Goal: Task Accomplishment & Management: Use online tool/utility

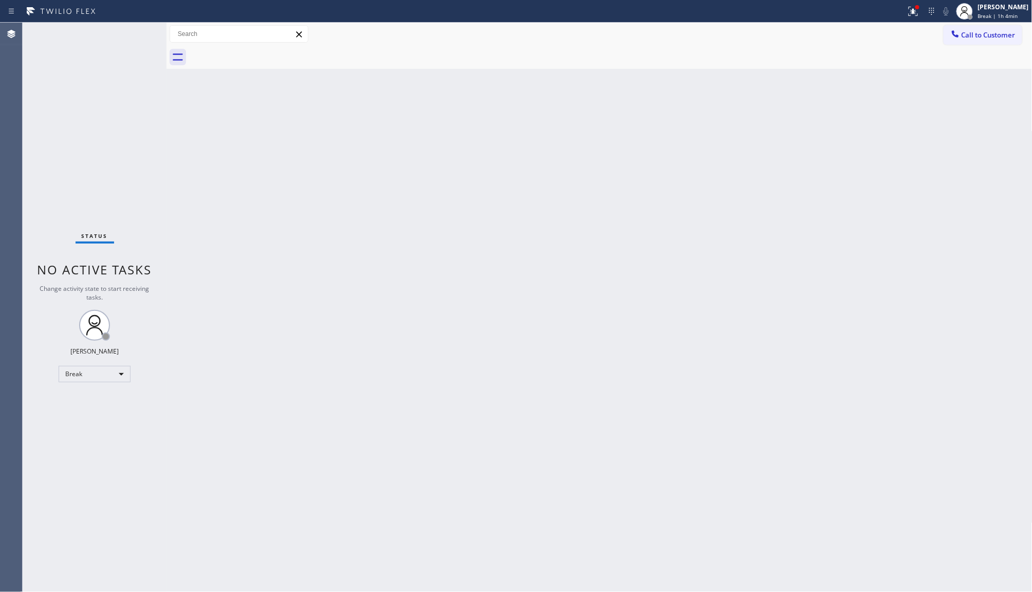
click at [151, 226] on div "Status No active tasks Change activity state to start receiving tasks. JENIZA A…" at bounding box center [95, 308] width 144 height 570
click at [82, 374] on div "Break" at bounding box center [95, 374] width 72 height 16
click at [80, 401] on li "Available" at bounding box center [94, 401] width 70 height 12
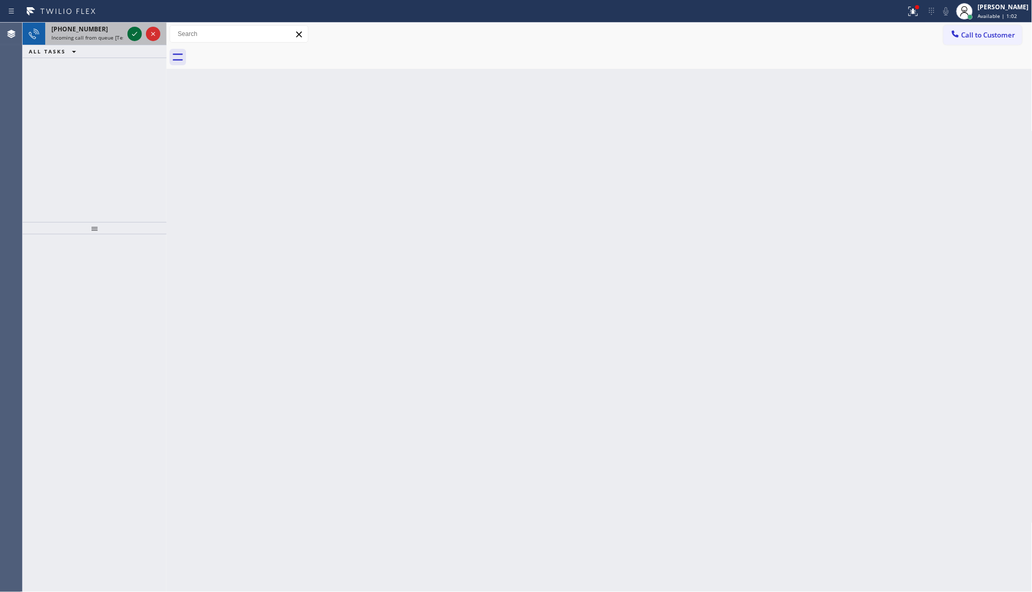
click at [129, 33] on icon at bounding box center [135, 34] width 12 height 12
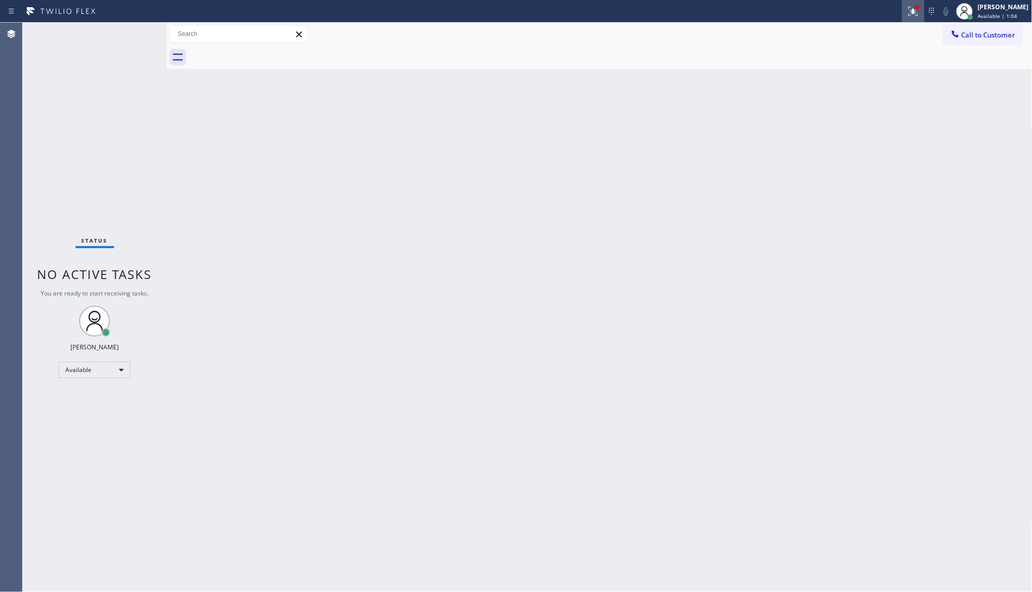
click at [905, 11] on div at bounding box center [913, 11] width 23 height 12
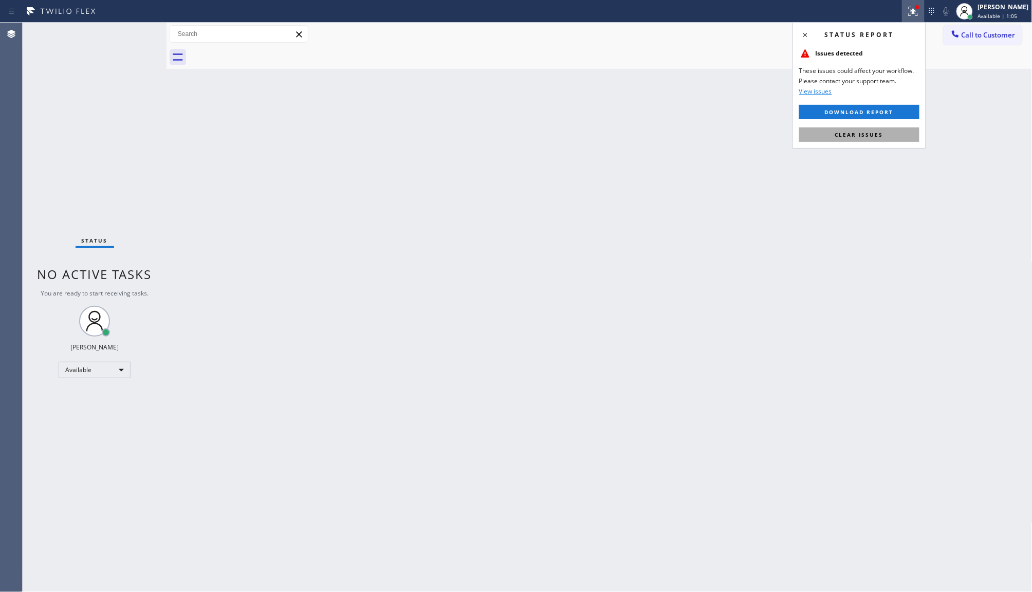
click at [893, 141] on div "Status report Issues detected These issues could affect your workflow. Please c…" at bounding box center [860, 85] width 134 height 126
click at [893, 136] on button "Clear issues" at bounding box center [860, 135] width 120 height 14
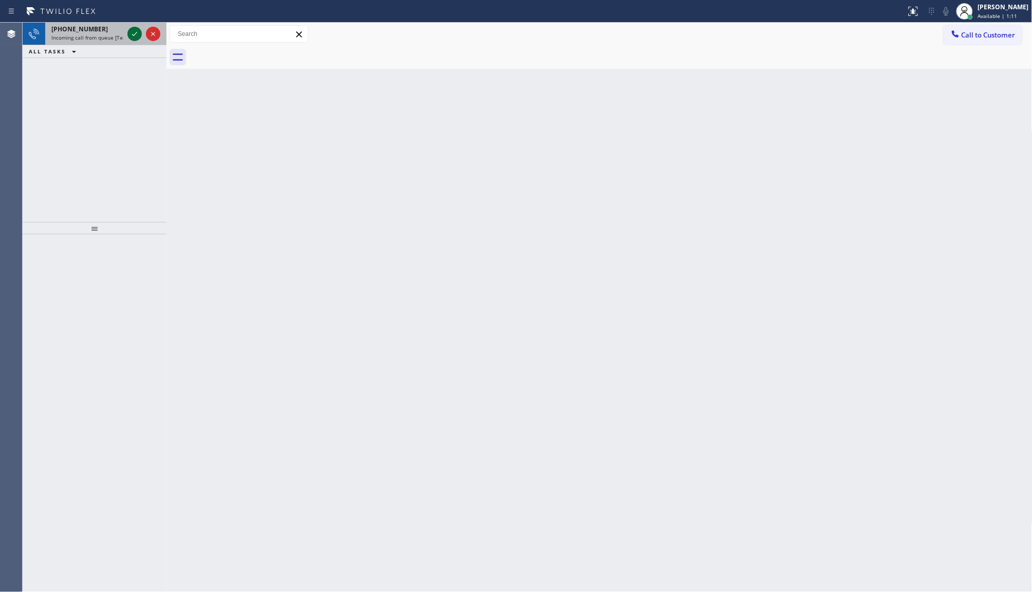
click at [135, 36] on icon at bounding box center [135, 34] width 12 height 12
click at [137, 35] on icon at bounding box center [135, 34] width 12 height 12
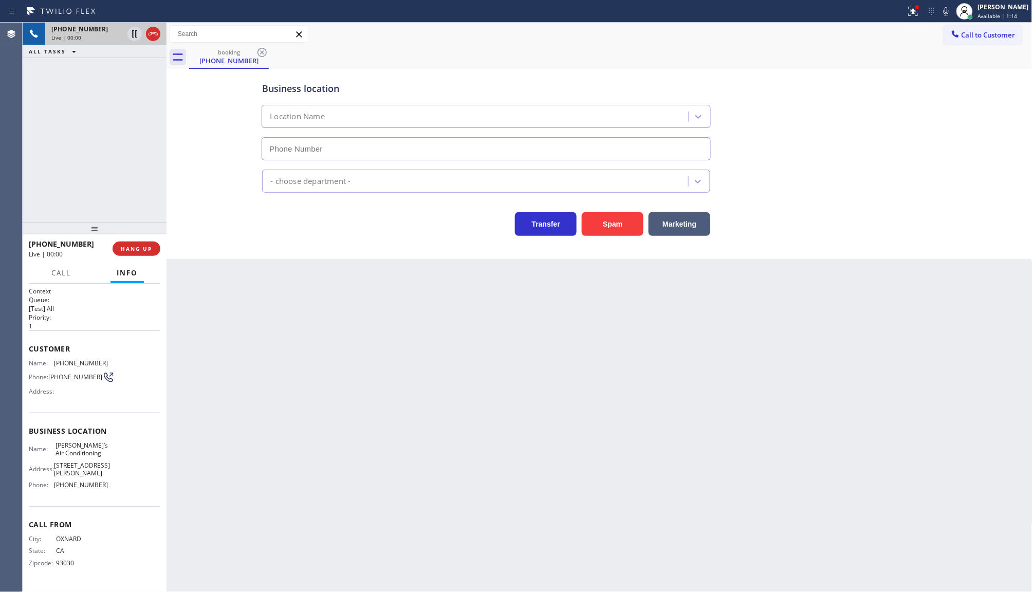
type input "(818) 853-9091"
click at [918, 15] on icon at bounding box center [913, 11] width 9 height 9
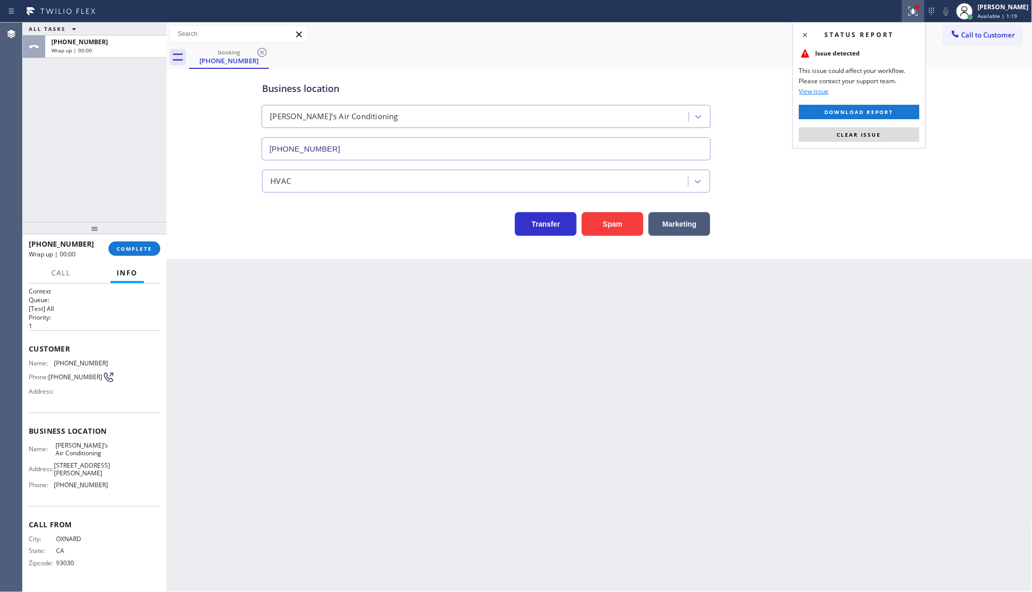
click at [890, 147] on div "Status report Issue detected This issue could affect your workflow. Please cont…" at bounding box center [860, 85] width 134 height 126
click at [890, 141] on div "Status report Issue detected This issue could affect your workflow. Please cont…" at bounding box center [860, 85] width 134 height 126
click at [151, 245] on span "COMPLETE" at bounding box center [134, 248] width 35 height 7
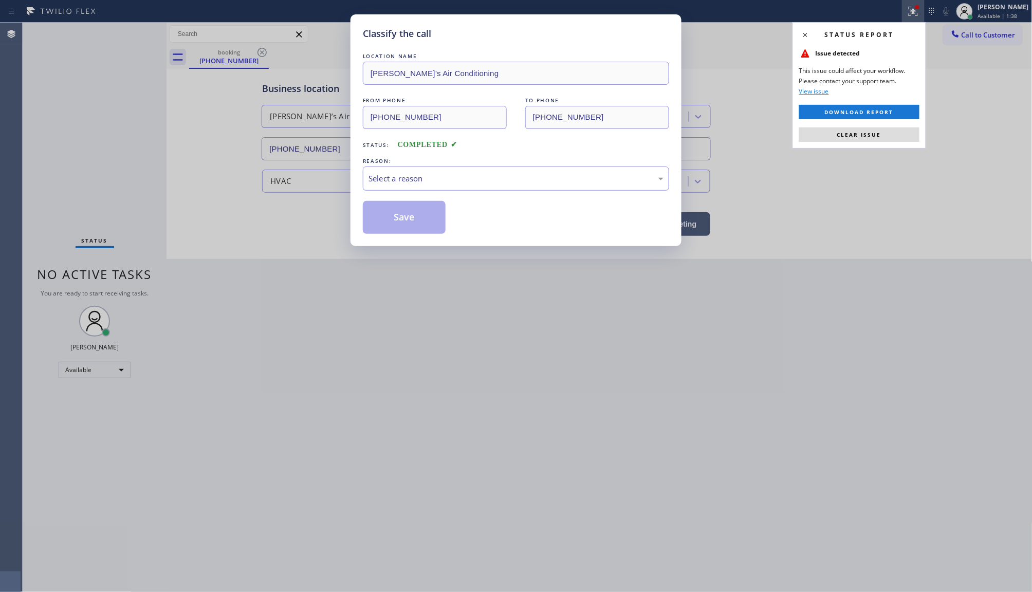
click at [444, 179] on div "Select a reason" at bounding box center [516, 179] width 295 height 12
click at [405, 219] on button "Save" at bounding box center [404, 217] width 83 height 33
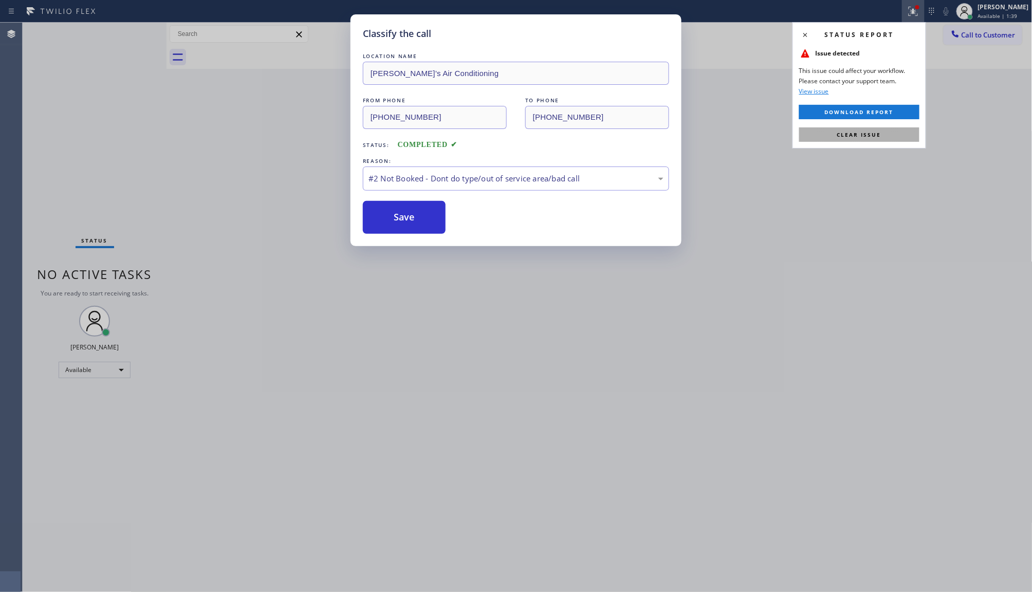
click at [871, 137] on span "Clear issue" at bounding box center [860, 134] width 44 height 7
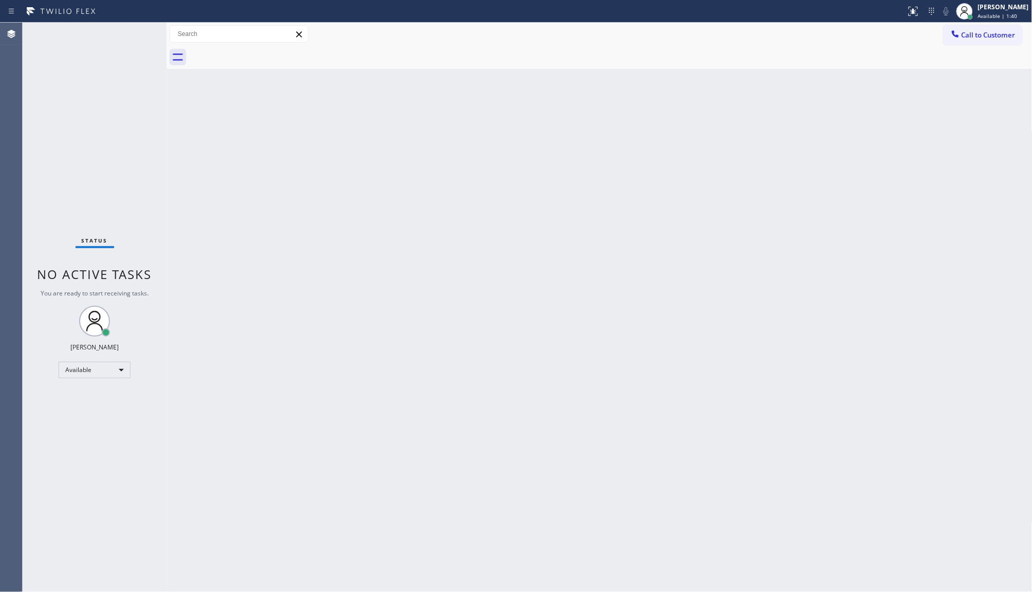
click at [266, 473] on div "Back to Dashboard Change Sender ID Customers Technicians Select a contact Outbo…" at bounding box center [600, 308] width 866 height 570
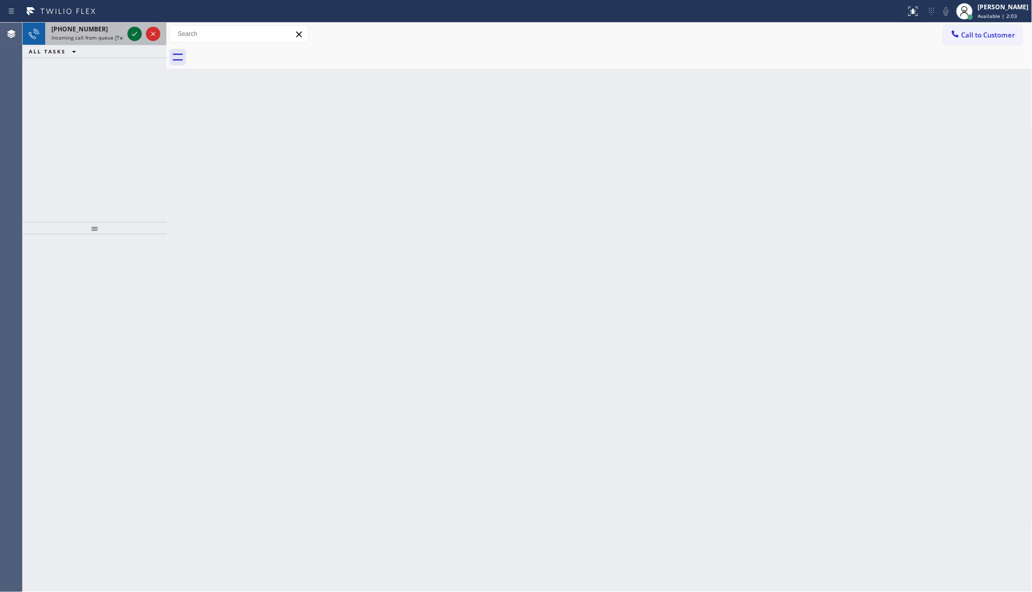
click at [133, 31] on icon at bounding box center [135, 34] width 12 height 12
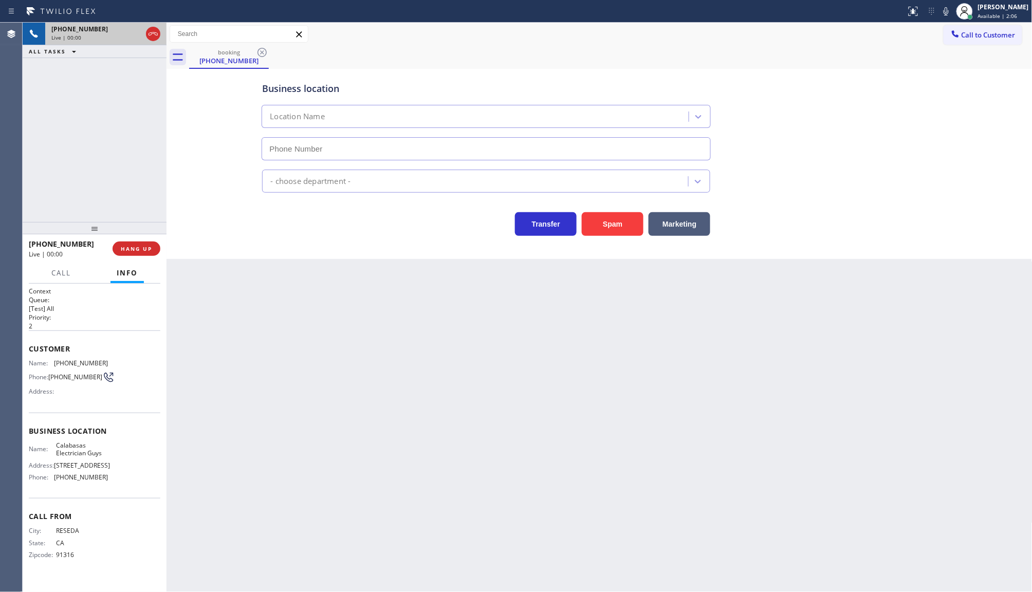
type input "(818) 940-1775"
click at [143, 243] on button "HANG UP" at bounding box center [137, 249] width 48 height 14
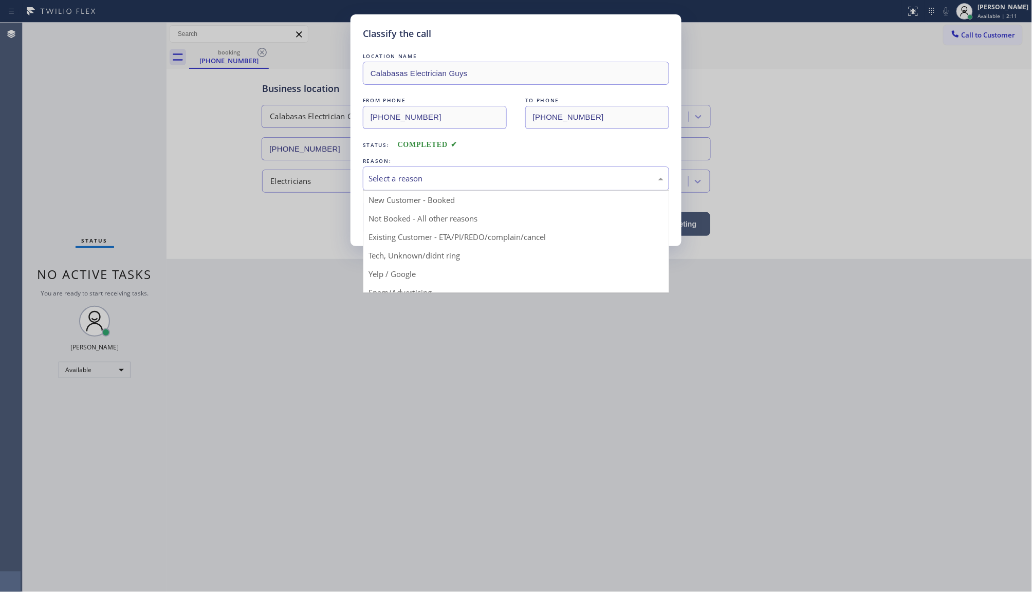
click at [388, 180] on div "Select a reason" at bounding box center [516, 179] width 295 height 12
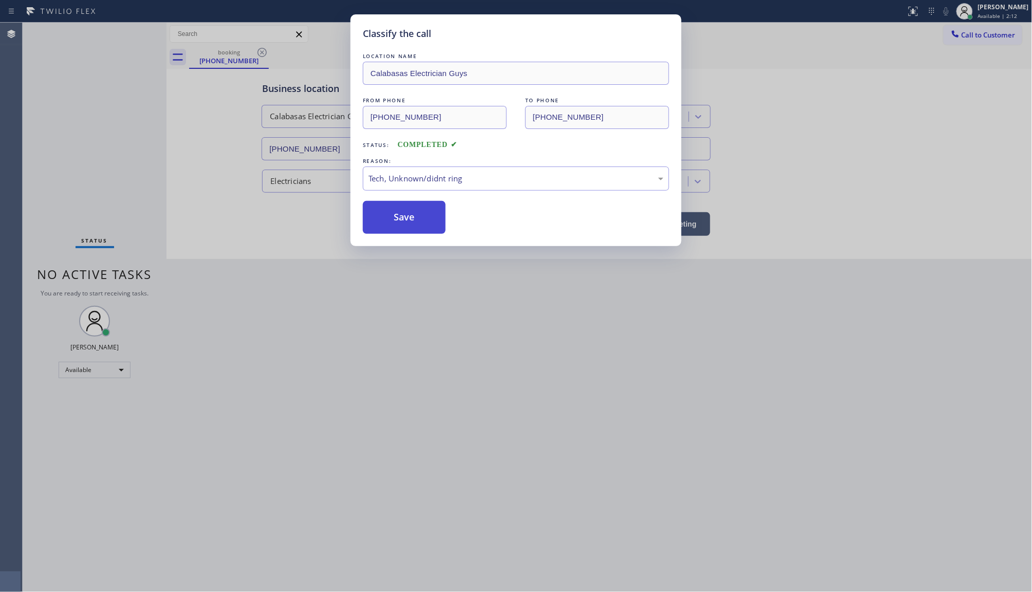
click at [395, 219] on button "Save" at bounding box center [404, 217] width 83 height 33
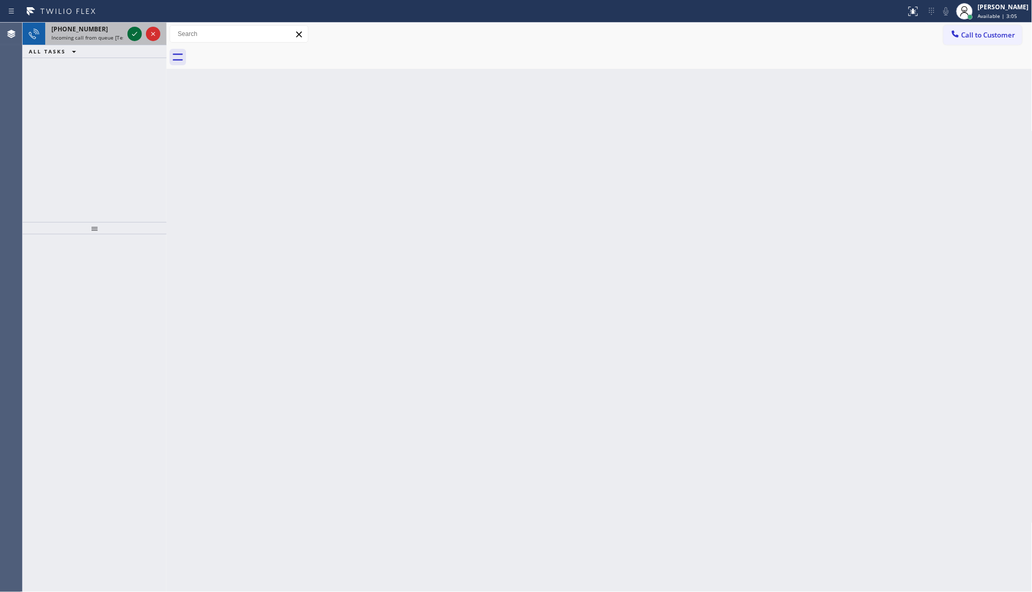
click at [134, 32] on icon at bounding box center [135, 34] width 12 height 12
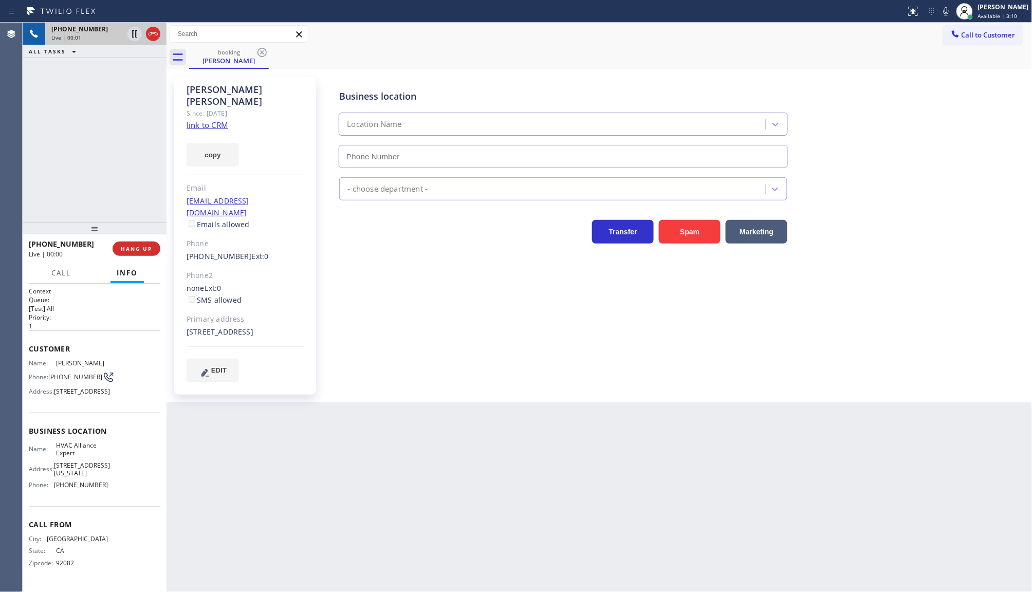
type input "(855) 999-4417"
click at [189, 120] on link "link to CRM" at bounding box center [208, 125] width 42 height 10
click at [126, 245] on span "COMPLETE" at bounding box center [134, 248] width 35 height 7
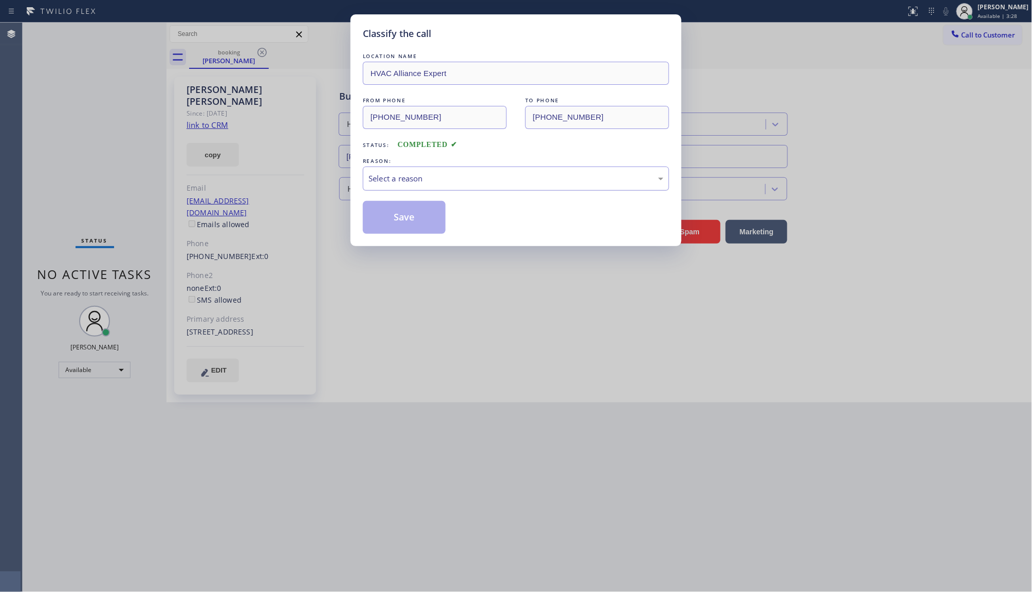
click at [394, 186] on div "Select a reason" at bounding box center [516, 179] width 306 height 24
click at [396, 220] on button "Save" at bounding box center [404, 217] width 83 height 33
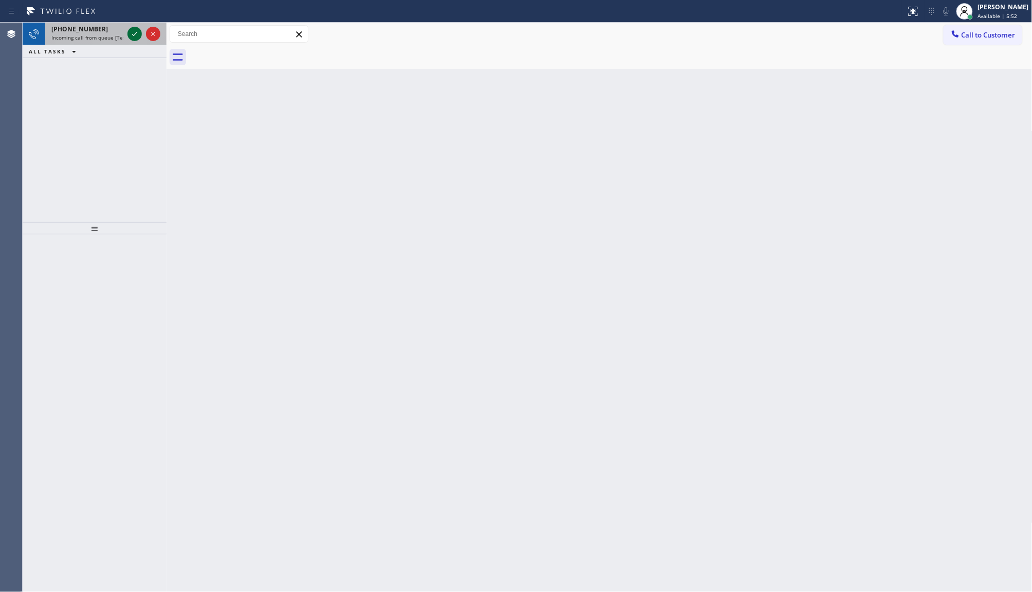
click at [135, 34] on icon at bounding box center [135, 34] width 12 height 12
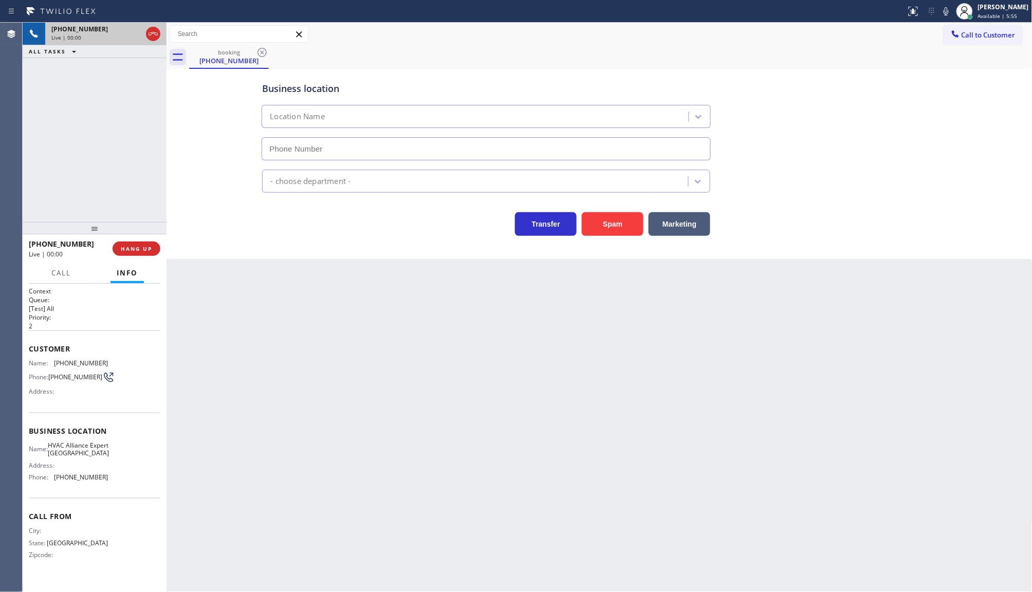
type input "(442) 291-7477"
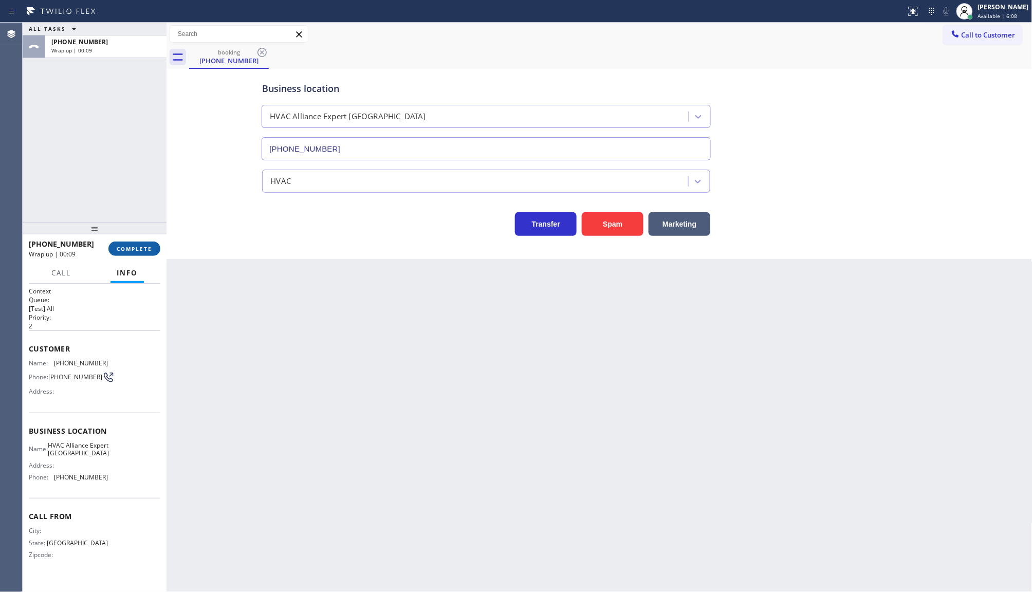
click at [141, 248] on span "COMPLETE" at bounding box center [134, 248] width 35 height 7
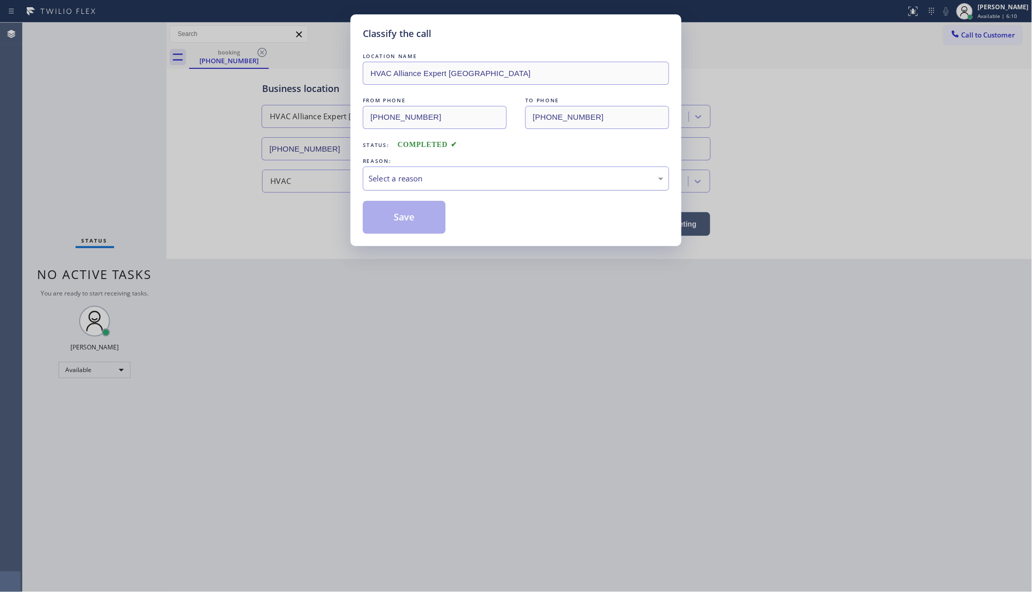
click at [407, 179] on div "Select a reason" at bounding box center [516, 179] width 295 height 12
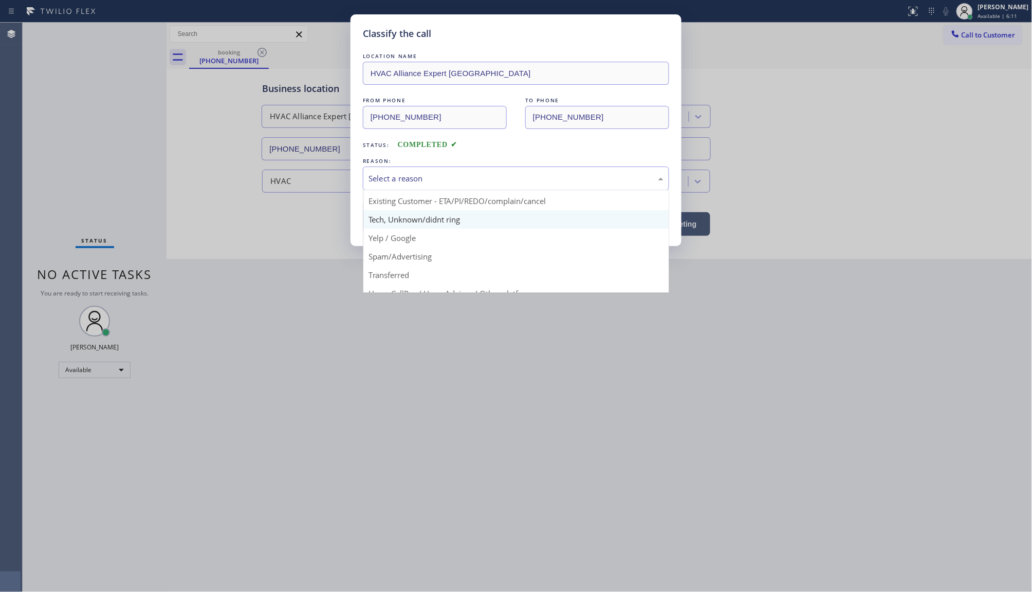
scroll to position [70, 0]
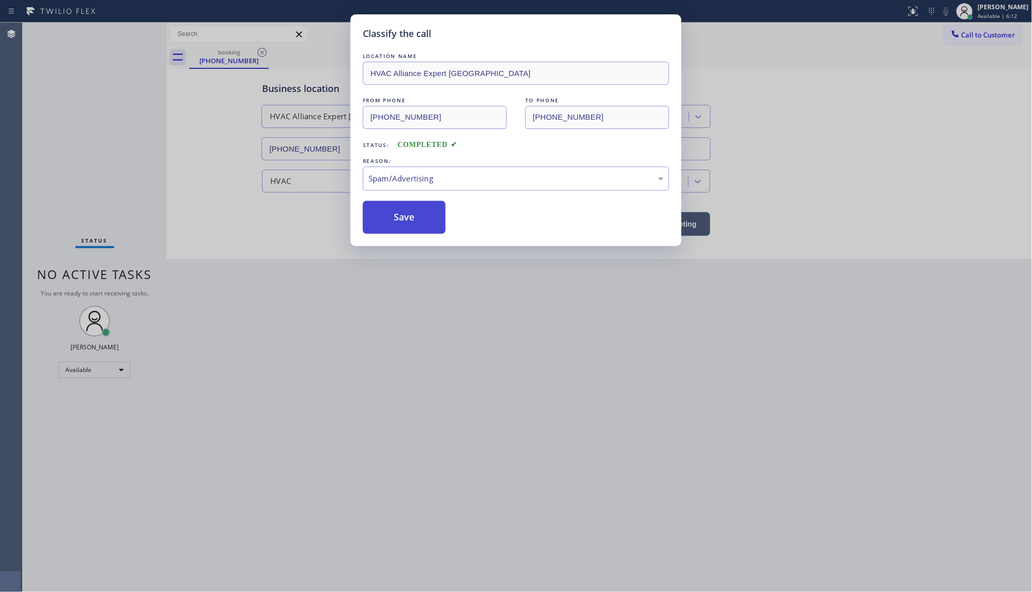
click at [409, 227] on button "Save" at bounding box center [404, 217] width 83 height 33
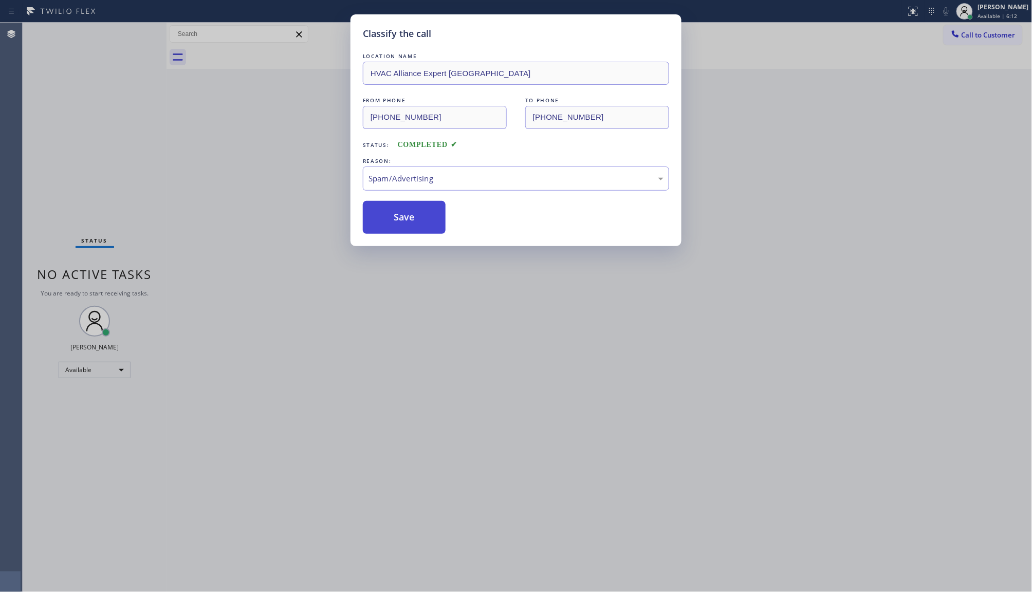
click at [409, 227] on button "Save" at bounding box center [404, 217] width 83 height 33
click at [409, 227] on div "Classify the call LOCATION NAME 5 Star Appliance Repair FROM PHONE (847) 287-50…" at bounding box center [528, 308] width 1010 height 570
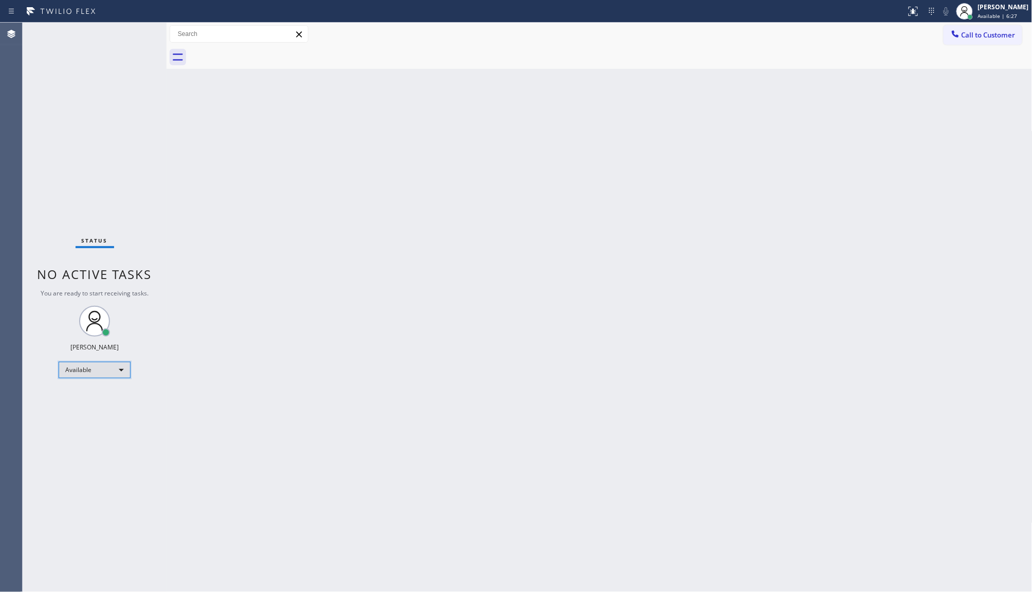
click at [96, 369] on div "Available" at bounding box center [95, 370] width 72 height 16
drag, startPoint x: 547, startPoint y: 339, endPoint x: 520, endPoint y: 340, distance: 26.7
click at [541, 338] on div at bounding box center [516, 296] width 1032 height 592
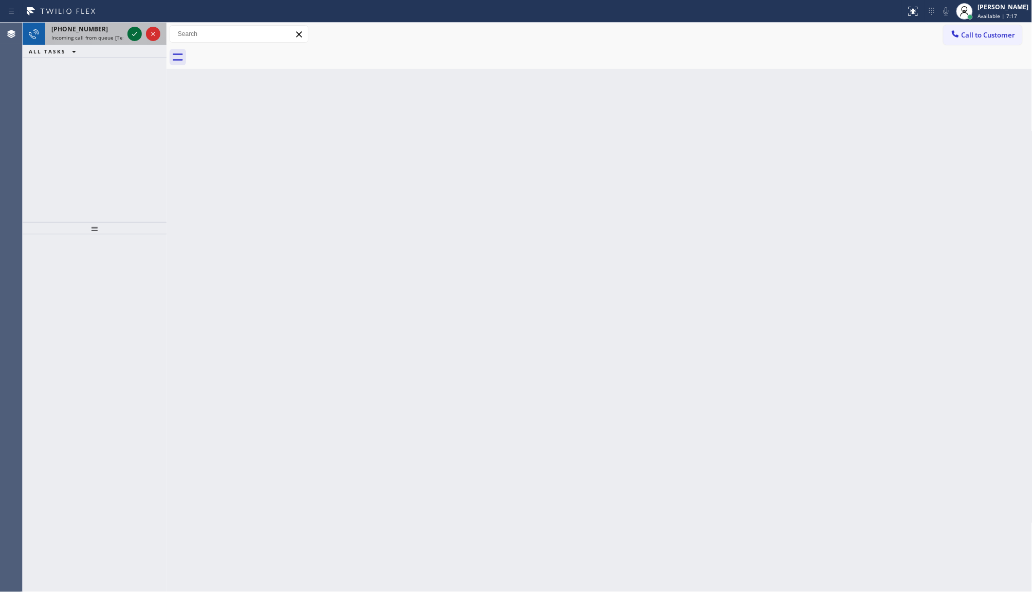
click at [135, 34] on icon at bounding box center [134, 34] width 5 height 4
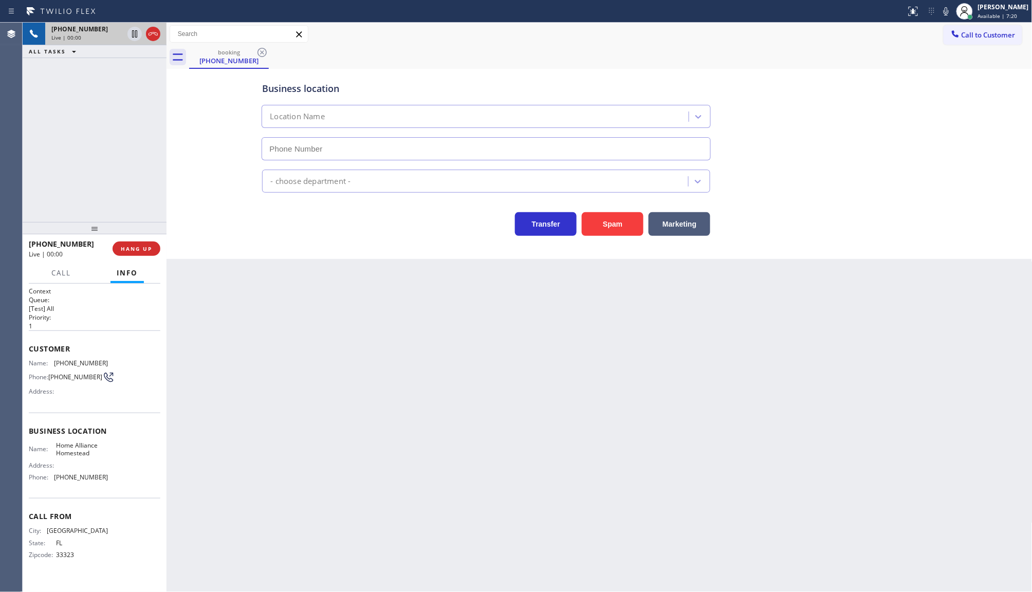
type input "(305) 501-8647"
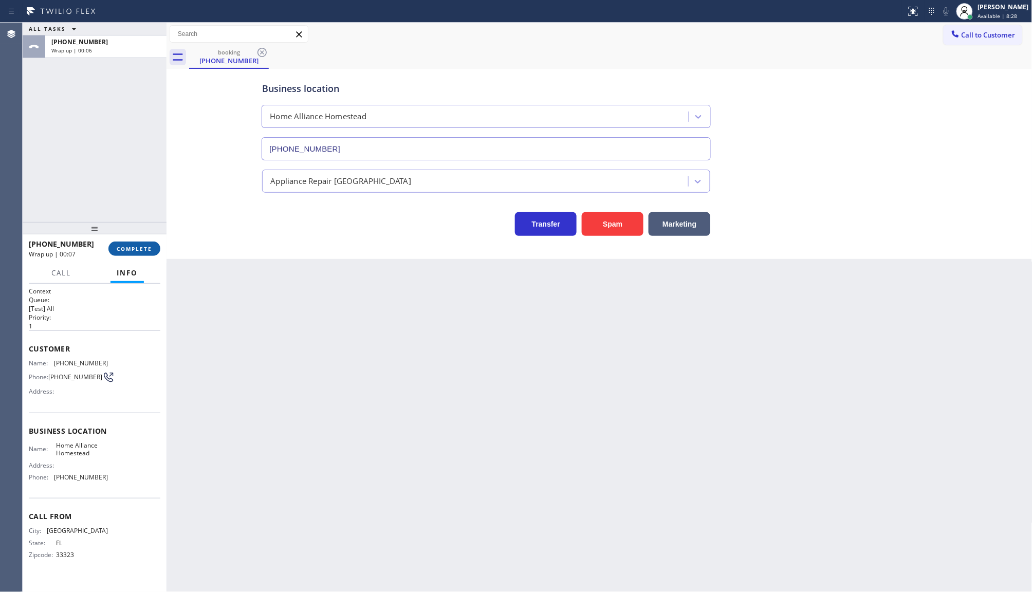
drag, startPoint x: 127, startPoint y: 242, endPoint x: 129, endPoint y: 247, distance: 5.4
click at [127, 243] on button "COMPLETE" at bounding box center [134, 249] width 52 height 14
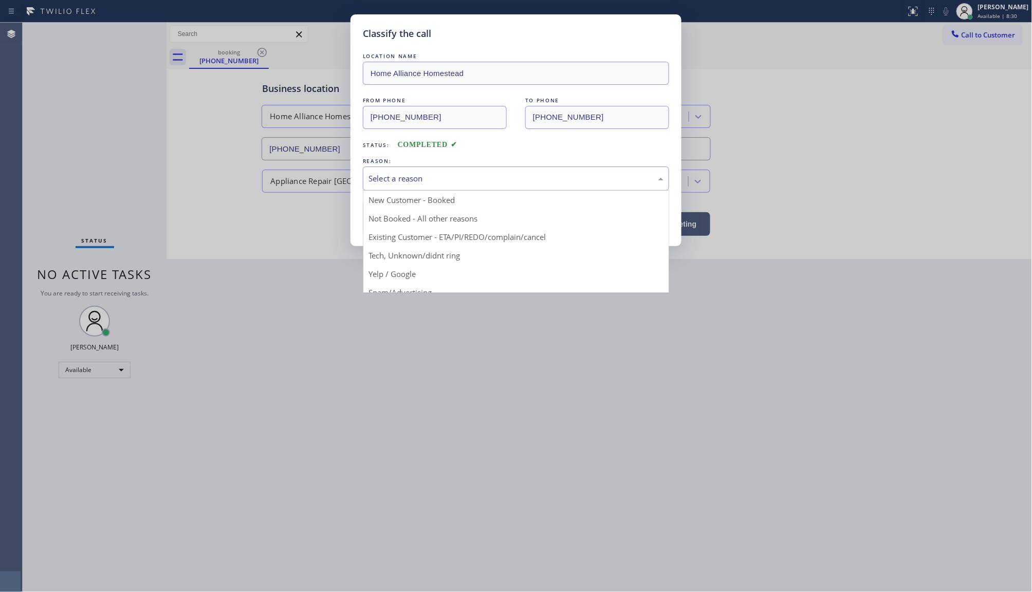
click at [424, 186] on div "Select a reason" at bounding box center [516, 179] width 306 height 24
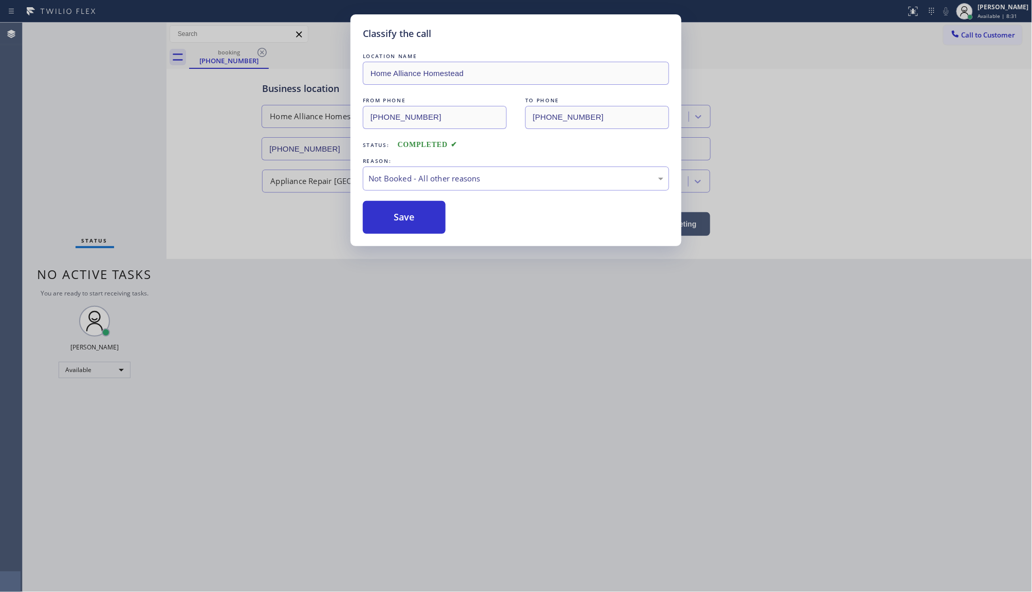
click at [374, 214] on button "Save" at bounding box center [404, 217] width 83 height 33
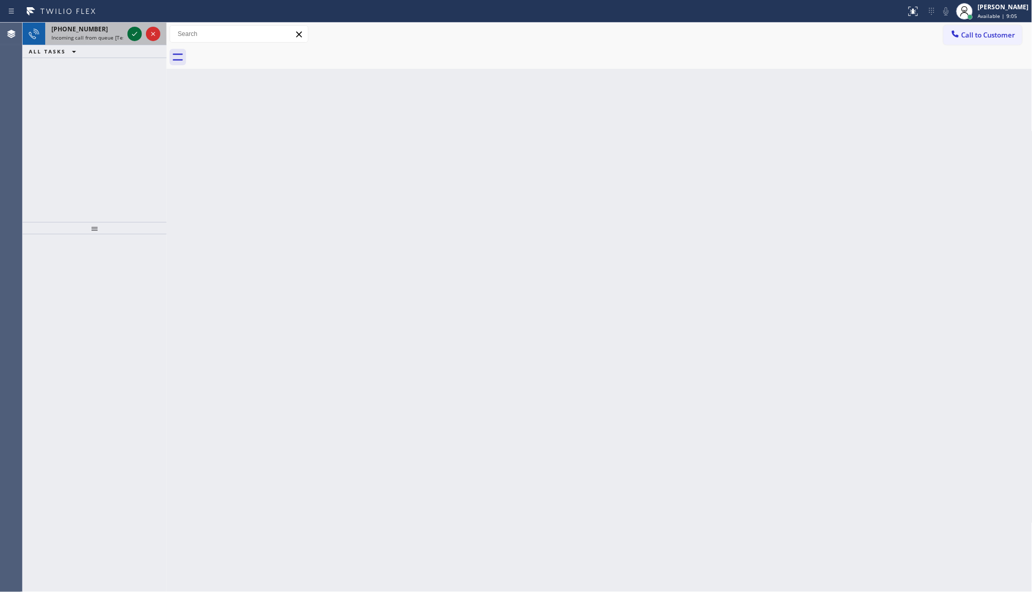
click at [135, 32] on icon at bounding box center [135, 34] width 12 height 12
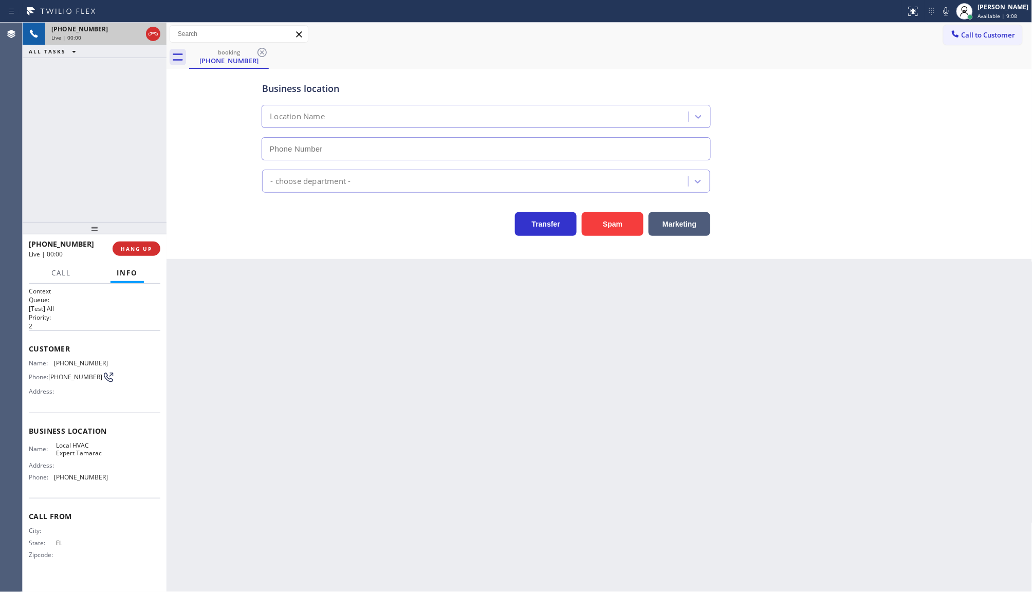
type input "(954) 869-4554"
click at [625, 221] on button "Spam" at bounding box center [613, 224] width 62 height 24
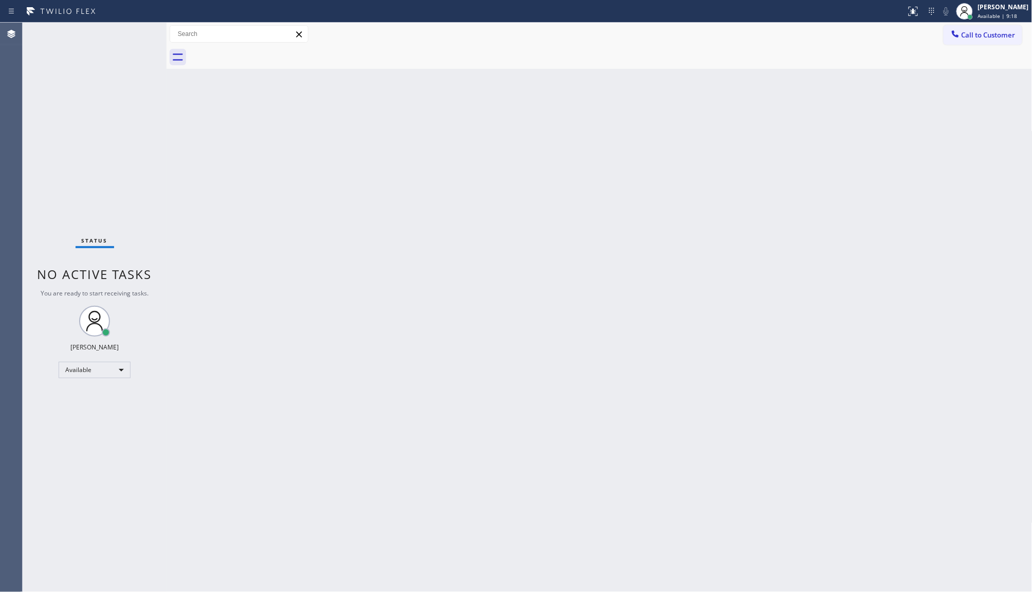
drag, startPoint x: 490, startPoint y: 440, endPoint x: 367, endPoint y: 284, distance: 198.8
click at [490, 440] on div "Back to Dashboard Change Sender ID Customers Technicians Select a contact Outbo…" at bounding box center [600, 308] width 866 height 570
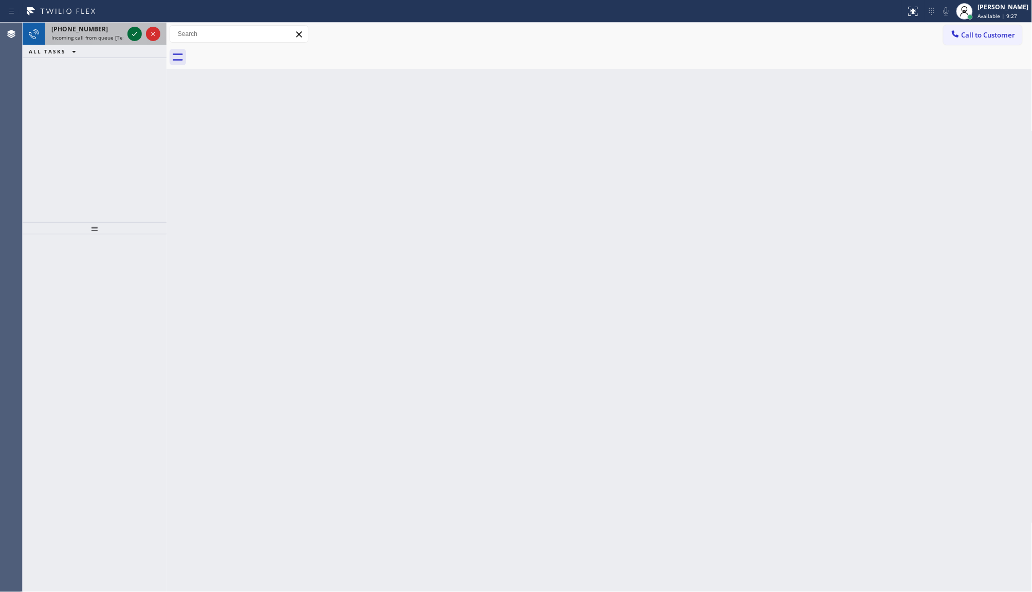
click at [132, 32] on icon at bounding box center [135, 34] width 12 height 12
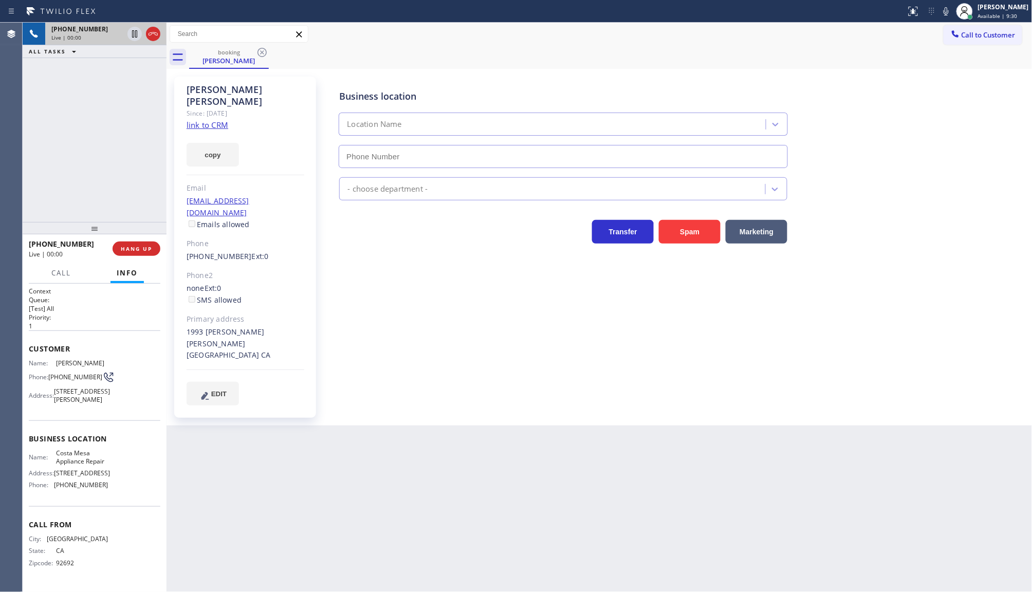
type input "(657) 218-2893"
click at [200, 120] on link "link to CRM" at bounding box center [208, 125] width 42 height 10
click at [209, 150] on button "copy" at bounding box center [213, 155] width 52 height 24
drag, startPoint x: 181, startPoint y: 310, endPoint x: 240, endPoint y: 328, distance: 61.5
click at [240, 328] on div "Jeff Freeman Since: 20 may 2020 link to CRM copy Email jfphysics1@gmail.com Ema…" at bounding box center [245, 247] width 142 height 341
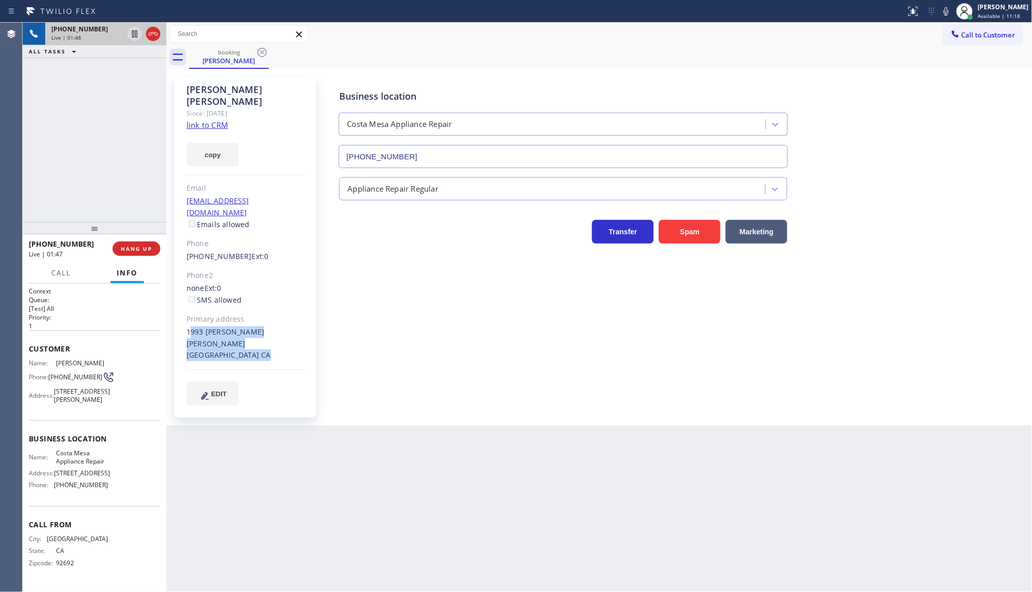
copy div "1993 Rosemary Pl Costa Mesa, 92627 CA"
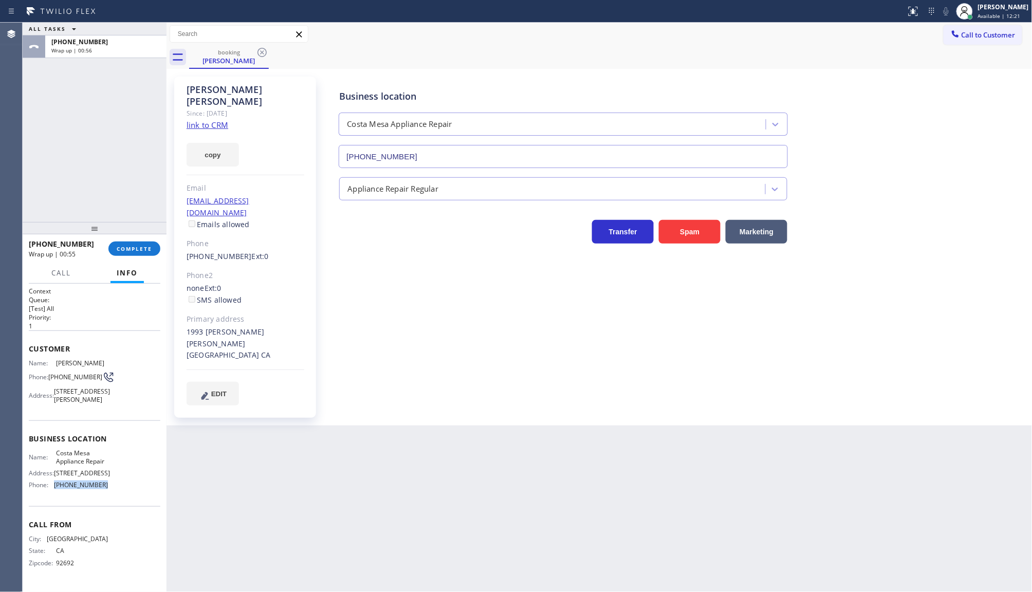
drag, startPoint x: 54, startPoint y: 493, endPoint x: 118, endPoint y: 497, distance: 64.4
click at [118, 494] on div "Name: Costa Mesa Appliance Repair Address: 1198 Atlanta Way Phone: (657) 218-28…" at bounding box center [95, 471] width 132 height 44
copy span "(657) 218-2893"
click at [124, 248] on span "COMPLETE" at bounding box center [134, 248] width 35 height 7
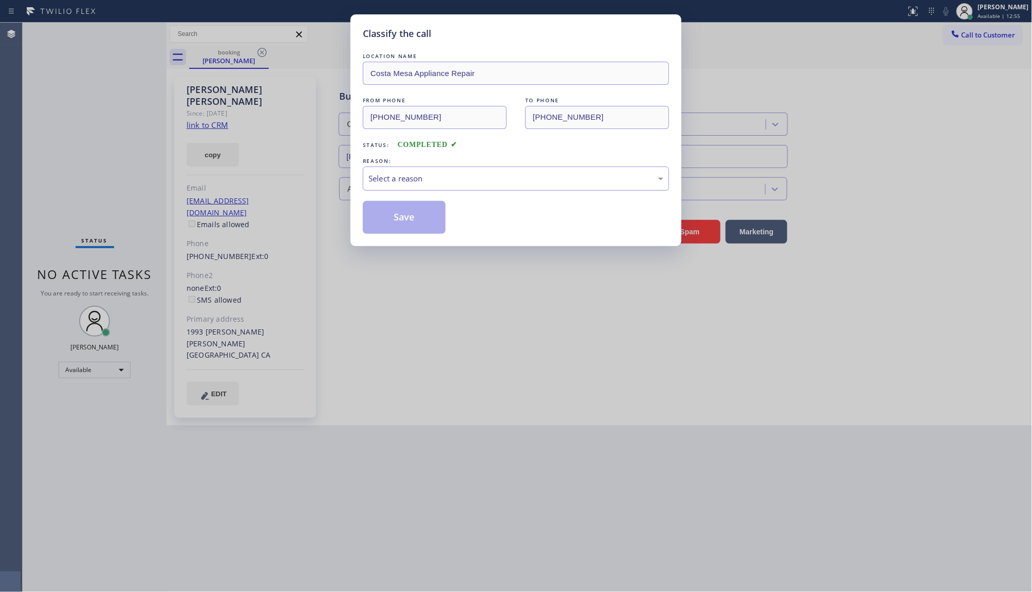
click at [381, 181] on div "Select a reason" at bounding box center [516, 179] width 295 height 12
click at [373, 226] on button "Save" at bounding box center [404, 217] width 83 height 33
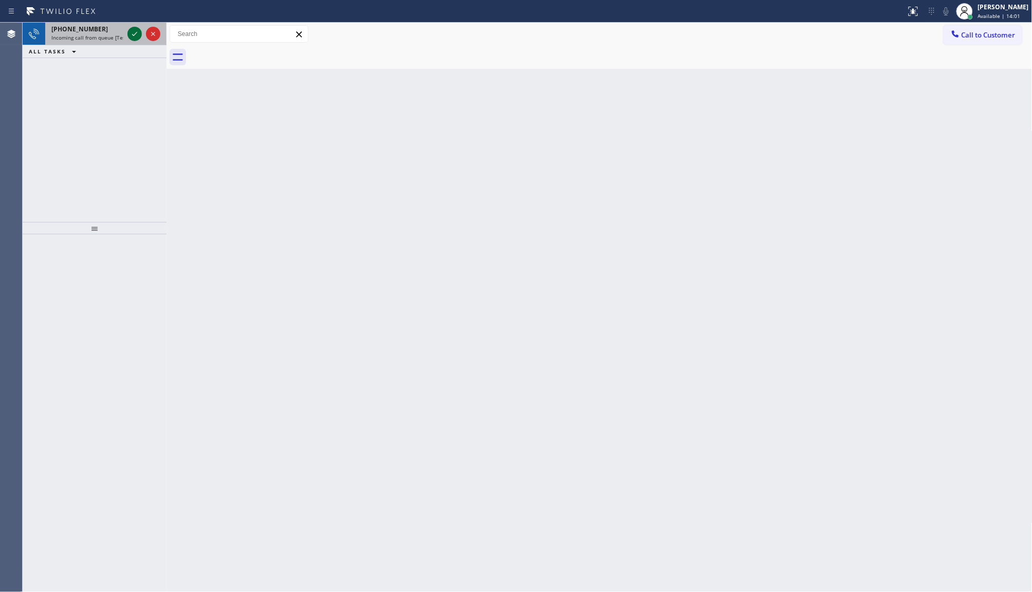
click at [135, 40] on icon at bounding box center [135, 34] width 12 height 12
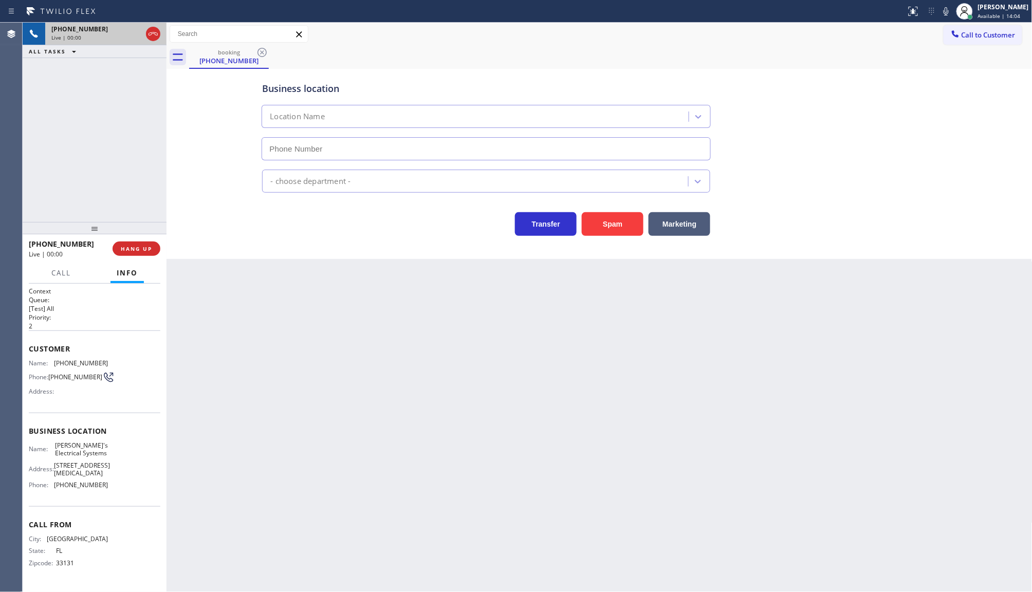
type input "(786) 952-7526"
click at [154, 251] on button "HANG UP" at bounding box center [137, 249] width 48 height 14
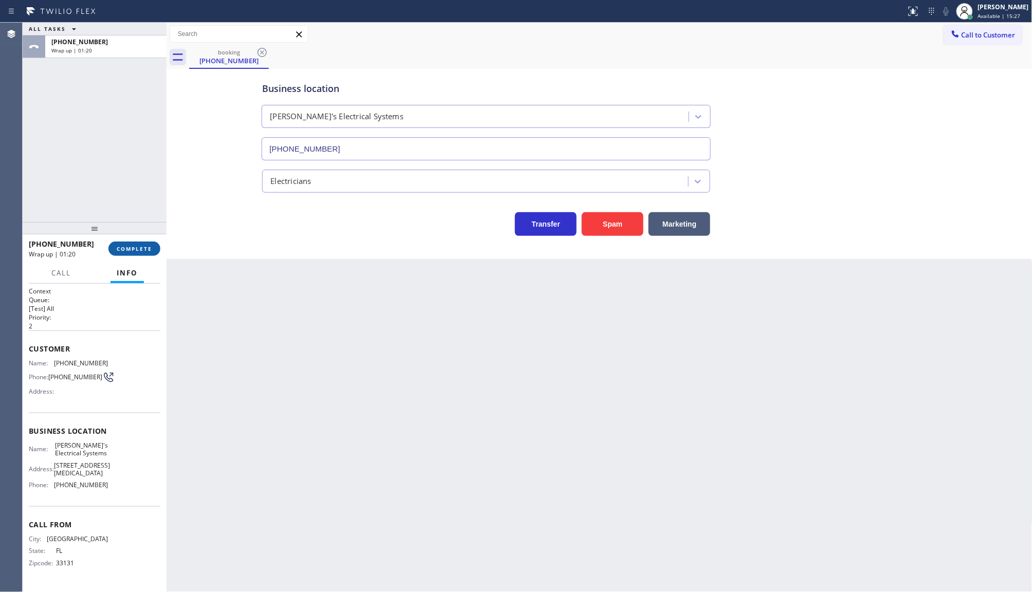
click at [148, 248] on span "COMPLETE" at bounding box center [134, 248] width 35 height 7
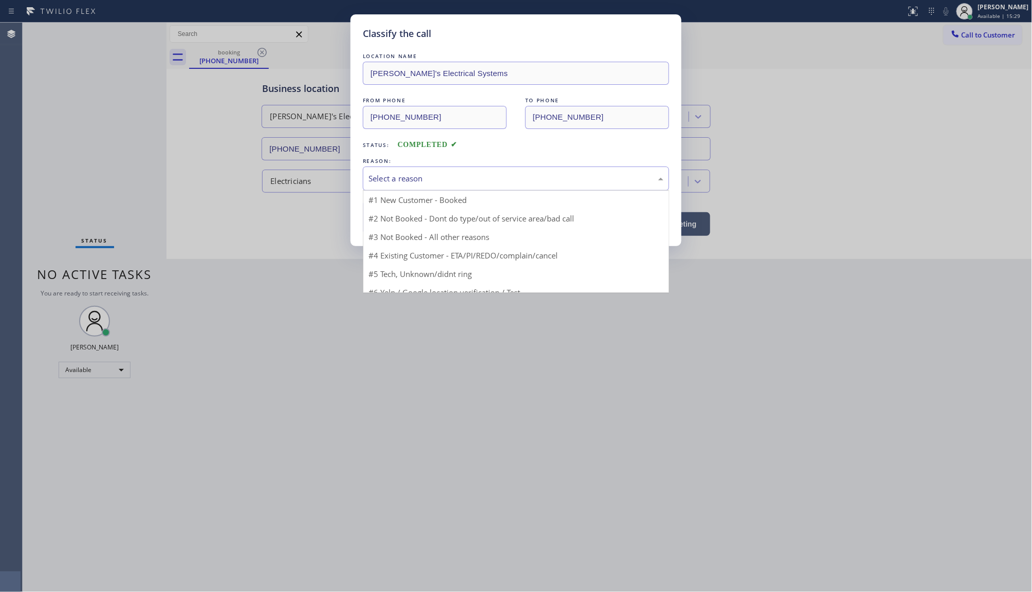
click at [438, 177] on div "Select a reason" at bounding box center [516, 179] width 295 height 12
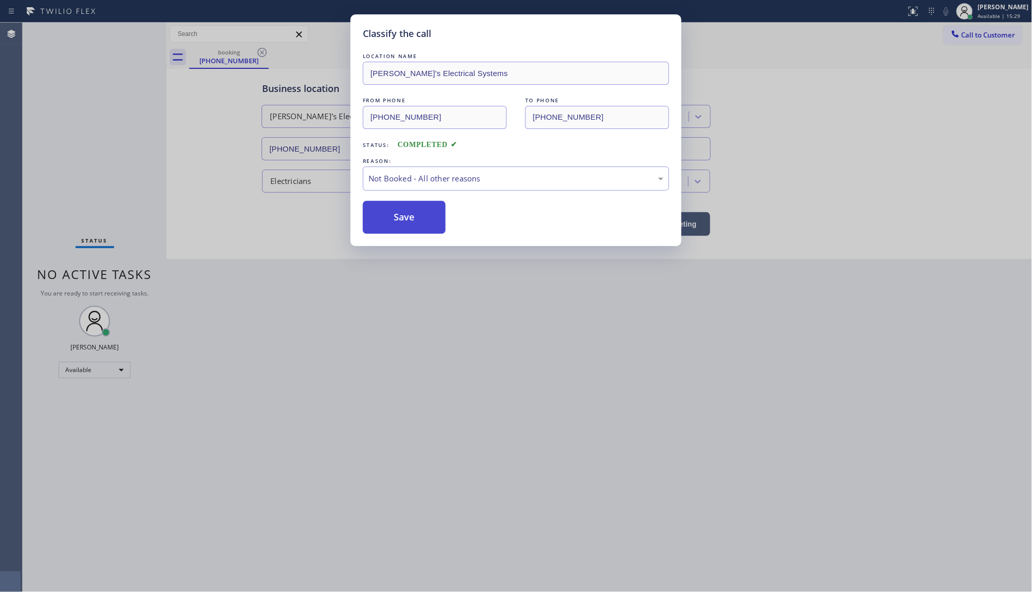
click at [409, 220] on button "Save" at bounding box center [404, 217] width 83 height 33
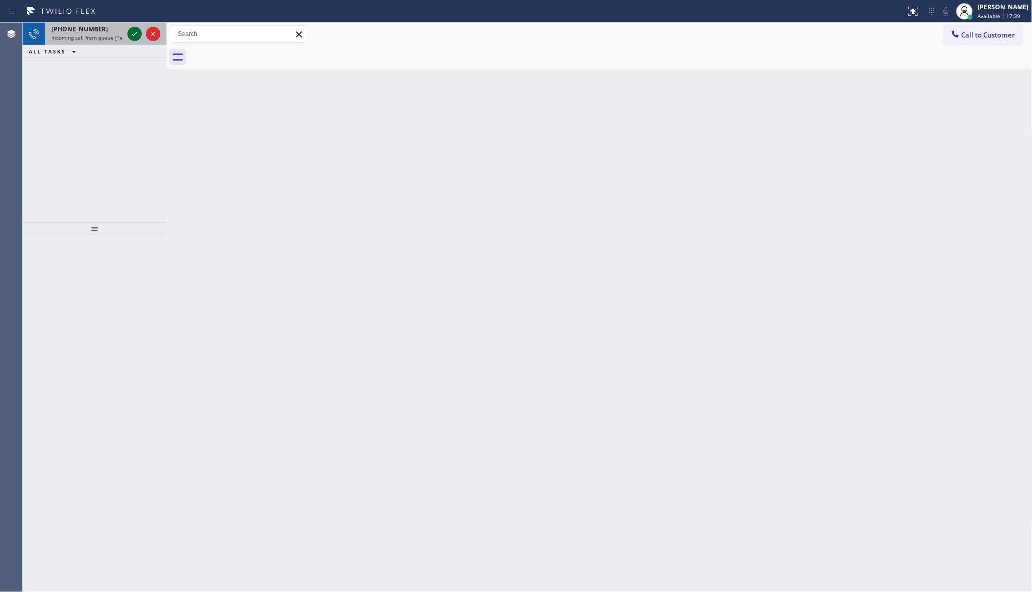
drag, startPoint x: 128, startPoint y: 29, endPoint x: 137, endPoint y: 32, distance: 9.6
click at [133, 32] on div "+18186218101 Incoming call from queue [Test] All" at bounding box center [95, 34] width 144 height 23
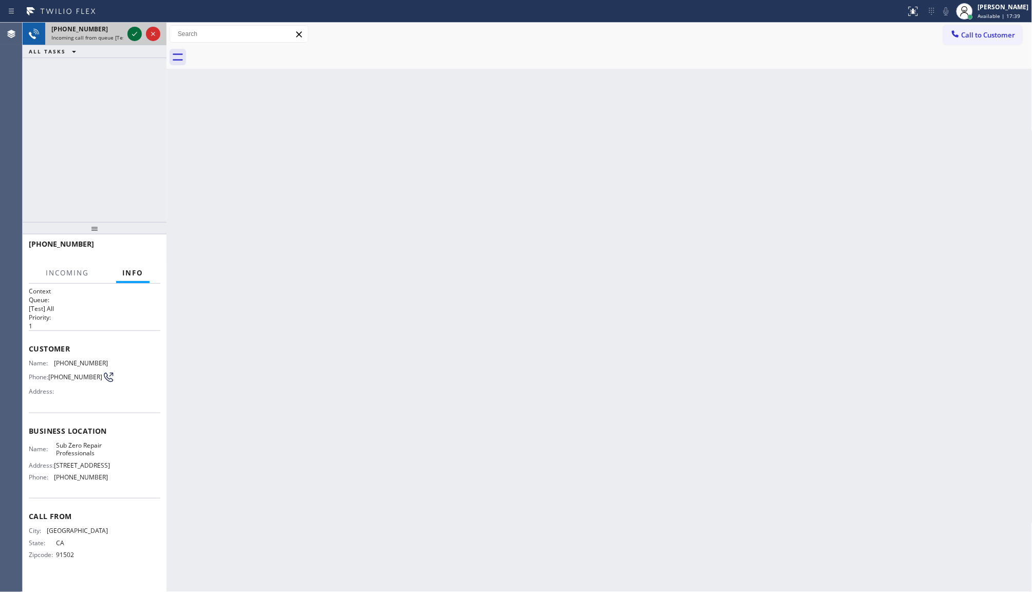
click at [139, 37] on icon at bounding box center [135, 34] width 12 height 12
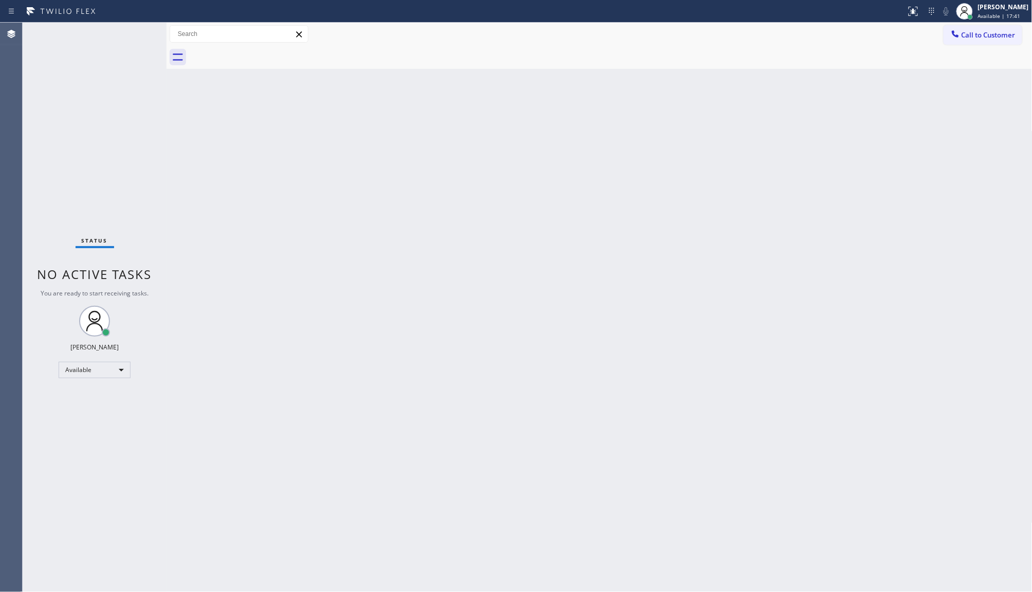
click at [137, 31] on div "Status No active tasks You are ready to start receiving tasks. JENIZA ALCAYDE A…" at bounding box center [95, 308] width 144 height 570
click at [137, 31] on icon at bounding box center [135, 34] width 12 height 12
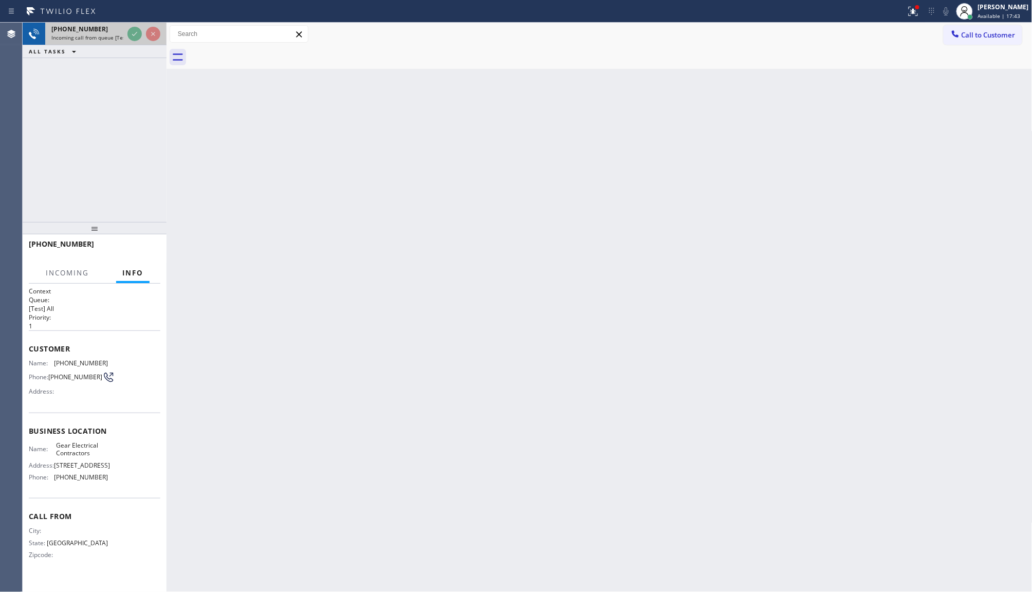
click at [137, 41] on div at bounding box center [143, 34] width 37 height 23
click at [138, 42] on div at bounding box center [143, 34] width 37 height 23
drag, startPoint x: 138, startPoint y: 41, endPoint x: 132, endPoint y: 28, distance: 14.0
click at [138, 40] on div at bounding box center [143, 34] width 37 height 23
click at [131, 23] on div at bounding box center [143, 34] width 37 height 23
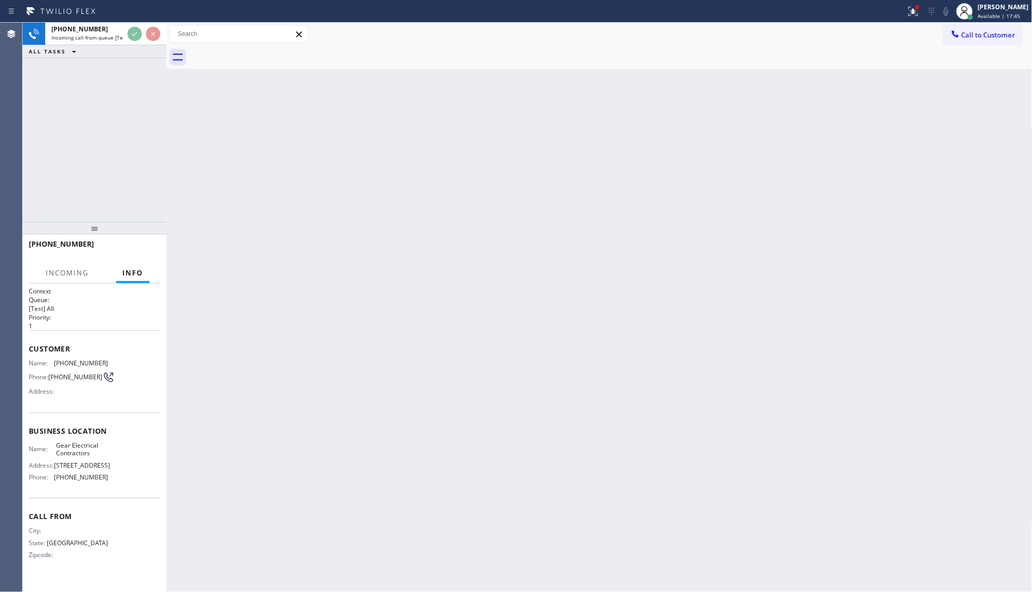
click at [189, 152] on div "Back to Dashboard Change Sender ID Customers Technicians Select a contact Outbo…" at bounding box center [600, 308] width 866 height 570
drag, startPoint x: 230, startPoint y: 163, endPoint x: 238, endPoint y: 196, distance: 34.2
click at [234, 173] on div "Back to Dashboard Change Sender ID Customers Technicians Select a contact Outbo…" at bounding box center [600, 308] width 866 height 570
drag, startPoint x: 218, startPoint y: 206, endPoint x: 212, endPoint y: 250, distance: 45.0
click at [214, 220] on div "Back to Dashboard Change Sender ID Customers Technicians Select a contact Outbo…" at bounding box center [600, 308] width 866 height 570
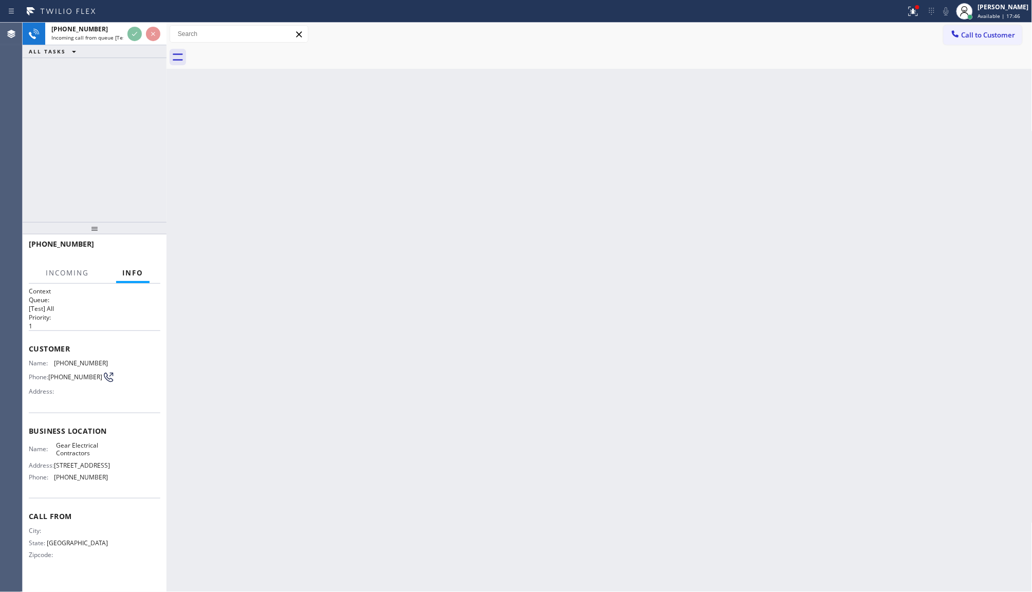
click at [216, 247] on div "Back to Dashboard Change Sender ID Customers Technicians Select a contact Outbo…" at bounding box center [600, 308] width 866 height 570
click at [914, 12] on icon at bounding box center [912, 10] width 6 height 7
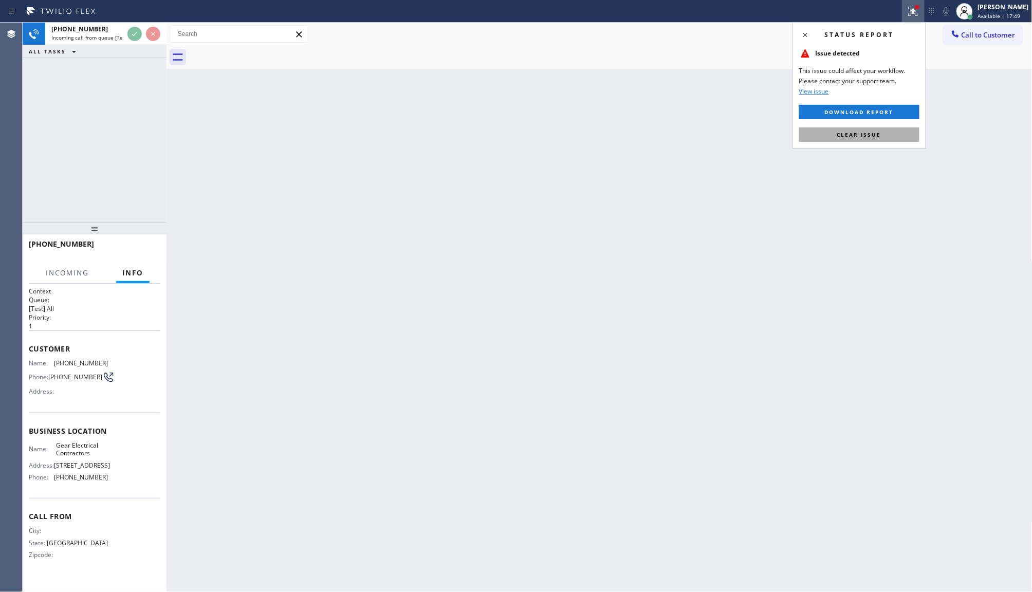
click at [869, 136] on span "Clear issue" at bounding box center [860, 134] width 44 height 7
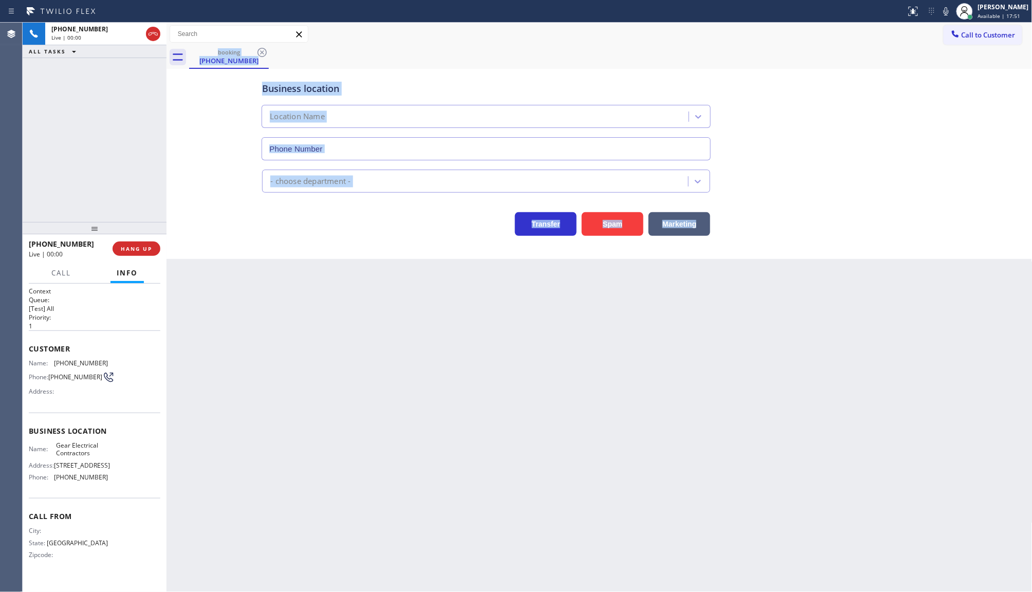
type input "(817) 904-5397"
click at [679, 230] on button "Marketing" at bounding box center [680, 224] width 62 height 24
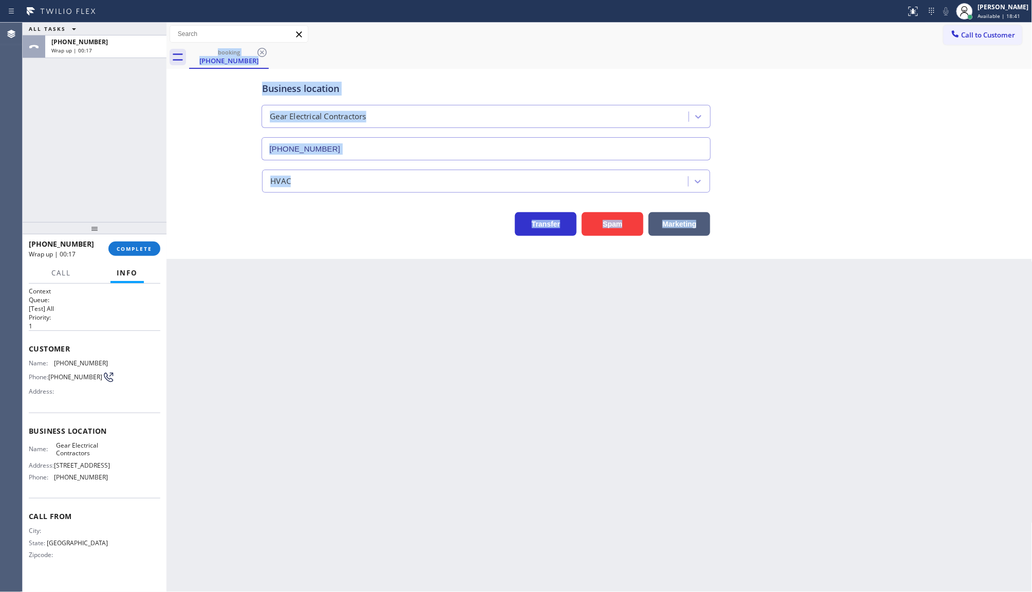
click at [249, 292] on div "Back to Dashboard Change Sender ID Customers Technicians Select a contact Outbo…" at bounding box center [600, 308] width 866 height 570
click at [250, 293] on div "Back to Dashboard Change Sender ID Customers Technicians Select a contact Outbo…" at bounding box center [600, 308] width 866 height 570
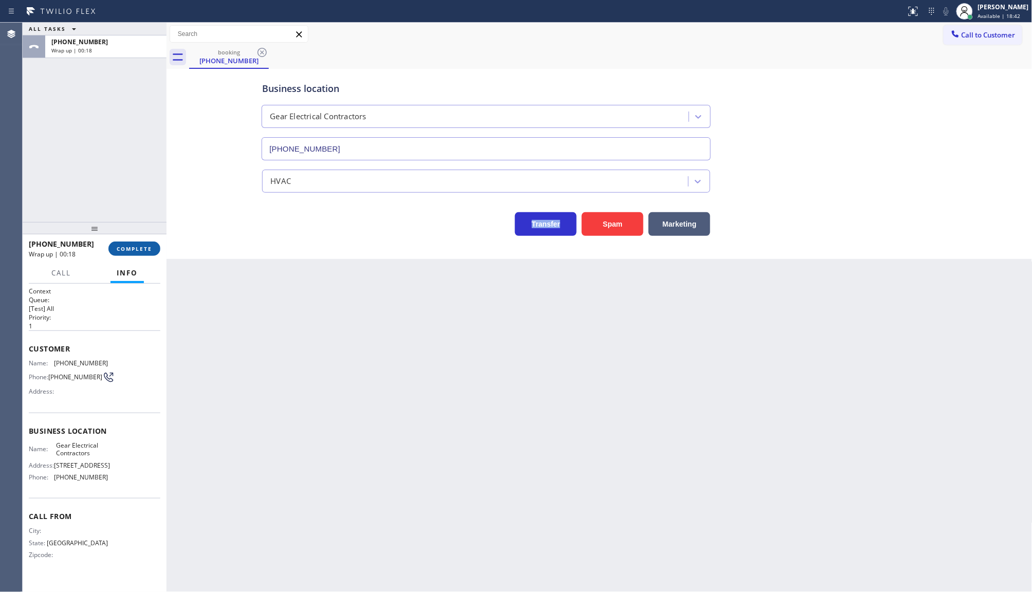
drag, startPoint x: 132, startPoint y: 249, endPoint x: 145, endPoint y: 253, distance: 13.8
click at [140, 255] on button "COMPLETE" at bounding box center [134, 249] width 52 height 14
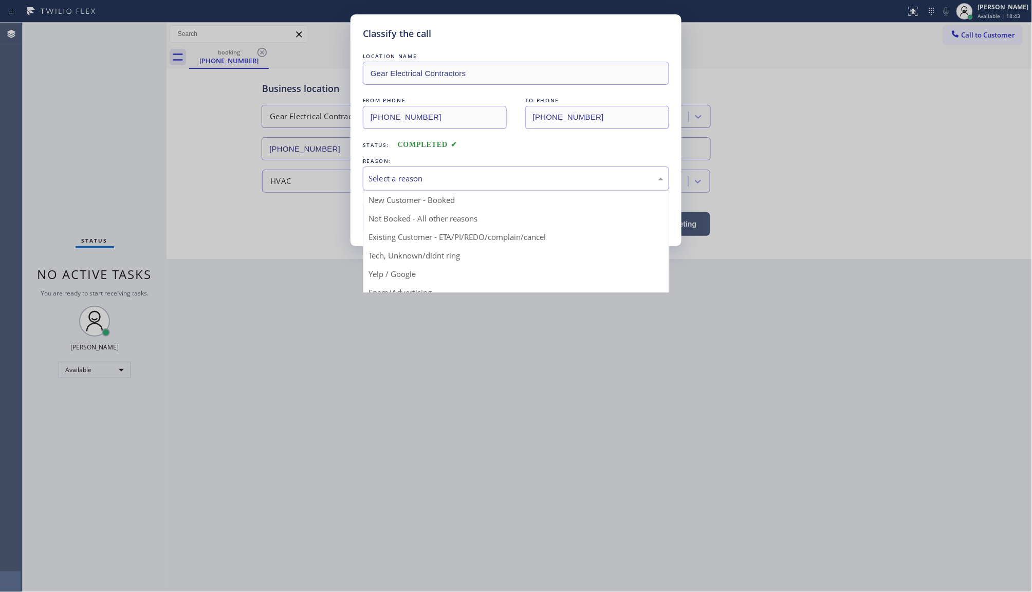
click at [383, 173] on div "Select a reason" at bounding box center [516, 179] width 295 height 12
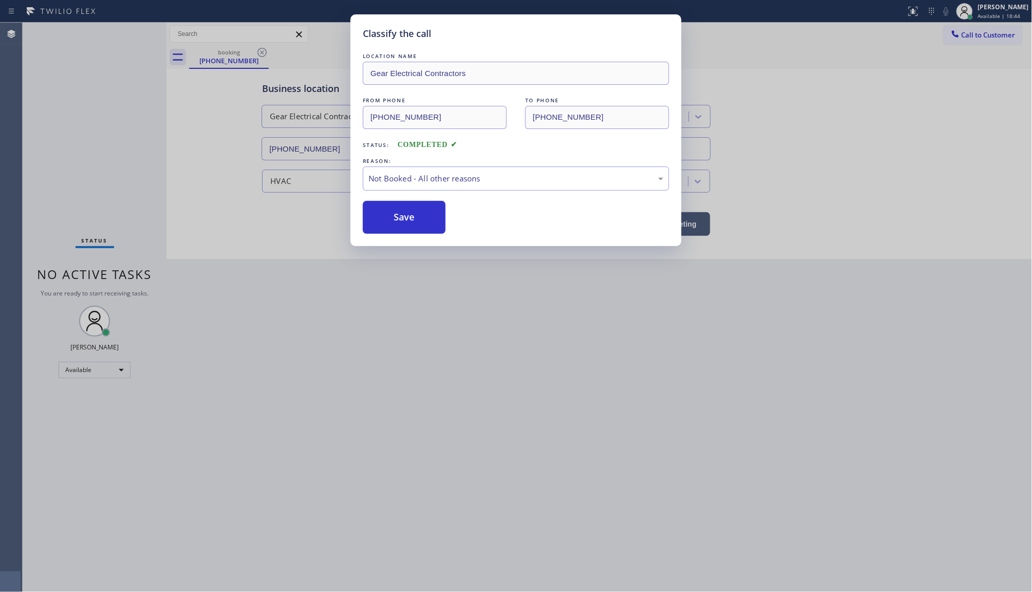
click at [411, 219] on button "Save" at bounding box center [404, 217] width 83 height 33
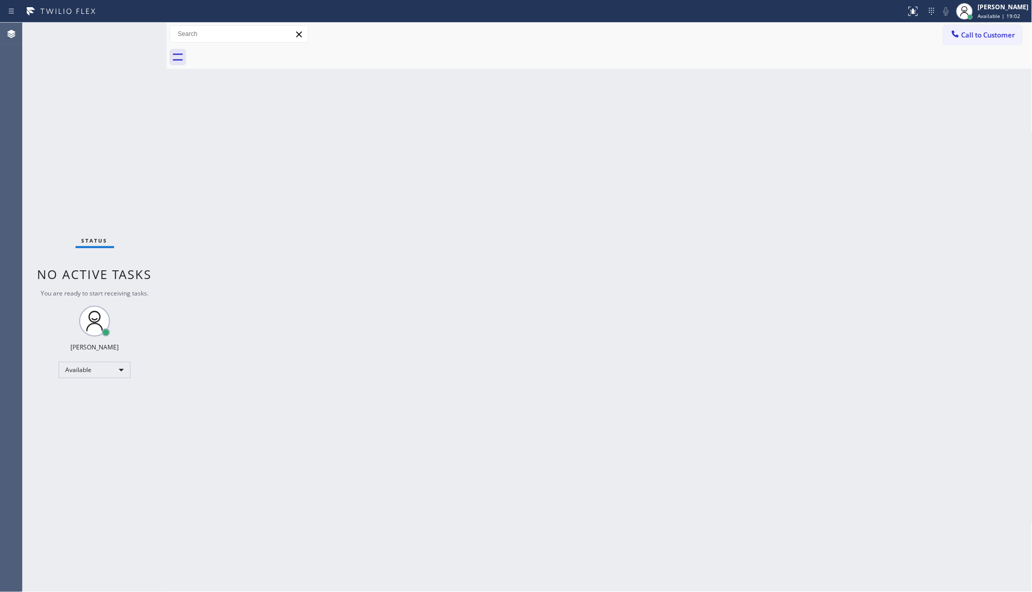
click at [154, 487] on div "Status No active tasks You are ready to start receiving tasks. JENIZA ALCAYDE A…" at bounding box center [95, 308] width 144 height 570
click at [138, 60] on div "Status No active tasks You are ready to start receiving tasks. JENIZA ALCAYDE A…" at bounding box center [95, 308] width 144 height 570
drag, startPoint x: 78, startPoint y: 49, endPoint x: 93, endPoint y: 44, distance: 15.9
click at [82, 50] on div "Status No active tasks You are ready to start receiving tasks. JENIZA ALCAYDE A…" at bounding box center [95, 308] width 144 height 570
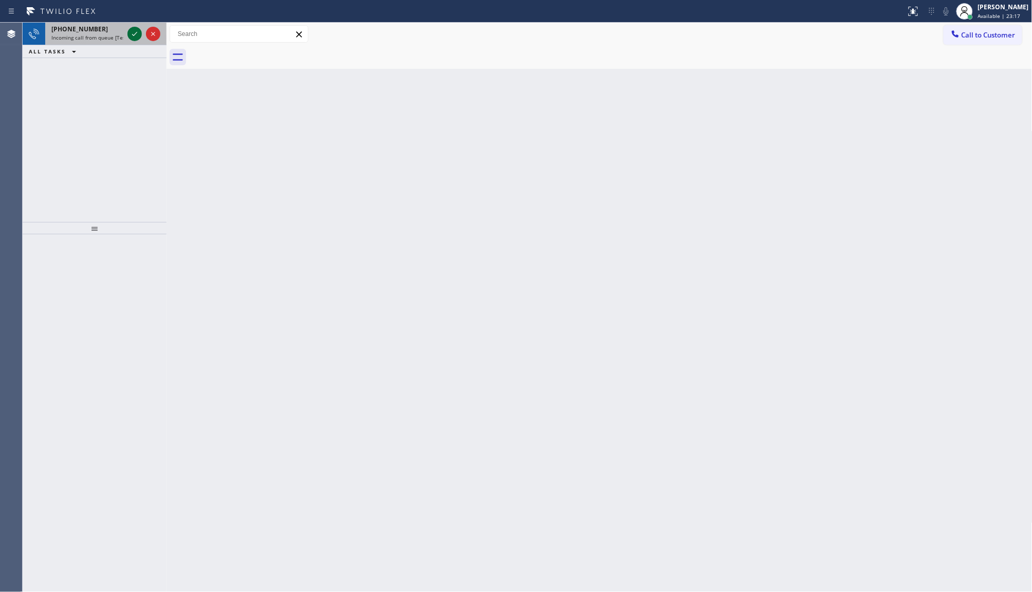
click at [132, 31] on icon at bounding box center [135, 34] width 12 height 12
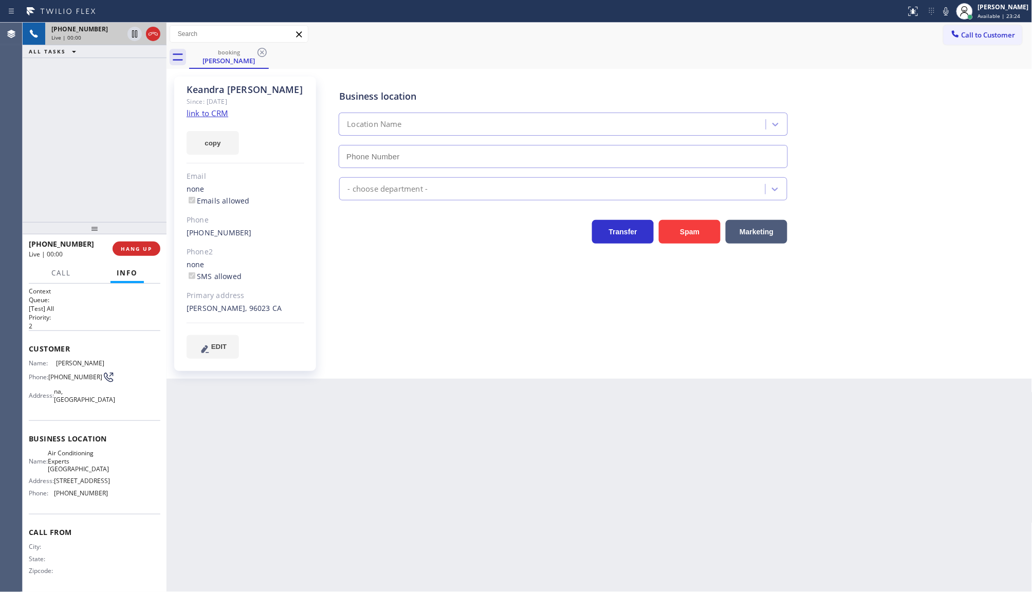
type input "(424) 304-1617"
click at [196, 114] on link "link to CRM" at bounding box center [208, 113] width 42 height 10
click at [140, 250] on span "HANG UP" at bounding box center [136, 248] width 31 height 7
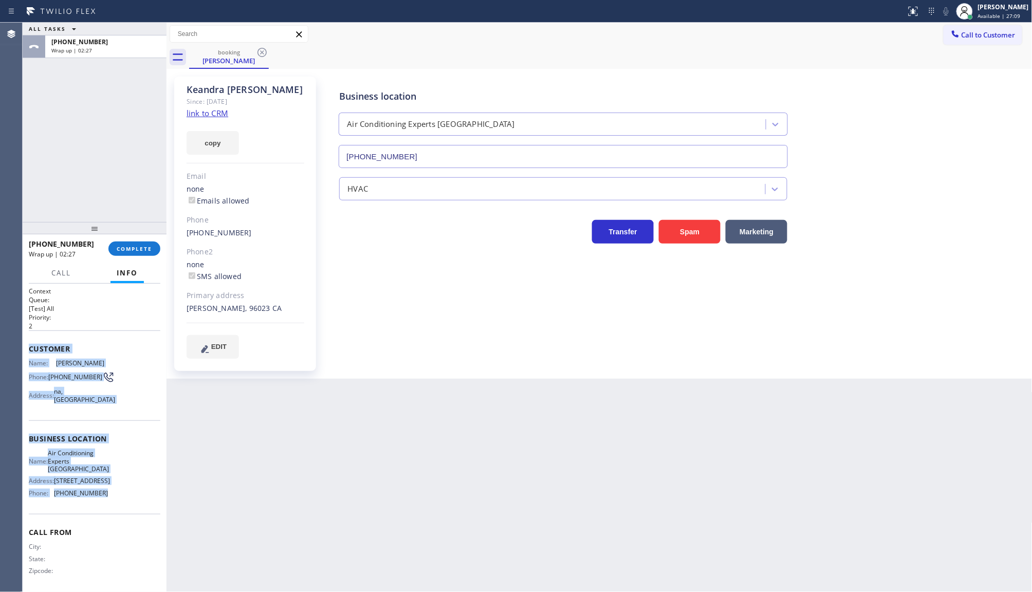
drag, startPoint x: 26, startPoint y: 342, endPoint x: 125, endPoint y: 498, distance: 184.4
click at [119, 505] on div "Context Queue: [Test] All Priority: 2 Customer Name: Keandra Clark Phone: (800)…" at bounding box center [95, 438] width 144 height 309
copy div "Customer Name: Keandra Clark Phone: (800) 776-4663 Address: na, Ellensburg, WA …"
click at [76, 189] on div "ALL TASKS ALL TASKS ACTIVE TASKS TASKS IN WRAP UP +18007764663 Wrap up | 02:55" at bounding box center [95, 123] width 144 height 200
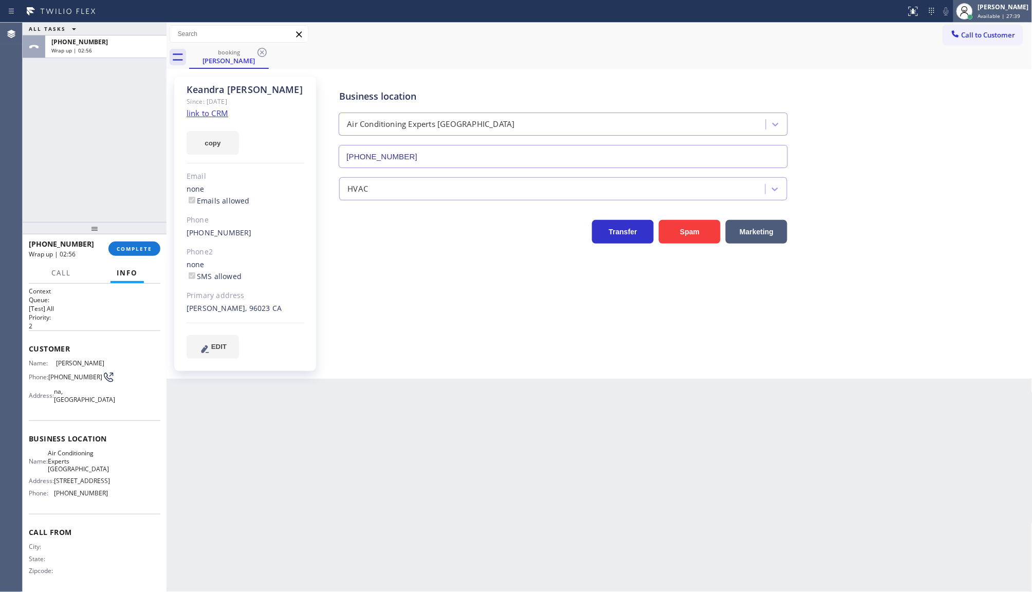
click at [980, 12] on div "JENIZA ALCAYDE Available | 27:39" at bounding box center [1004, 11] width 56 height 18
drag, startPoint x: 65, startPoint y: 496, endPoint x: 125, endPoint y: 497, distance: 60.2
click at [125, 497] on div "Name: Air Conditioning Experts Malibu Address: 22601 Pacific Coast Hwy Phone: (…" at bounding box center [95, 475] width 132 height 52
copy div "(424) 304-1617"
click at [65, 374] on span "(800) 776-4663" at bounding box center [75, 377] width 54 height 8
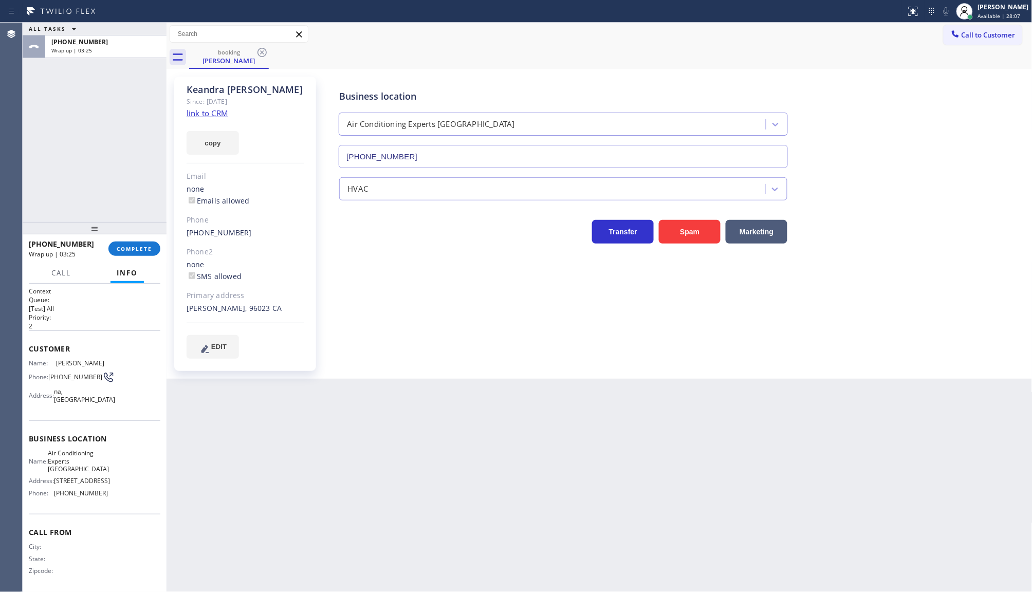
click at [55, 375] on span "(800) 776-4663" at bounding box center [75, 377] width 54 height 8
drag, startPoint x: 52, startPoint y: 372, endPoint x: 66, endPoint y: 381, distance: 16.3
click at [66, 381] on span "(800) 776-4663" at bounding box center [75, 377] width 54 height 8
copy span "800) 776-4663"
click at [211, 114] on link "link to CRM" at bounding box center [208, 113] width 42 height 10
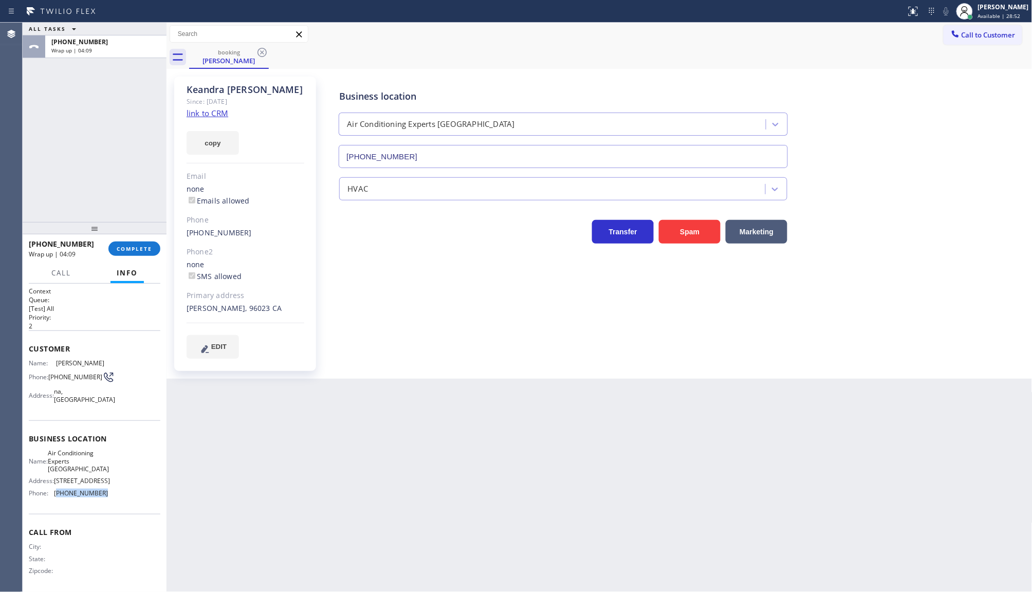
drag, startPoint x: 56, startPoint y: 495, endPoint x: 103, endPoint y: 491, distance: 48.0
click at [103, 491] on div "Name: Air Conditioning Experts Malibu Address: 22601 Pacific Coast Hwy Phone: (…" at bounding box center [95, 475] width 132 height 52
copy span "424) 304-1617"
click at [972, 34] on span "Call to Customer" at bounding box center [989, 34] width 54 height 9
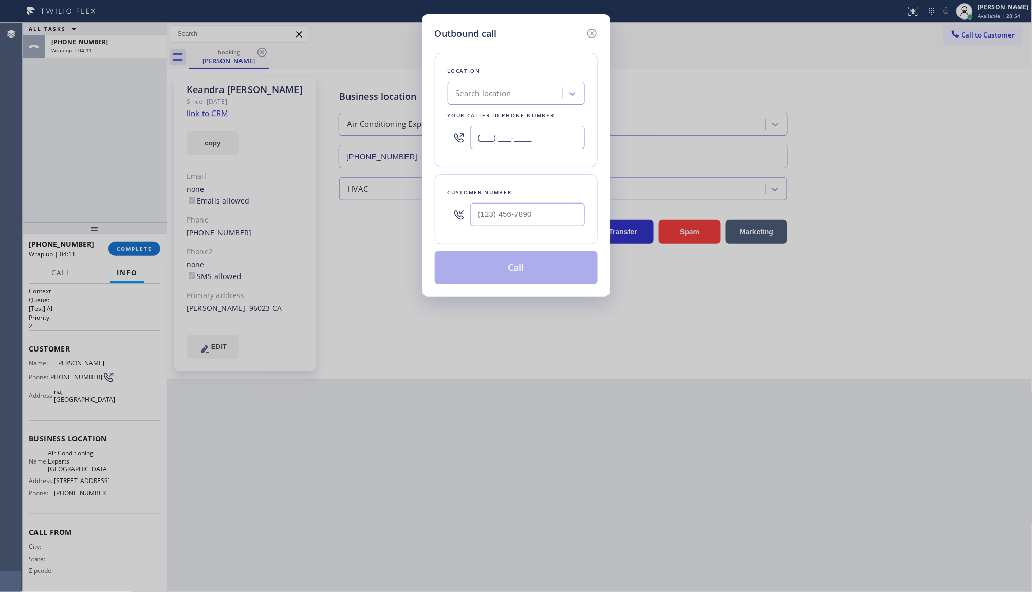
click at [530, 132] on input "(___) ___-____" at bounding box center [527, 137] width 115 height 23
paste input "424) 304-1617"
type input "(424) 304-1617"
click at [490, 214] on input "(___) ___-____" at bounding box center [527, 214] width 115 height 23
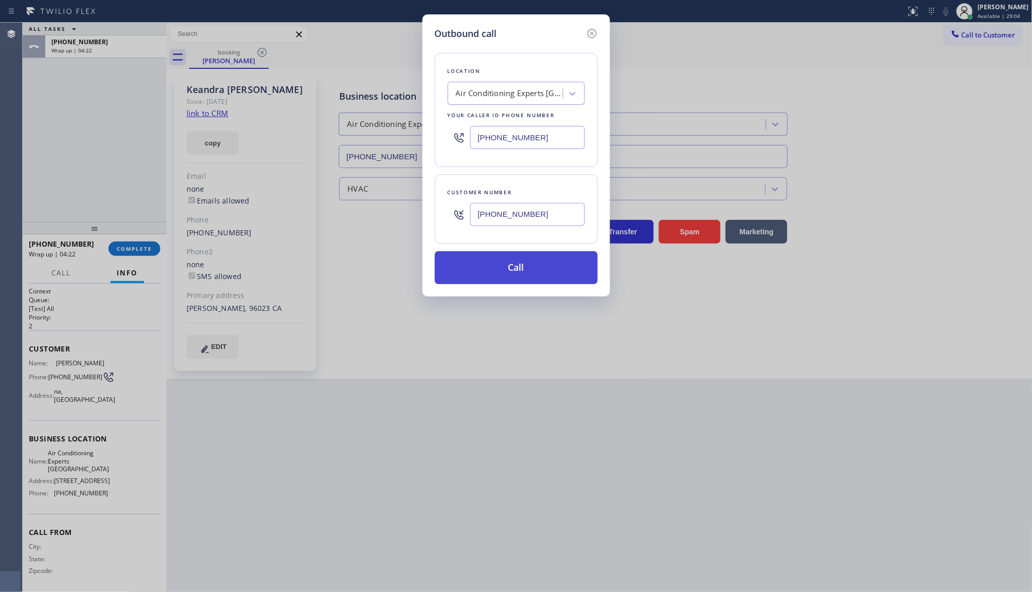
type input "(800) 776-4663"
click at [526, 273] on button "Call" at bounding box center [516, 267] width 163 height 33
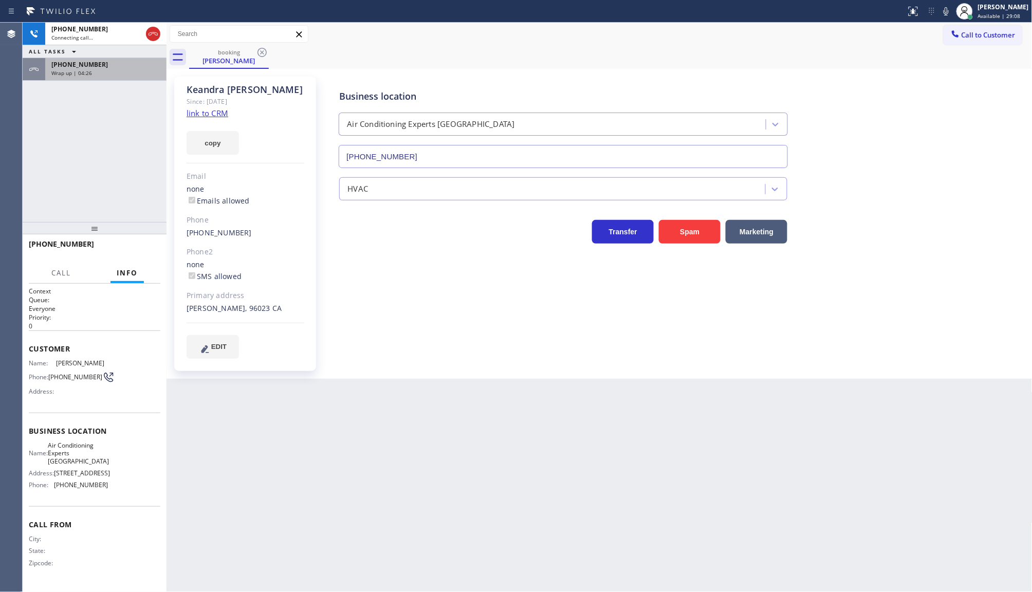
click at [76, 76] on span "Wrap up | 04:26" at bounding box center [71, 72] width 41 height 7
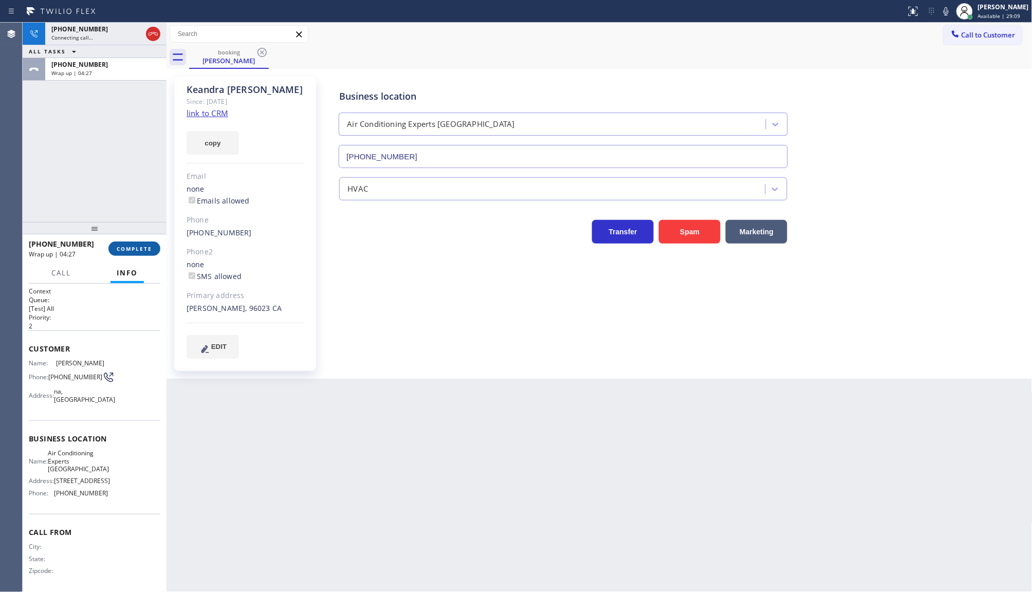
click at [134, 247] on span "COMPLETE" at bounding box center [134, 248] width 35 height 7
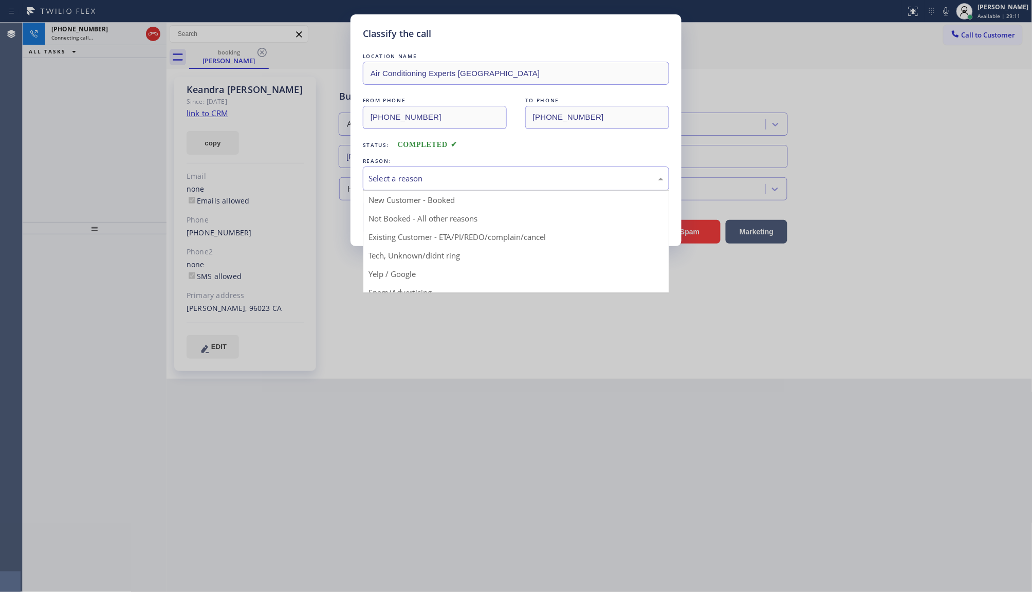
click at [392, 175] on div "Select a reason" at bounding box center [516, 179] width 295 height 12
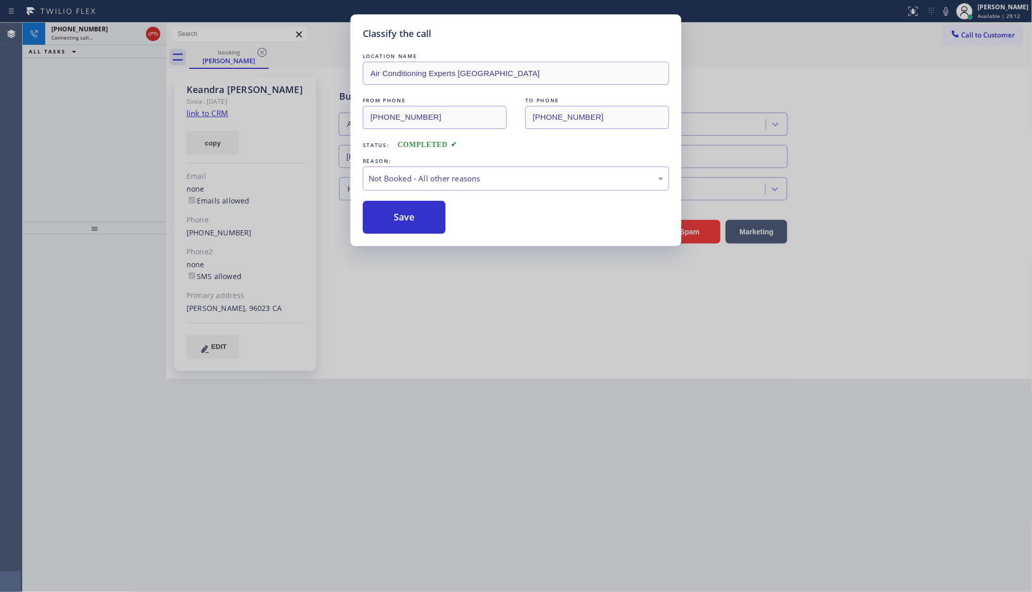
click at [396, 222] on button "Save" at bounding box center [404, 217] width 83 height 33
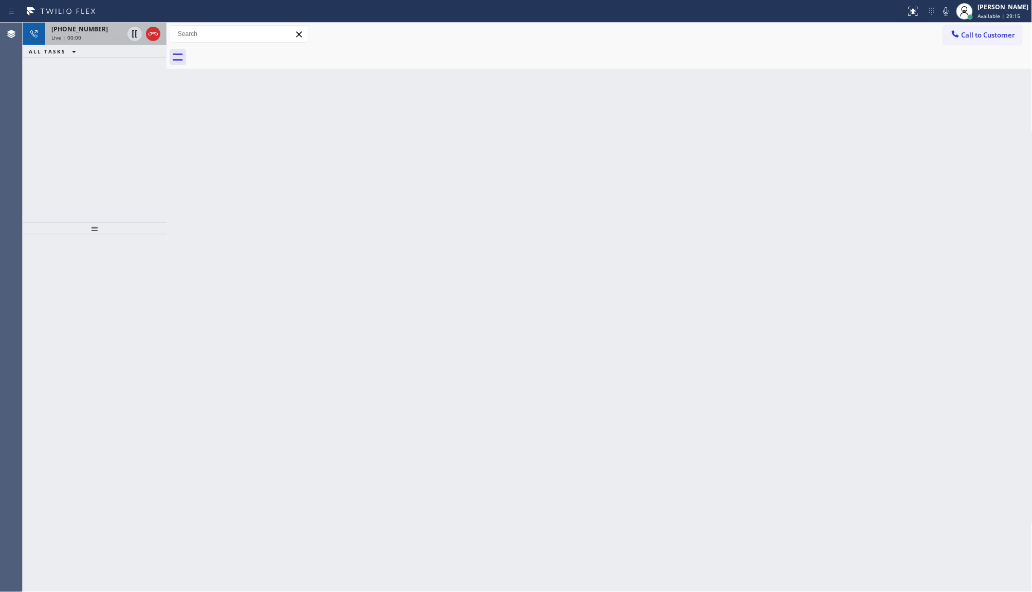
click at [77, 34] on span "Live | 00:00" at bounding box center [66, 37] width 30 height 7
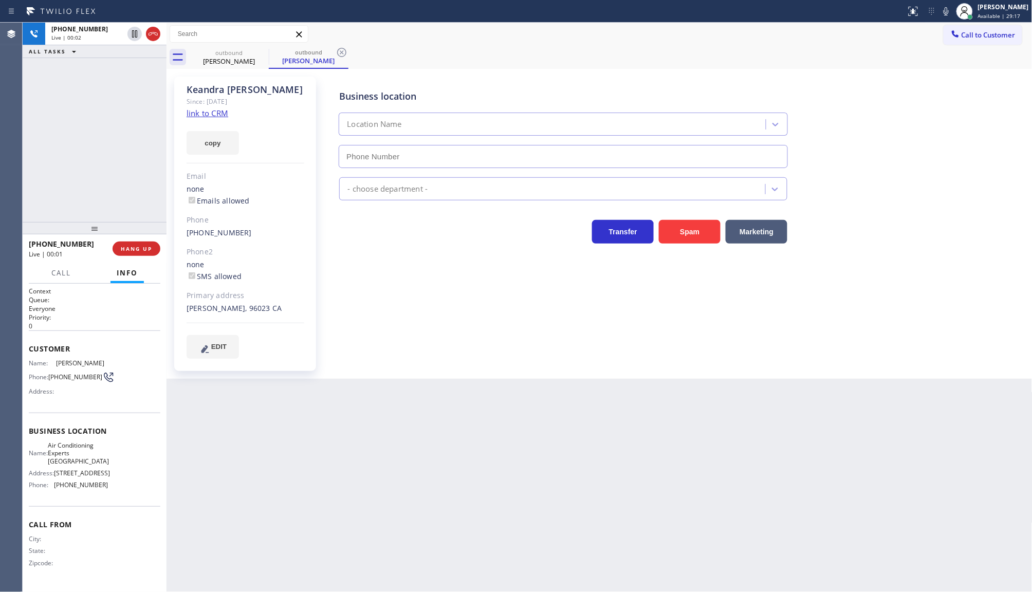
type input "(424) 304-1617"
click at [129, 252] on span "HANG UP" at bounding box center [136, 248] width 31 height 7
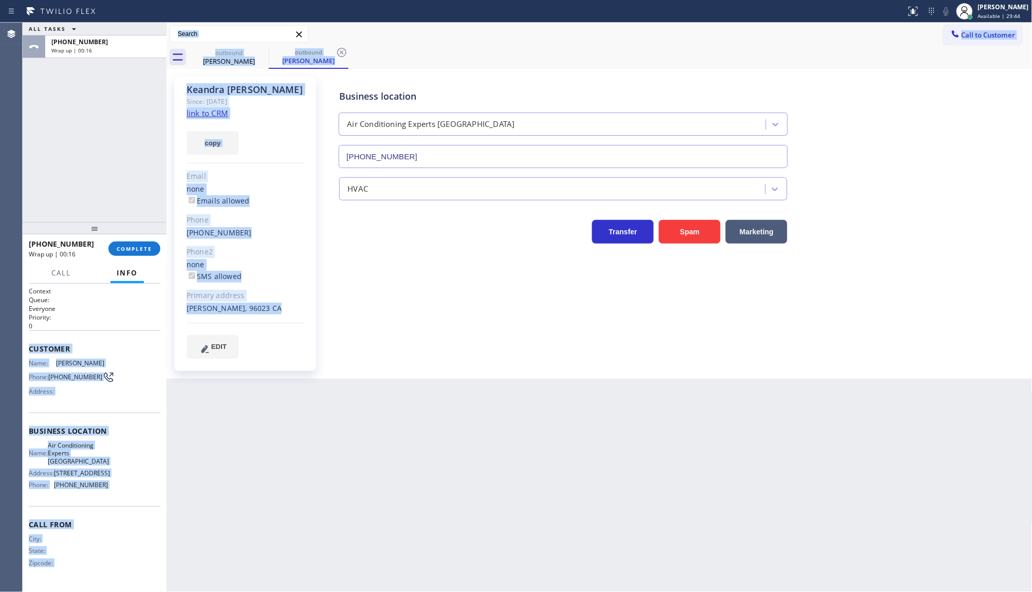
drag, startPoint x: 26, startPoint y: 346, endPoint x: 170, endPoint y: 491, distance: 204.0
click at [170, 491] on div "ALL TASKS ALL TASKS ACTIVE TASKS TASKS IN WRAP UP +18007764663 Wrap up | 00:16 …" at bounding box center [528, 308] width 1010 height 570
click at [116, 496] on div "Business location Name: Air Conditioning Experts Malibu Address: 22601 Pacific …" at bounding box center [95, 460] width 132 height 94
drag, startPoint x: 116, startPoint y: 486, endPoint x: 134, endPoint y: 468, distance: 25.5
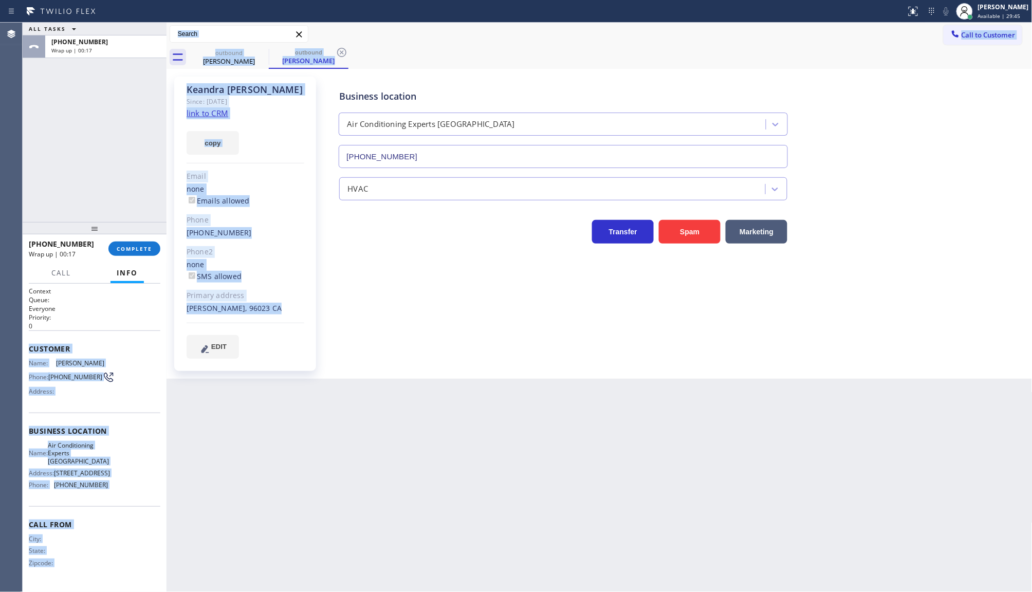
click at [116, 486] on div "Name: Air Conditioning Experts Malibu Address: 22601 Pacific Coast Hwy Phone: (…" at bounding box center [95, 468] width 132 height 52
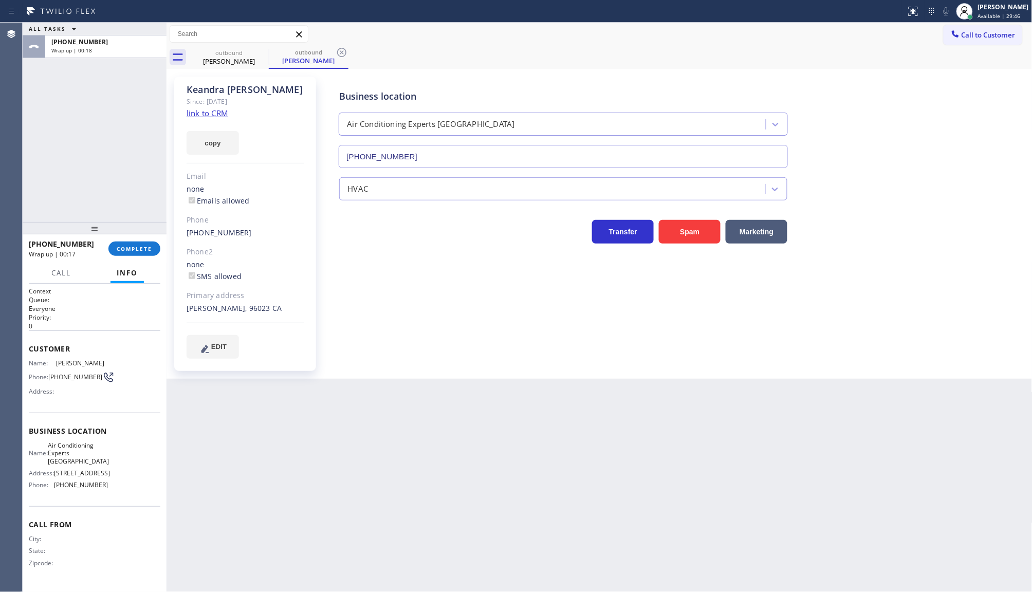
click at [317, 427] on div "Back to Dashboard Change Sender ID Customers Technicians Select a contact Outbo…" at bounding box center [600, 308] width 866 height 570
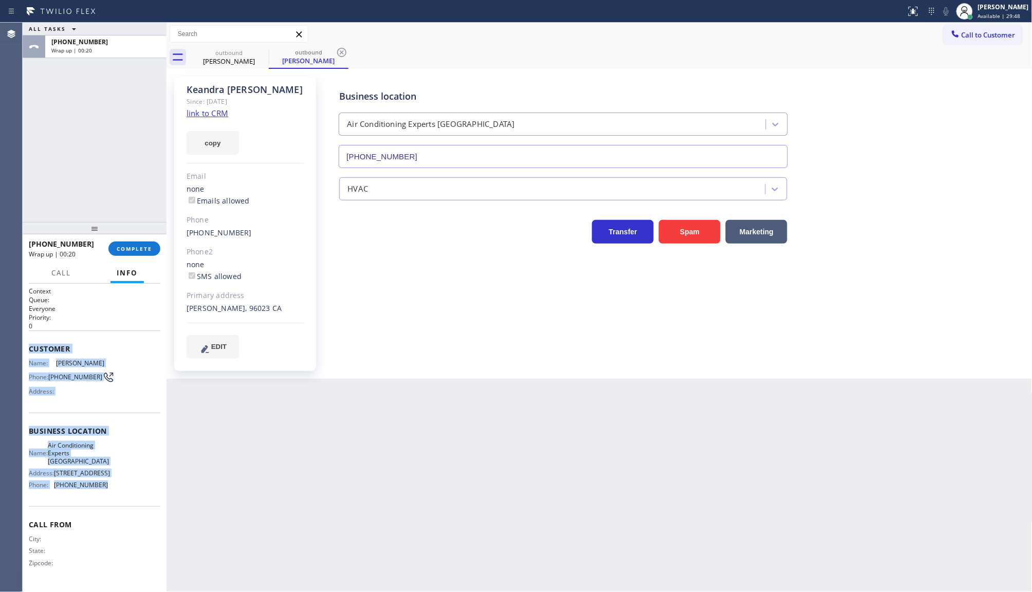
drag, startPoint x: 27, startPoint y: 336, endPoint x: 121, endPoint y: 484, distance: 175.5
click at [121, 484] on div "Context Queue: Everyone Priority: 0 Customer Name: Keandra Clark Phone: (800) 7…" at bounding box center [95, 438] width 144 height 309
copy div "Customer Name: Keandra Clark Phone: (800) 776-4663 Address: Business location N…"
click at [143, 250] on span "COMPLETE" at bounding box center [134, 248] width 35 height 7
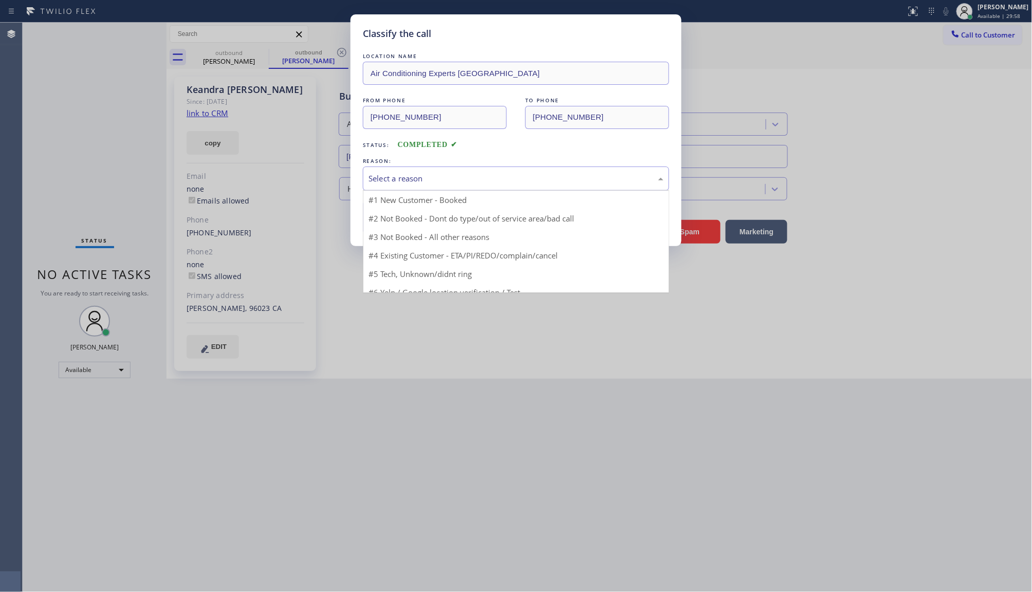
click at [376, 182] on div "Select a reason" at bounding box center [516, 179] width 295 height 12
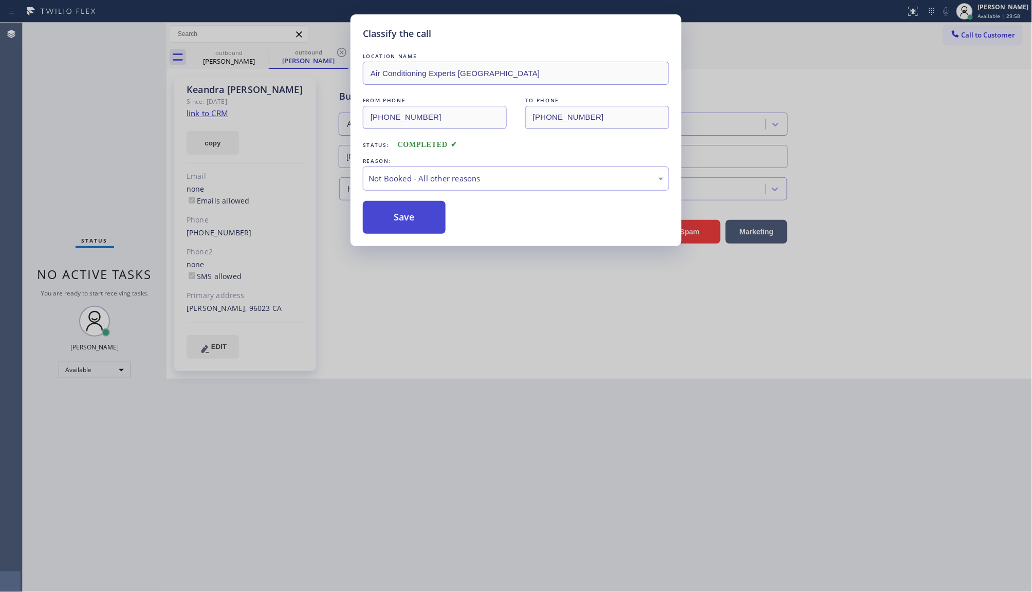
click at [374, 218] on button "Save" at bounding box center [404, 217] width 83 height 33
click at [245, 400] on div "Classify the call LOCATION NAME Air Conditioning Experts Malibu FROM PHONE (424…" at bounding box center [516, 296] width 1032 height 592
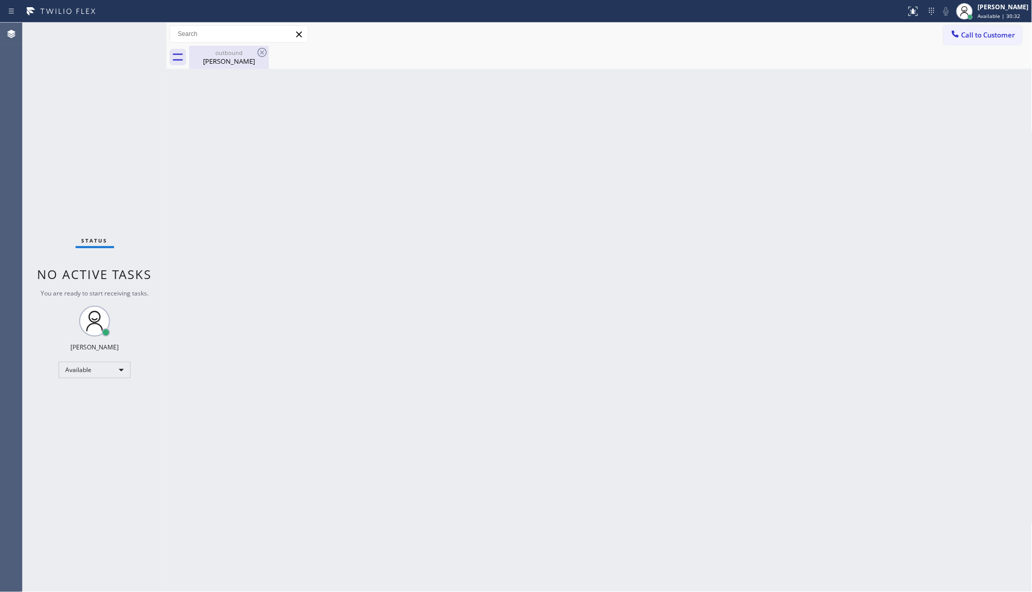
click at [238, 66] on div "outbound Keandra Clark" at bounding box center [229, 57] width 78 height 23
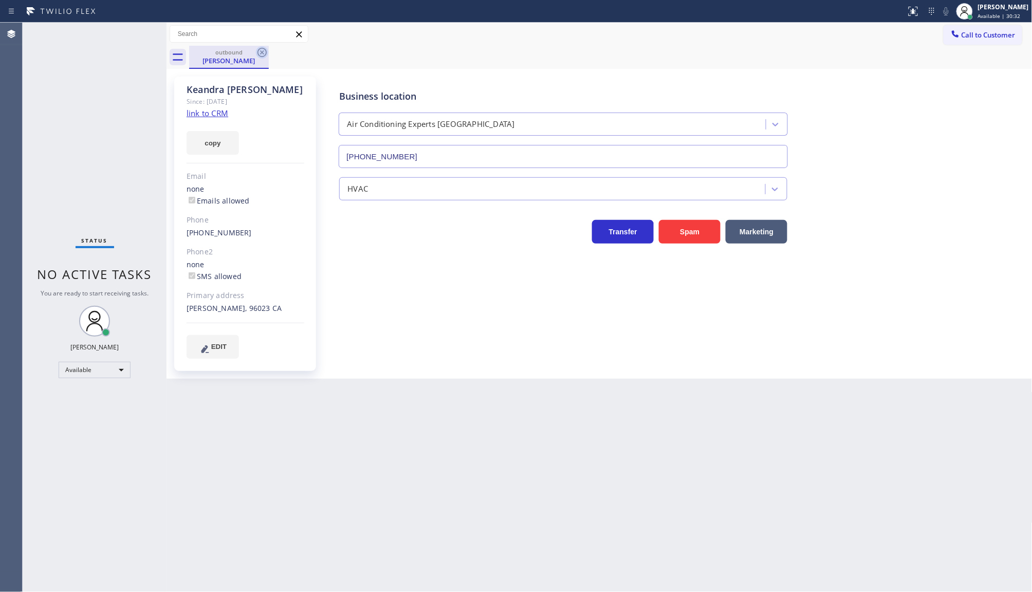
click at [262, 49] on icon at bounding box center [262, 52] width 12 height 12
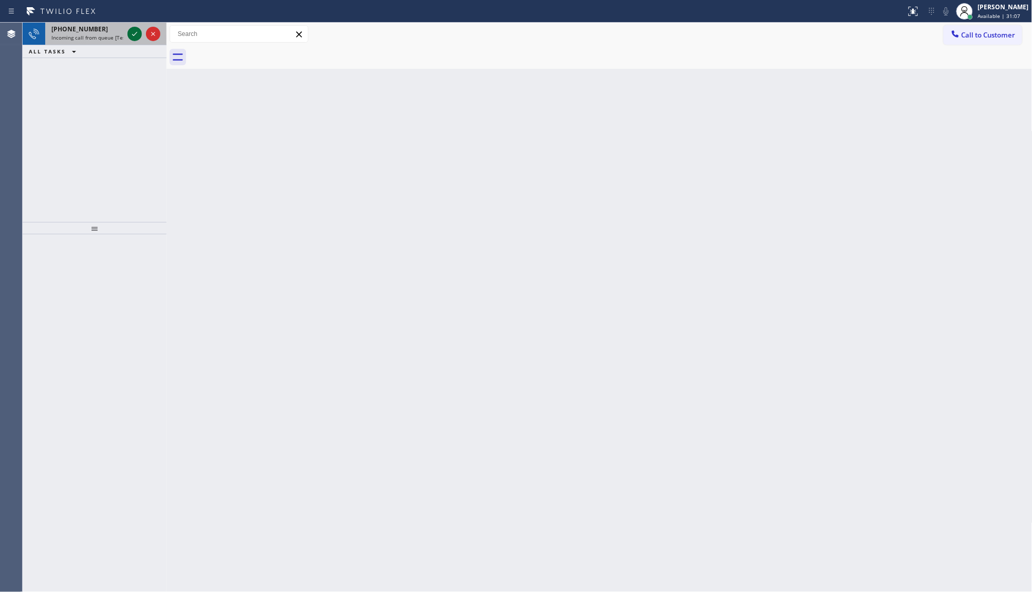
click at [140, 34] on icon at bounding box center [135, 34] width 12 height 12
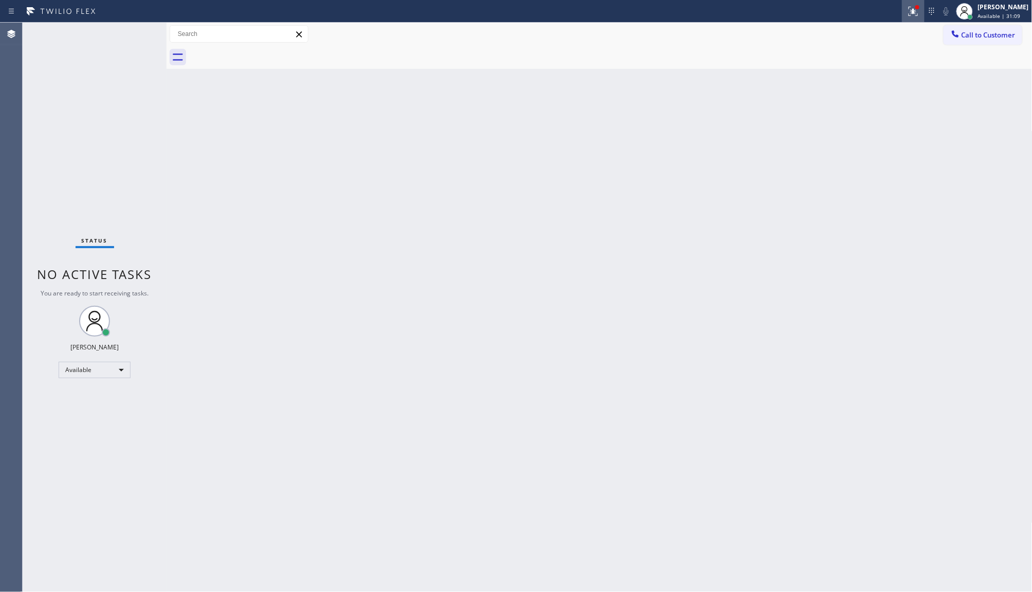
click at [915, 12] on icon at bounding box center [912, 10] width 6 height 7
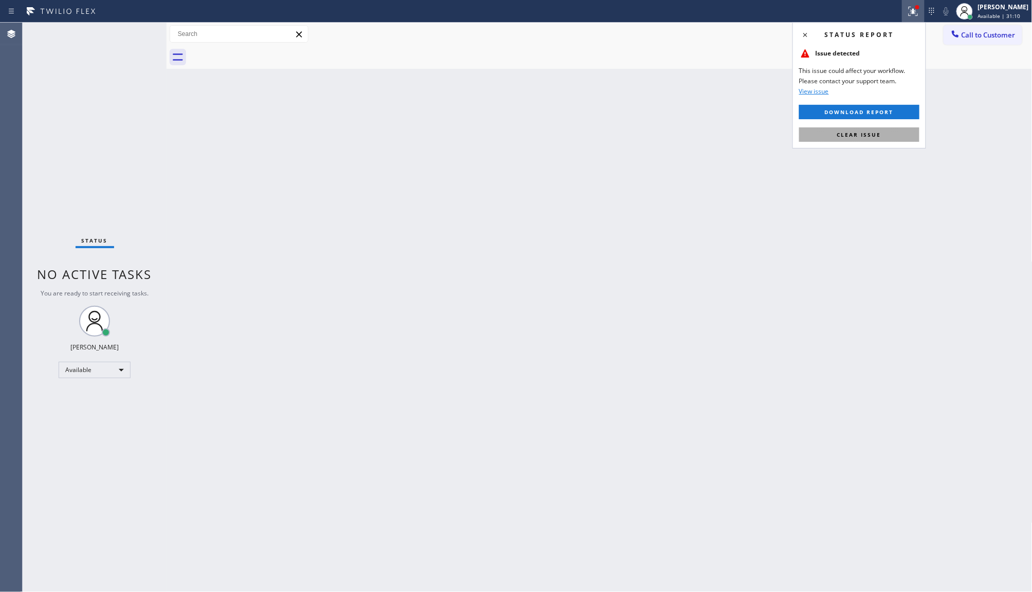
click at [857, 132] on button "Clear issue" at bounding box center [860, 135] width 120 height 14
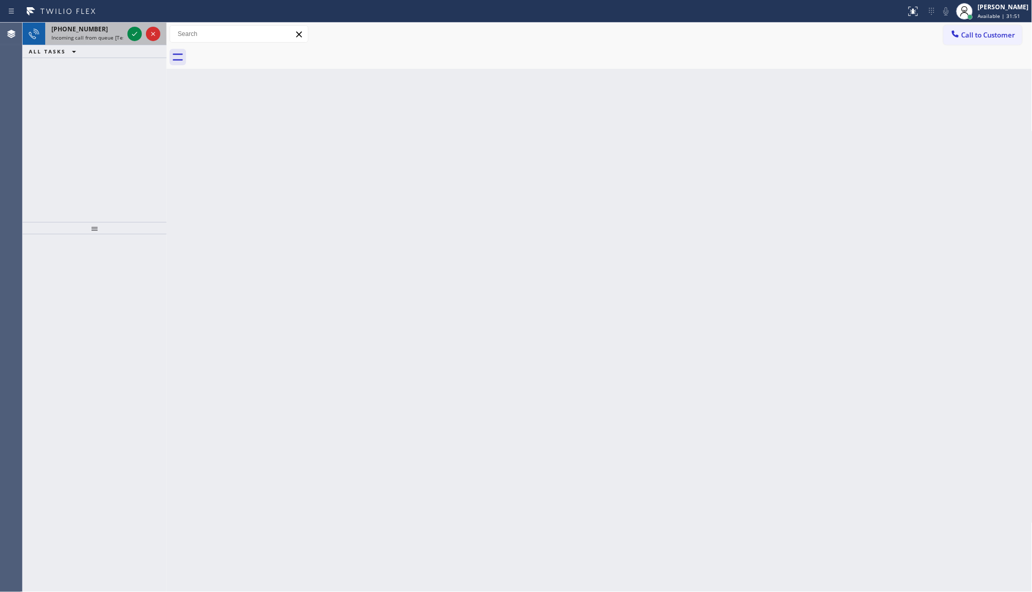
click at [126, 31] on div at bounding box center [143, 34] width 37 height 23
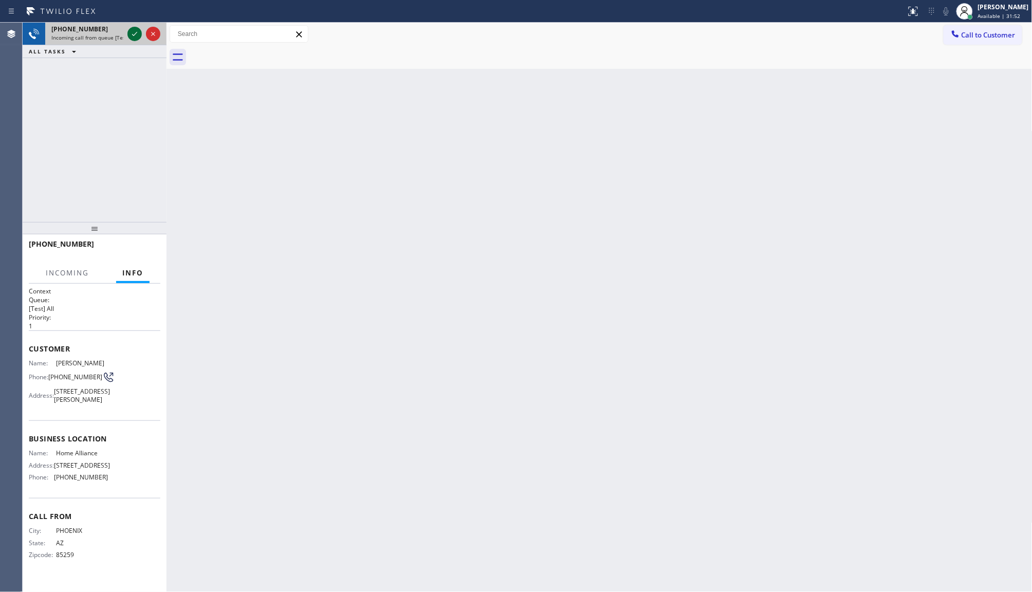
click at [129, 31] on icon at bounding box center [135, 34] width 12 height 12
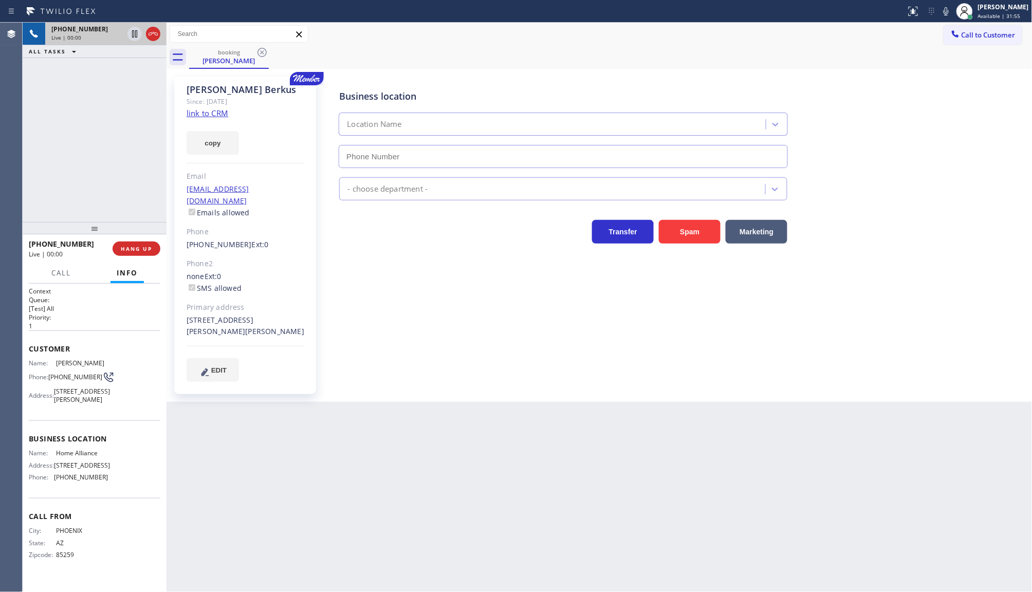
type input "(877) 777-0796"
click at [203, 117] on link "link to CRM" at bounding box center [208, 113] width 42 height 10
click at [205, 134] on button "copy" at bounding box center [213, 143] width 52 height 24
click at [101, 144] on div "+14805182417 Live | 01:06 ALL TASKS ALL TASKS ACTIVE TASKS TASKS IN WRAP UP" at bounding box center [95, 123] width 144 height 200
click at [214, 135] on button "copy" at bounding box center [213, 143] width 52 height 24
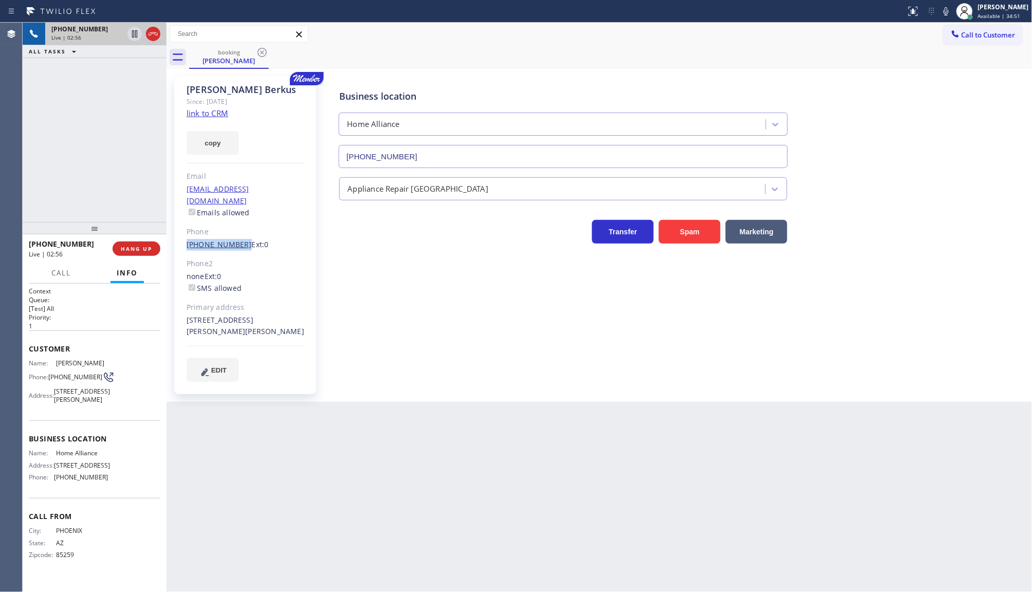
drag, startPoint x: 181, startPoint y: 230, endPoint x: 236, endPoint y: 229, distance: 54.5
click at [236, 229] on div "Daniel Berkus Since: 20 may 2020 link to CRM copy Email granitereefstudios@gmai…" at bounding box center [245, 236] width 142 height 318
click at [212, 140] on button "copy" at bounding box center [213, 143] width 52 height 24
click at [946, 11] on icon at bounding box center [946, 11] width 12 height 12
click at [130, 31] on icon at bounding box center [135, 34] width 12 height 12
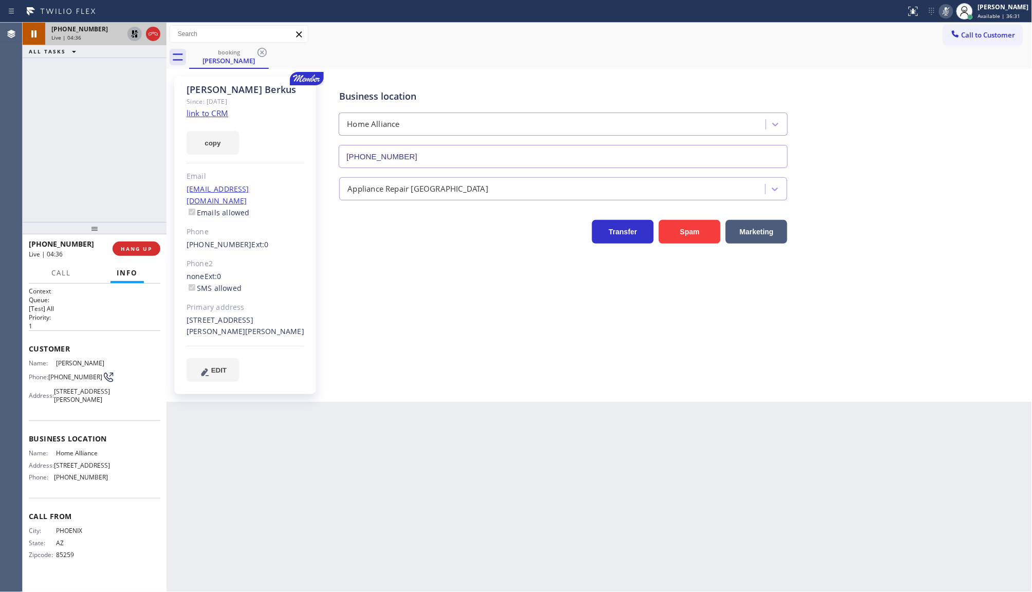
click at [124, 197] on div "+14805182417 Live | 04:36 ALL TASKS ALL TASKS ACTIVE TASKS TASKS IN WRAP UP" at bounding box center [95, 123] width 144 height 200
click at [132, 34] on icon at bounding box center [135, 34] width 12 height 12
click at [944, 6] on icon at bounding box center [946, 11] width 12 height 12
click at [68, 123] on div "+14805182417 Live | 06:12 ALL TASKS ALL TASKS ACTIVE TASKS TASKS IN WRAP UP" at bounding box center [95, 123] width 144 height 200
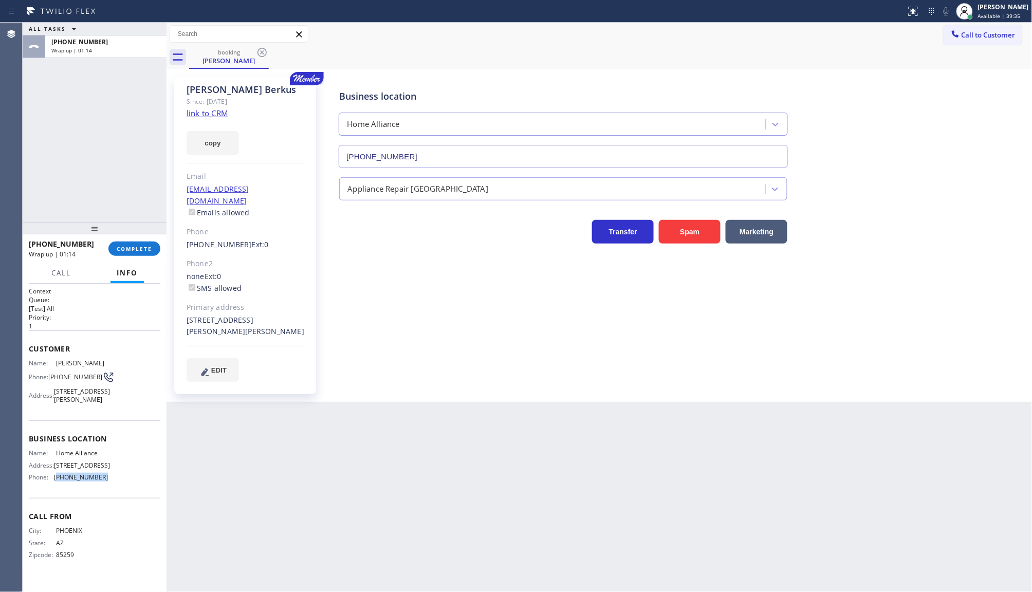
drag, startPoint x: 57, startPoint y: 495, endPoint x: 114, endPoint y: 495, distance: 57.1
click at [114, 485] on div "Name: Home Alliance Address: 263 W Olive Ave Ste 178 Phone: (877) 777-0796" at bounding box center [95, 467] width 132 height 36
copy span "877) 777-0796"
click at [144, 256] on div "+14805182417 Wrap up | 02:14 COMPLETE" at bounding box center [95, 249] width 132 height 27
click at [140, 250] on span "COMPLETE" at bounding box center [134, 248] width 35 height 7
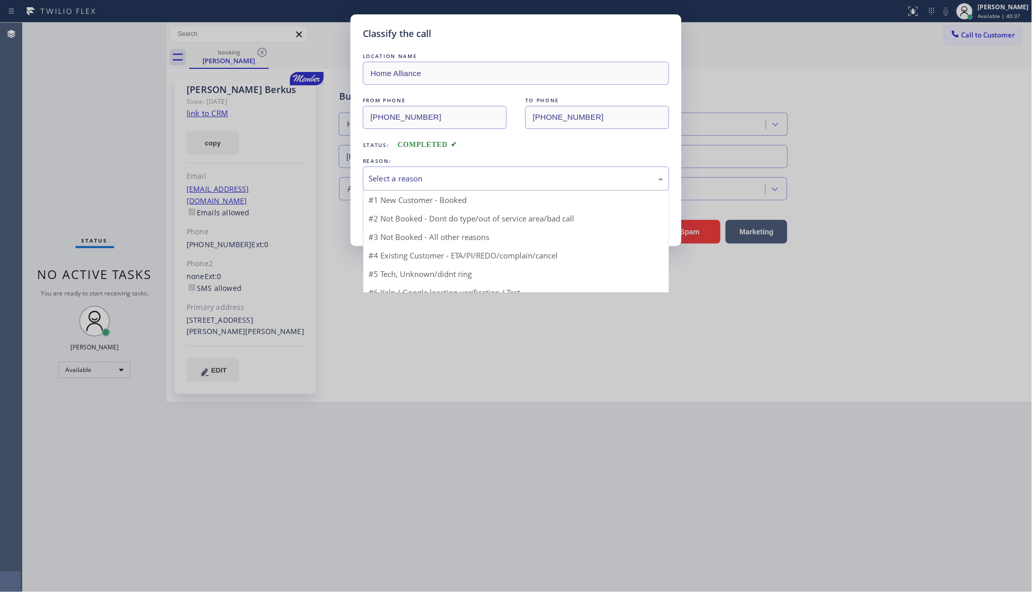
click at [414, 183] on div "Select a reason" at bounding box center [516, 179] width 295 height 12
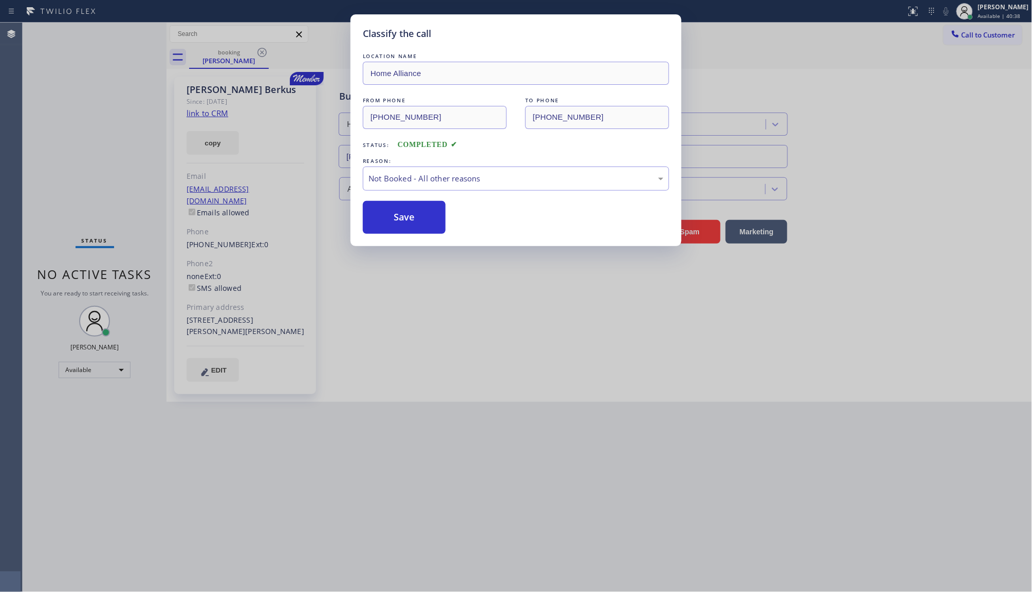
click at [376, 214] on button "Save" at bounding box center [404, 217] width 83 height 33
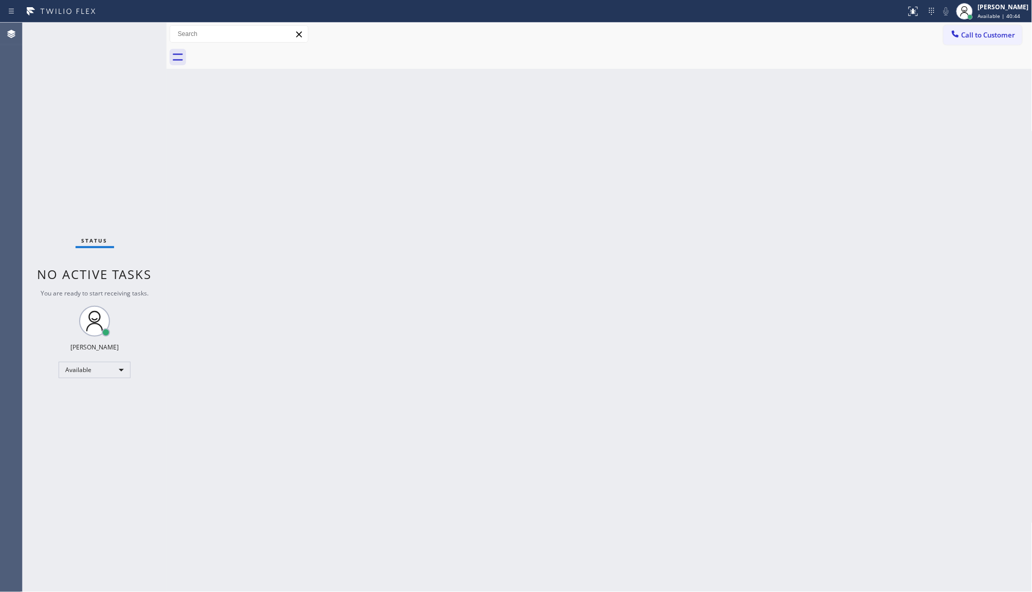
click at [387, 304] on div "Back to Dashboard Change Sender ID Customers Technicians Select a contact Outbo…" at bounding box center [600, 308] width 866 height 570
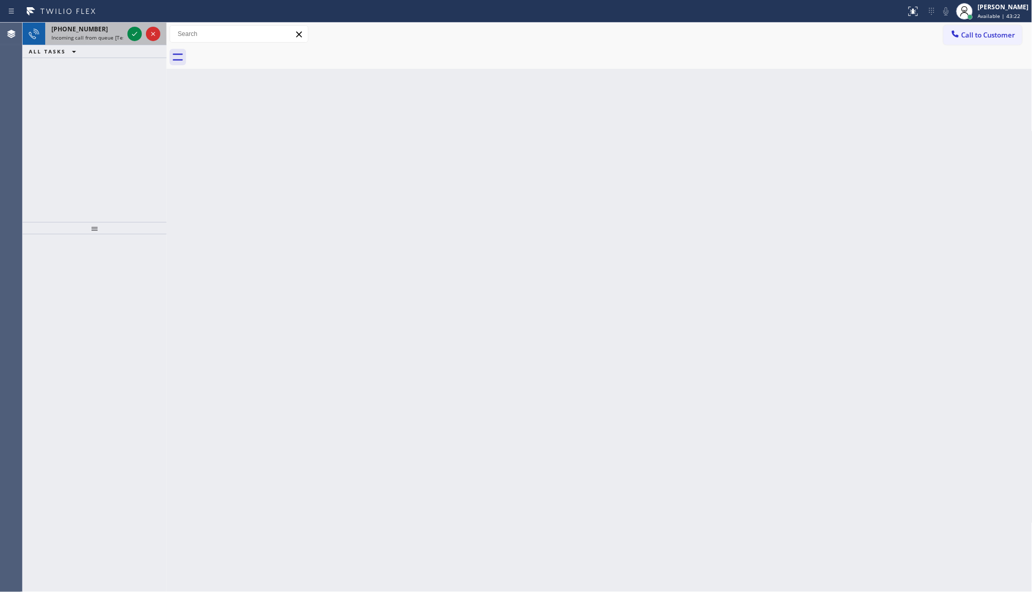
click at [131, 41] on div at bounding box center [143, 34] width 37 height 23
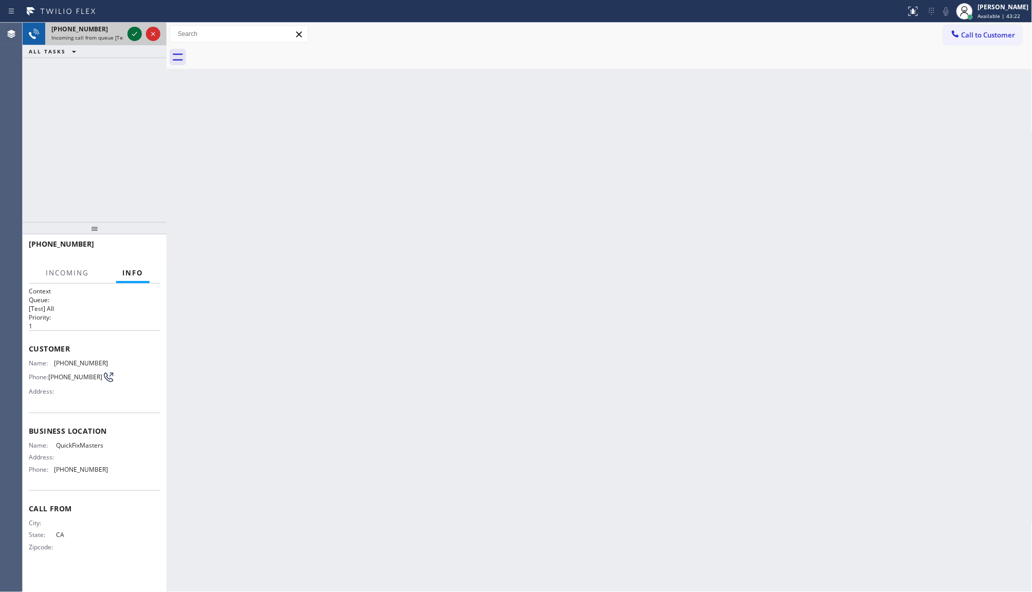
click at [135, 31] on icon at bounding box center [135, 34] width 12 height 12
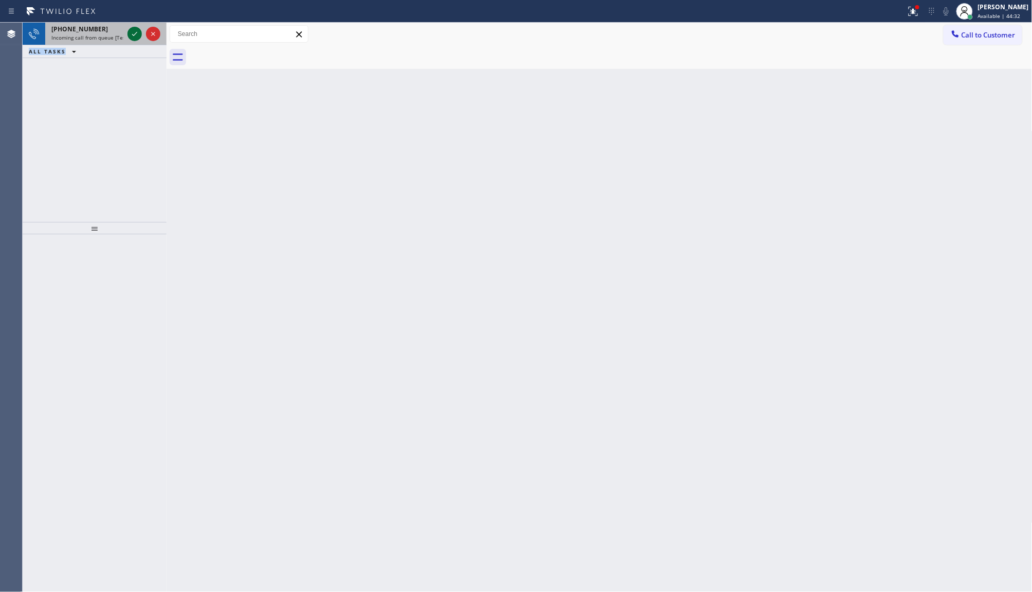
click at [137, 34] on icon at bounding box center [135, 34] width 12 height 12
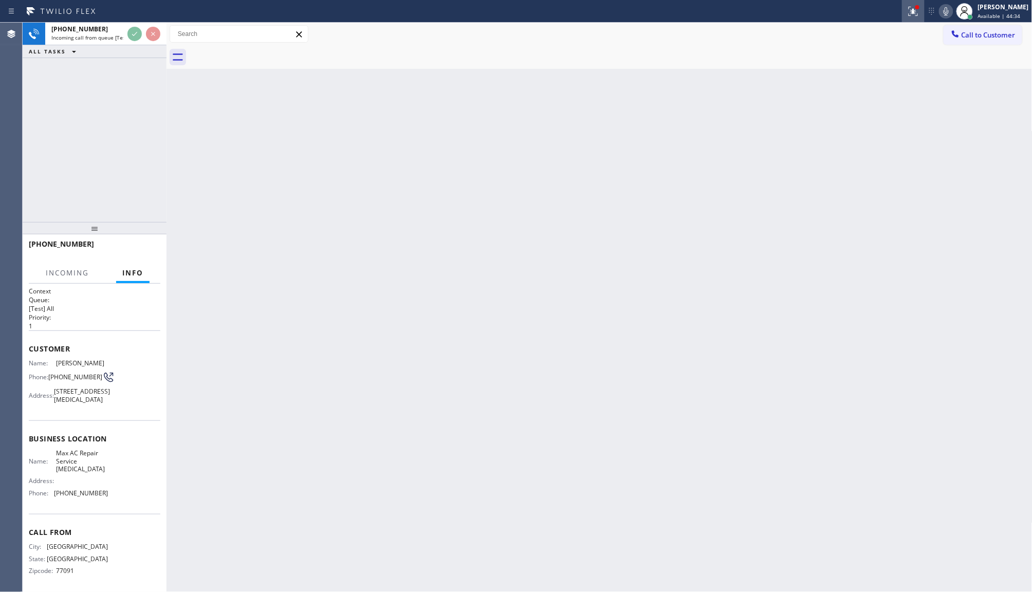
click at [923, 9] on div at bounding box center [913, 11] width 23 height 12
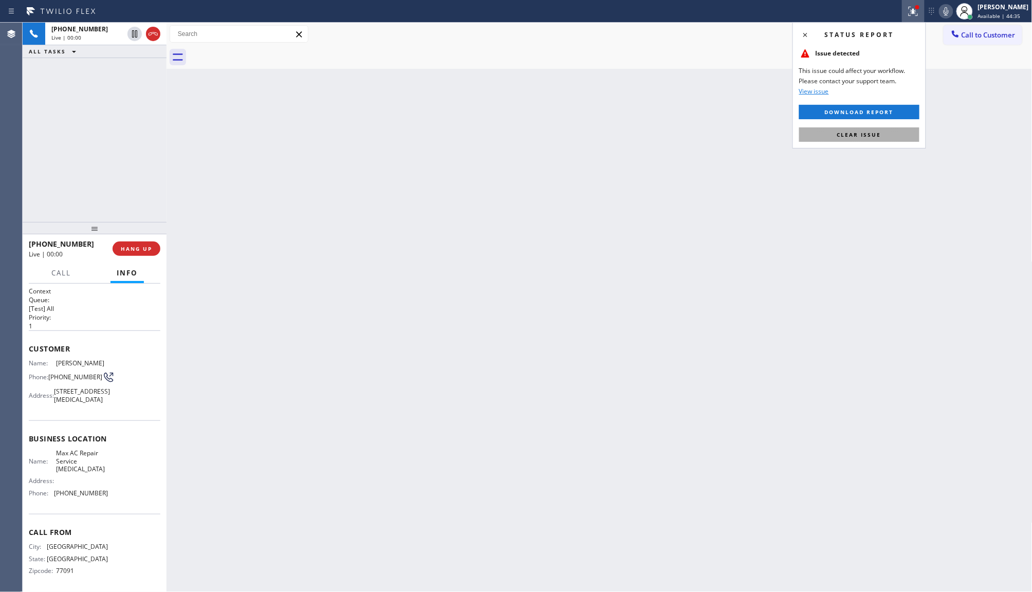
click at [872, 133] on span "Clear issue" at bounding box center [860, 134] width 44 height 7
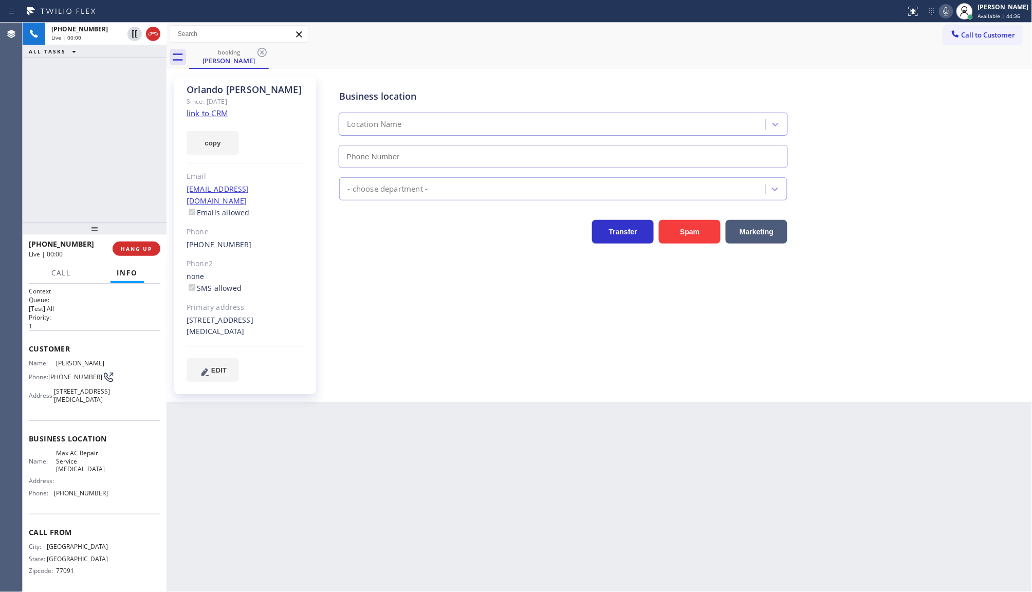
type input "(786) 741-7884"
click at [212, 112] on link "link to CRM" at bounding box center [208, 113] width 42 height 10
click at [210, 144] on button "copy" at bounding box center [213, 143] width 52 height 24
click at [45, 274] on button "Call" at bounding box center [61, 273] width 32 height 20
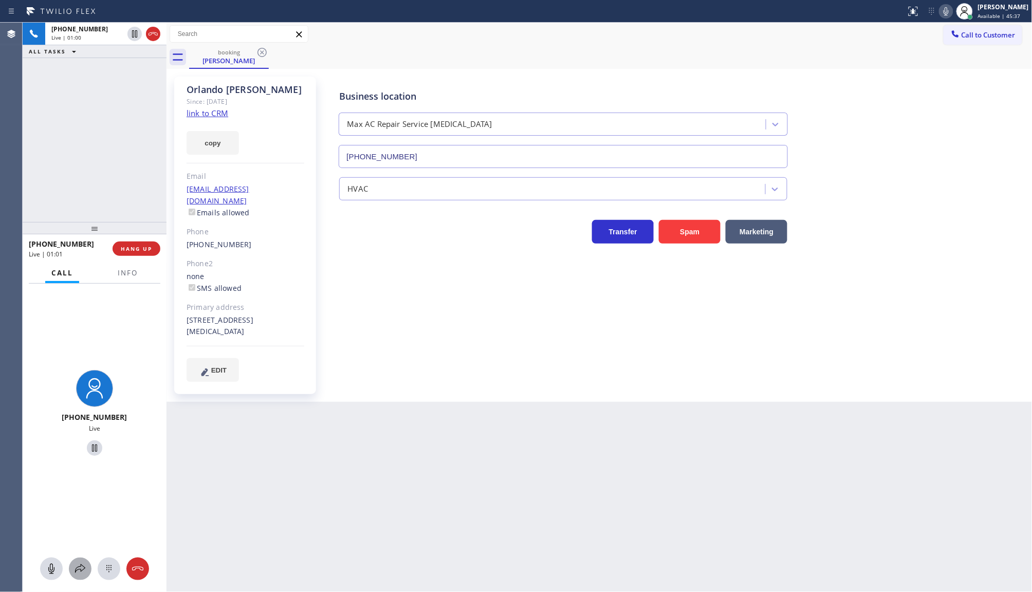
click at [73, 567] on div at bounding box center [80, 569] width 23 height 12
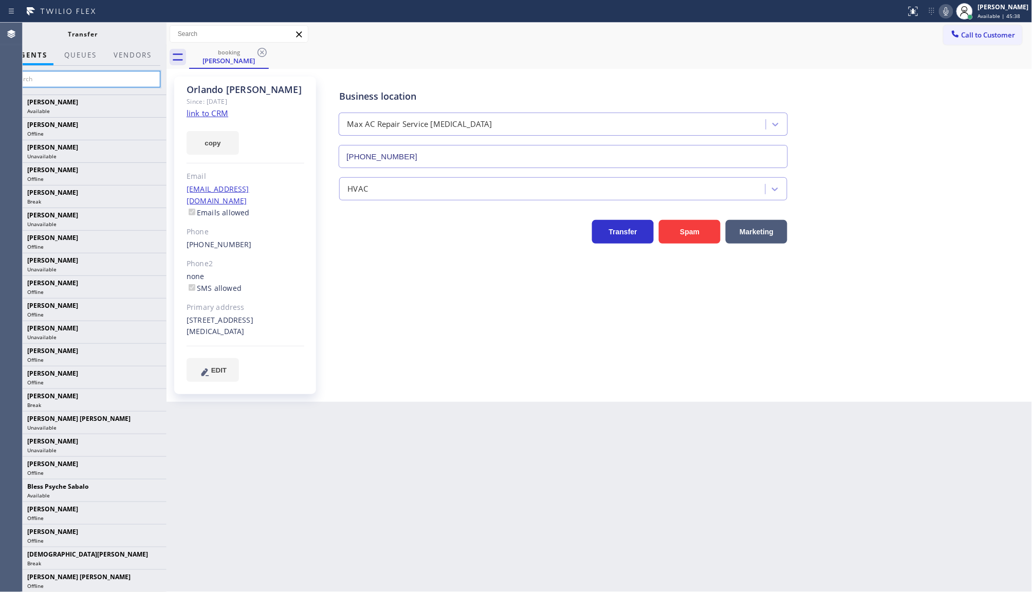
click at [133, 80] on input "text" at bounding box center [83, 79] width 155 height 16
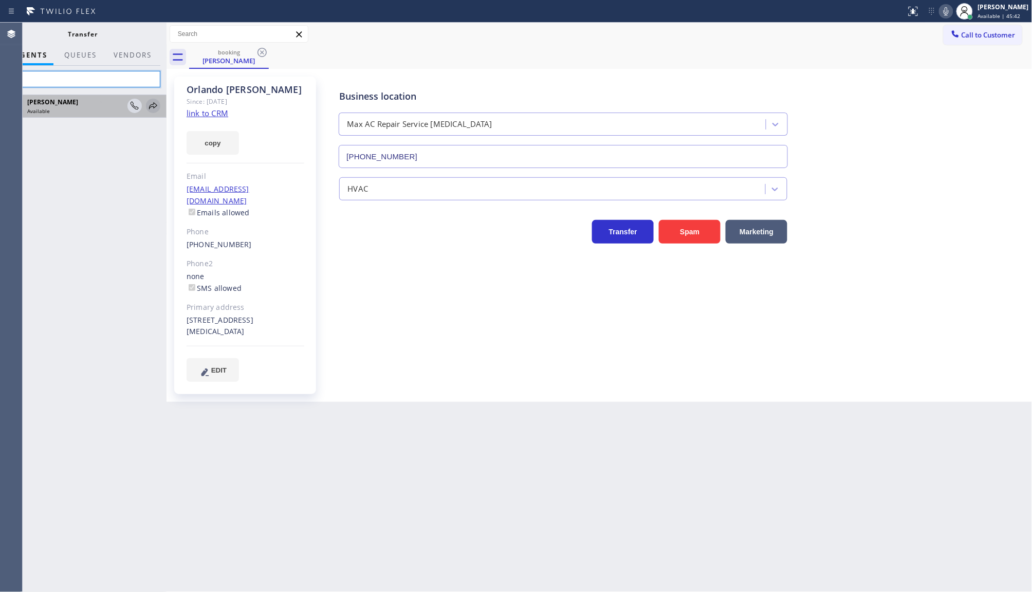
type input "fil"
click at [153, 106] on icon at bounding box center [153, 105] width 8 height 7
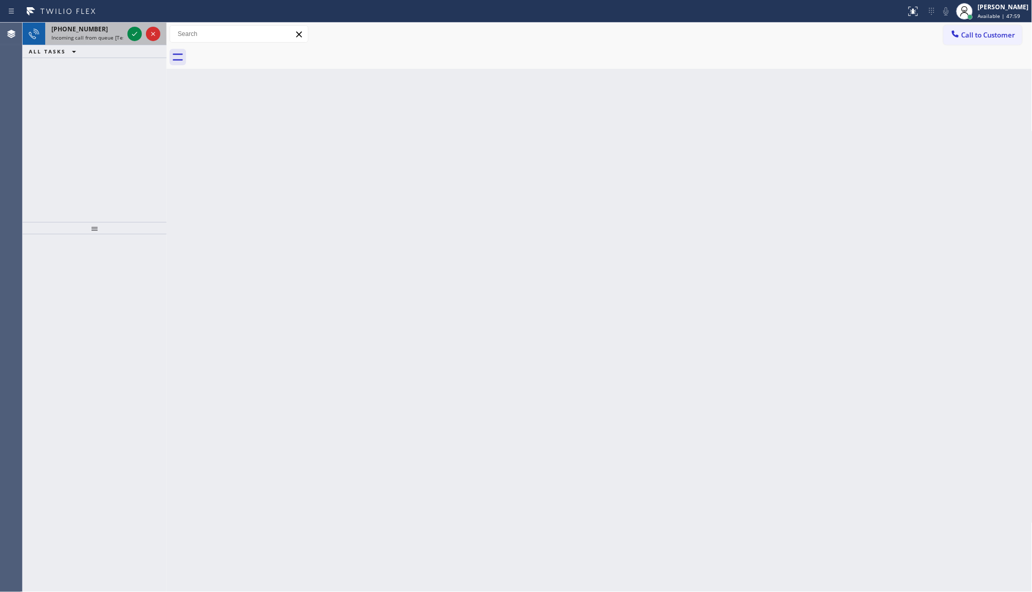
click at [143, 36] on div at bounding box center [143, 34] width 37 height 23
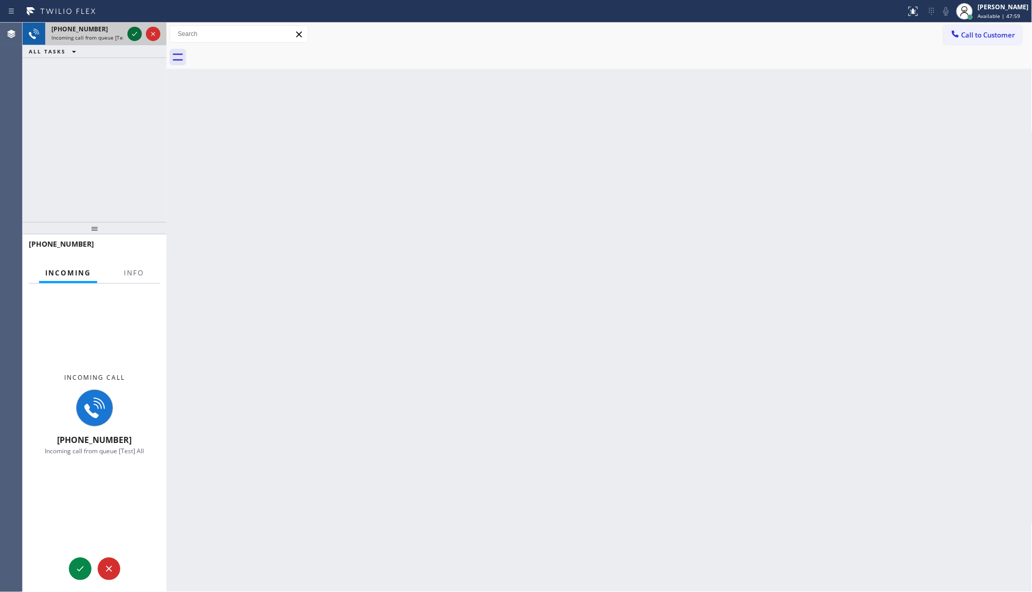
click at [135, 34] on icon at bounding box center [134, 34] width 5 height 4
click at [134, 62] on div "+13467172755 Incoming call from queue [Test] All ALL TASKS ALL TASKS ACTIVE TAS…" at bounding box center [95, 123] width 144 height 200
click at [133, 271] on span "Info" at bounding box center [134, 272] width 20 height 9
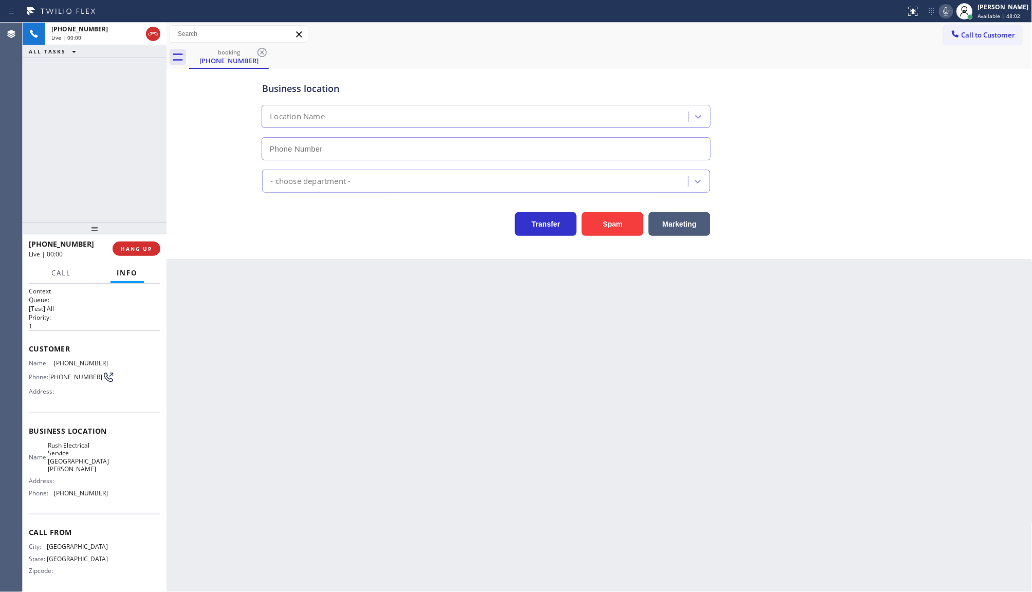
type input "(805) 600-3414"
click at [695, 221] on button "Marketing" at bounding box center [680, 224] width 62 height 24
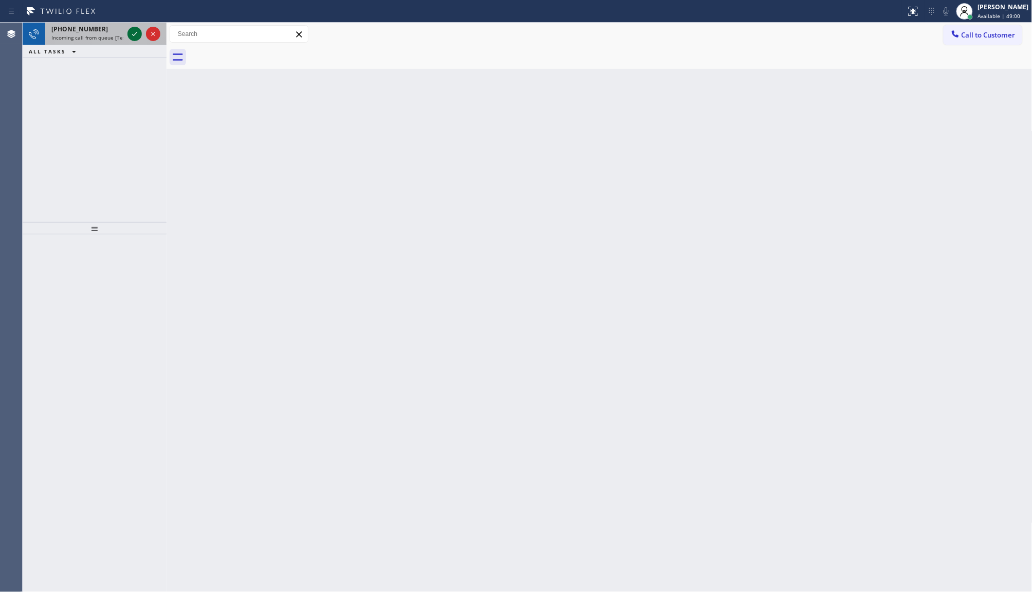
click at [134, 34] on icon at bounding box center [135, 34] width 12 height 12
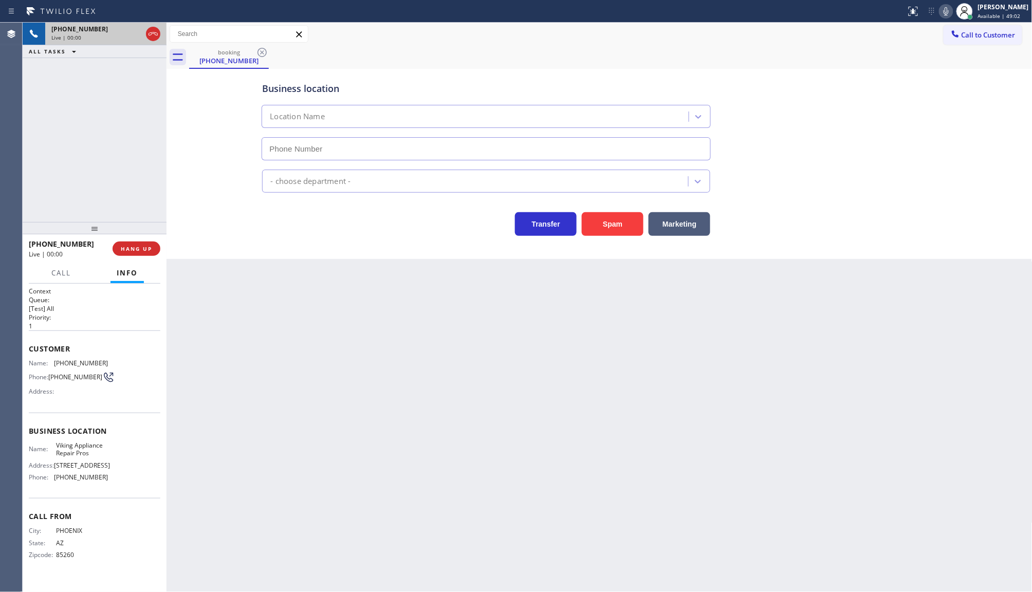
type input "(855) 666-9755"
drag, startPoint x: 70, startPoint y: 364, endPoint x: 139, endPoint y: 374, distance: 69.7
click at [139, 374] on div "Name: (602) 751-2215 Phone: (602) 751-2215 Address:" at bounding box center [95, 379] width 132 height 41
drag, startPoint x: 89, startPoint y: 421, endPoint x: 56, endPoint y: 378, distance: 54.2
click at [67, 389] on div "Context Queue: [Test] All Priority: 1 Customer Name: (602) 751-2215 Phone: (602…" at bounding box center [95, 431] width 132 height 289
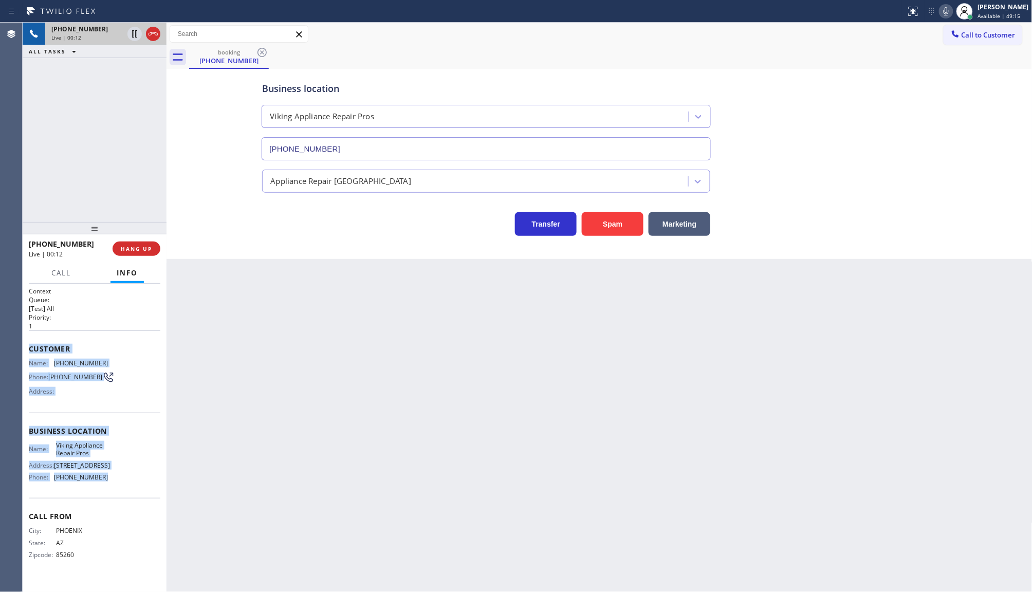
drag, startPoint x: 27, startPoint y: 343, endPoint x: 110, endPoint y: 496, distance: 174.2
click at [110, 496] on div "Context Queue: [Test] All Priority: 1 Customer Name: (602) 751-2215 Phone: (602…" at bounding box center [95, 438] width 144 height 309
copy div "Customer Name: (602) 751-2215 Phone: (602) 751-2215 Address: Business location …"
click at [160, 371] on div "Name: (602) 751-2215 Phone: (602) 751-2215 Address:" at bounding box center [95, 379] width 132 height 41
click at [160, 372] on div "Name: (602) 751-2215 Phone: (602) 751-2215 Address:" at bounding box center [95, 379] width 132 height 41
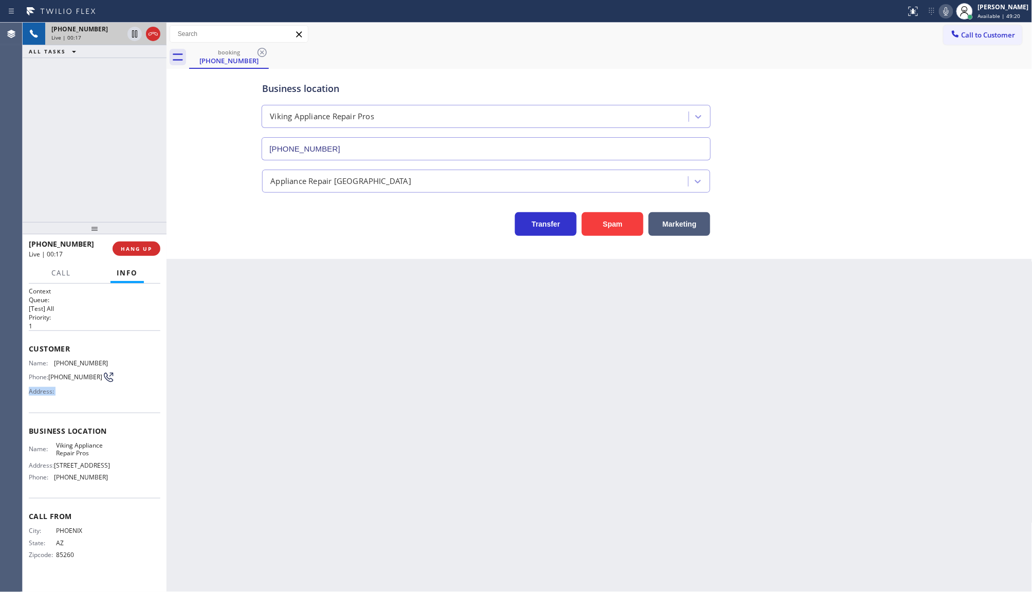
click at [158, 371] on div "Name: (602) 751-2215 Phone: (602) 751-2215 Address:" at bounding box center [95, 379] width 132 height 41
click at [160, 371] on div "Name: (602) 751-2215 Phone: (602) 751-2215 Address:" at bounding box center [95, 379] width 132 height 41
click at [57, 360] on div "Name: (602) 751-2215" at bounding box center [68, 363] width 79 height 8
click at [57, 360] on span "(602) 751-2215" at bounding box center [81, 363] width 54 height 8
drag, startPoint x: 65, startPoint y: 363, endPoint x: 132, endPoint y: 378, distance: 68.1
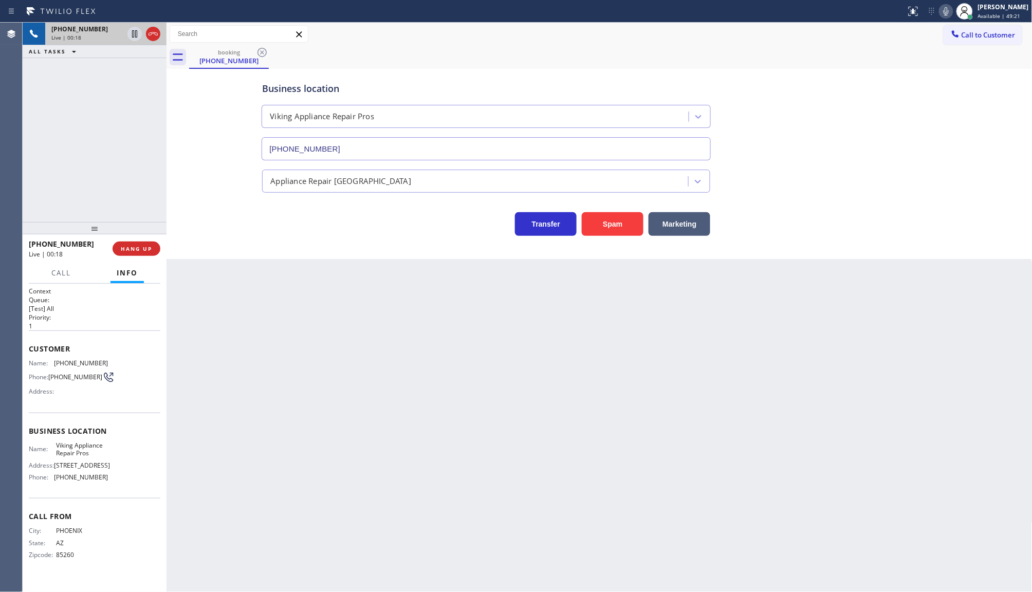
click at [78, 366] on div "Name: (602) 751-2215 Phone: (602) 751-2215 Address:" at bounding box center [68, 379] width 79 height 41
click at [141, 378] on div "Name: (602) 751-2215 Phone: (602) 751-2215 Address:" at bounding box center [95, 379] width 132 height 41
click at [146, 368] on div "Name: (602) 751-2215 Phone: (602) 751-2215 Address:" at bounding box center [95, 379] width 132 height 41
drag, startPoint x: 132, startPoint y: 358, endPoint x: 116, endPoint y: 381, distance: 27.3
click at [105, 359] on div "Name: (602) 751-2215 Phone: (602) 751-2215 Address:" at bounding box center [95, 379] width 132 height 41
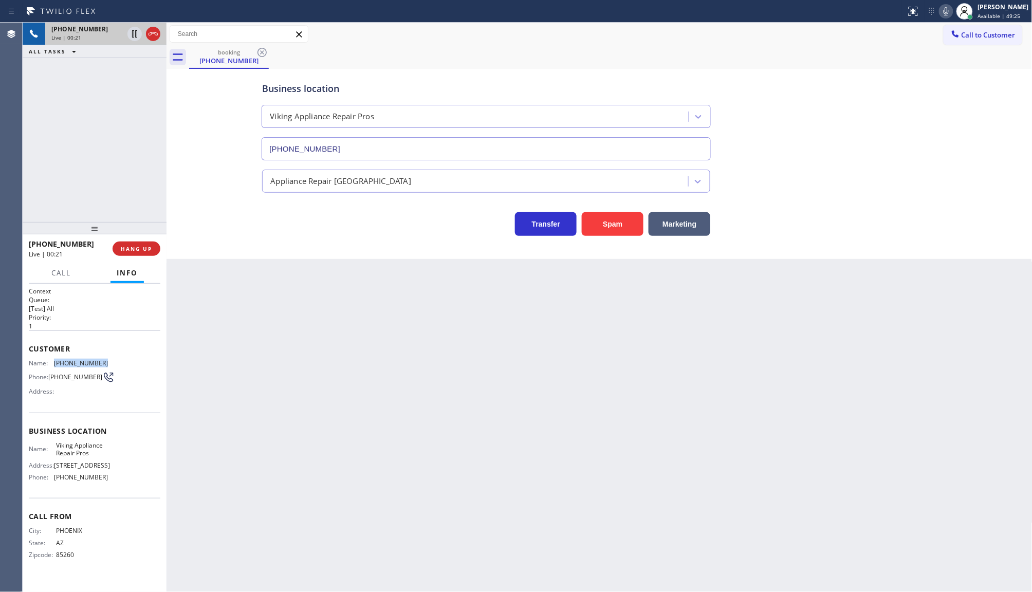
drag, startPoint x: 54, startPoint y: 359, endPoint x: 118, endPoint y: 365, distance: 64.6
click at [118, 365] on div "Name: (602) 751-2215 Phone: (602) 751-2215 Address:" at bounding box center [95, 379] width 132 height 41
copy div "(602) 751-2215"
click at [244, 392] on div "Back to Dashboard Change Sender ID Customers Technicians Select a contact Outbo…" at bounding box center [600, 308] width 866 height 570
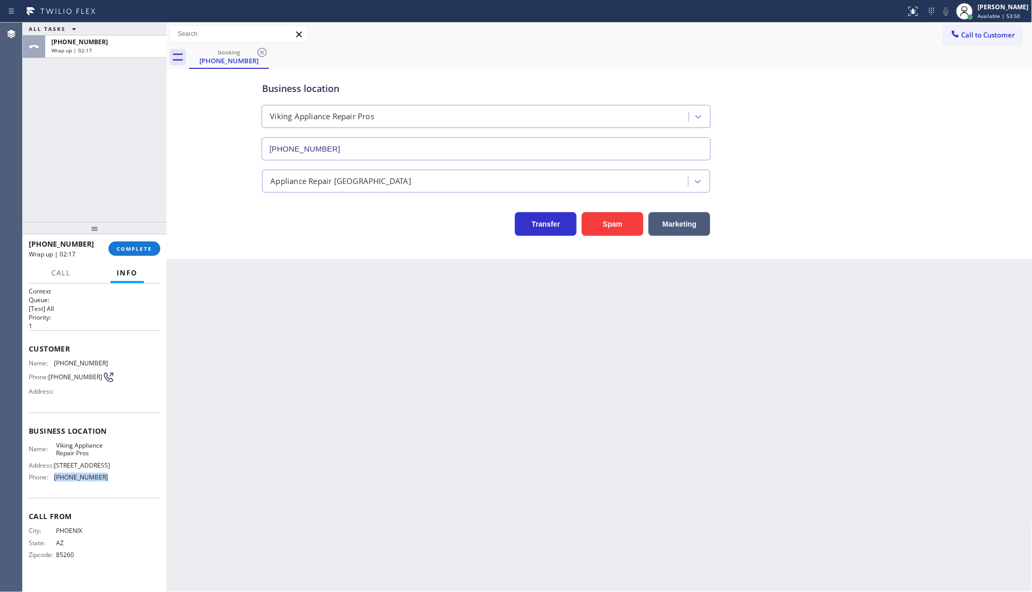
drag, startPoint x: 56, startPoint y: 482, endPoint x: 135, endPoint y: 486, distance: 79.3
click at [135, 486] on div "Name: Viking Appliance Repair Pros Address: 1249 N Clybourn Ave, Phone: (855) 6…" at bounding box center [95, 464] width 132 height 44
click at [986, 38] on span "Call to Customer" at bounding box center [989, 34] width 54 height 9
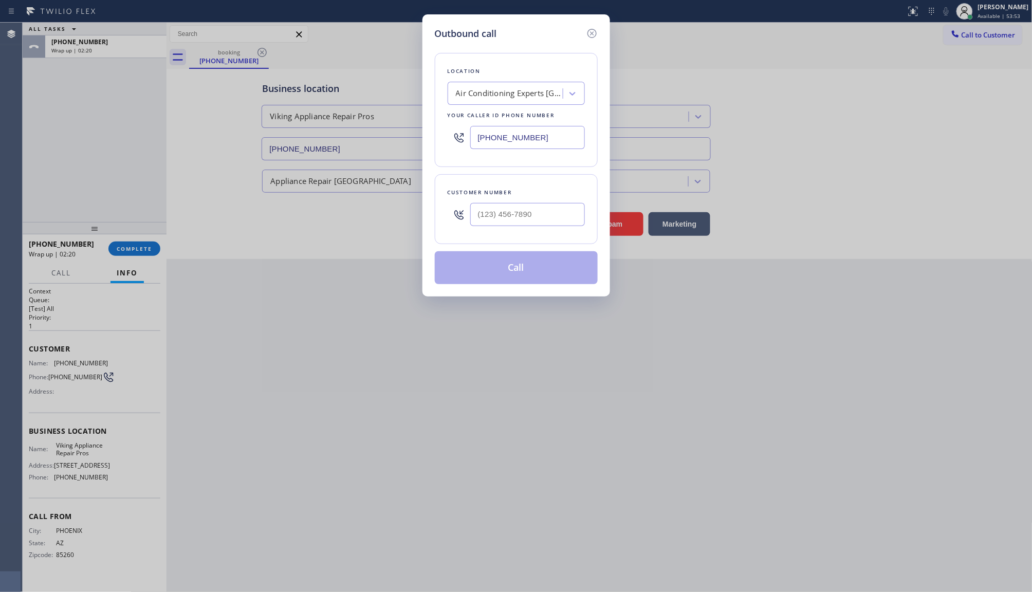
drag, startPoint x: 553, startPoint y: 136, endPoint x: 417, endPoint y: 123, distance: 136.4
click at [418, 123] on div "Outbound call Location Air Conditioning Experts Malibu Your caller id phone num…" at bounding box center [516, 296] width 1032 height 592
paste input "855) 666-9755"
type input "(855) 666-9755"
click at [533, 218] on input "(___) ___-____" at bounding box center [527, 214] width 115 height 23
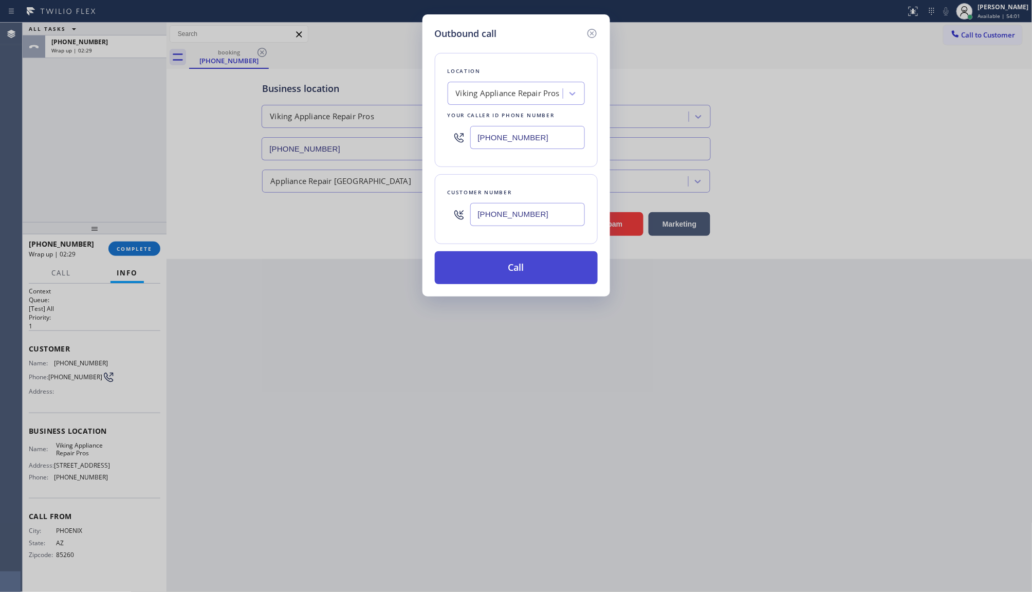
type input "(602) 751-2215"
click at [528, 261] on button "Call" at bounding box center [516, 267] width 163 height 33
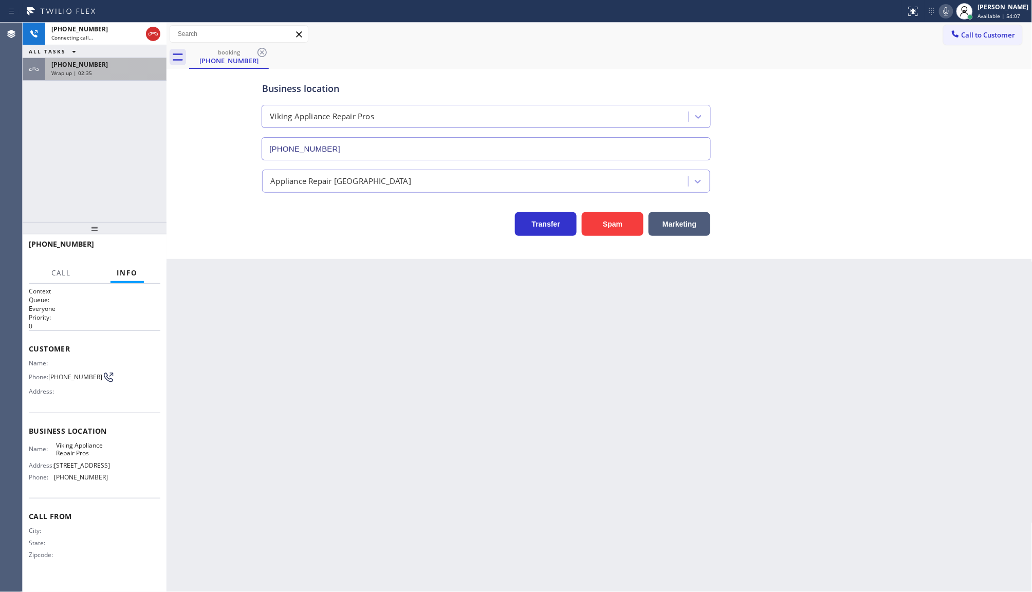
click at [57, 70] on span "Wrap up | 02:35" at bounding box center [71, 72] width 41 height 7
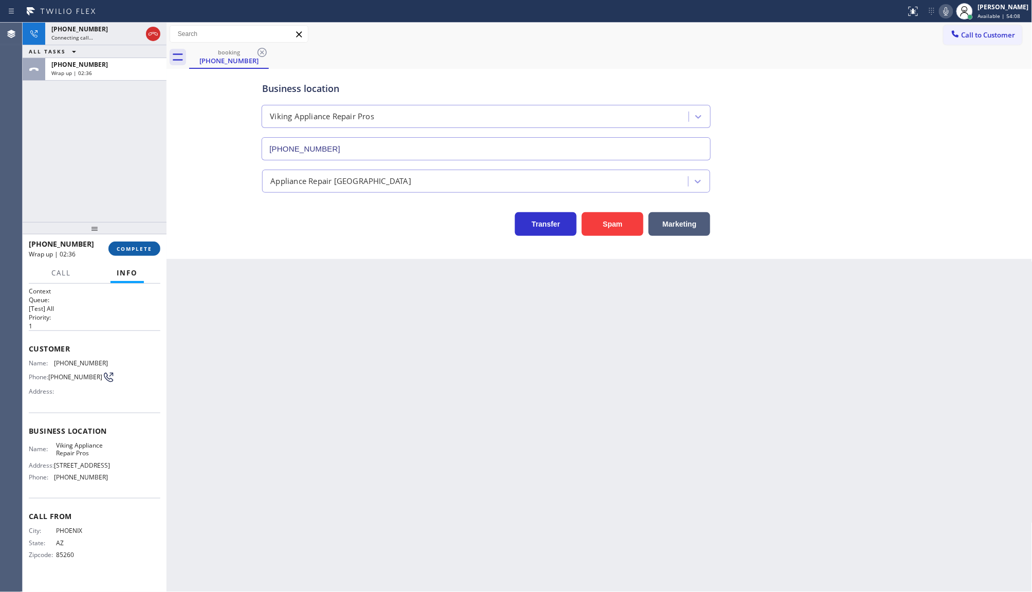
click at [133, 249] on span "COMPLETE" at bounding box center [134, 248] width 35 height 7
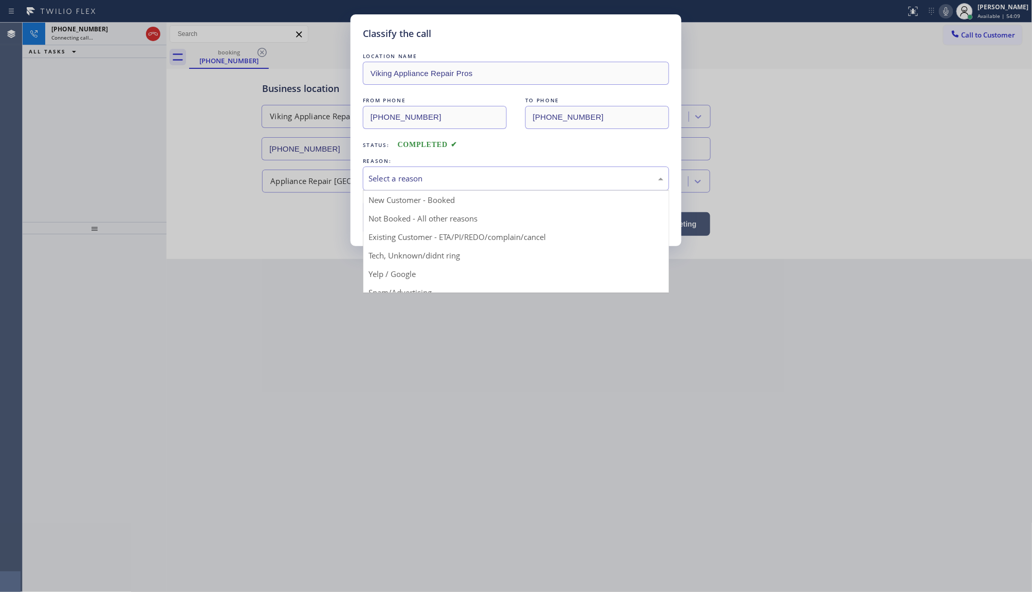
click at [400, 176] on div "Select a reason" at bounding box center [516, 179] width 295 height 12
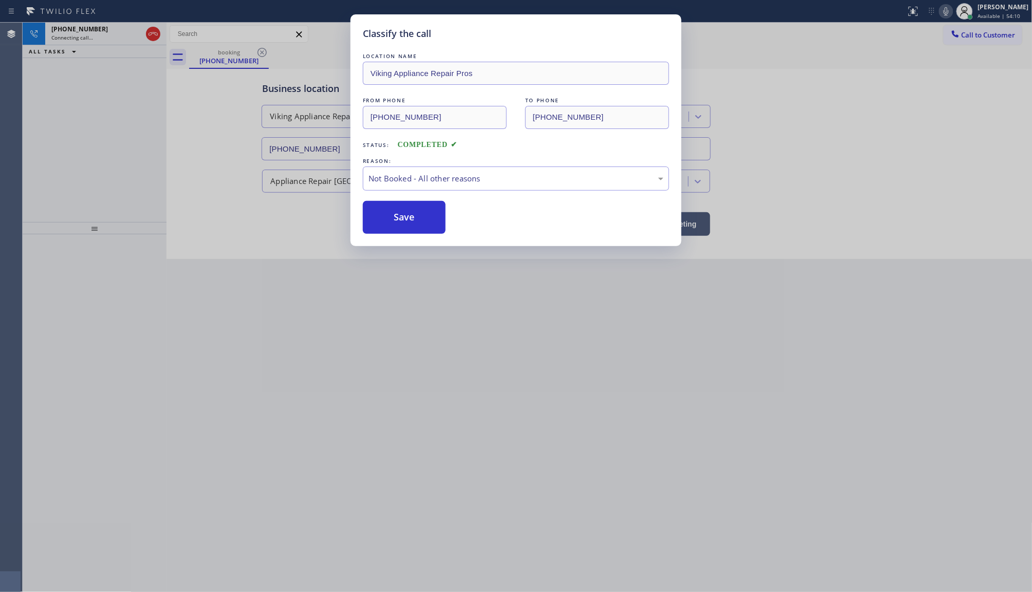
click at [392, 217] on button "Save" at bounding box center [404, 217] width 83 height 33
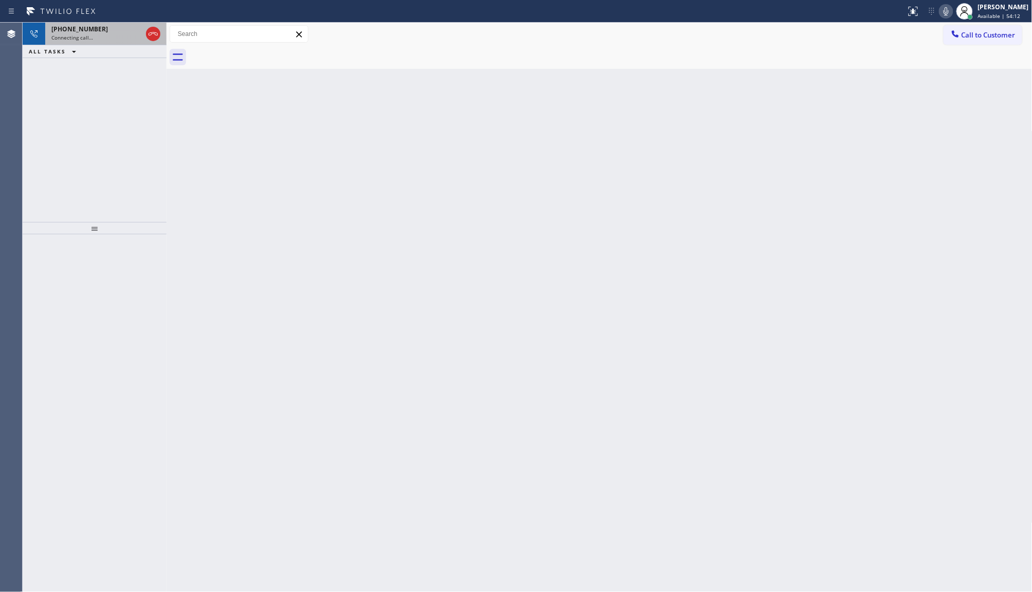
click at [100, 39] on div "+16027512215 Connecting call…" at bounding box center [94, 34] width 99 height 23
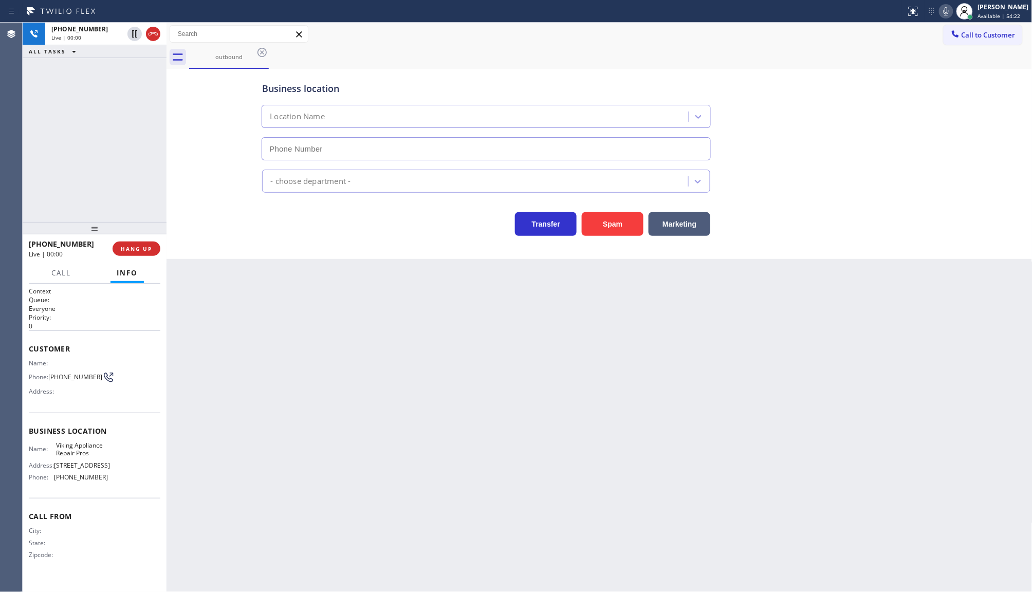
type input "(855) 666-9755"
click at [427, 382] on div "Back to Dashboard Change Sender ID Customers Technicians Select a contact Outbo…" at bounding box center [600, 308] width 866 height 570
click at [230, 328] on div "Back to Dashboard Change Sender ID Customers Technicians Select a contact Outbo…" at bounding box center [600, 308] width 866 height 570
click at [78, 189] on div "+16027512215 Live | 00:21 ALL TASKS ALL TASKS ACTIVE TASKS TASKS IN WRAP UP" at bounding box center [95, 123] width 144 height 200
click at [130, 249] on span "HANG UP" at bounding box center [136, 248] width 31 height 7
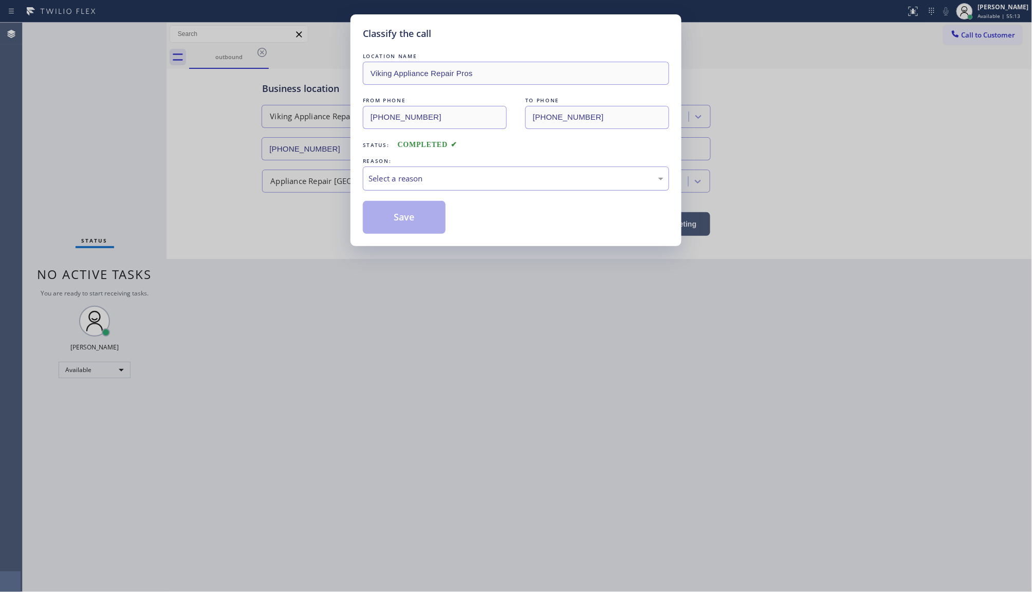
click at [399, 184] on div "Select a reason" at bounding box center [516, 179] width 295 height 12
click at [403, 219] on button "Save" at bounding box center [404, 217] width 83 height 33
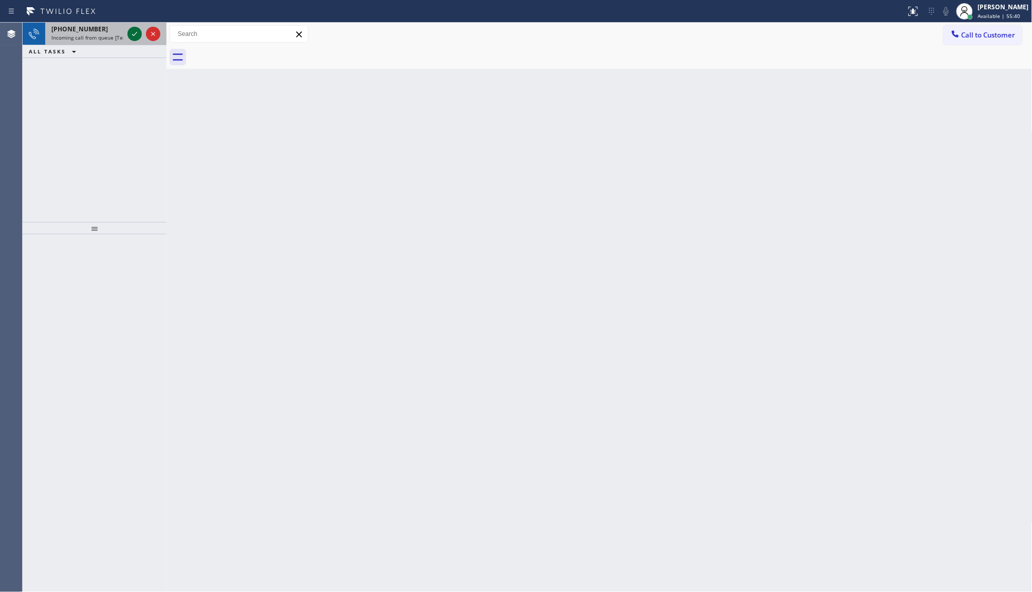
click at [134, 34] on icon at bounding box center [134, 34] width 5 height 4
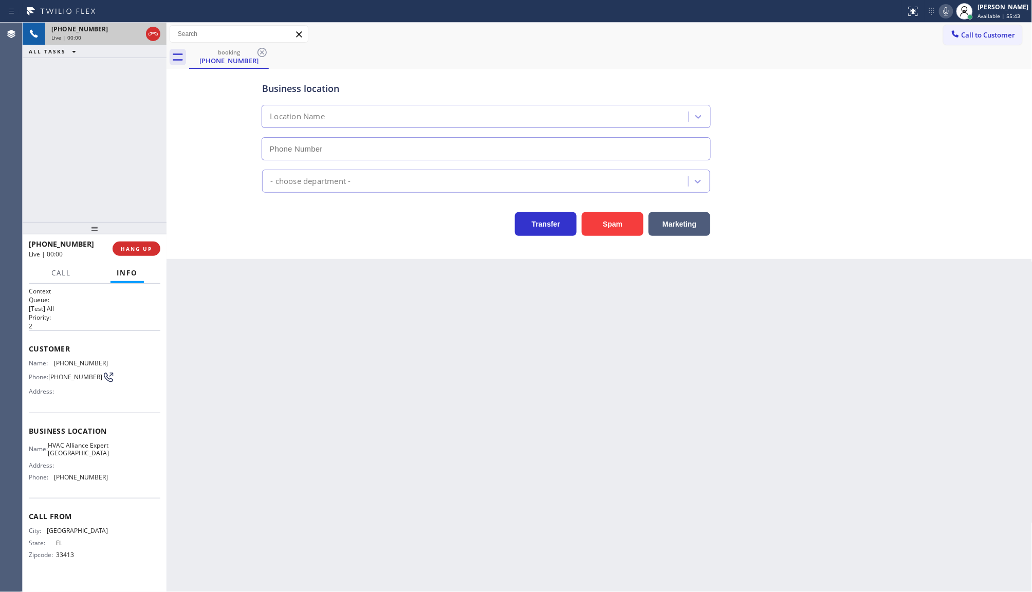
type input "(561) 621-2199"
click at [137, 249] on span "HANG UP" at bounding box center [136, 248] width 31 height 7
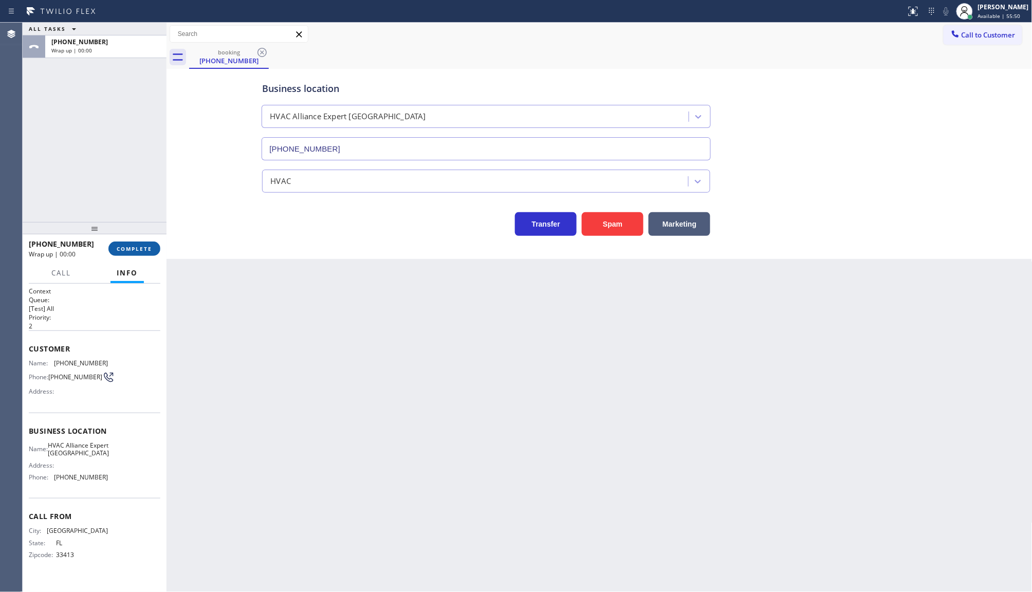
click at [142, 249] on span "COMPLETE" at bounding box center [134, 248] width 35 height 7
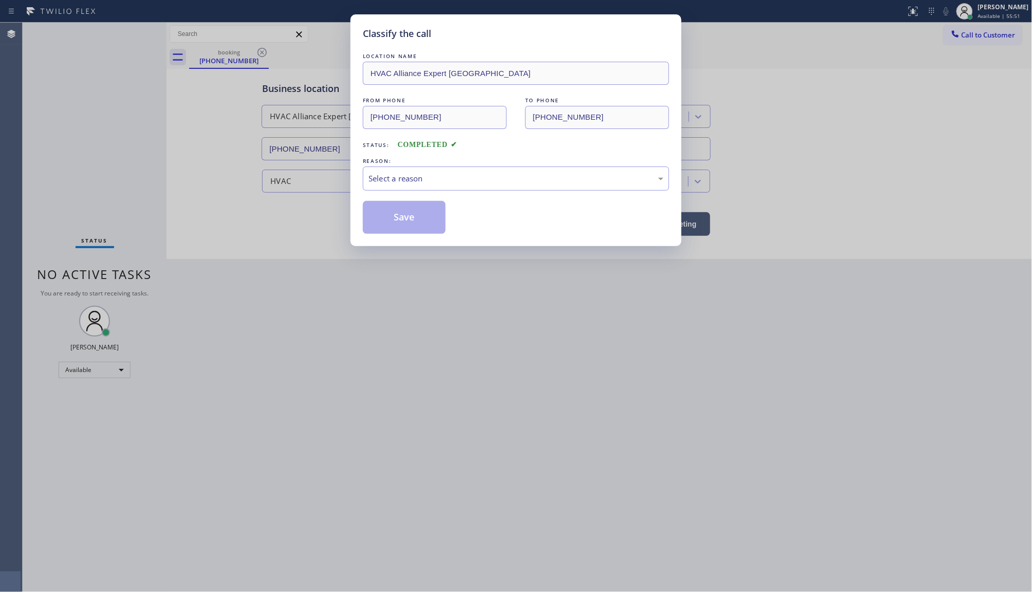
click at [400, 166] on div "REASON:" at bounding box center [516, 161] width 306 height 11
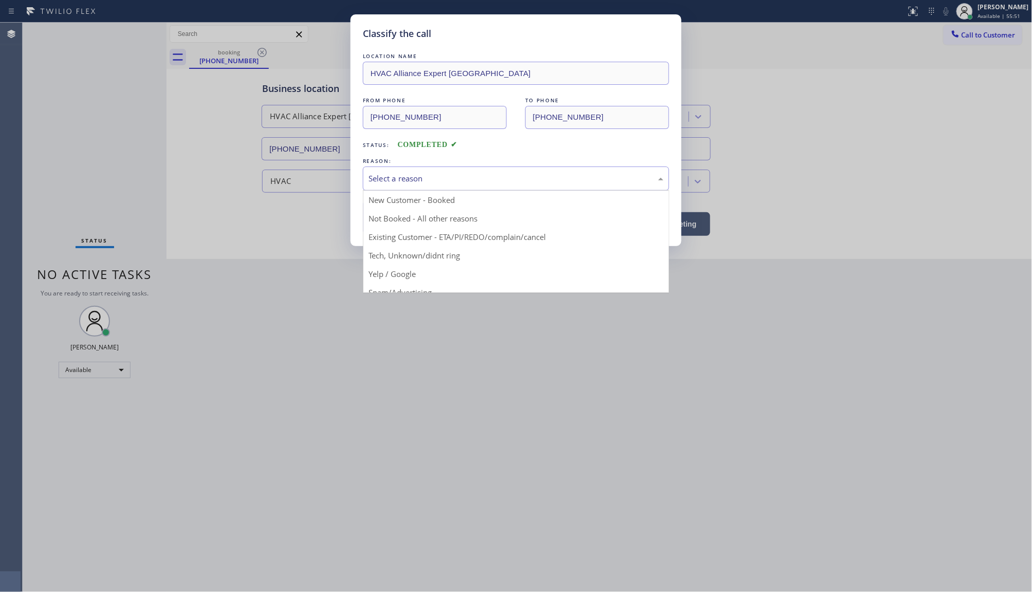
click at [401, 170] on div "Select a reason" at bounding box center [516, 179] width 306 height 24
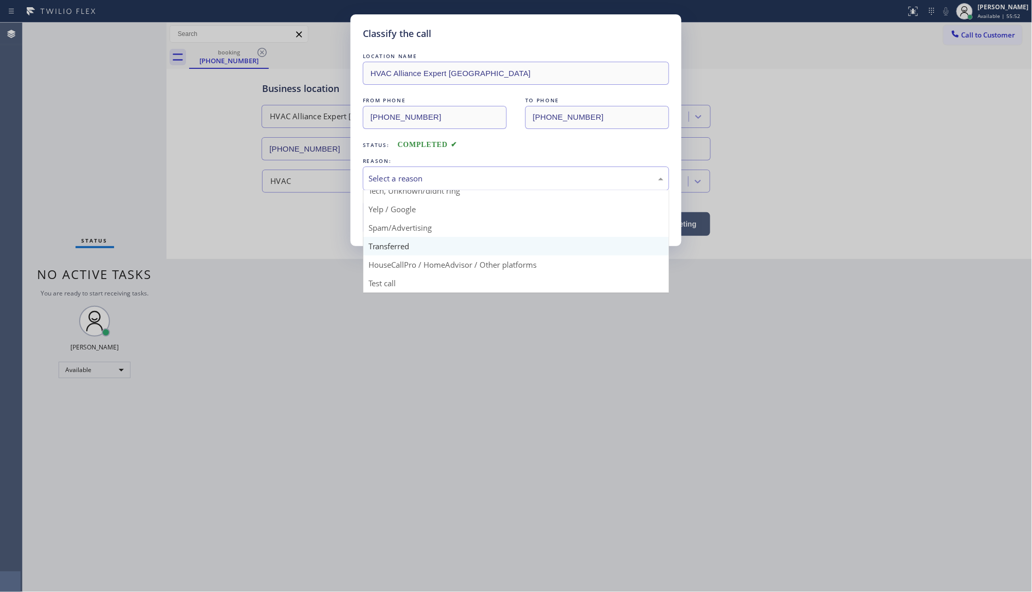
scroll to position [70, 0]
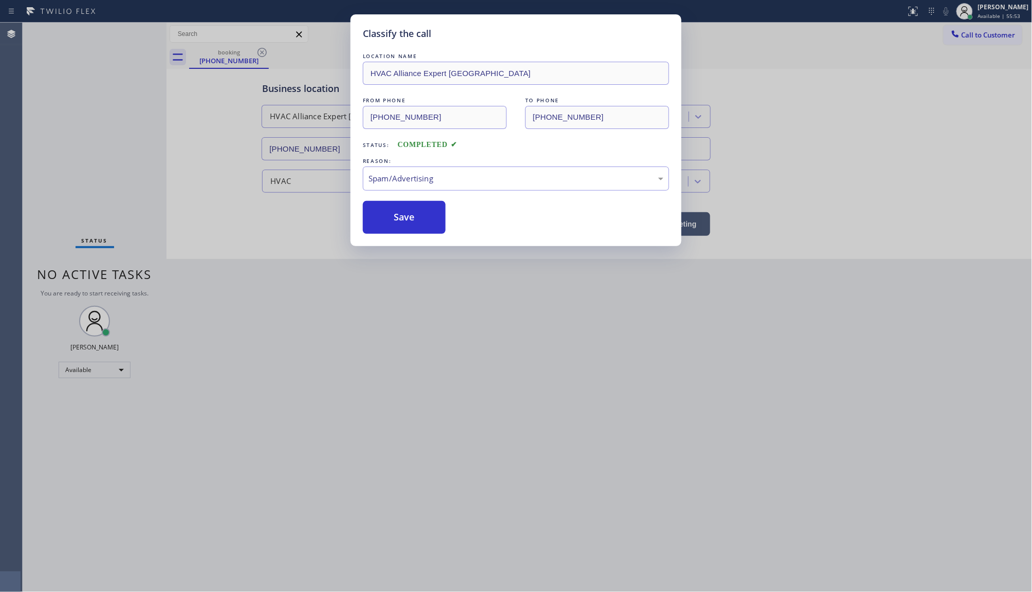
click at [400, 228] on button "Save" at bounding box center [404, 217] width 83 height 33
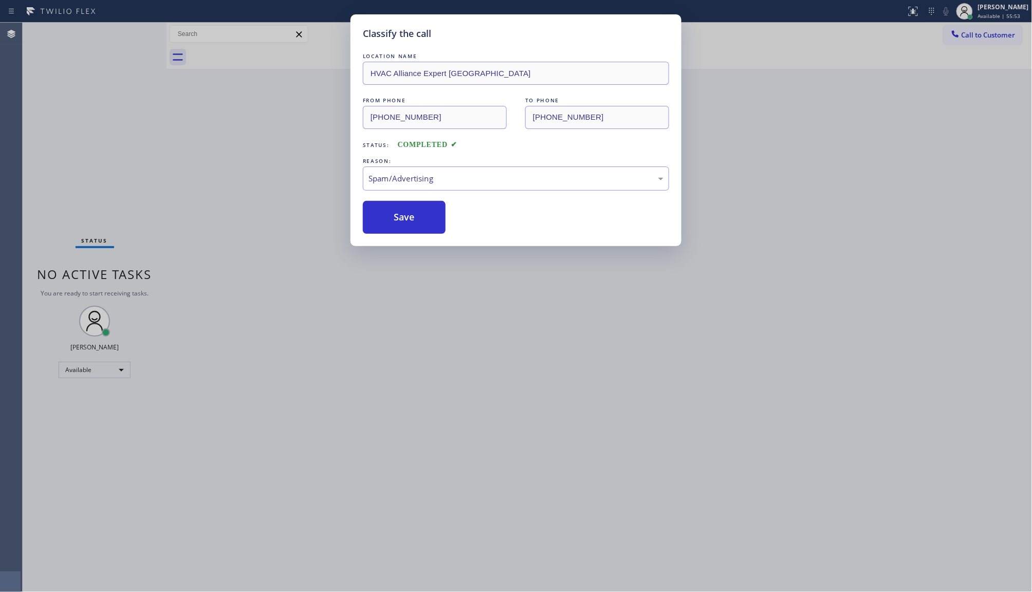
click at [400, 228] on button "Save" at bounding box center [404, 217] width 83 height 33
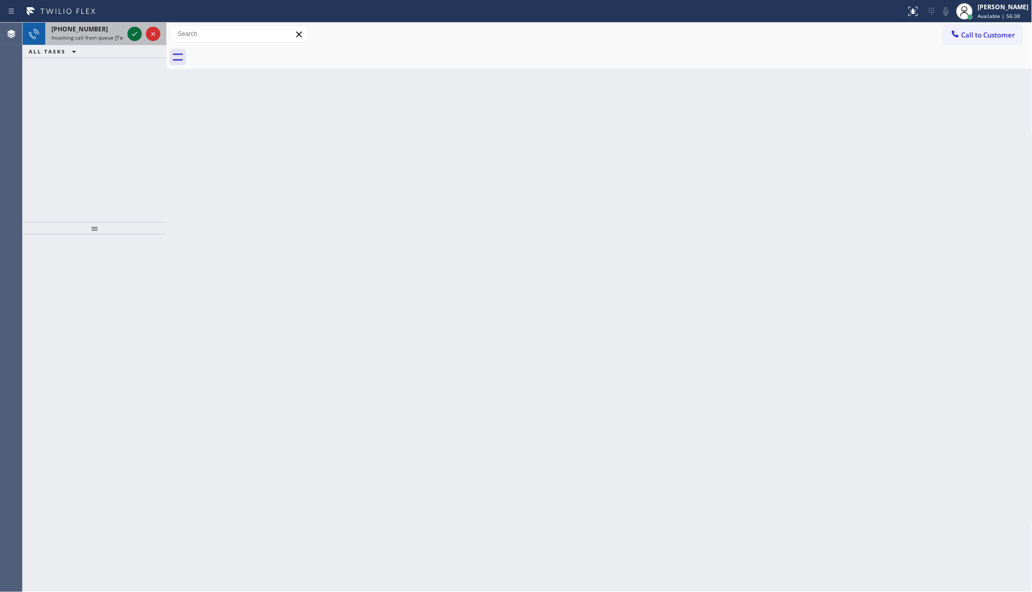
click at [135, 32] on icon at bounding box center [135, 34] width 12 height 12
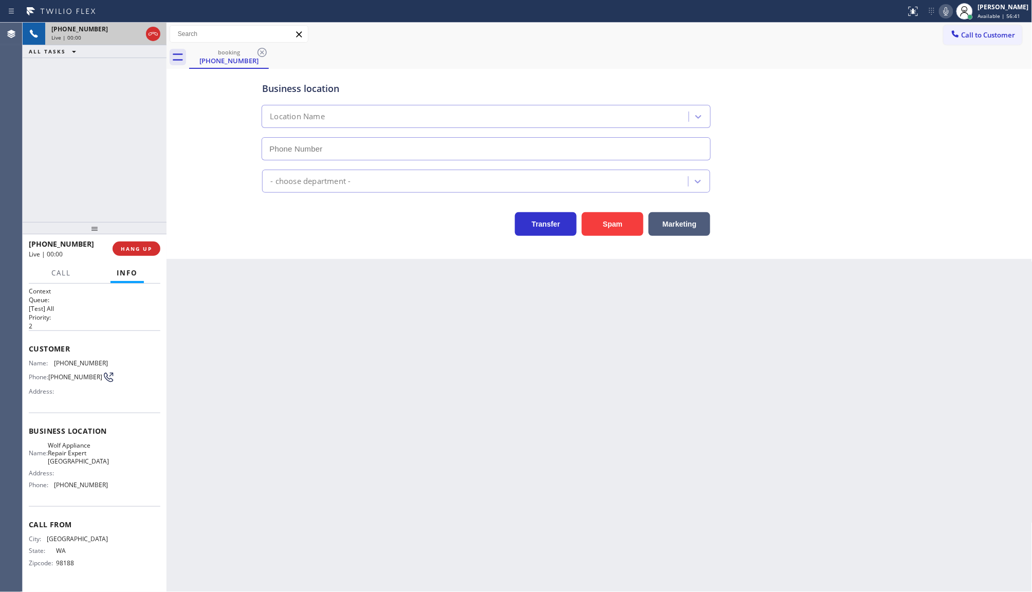
type input "(206) 895-6641"
click at [600, 216] on button "Spam" at bounding box center [613, 224] width 62 height 24
click at [600, 217] on button "Spam" at bounding box center [613, 224] width 62 height 24
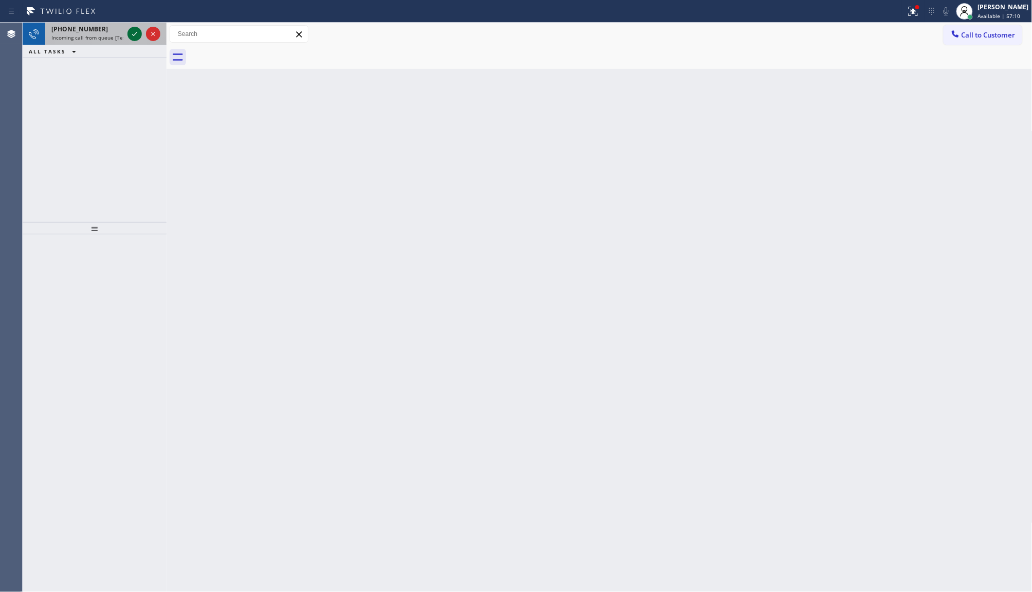
click at [134, 33] on icon at bounding box center [135, 34] width 12 height 12
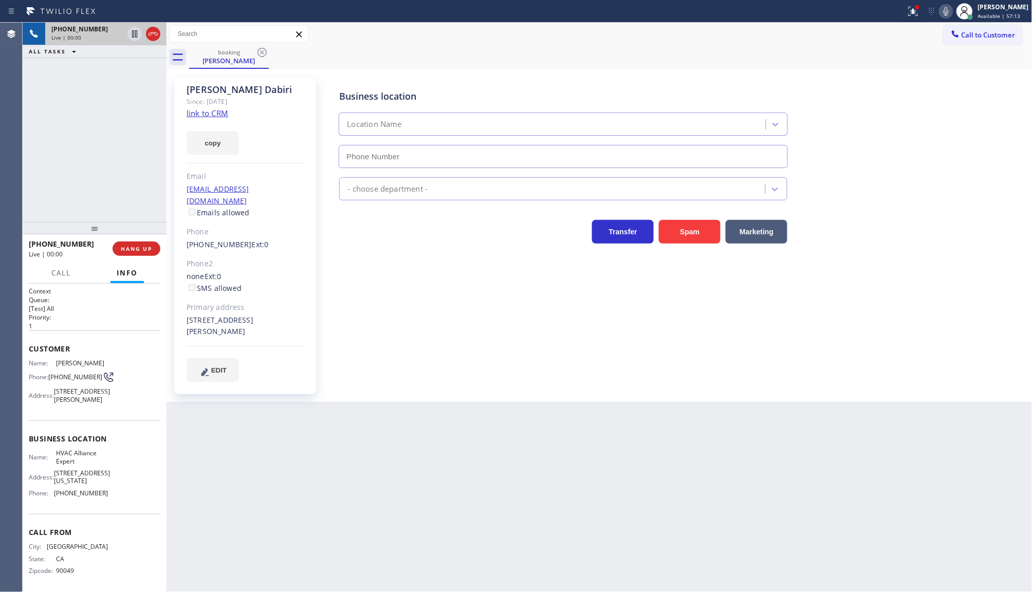
type input "(855) 999-4417"
click at [202, 112] on link "link to CRM" at bounding box center [208, 113] width 42 height 10
click at [104, 126] on div "+18186180811 Live | 02:14 ALL TASKS ALL TASKS ACTIVE TASKS TASKS IN WRAP UP" at bounding box center [95, 123] width 144 height 200
drag, startPoint x: 909, startPoint y: 14, endPoint x: 908, endPoint y: 40, distance: 25.8
click at [910, 14] on icon at bounding box center [914, 11] width 12 height 12
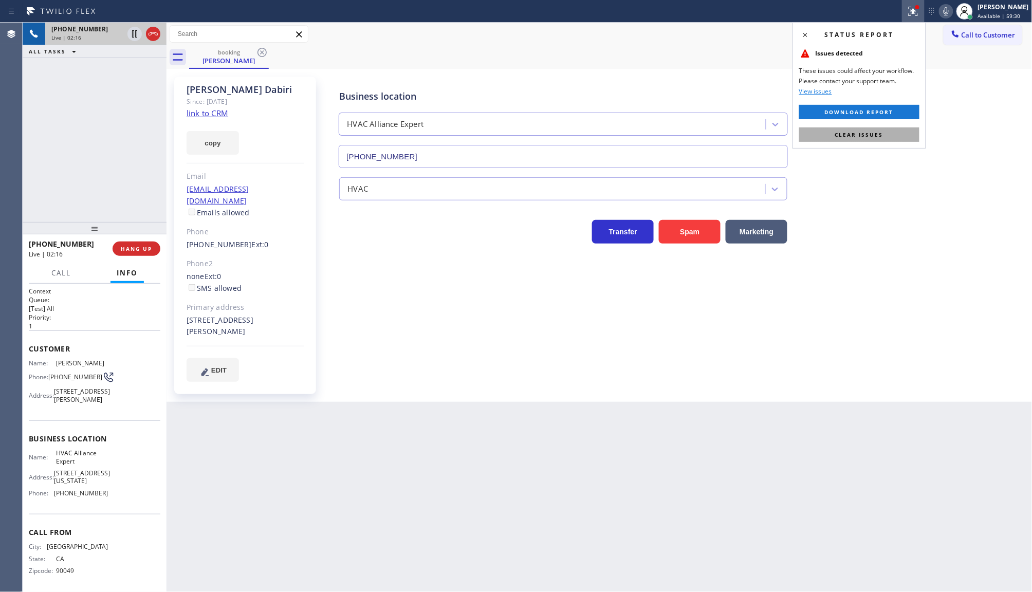
click at [900, 133] on button "Clear issues" at bounding box center [860, 135] width 120 height 14
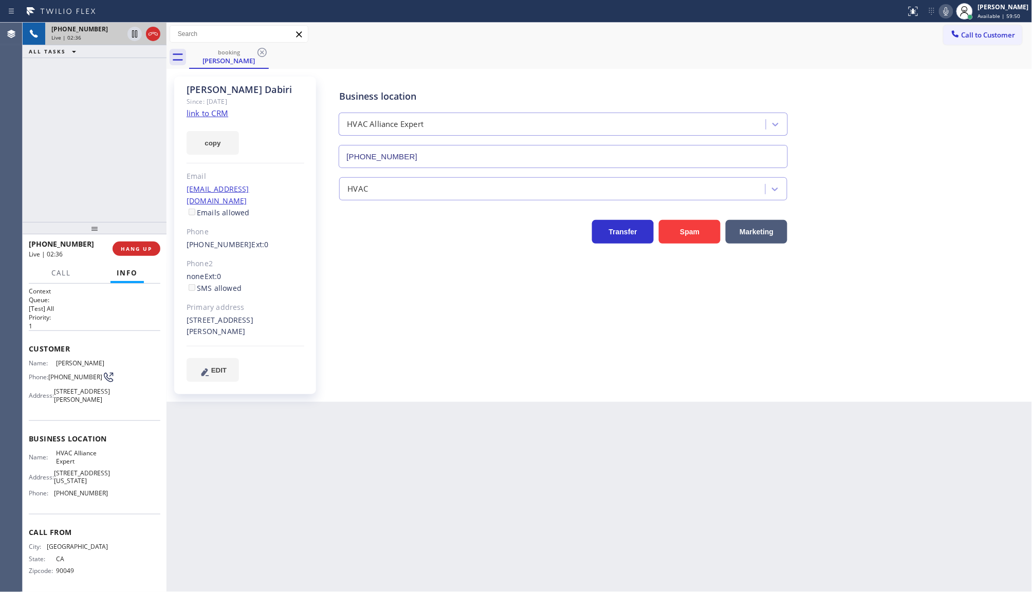
click at [949, 8] on icon at bounding box center [946, 11] width 5 height 8
click at [137, 37] on icon at bounding box center [134, 33] width 5 height 7
click at [130, 31] on icon at bounding box center [135, 34] width 12 height 12
click at [946, 13] on icon at bounding box center [946, 11] width 12 height 12
click at [85, 147] on div "+18186180811 Live | 05:03 ALL TASKS ALL TASKS ACTIVE TASKS TASKS IN WRAP UP" at bounding box center [95, 123] width 144 height 200
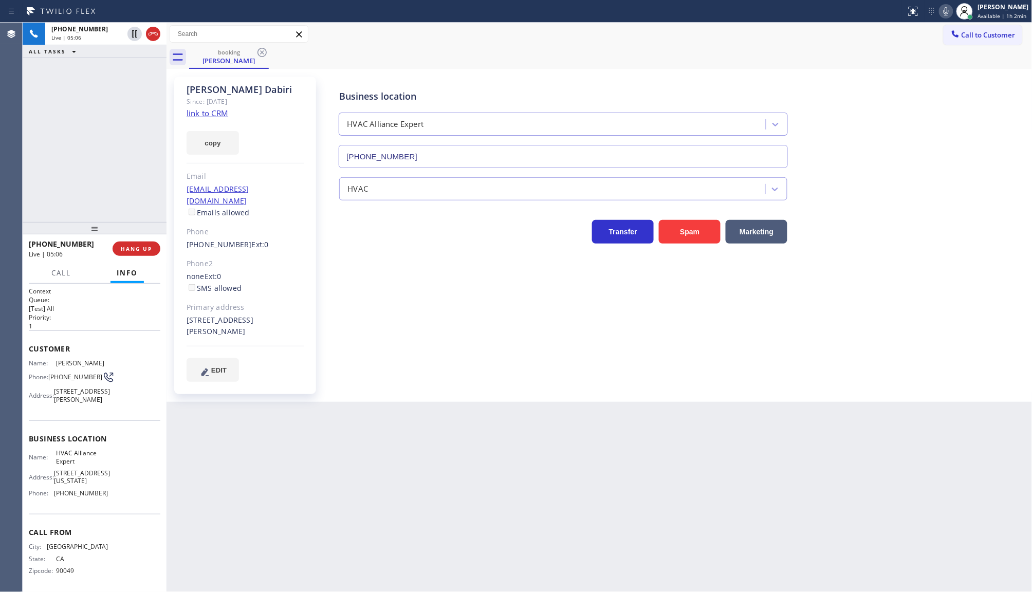
click at [90, 176] on div "+18186180811 Live | 05:06 ALL TASKS ALL TASKS ACTIVE TASKS TASKS IN WRAP UP" at bounding box center [95, 123] width 144 height 200
click at [944, 10] on div "Status report No issues detected If you experience an issue, please download th…" at bounding box center [967, 11] width 130 height 23
click at [946, 10] on icon at bounding box center [946, 11] width 12 height 12
click at [945, 14] on icon at bounding box center [946, 11] width 12 height 12
click at [155, 139] on div "+18186180811 Live | 06:31 ALL TASKS ALL TASKS ACTIVE TASKS TASKS IN WRAP UP" at bounding box center [95, 123] width 144 height 200
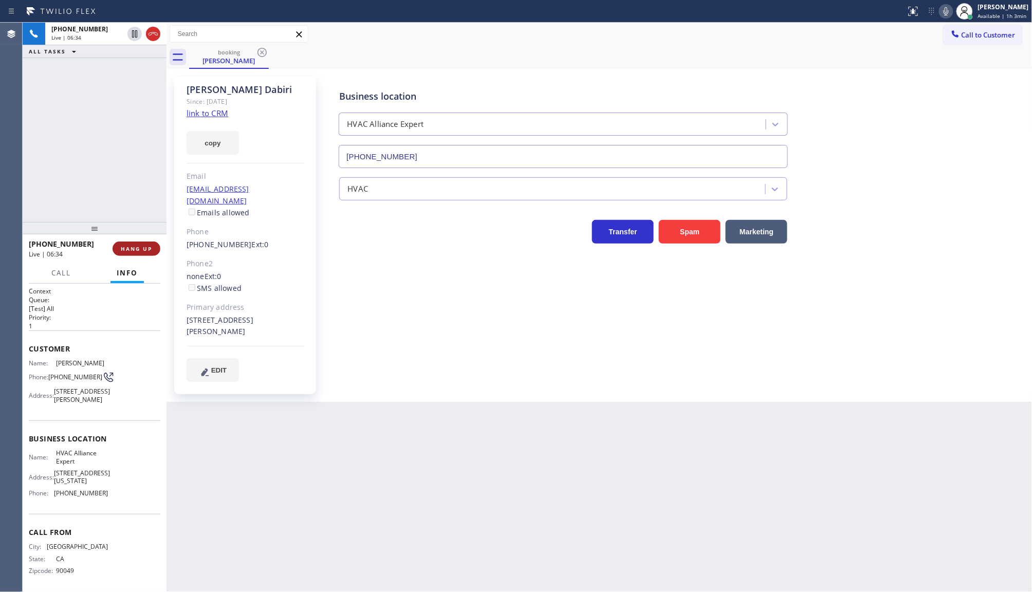
click at [145, 245] on span "HANG UP" at bounding box center [136, 248] width 31 height 7
click at [131, 261] on div "+18186180811 Wrap up | 00:24 COMPLETE" at bounding box center [95, 249] width 132 height 27
click at [132, 253] on button "COMPLETE" at bounding box center [134, 249] width 52 height 14
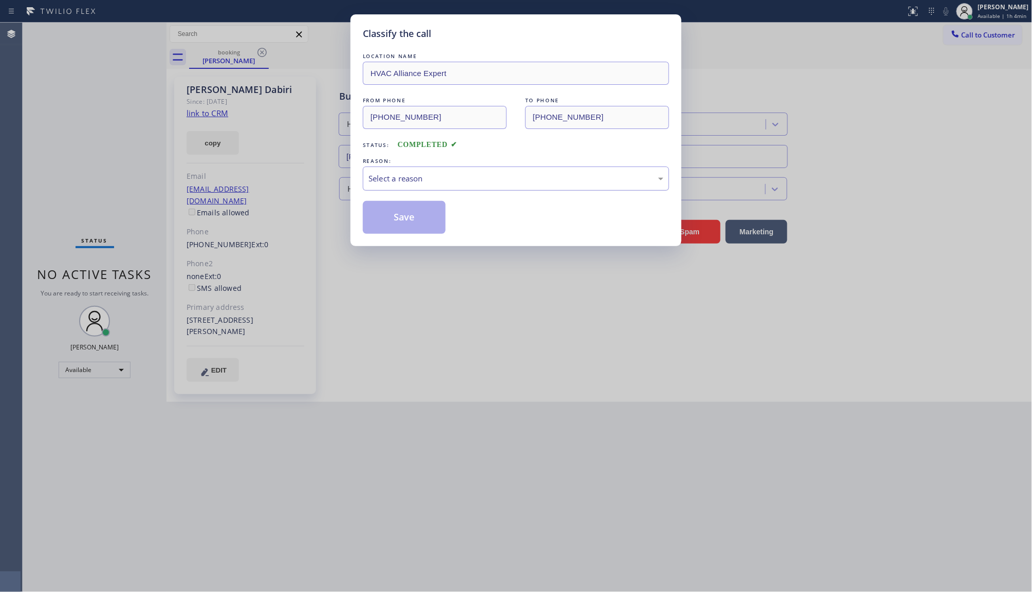
click at [414, 175] on div "Select a reason" at bounding box center [516, 179] width 295 height 12
click at [393, 216] on button "Save" at bounding box center [404, 217] width 83 height 33
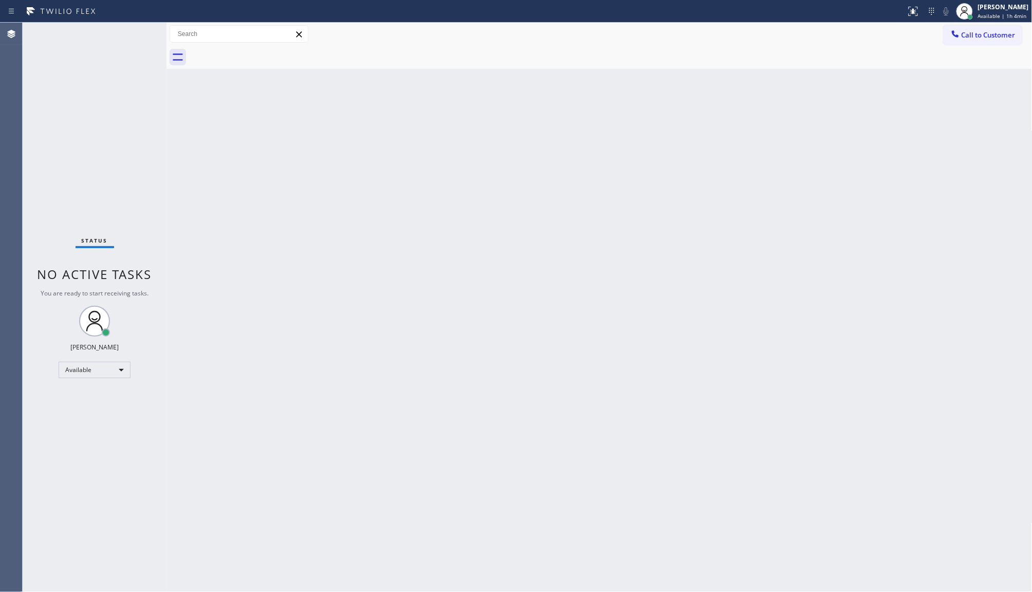
click at [433, 189] on div "Back to Dashboard Change Sender ID Customers Technicians Select a contact Outbo…" at bounding box center [600, 308] width 866 height 570
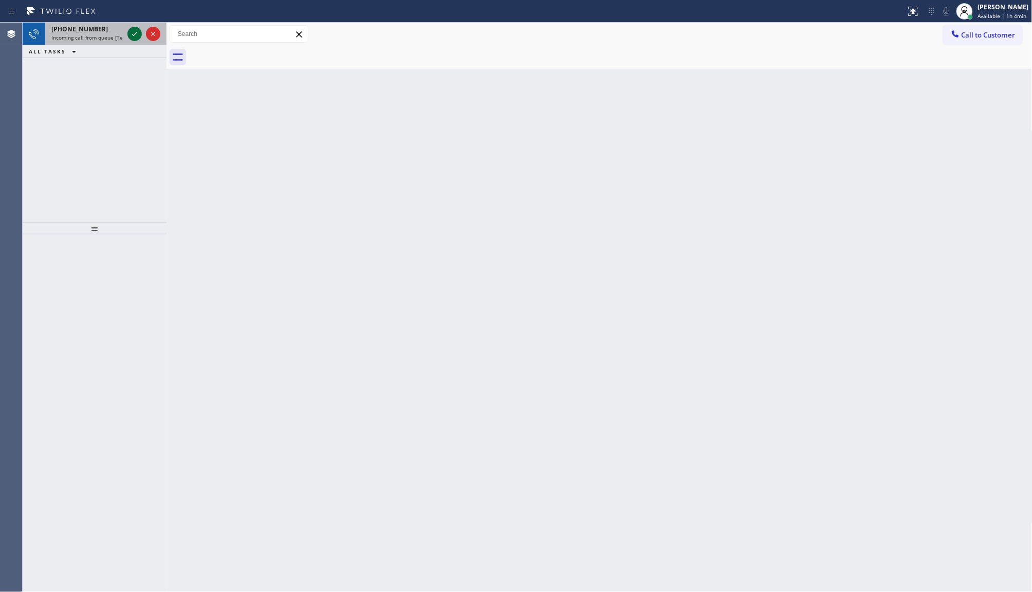
click at [130, 34] on icon at bounding box center [135, 34] width 12 height 12
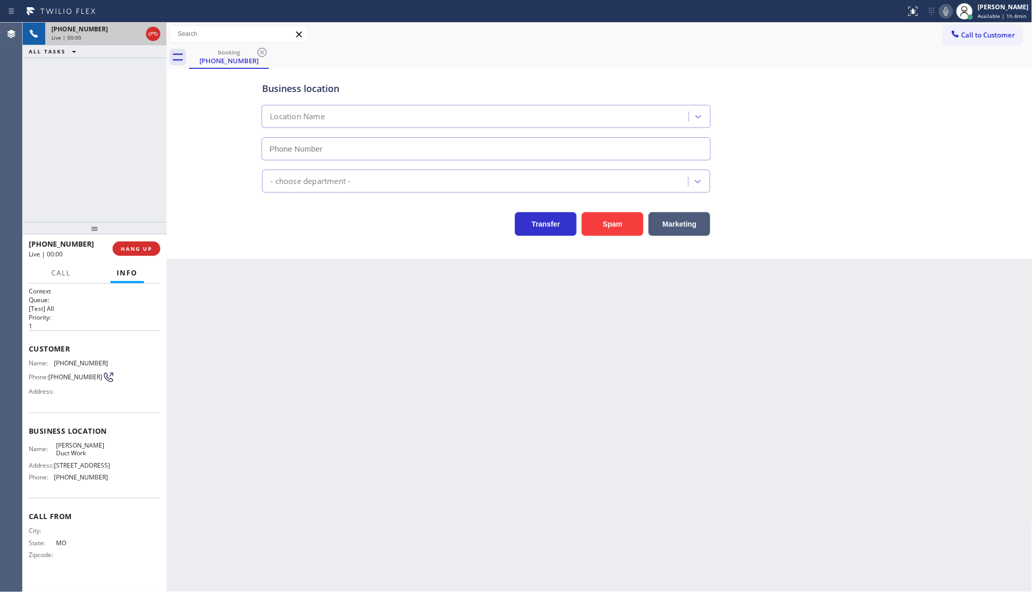
type input "(408) 418-9233"
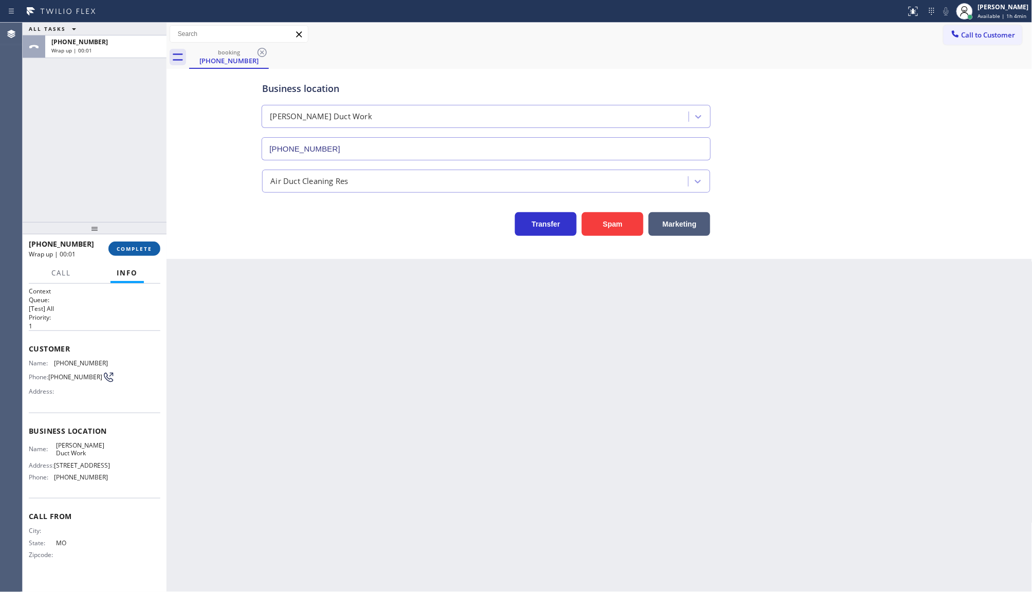
click at [129, 250] on span "COMPLETE" at bounding box center [134, 248] width 35 height 7
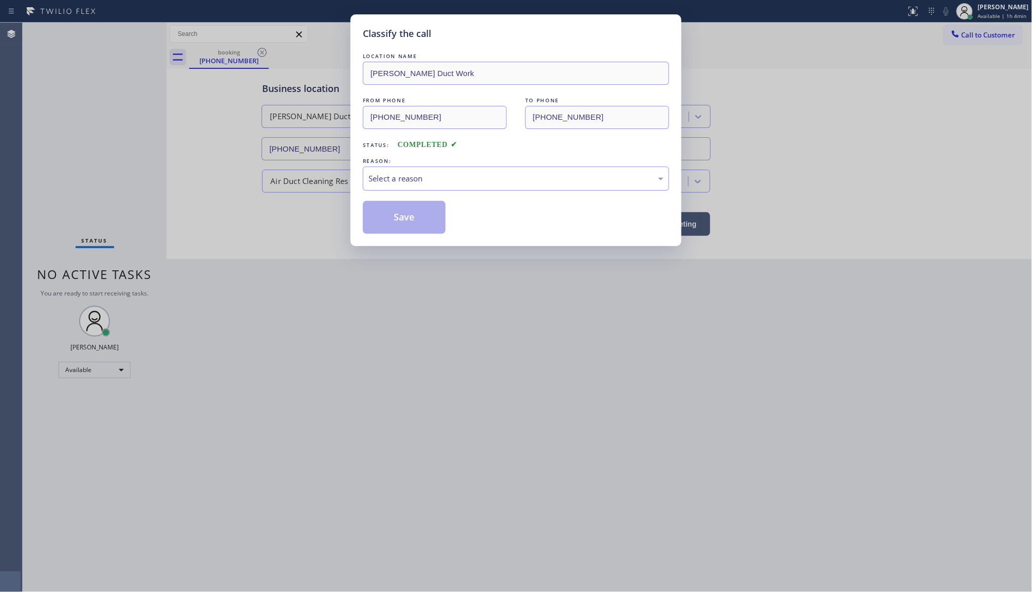
drag, startPoint x: 387, startPoint y: 178, endPoint x: 392, endPoint y: 180, distance: 5.5
click at [387, 178] on div "Select a reason" at bounding box center [516, 179] width 295 height 12
click at [398, 218] on button "Save" at bounding box center [404, 217] width 83 height 33
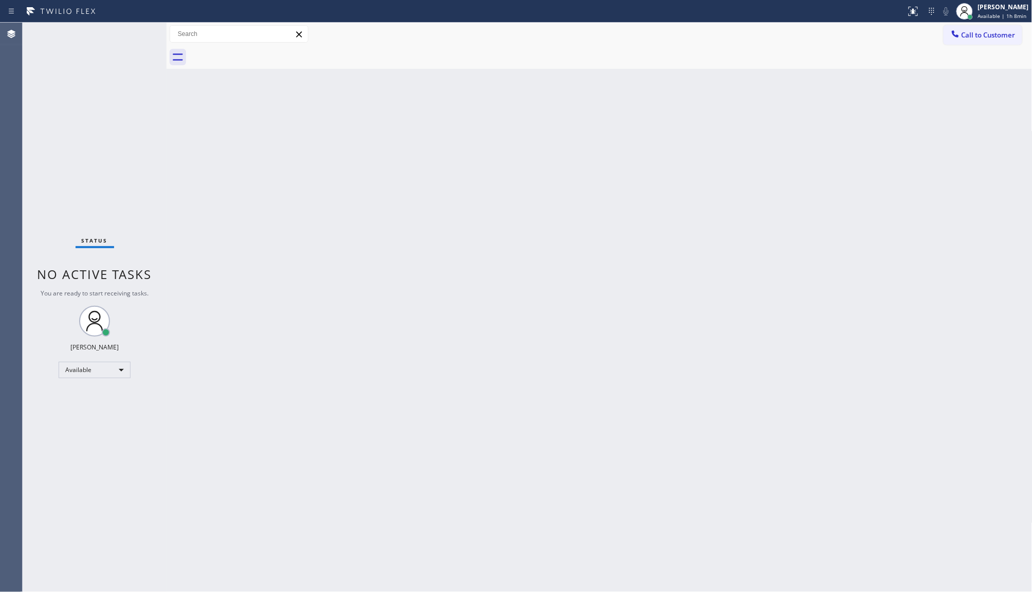
click at [173, 408] on div "Back to Dashboard Change Sender ID Customers Technicians Select a contact Outbo…" at bounding box center [600, 308] width 866 height 570
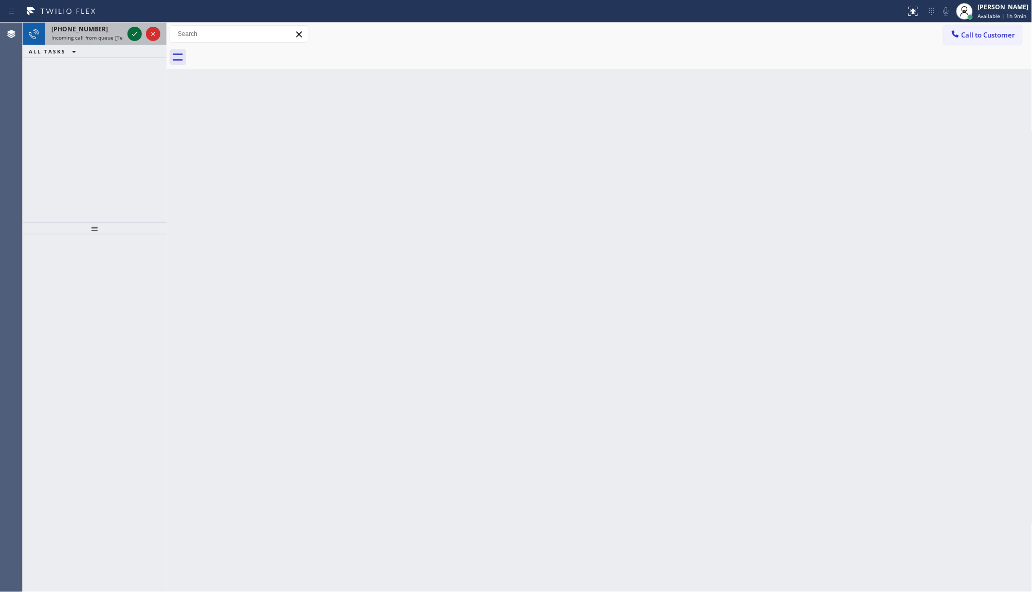
click at [137, 32] on icon at bounding box center [135, 34] width 12 height 12
click at [140, 29] on icon at bounding box center [135, 34] width 12 height 12
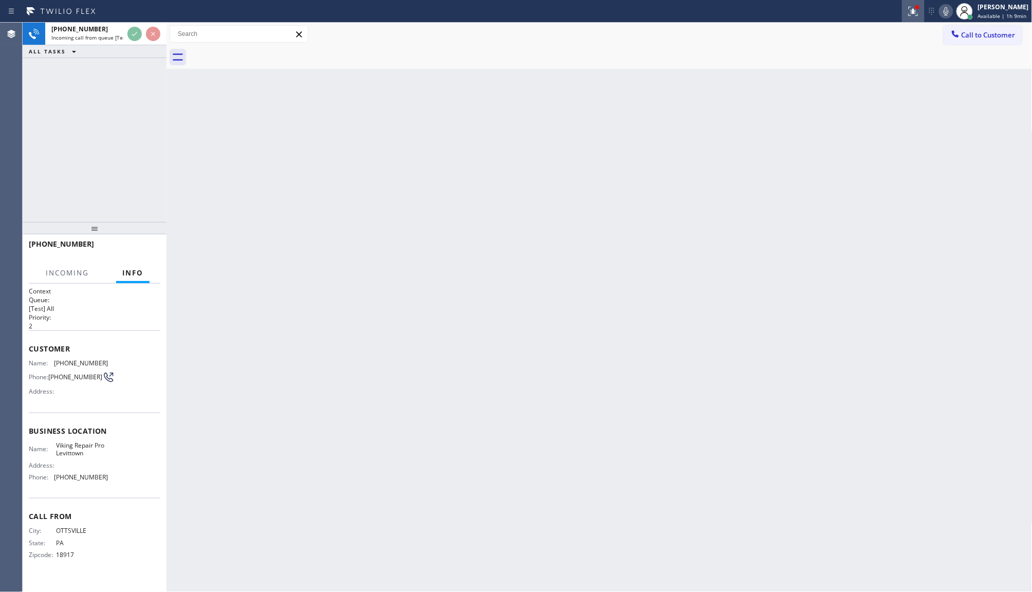
click at [911, 11] on icon at bounding box center [914, 11] width 12 height 12
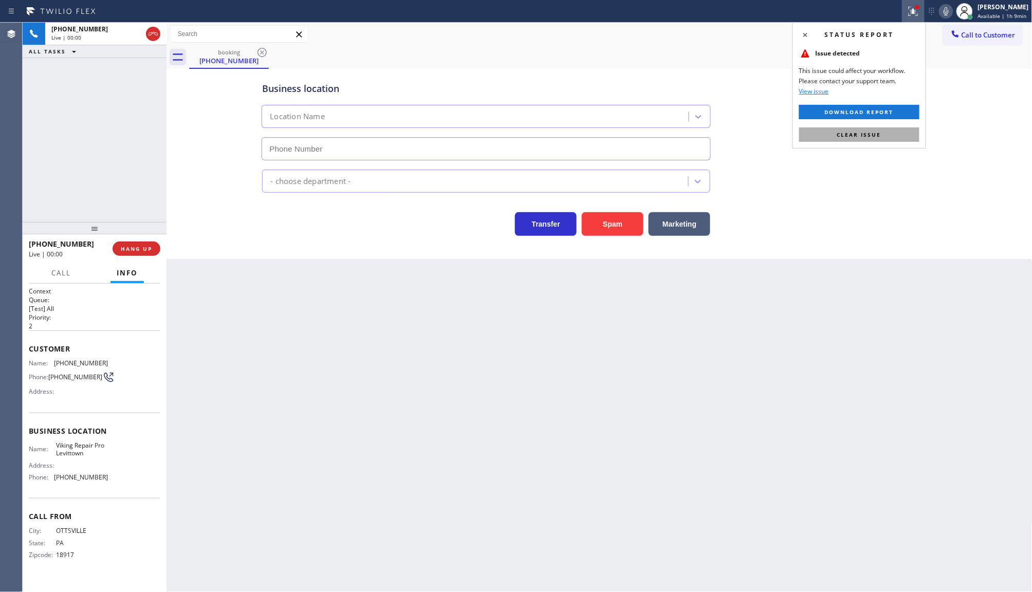
click at [893, 132] on button "Clear issue" at bounding box center [860, 135] width 120 height 14
type input "(267) 719-2990"
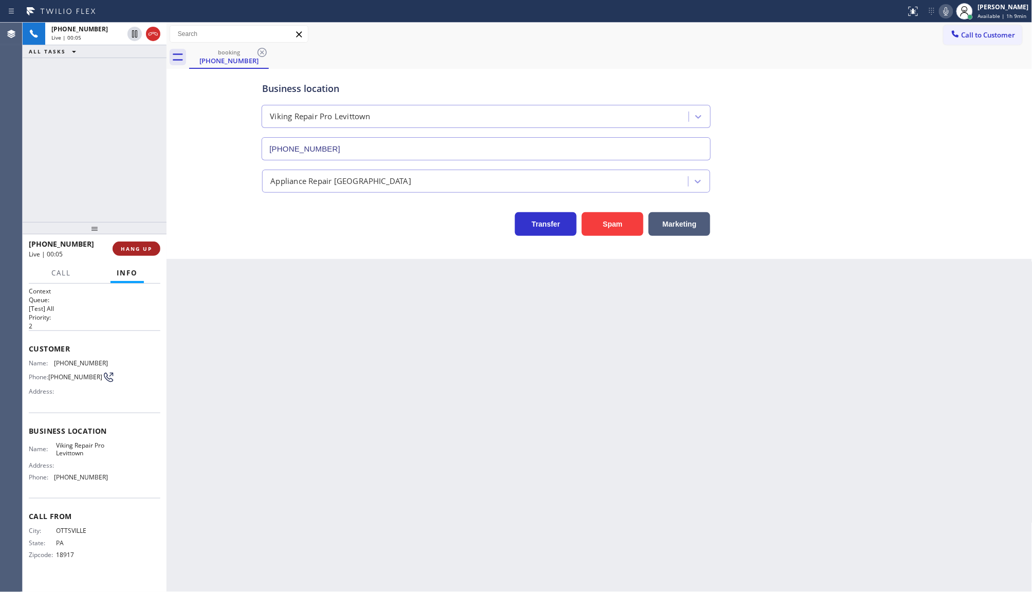
click at [120, 248] on button "HANG UP" at bounding box center [137, 249] width 48 height 14
click at [142, 245] on span "COMPLETE" at bounding box center [134, 248] width 35 height 7
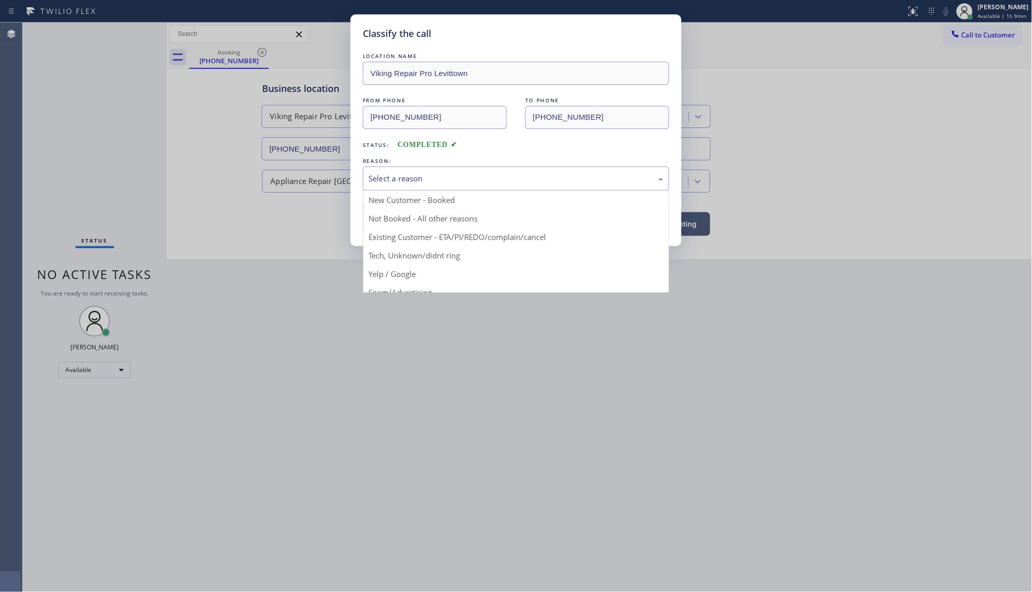
click at [412, 178] on div "Select a reason" at bounding box center [516, 179] width 295 height 12
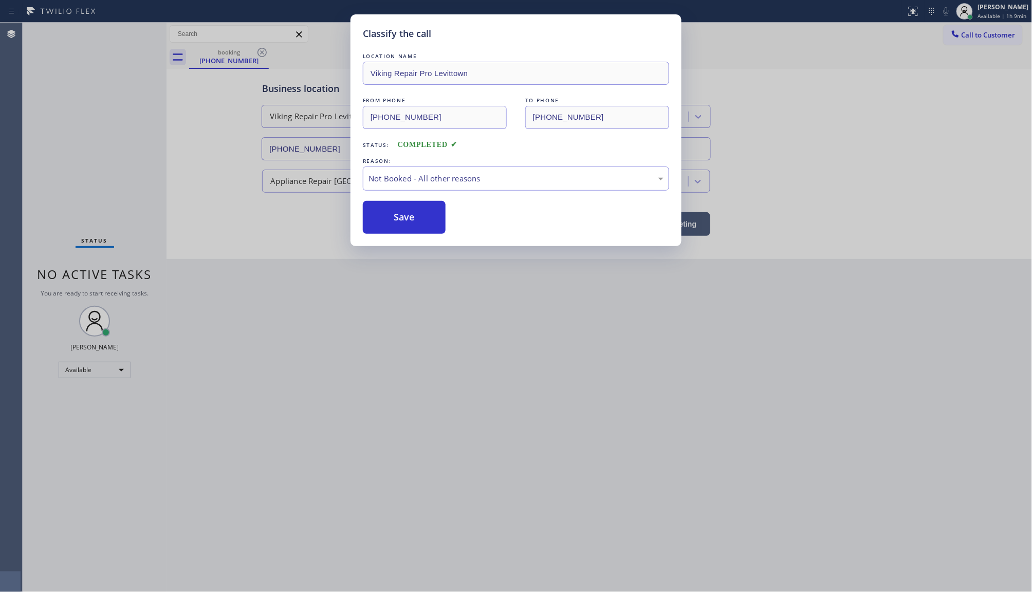
click at [391, 216] on button "Save" at bounding box center [404, 217] width 83 height 33
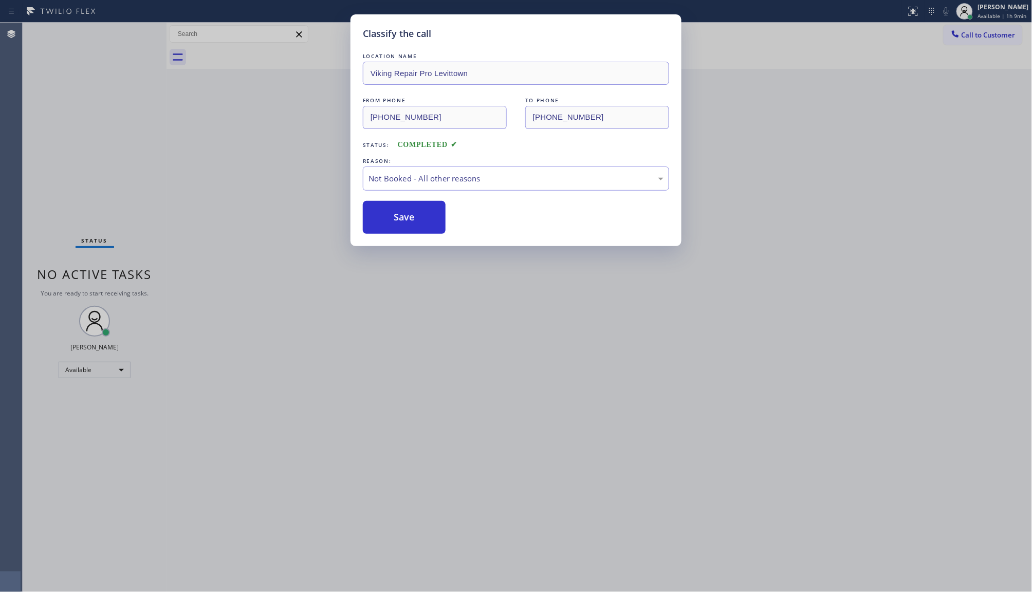
click at [391, 216] on button "Save" at bounding box center [404, 217] width 83 height 33
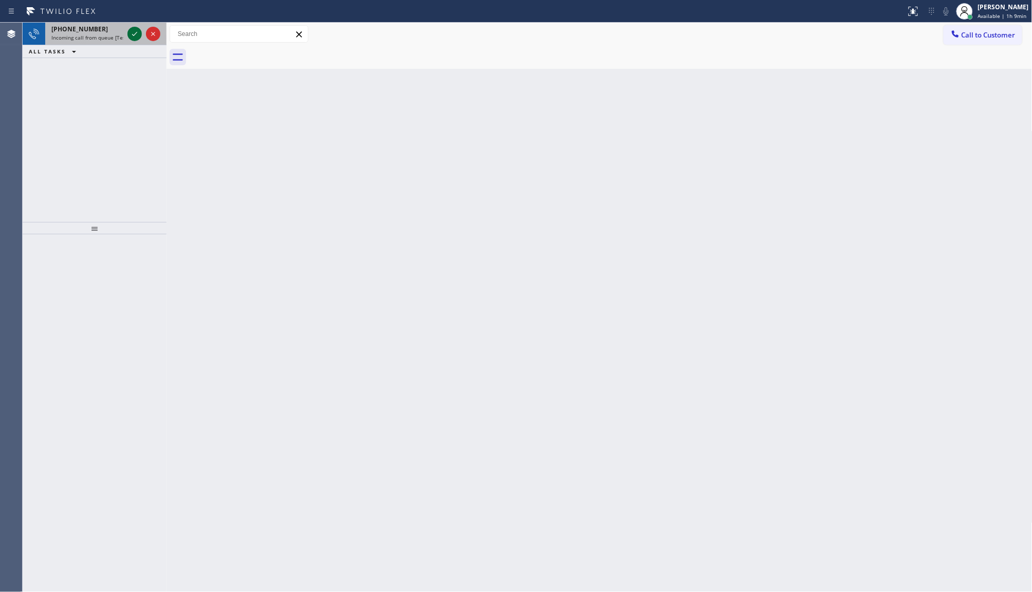
click at [135, 32] on icon at bounding box center [135, 34] width 12 height 12
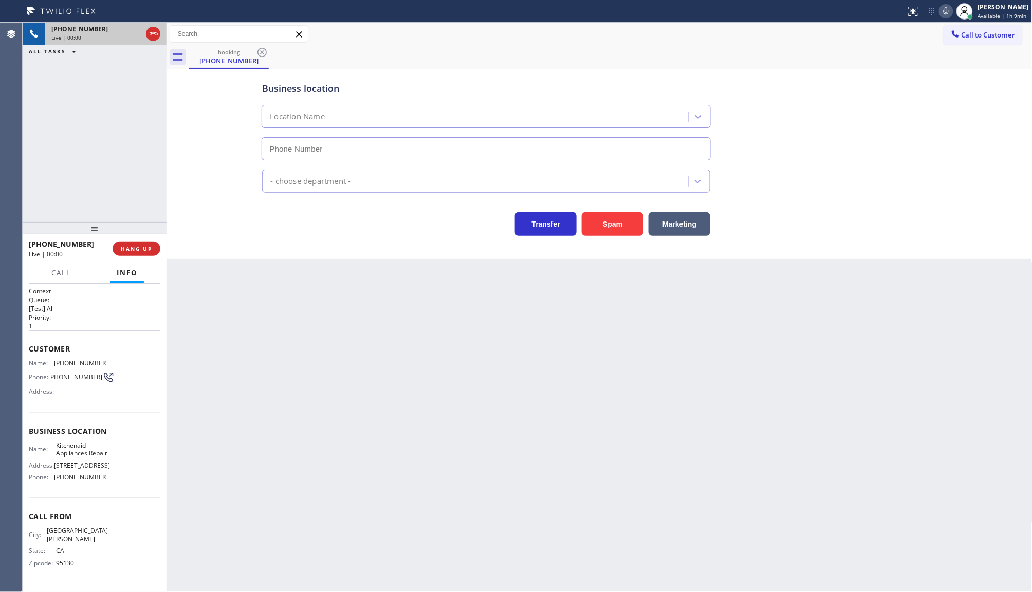
type input "(617) 315-6584"
drag, startPoint x: 57, startPoint y: 479, endPoint x: 113, endPoint y: 480, distance: 56.0
click at [113, 480] on div "Name: Kitchenaid Appliances Repair Address: 210 Broadway Phone: (617) 315-6584" at bounding box center [95, 464] width 132 height 44
click at [68, 127] on div "+14084830924 Live | 02:05 ALL TASKS ALL TASKS ACTIVE TASKS TASKS IN WRAP UP" at bounding box center [95, 123] width 144 height 200
drag, startPoint x: 57, startPoint y: 361, endPoint x: 124, endPoint y: 355, distance: 67.2
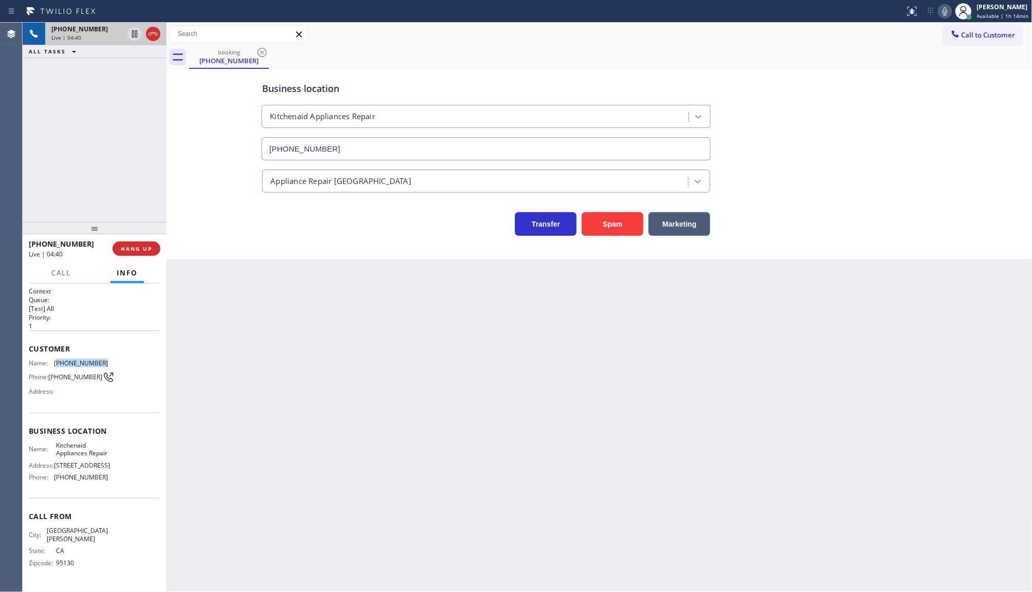
click at [124, 355] on div "Customer Name: (408) 483-0924 Phone: (408) 483-0924 Address:" at bounding box center [95, 372] width 132 height 82
drag, startPoint x: 55, startPoint y: 443, endPoint x: 122, endPoint y: 457, distance: 68.7
click at [122, 457] on div "Name: Kitchenaid Appliances Repair Address: 210 Broadway Phone: (617) 315-6584" at bounding box center [95, 464] width 132 height 44
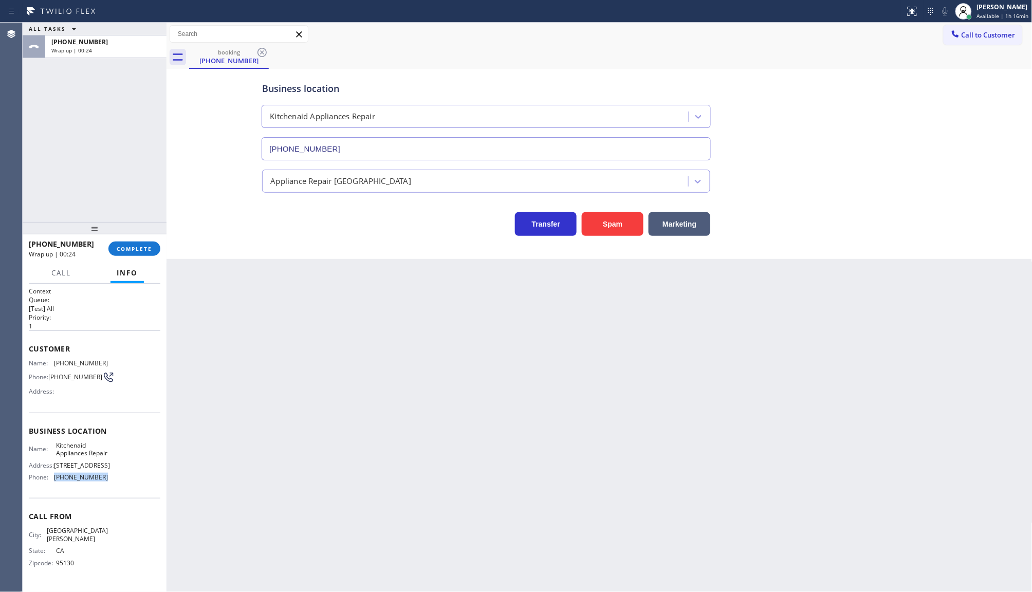
drag, startPoint x: 51, startPoint y: 476, endPoint x: 115, endPoint y: 487, distance: 64.2
click at [115, 487] on div "Business location Name: Kitchenaid Appliances Repair Address: 210 Broadway Phon…" at bounding box center [95, 456] width 132 height 86
click at [136, 246] on span "COMPLETE" at bounding box center [134, 248] width 35 height 7
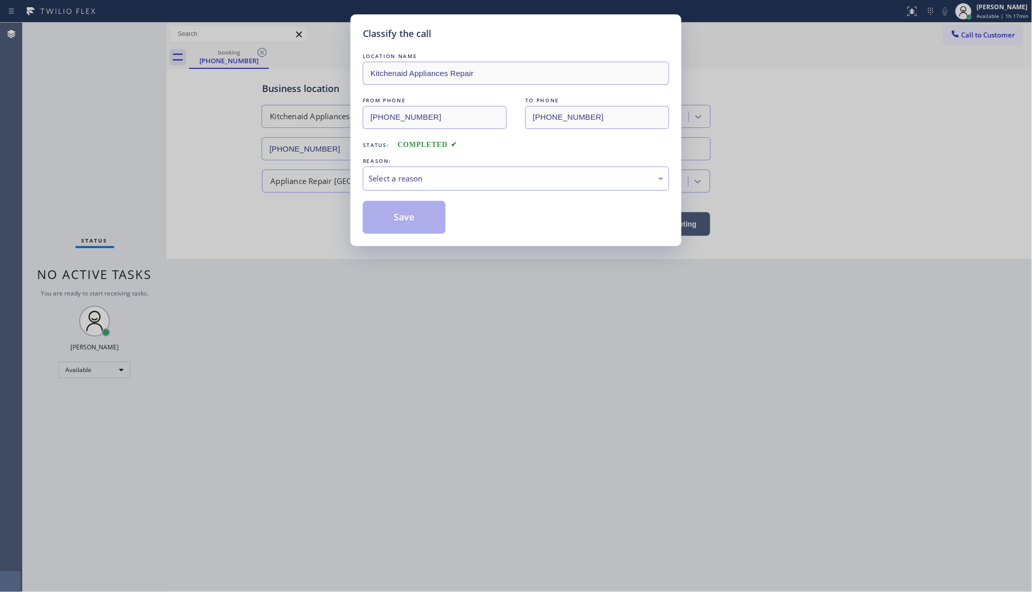
click at [428, 183] on div "Select a reason" at bounding box center [516, 179] width 295 height 12
click at [392, 209] on button "Save" at bounding box center [404, 217] width 83 height 33
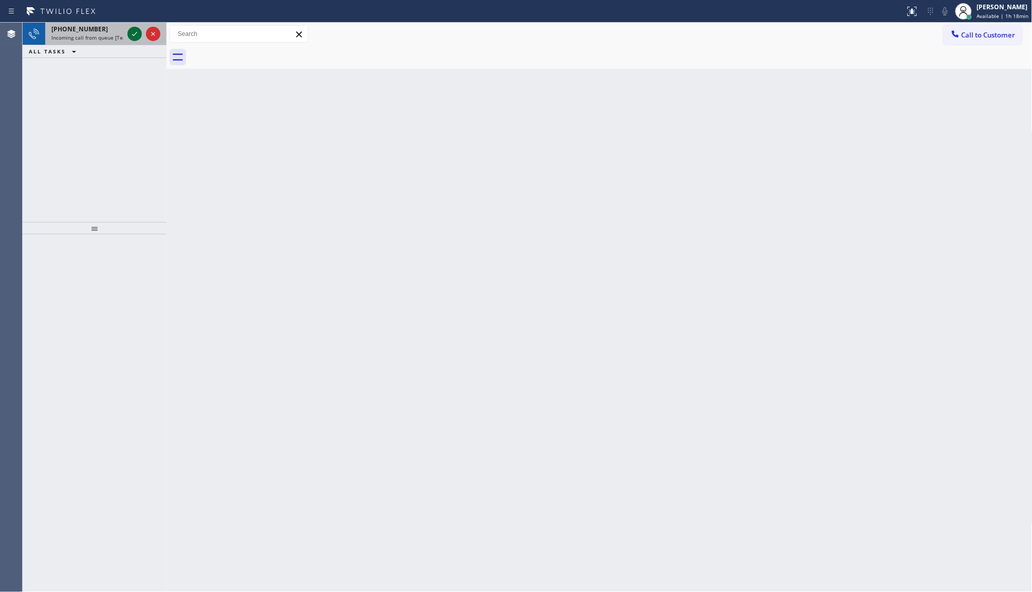
click at [129, 34] on icon at bounding box center [135, 34] width 12 height 12
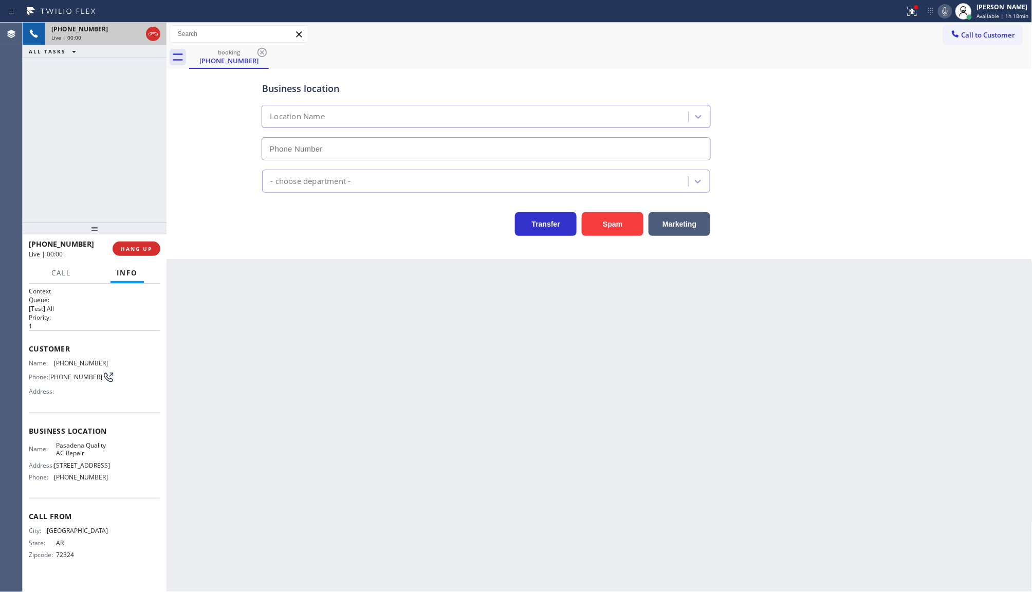
type input "(626) 788-9730"
click at [136, 250] on span "HANG UP" at bounding box center [136, 248] width 31 height 7
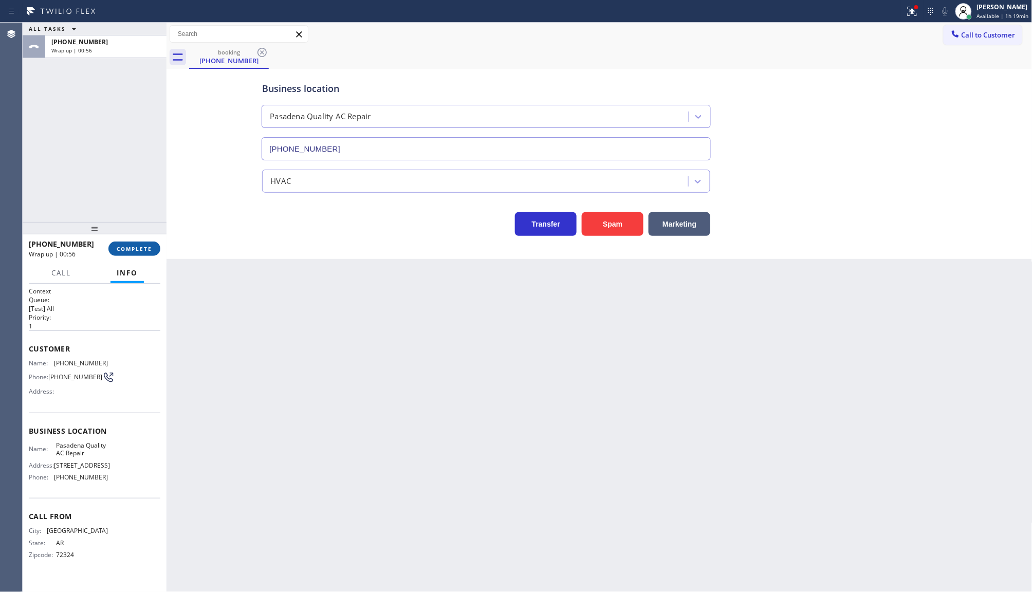
click at [140, 250] on span "COMPLETE" at bounding box center [134, 248] width 35 height 7
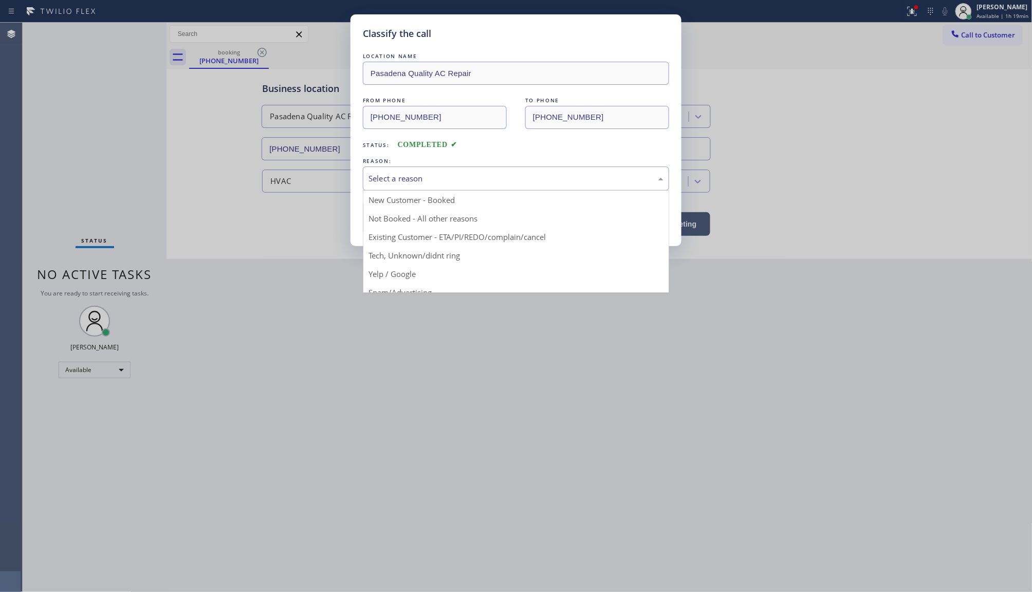
click at [391, 184] on div "Select a reason" at bounding box center [516, 179] width 295 height 12
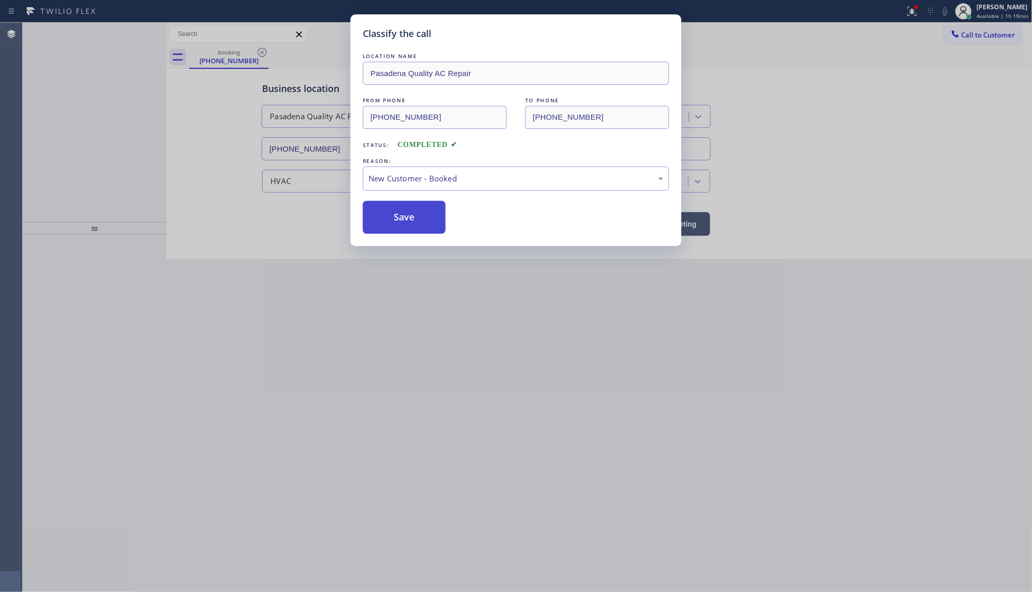
click at [389, 216] on button "Save" at bounding box center [404, 217] width 83 height 33
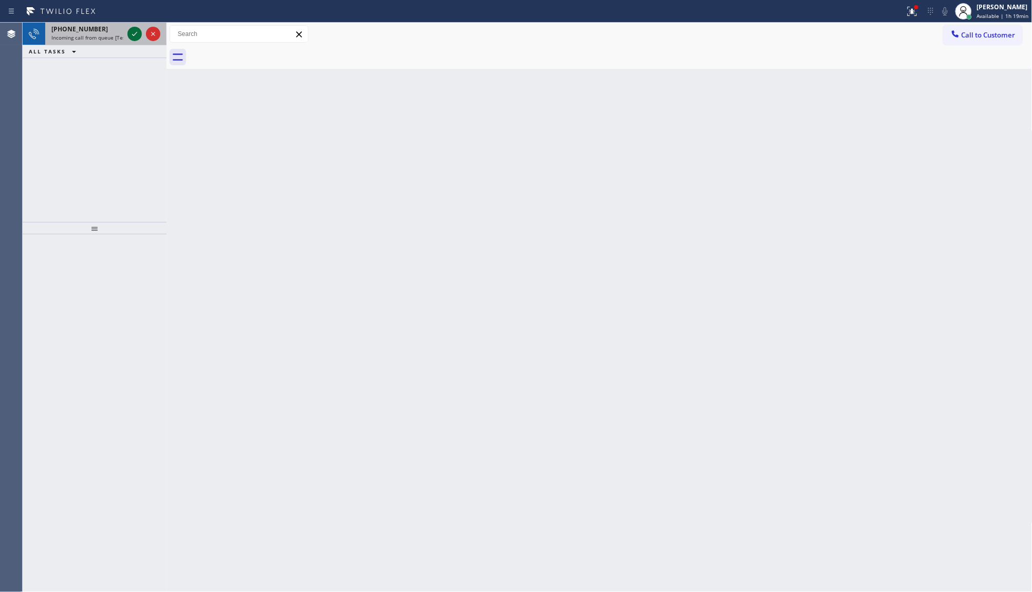
click at [138, 36] on icon at bounding box center [135, 34] width 12 height 12
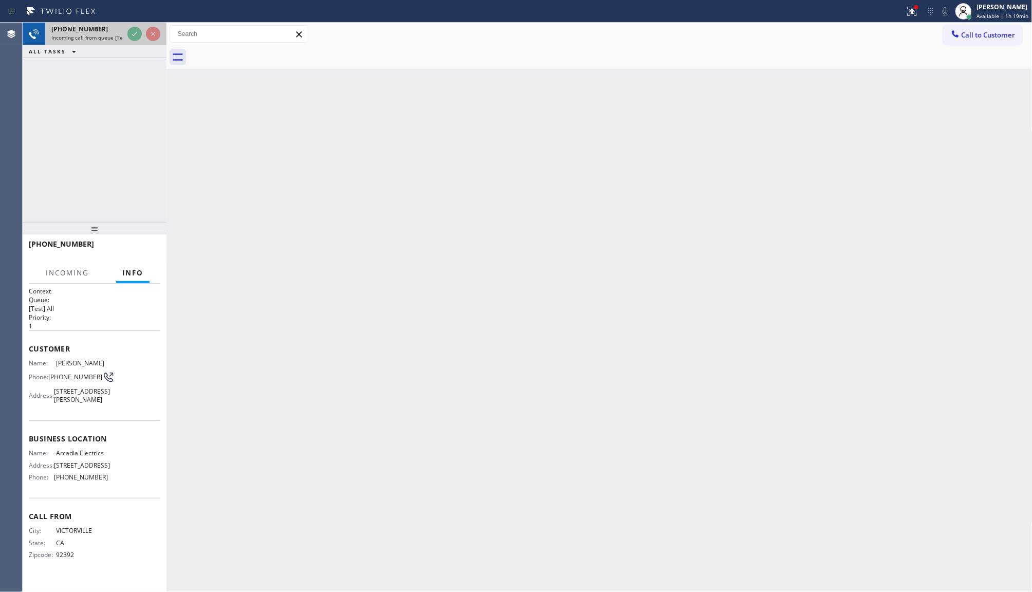
click at [121, 42] on div "+17602212486 Incoming call from queue [Test] All" at bounding box center [85, 34] width 80 height 23
drag, startPoint x: 117, startPoint y: 57, endPoint x: 118, endPoint y: 64, distance: 7.8
click at [118, 63] on div "+17602212486 Incoming call from queue [Test] All ALL TASKS ALL TASKS ACTIVE TAS…" at bounding box center [95, 123] width 144 height 200
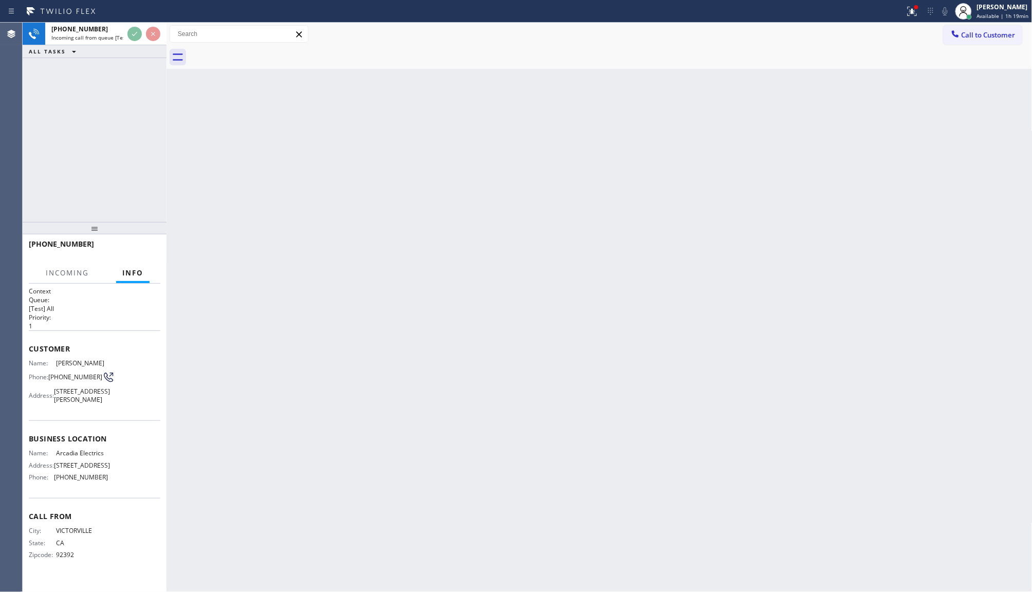
click at [118, 64] on div "+17602212486 Incoming call from queue [Test] All ALL TASKS ALL TASKS ACTIVE TAS…" at bounding box center [95, 123] width 144 height 200
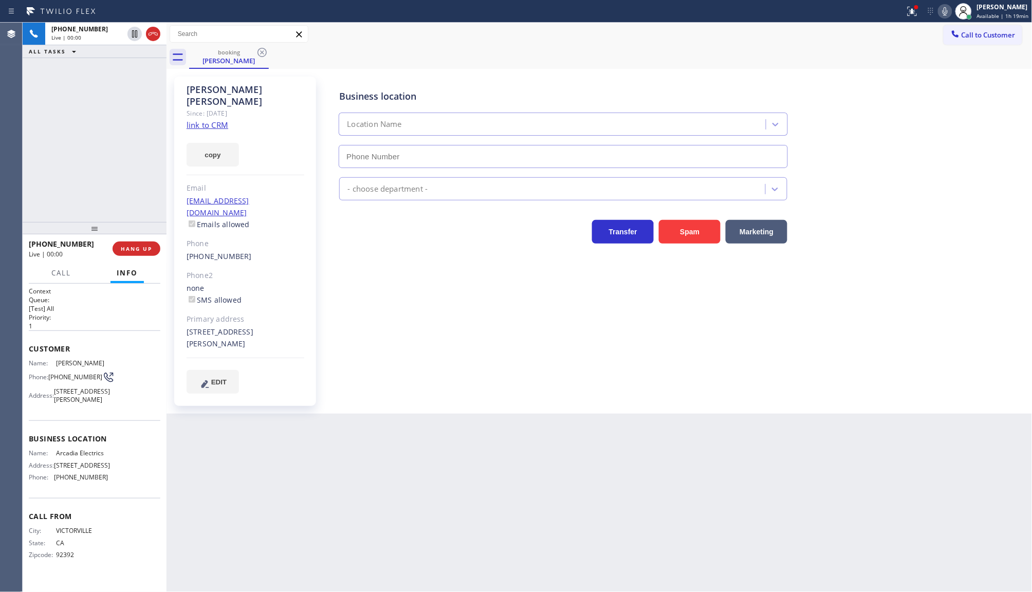
type input "(626) 400-6475"
click at [216, 120] on link "link to CRM" at bounding box center [208, 125] width 42 height 10
click at [135, 234] on div at bounding box center [95, 228] width 144 height 12
click at [137, 246] on span "COMPLETE" at bounding box center [134, 248] width 35 height 7
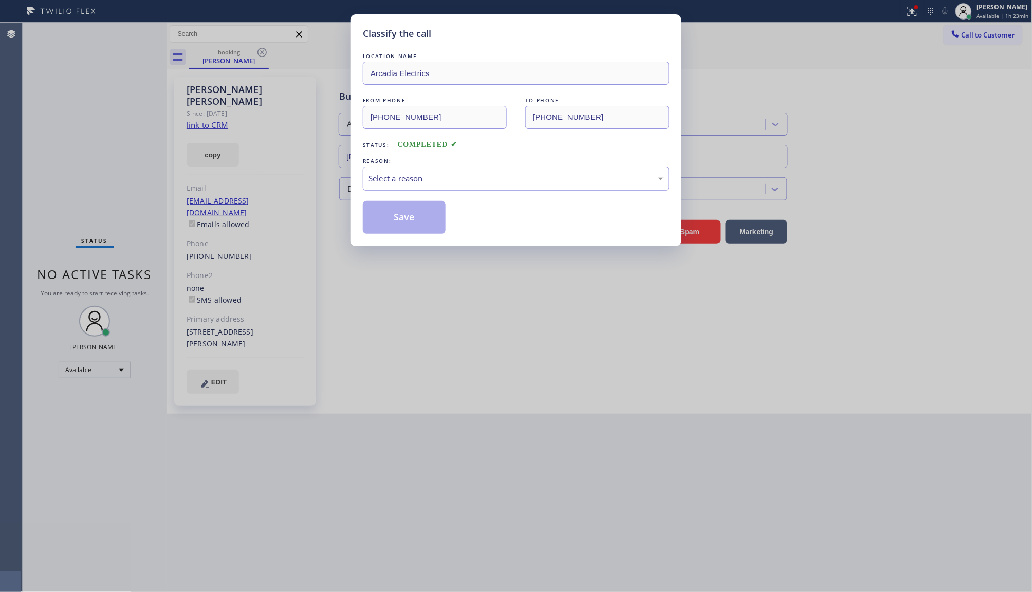
drag, startPoint x: 458, startPoint y: 185, endPoint x: 451, endPoint y: 189, distance: 7.6
click at [456, 186] on div "Select a reason" at bounding box center [516, 179] width 306 height 24
drag, startPoint x: 374, startPoint y: 239, endPoint x: 387, endPoint y: 203, distance: 38.4
click at [387, 203] on button "Save" at bounding box center [404, 217] width 83 height 33
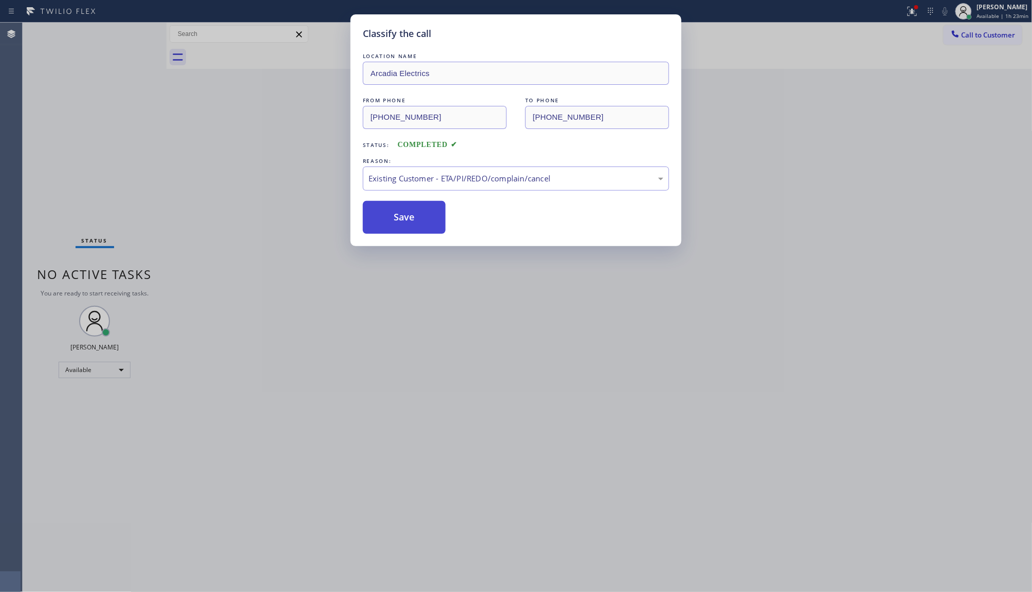
click at [390, 211] on button "Save" at bounding box center [404, 217] width 83 height 33
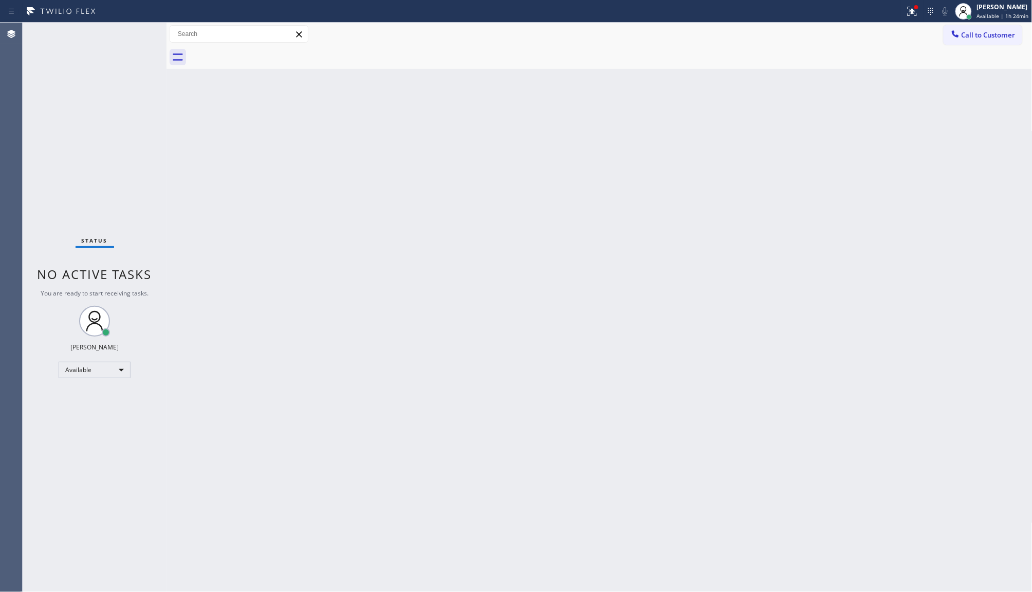
click at [119, 59] on div "Status No active tasks You are ready to start receiving tasks. JENIZA ALCAYDE A…" at bounding box center [95, 308] width 144 height 570
click at [916, 9] on div at bounding box center [912, 11] width 23 height 23
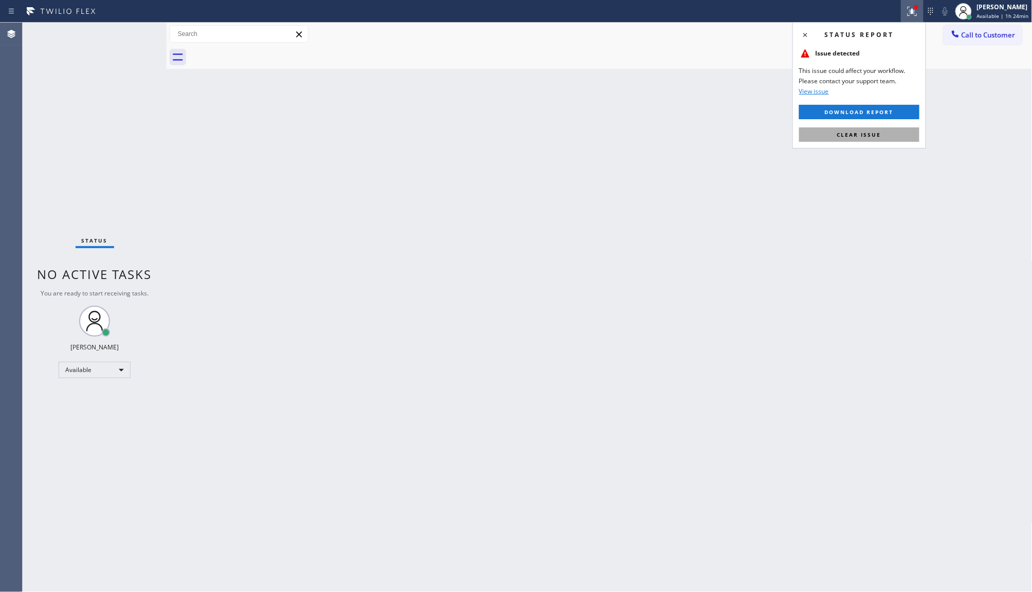
click at [886, 135] on button "Clear issue" at bounding box center [860, 135] width 120 height 14
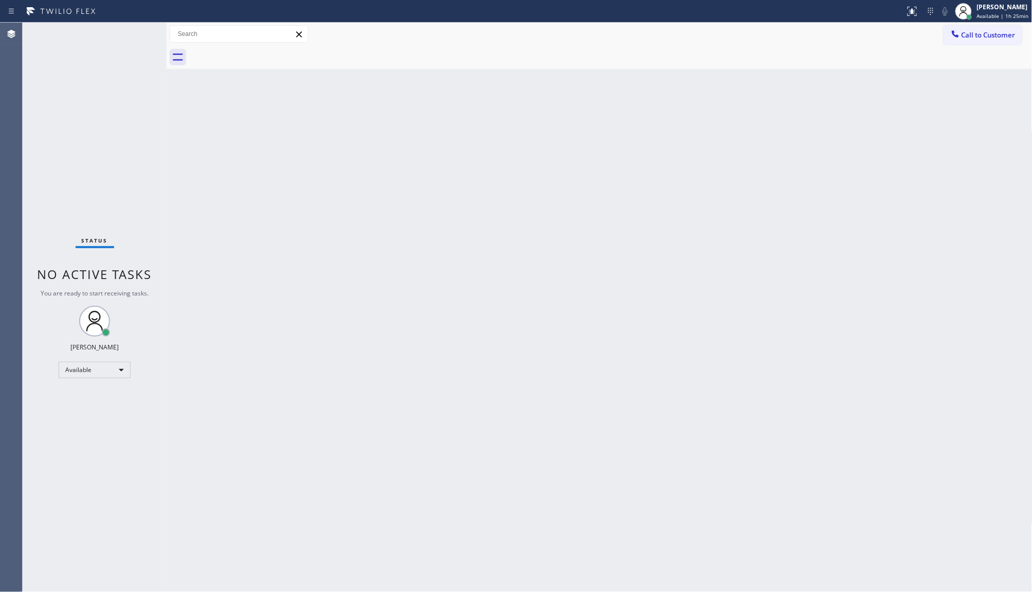
click at [128, 36] on div "Status No active tasks You are ready to start receiving tasks. JENIZA ALCAYDE A…" at bounding box center [95, 308] width 144 height 570
click at [134, 39] on div "Status No active tasks You are ready to start receiving tasks. JENIZA ALCAYDE A…" at bounding box center [95, 308] width 144 height 570
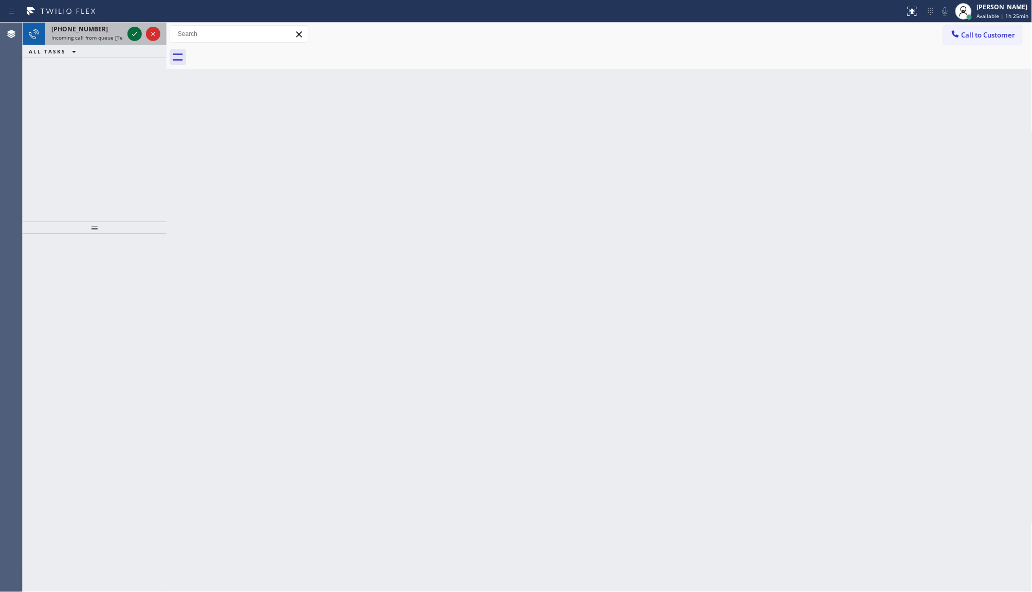
click at [135, 35] on icon at bounding box center [135, 34] width 12 height 12
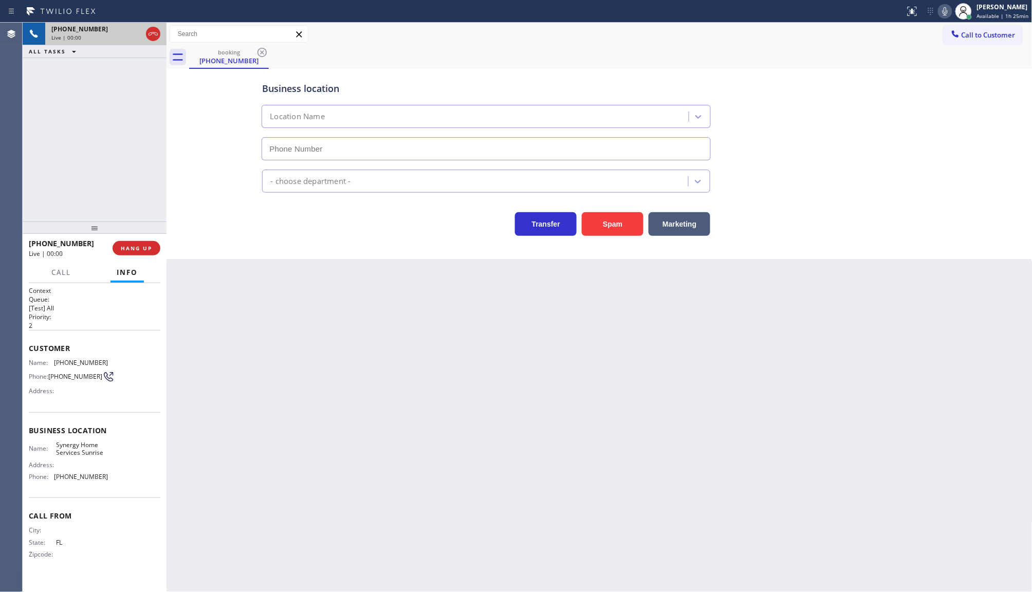
type input "(754) 799-3094"
click at [595, 218] on button "Spam" at bounding box center [613, 224] width 62 height 24
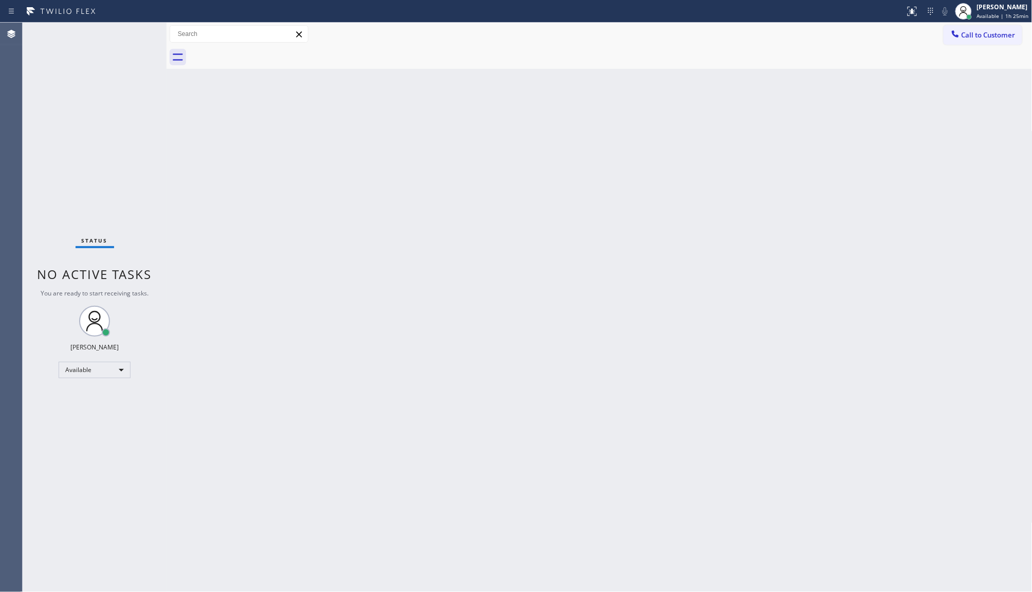
click at [131, 34] on div "Status No active tasks You are ready to start receiving tasks. JENIZA ALCAYDE A…" at bounding box center [95, 308] width 144 height 570
click at [132, 32] on div "Status No active tasks You are ready to start receiving tasks. JENIZA ALCAYDE A…" at bounding box center [95, 308] width 144 height 570
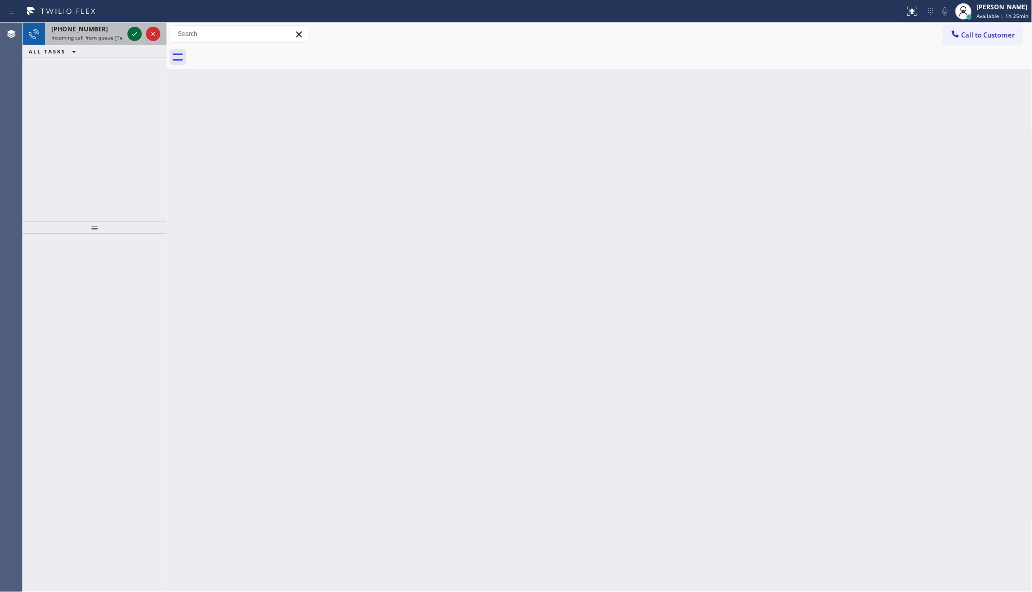
click at [136, 32] on icon at bounding box center [134, 34] width 5 height 4
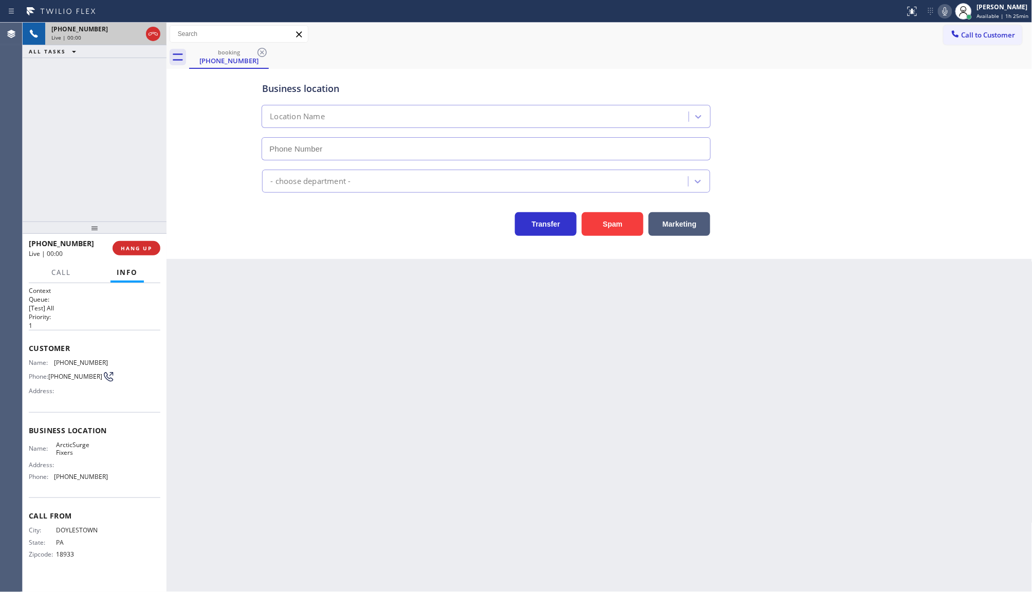
type input "(786) 891-3272"
click at [151, 252] on button "HANG UP" at bounding box center [137, 248] width 48 height 14
click at [132, 245] on span "COMPLETE" at bounding box center [134, 248] width 35 height 7
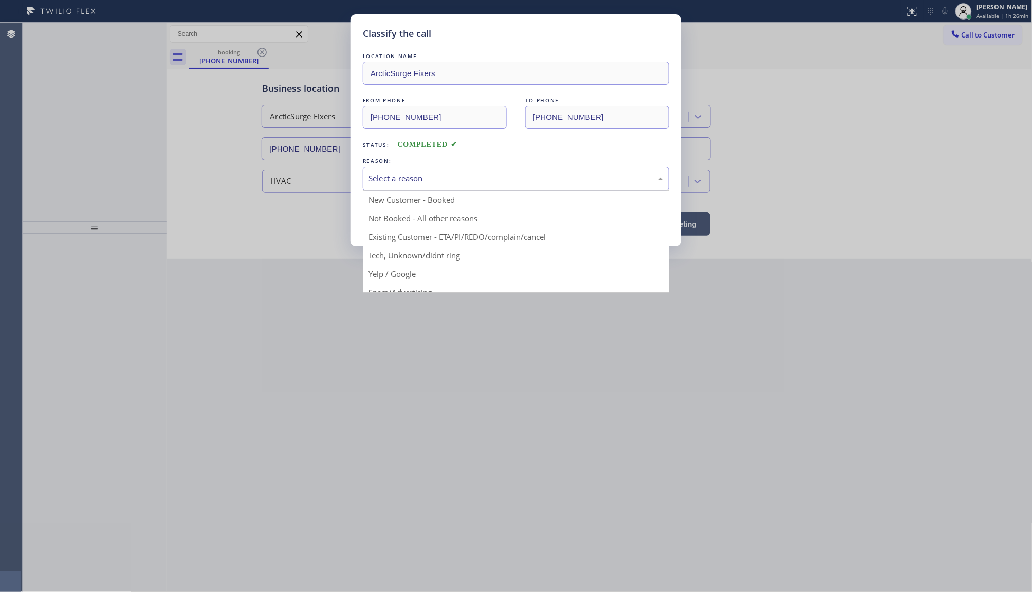
click at [395, 183] on div "Select a reason" at bounding box center [516, 179] width 295 height 12
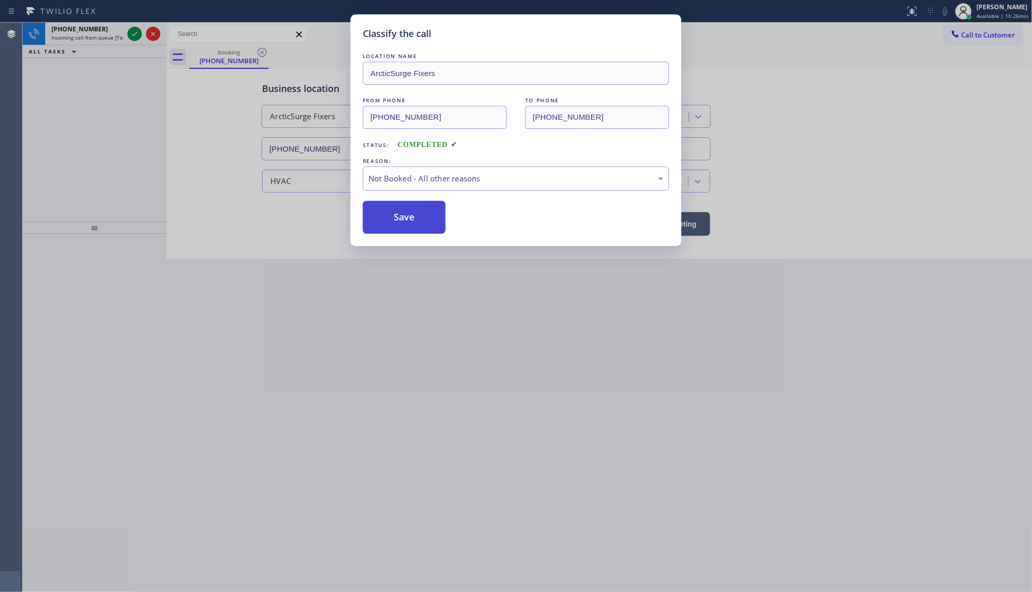
drag, startPoint x: 395, startPoint y: 217, endPoint x: 382, endPoint y: 214, distance: 13.1
click at [395, 218] on button "Save" at bounding box center [404, 217] width 83 height 33
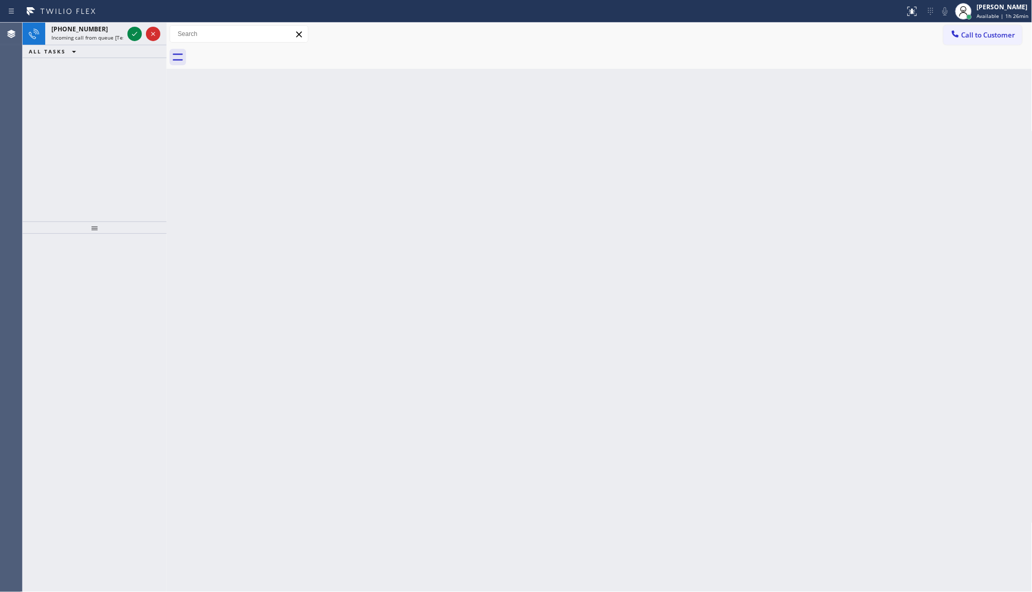
click at [130, 30] on icon at bounding box center [135, 34] width 12 height 12
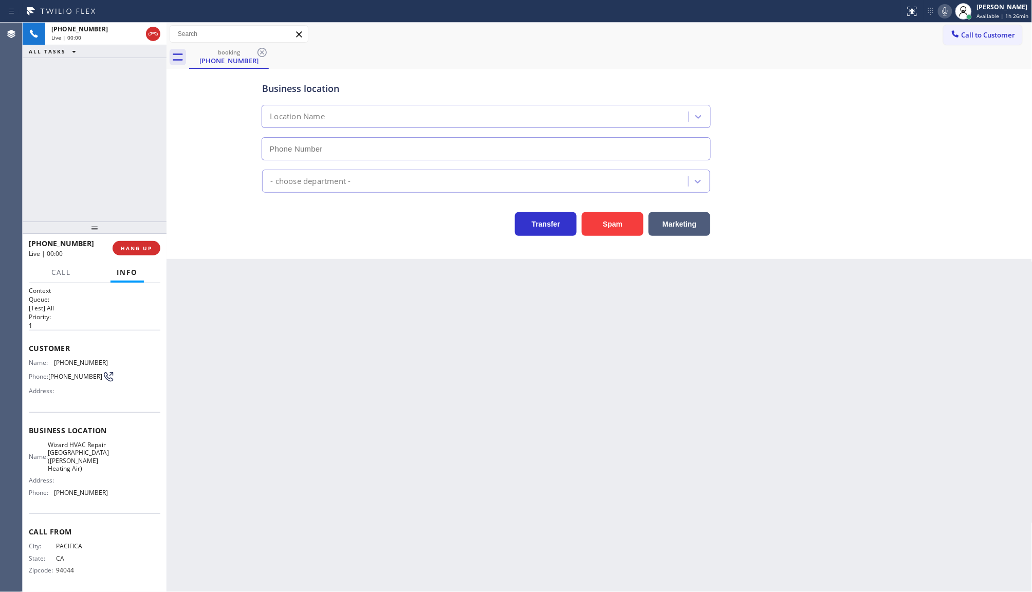
type input "(510) 574-8380"
click at [133, 247] on span "HANG UP" at bounding box center [136, 248] width 31 height 7
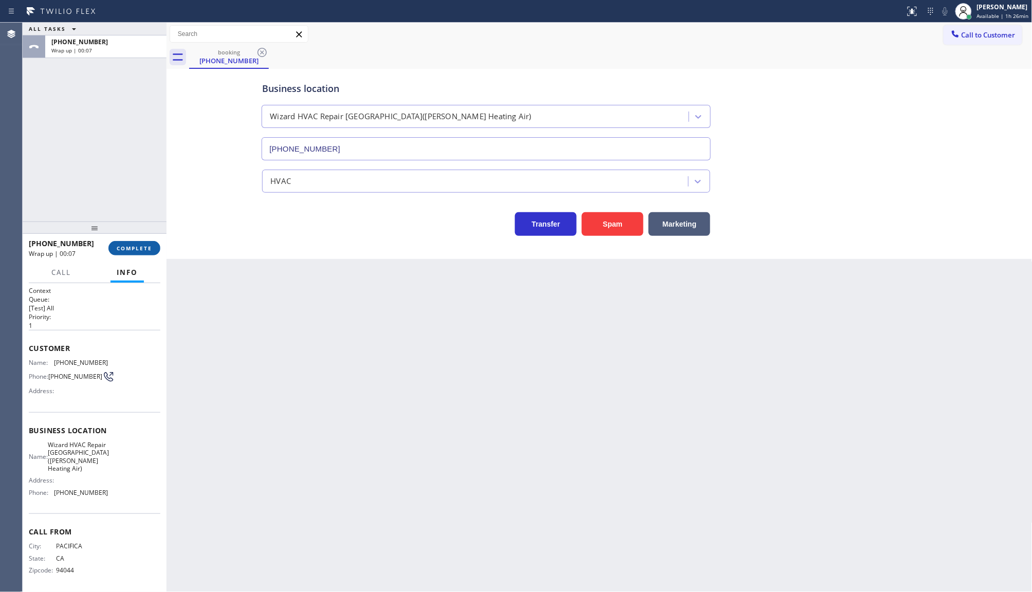
click at [142, 243] on button "COMPLETE" at bounding box center [134, 248] width 52 height 14
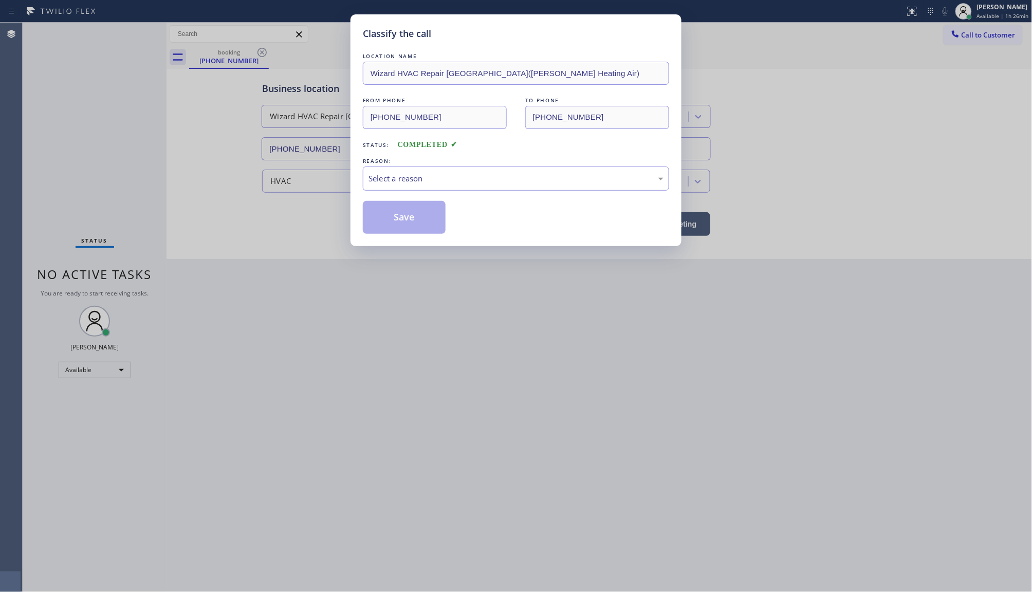
click at [472, 184] on div "Select a reason" at bounding box center [516, 179] width 295 height 12
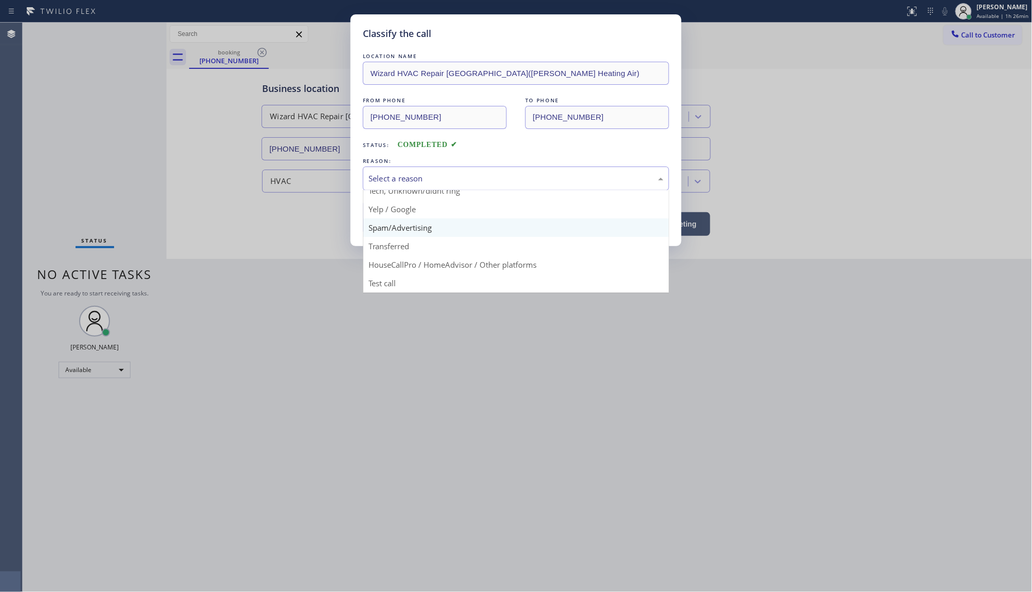
scroll to position [70, 0]
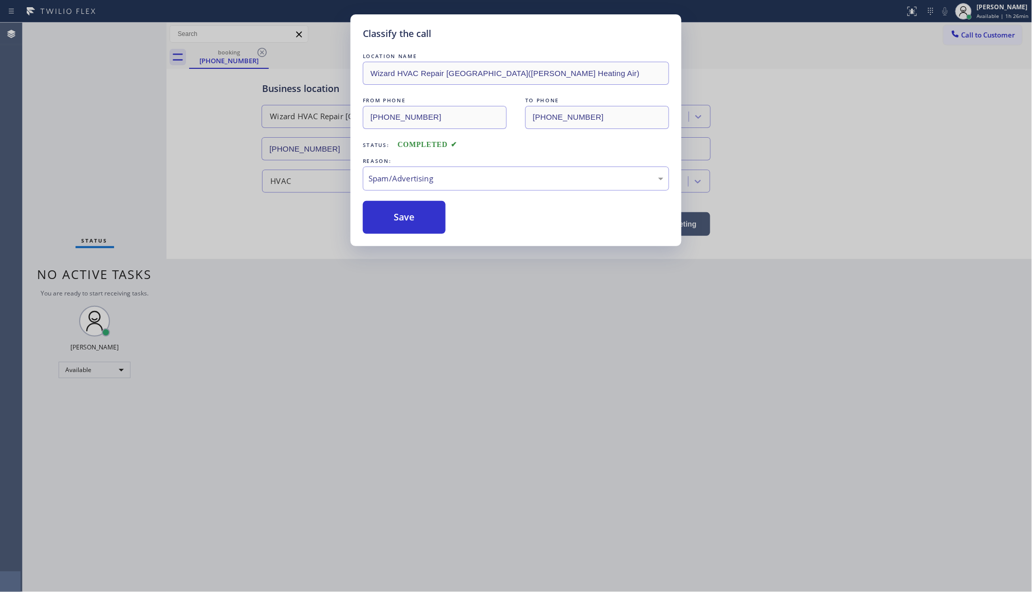
click at [377, 229] on button "Save" at bounding box center [404, 217] width 83 height 33
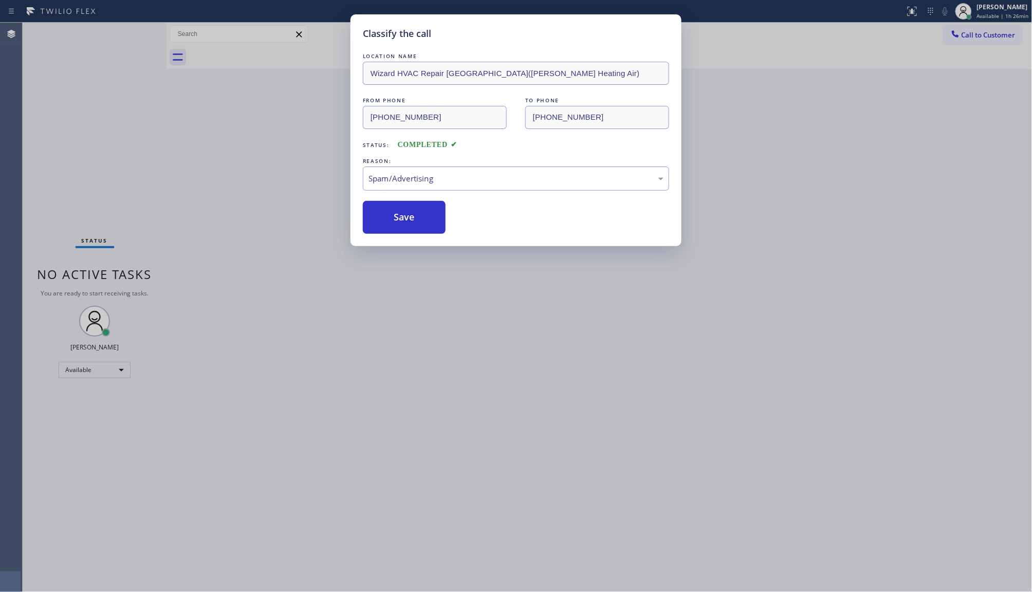
click at [377, 229] on button "Save" at bounding box center [404, 217] width 83 height 33
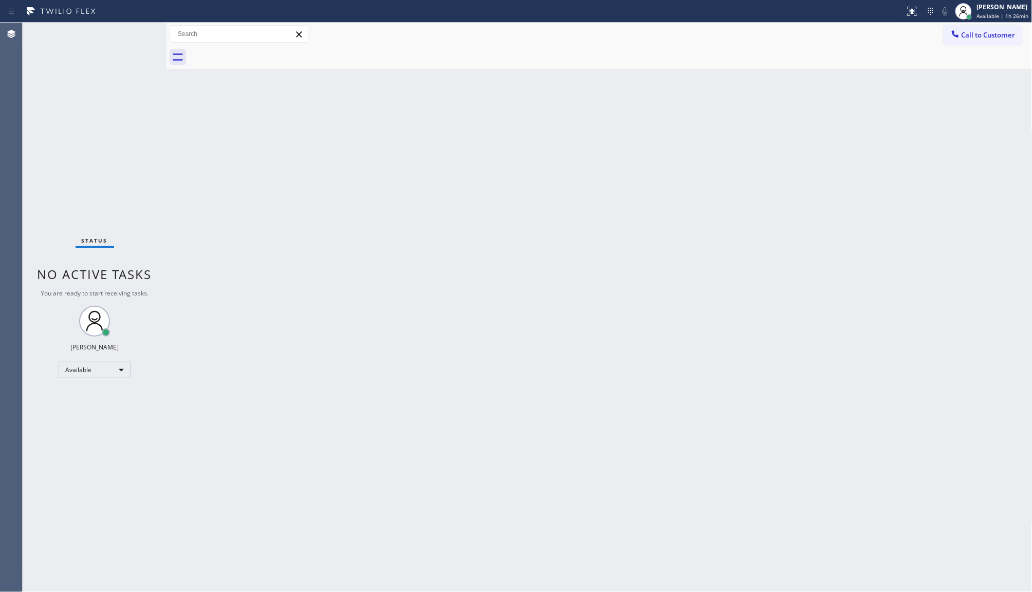
click at [286, 590] on div "Back to Dashboard Change Sender ID Customers Technicians Select a contact Outbo…" at bounding box center [600, 308] width 866 height 570
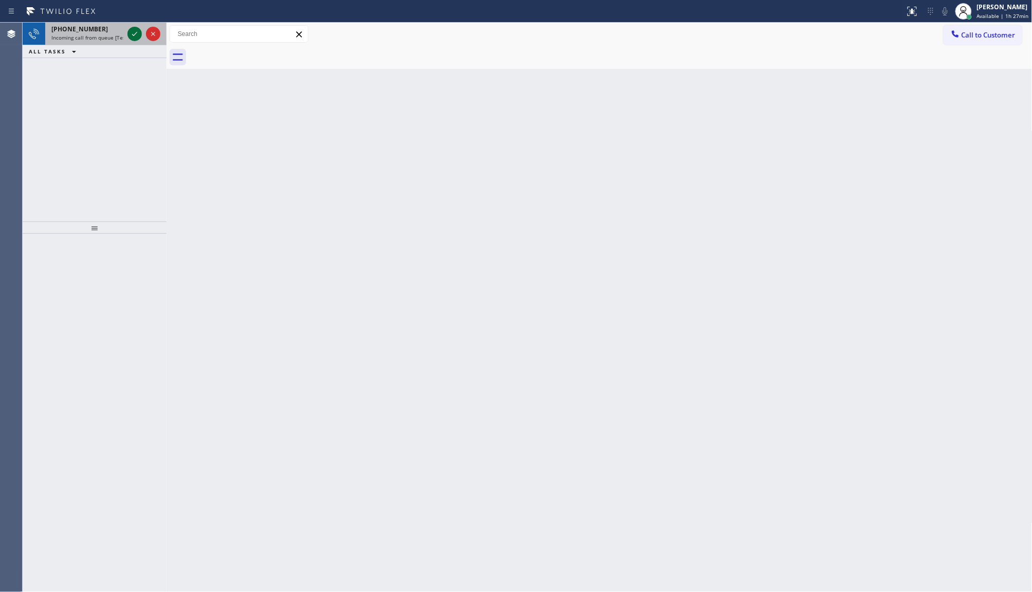
drag, startPoint x: 133, startPoint y: 34, endPoint x: 136, endPoint y: 39, distance: 5.9
click at [133, 35] on icon at bounding box center [134, 34] width 5 height 4
click at [141, 44] on div at bounding box center [143, 34] width 37 height 23
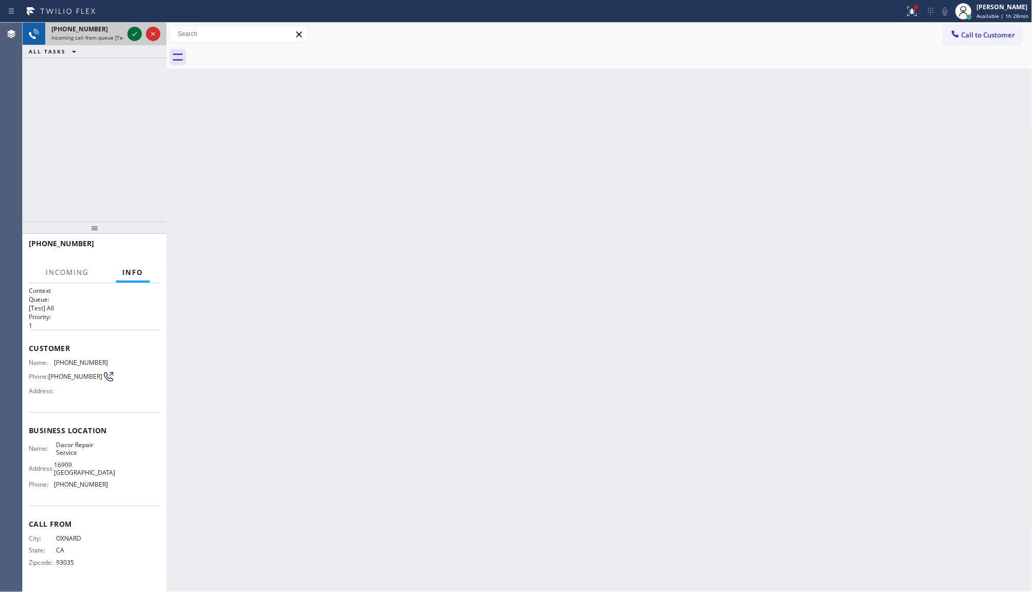
click at [139, 35] on icon at bounding box center [135, 34] width 12 height 12
click at [75, 70] on div "+18058445624 Incoming call from queue [Test] All ALL TASKS ALL TASKS ACTIVE TAS…" at bounding box center [95, 122] width 144 height 199
click at [140, 29] on div at bounding box center [143, 34] width 37 height 23
click at [912, 11] on icon at bounding box center [913, 11] width 12 height 12
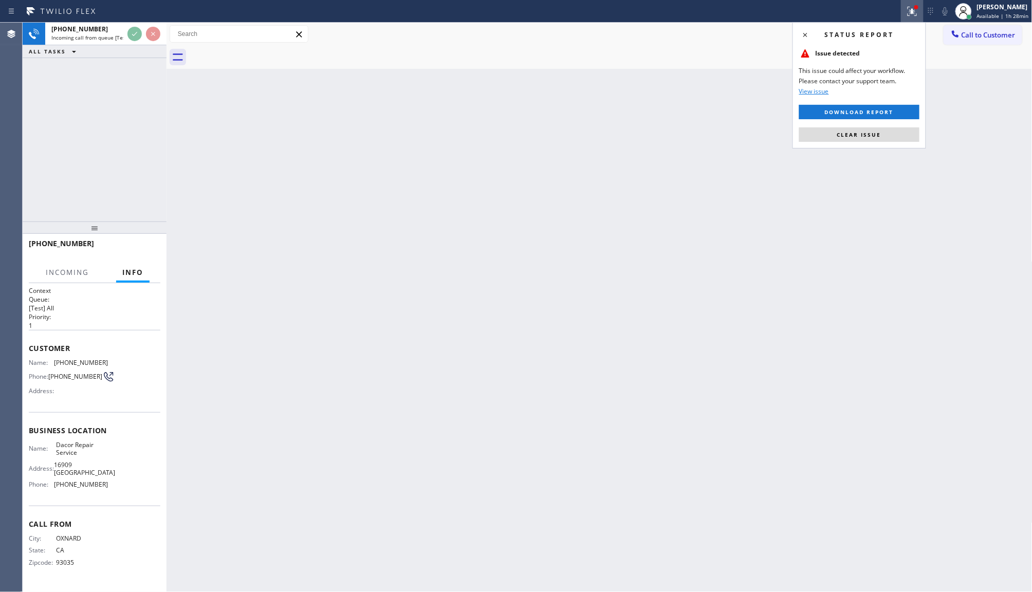
drag, startPoint x: 872, startPoint y: 136, endPoint x: 79, endPoint y: 1, distance: 804.4
click at [867, 135] on span "Clear issue" at bounding box center [860, 134] width 44 height 7
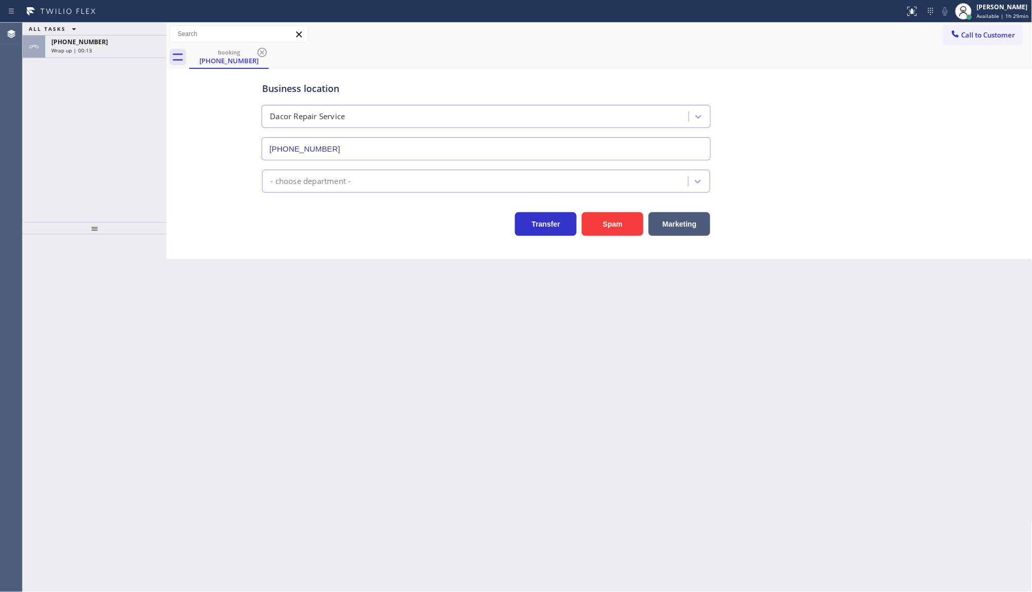
type input "[PHONE_NUMBER]"
click at [613, 456] on div "Back to Dashboard Change Sender ID Customers Technicians Select a contact Outbo…" at bounding box center [600, 308] width 866 height 570
click at [103, 53] on div "+18058445624 Wrap up | 00:25" at bounding box center [103, 46] width 117 height 23
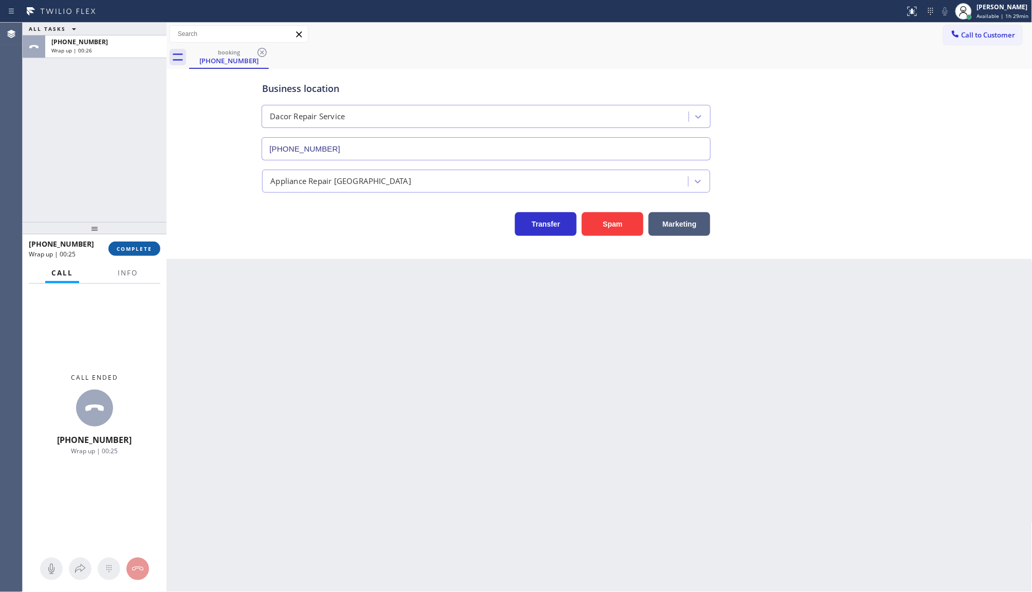
click at [142, 248] on span "COMPLETE" at bounding box center [134, 248] width 35 height 7
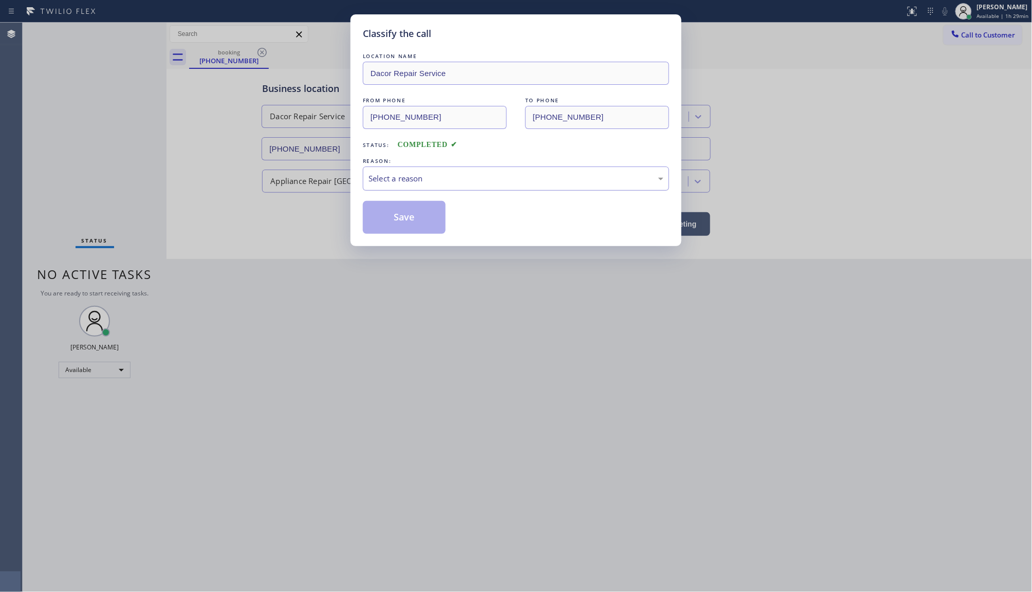
click at [425, 171] on div "Select a reason" at bounding box center [516, 179] width 306 height 24
click at [368, 216] on button "Save" at bounding box center [404, 217] width 83 height 33
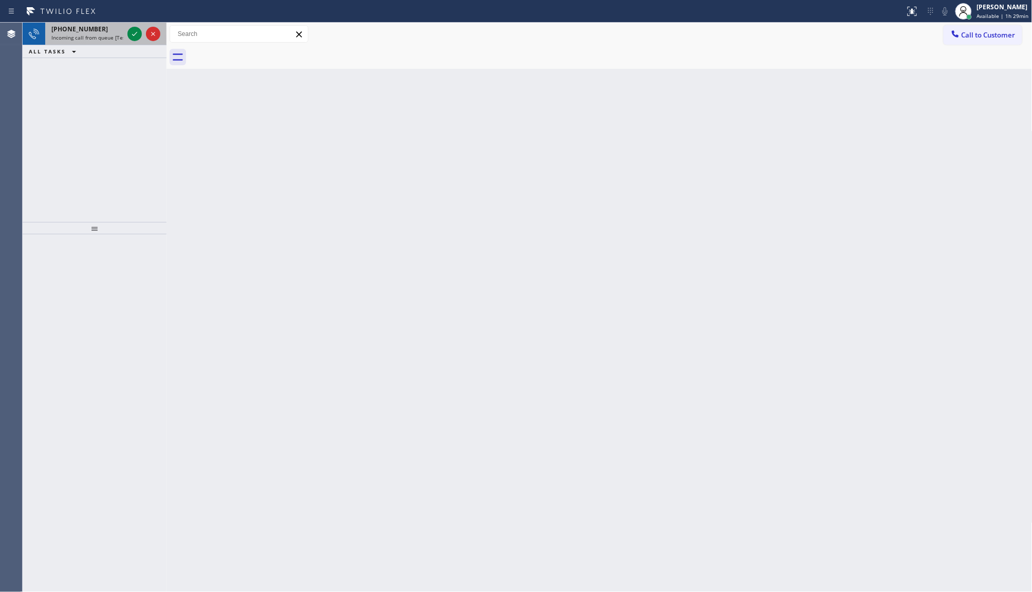
drag, startPoint x: 140, startPoint y: 34, endPoint x: 125, endPoint y: 26, distance: 17.0
click at [125, 26] on div at bounding box center [143, 34] width 37 height 23
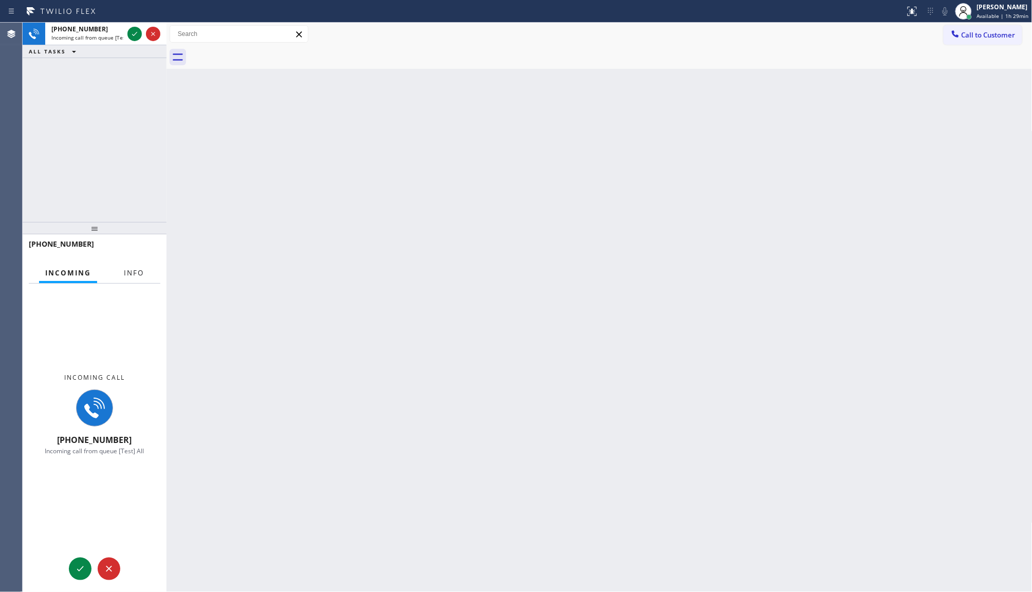
click at [142, 271] on span "Info" at bounding box center [134, 272] width 20 height 9
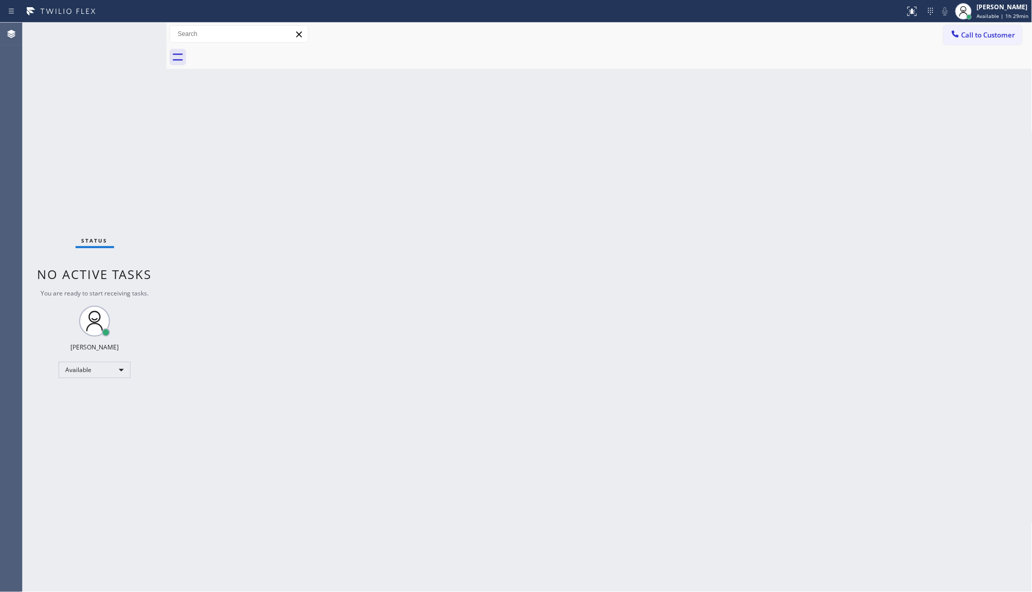
click at [129, 35] on div "Status No active tasks You are ready to start receiving tasks. JENIZA ALCAYDE A…" at bounding box center [95, 308] width 144 height 570
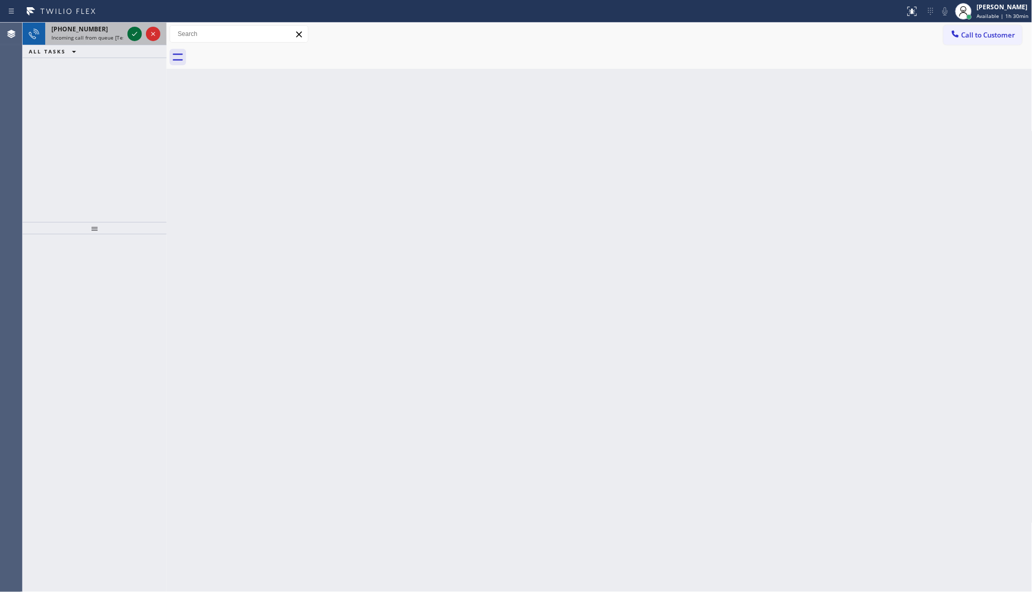
click at [130, 36] on icon at bounding box center [135, 34] width 12 height 12
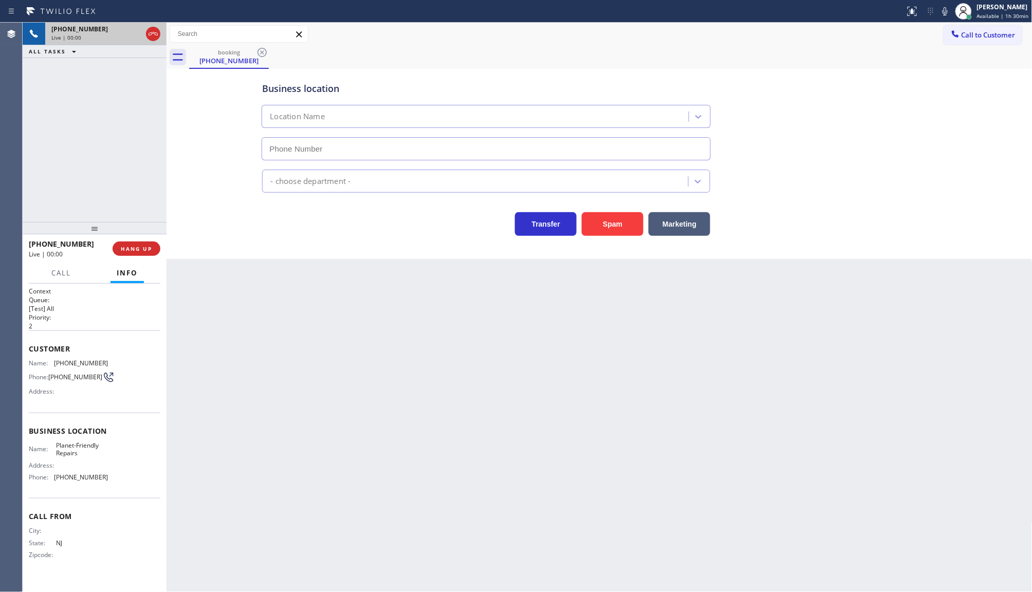
type input "(856) 386-3726"
click at [129, 248] on span "HANG UP" at bounding box center [136, 248] width 31 height 7
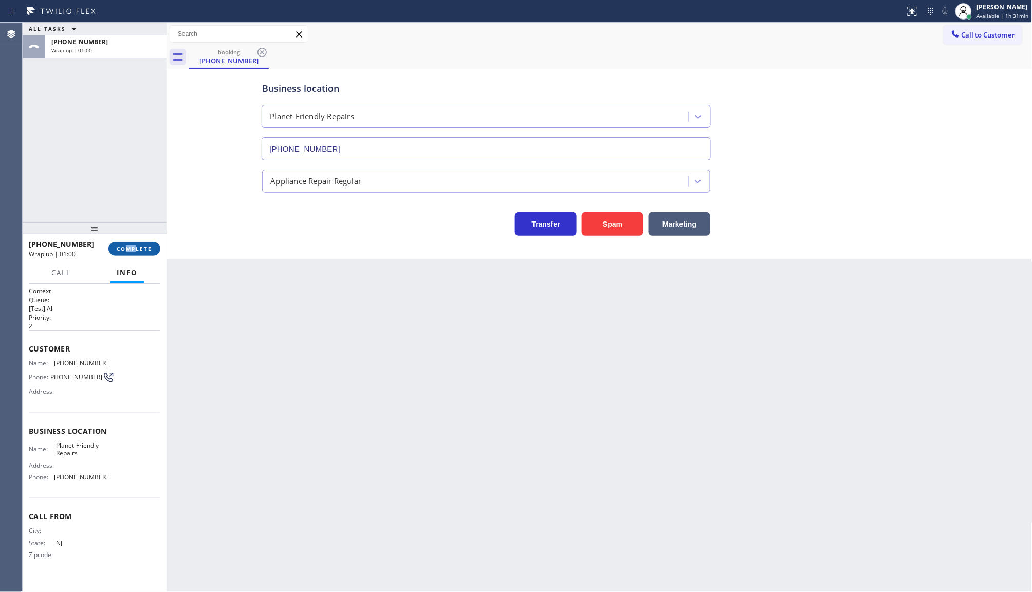
drag, startPoint x: 128, startPoint y: 258, endPoint x: 135, endPoint y: 253, distance: 9.0
click at [135, 253] on div "+18562121844 Wrap up | 01:00 COMPLETE" at bounding box center [95, 249] width 132 height 27
click at [136, 252] on span "COMPLETE" at bounding box center [134, 248] width 35 height 7
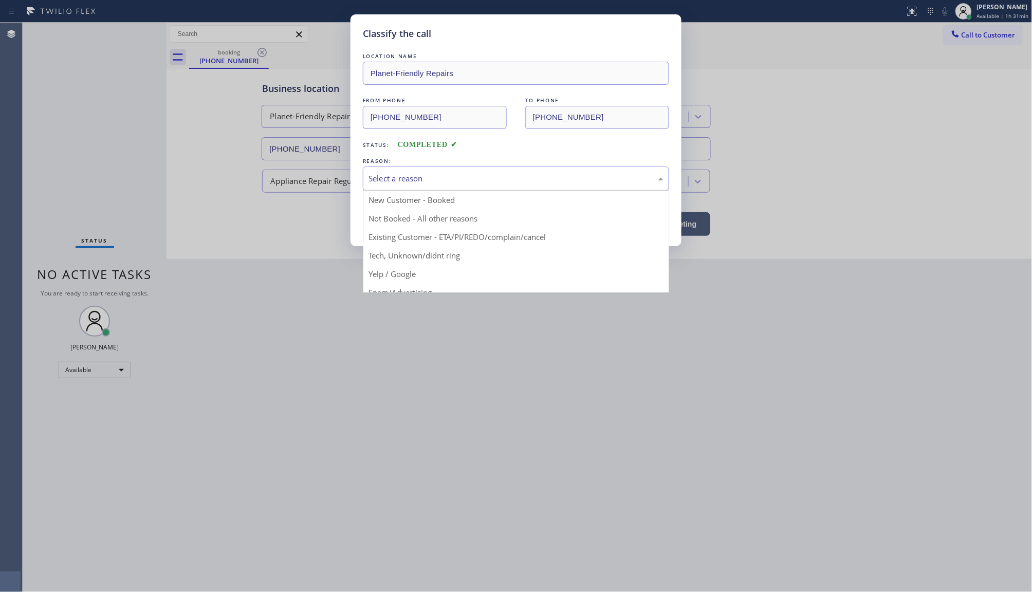
click at [418, 183] on div "Select a reason" at bounding box center [516, 179] width 295 height 12
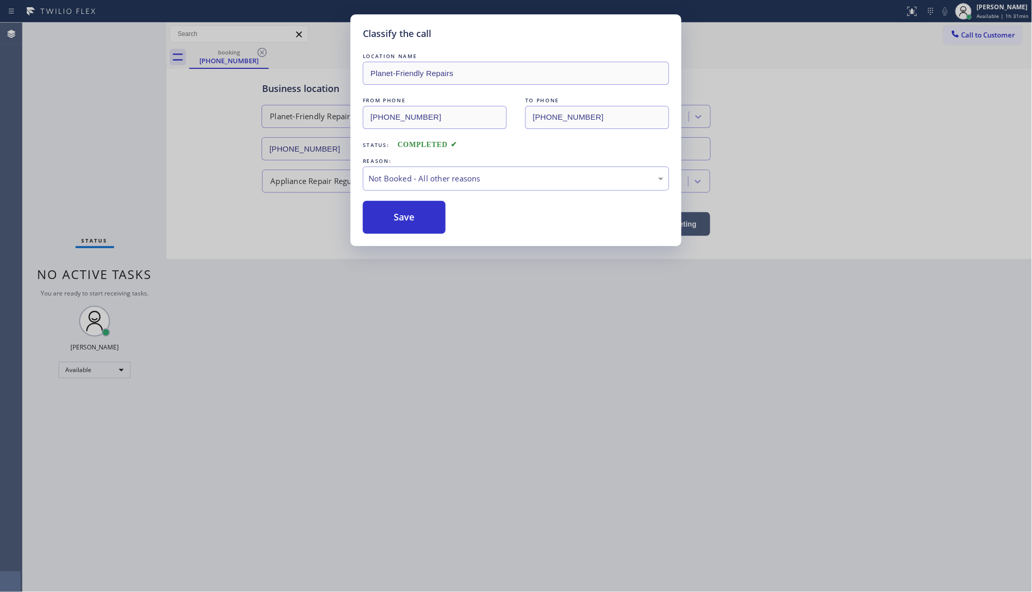
click at [393, 217] on button "Save" at bounding box center [404, 217] width 83 height 33
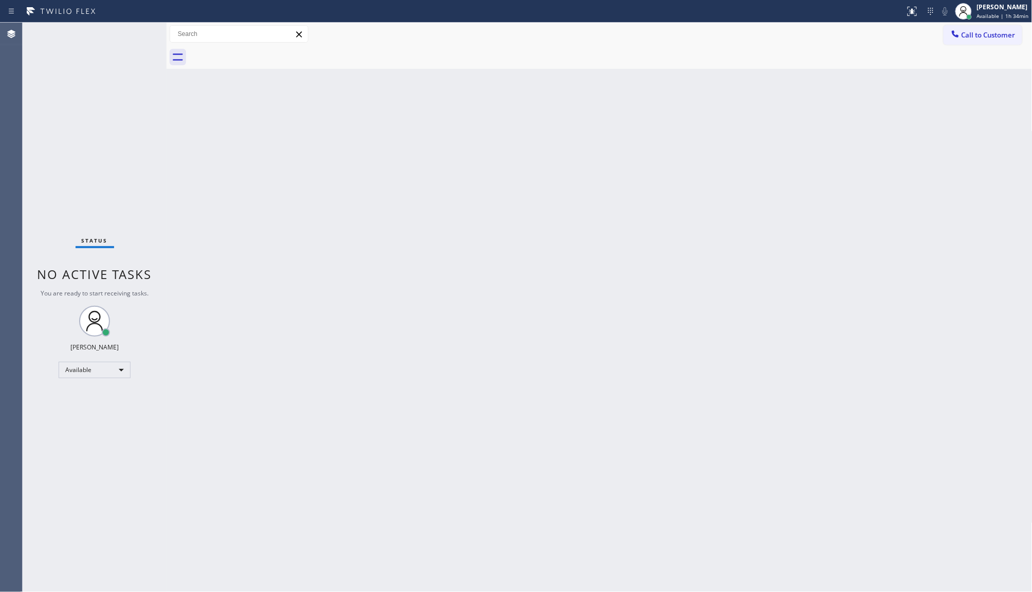
click at [139, 35] on div "Status No active tasks You are ready to start receiving tasks. JENIZA ALCAYDE A…" at bounding box center [95, 308] width 144 height 570
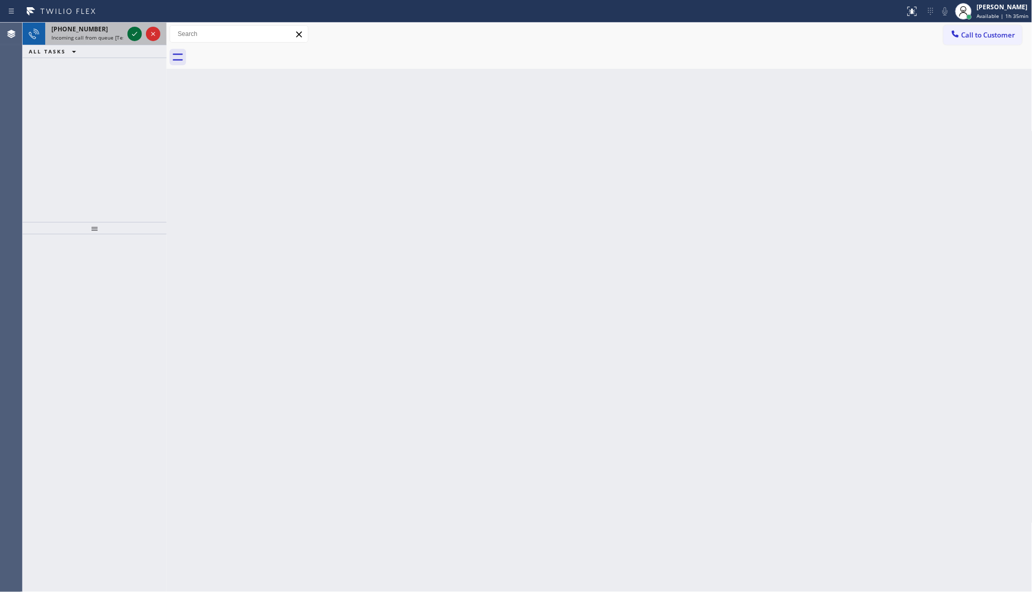
click at [137, 35] on icon at bounding box center [135, 34] width 12 height 12
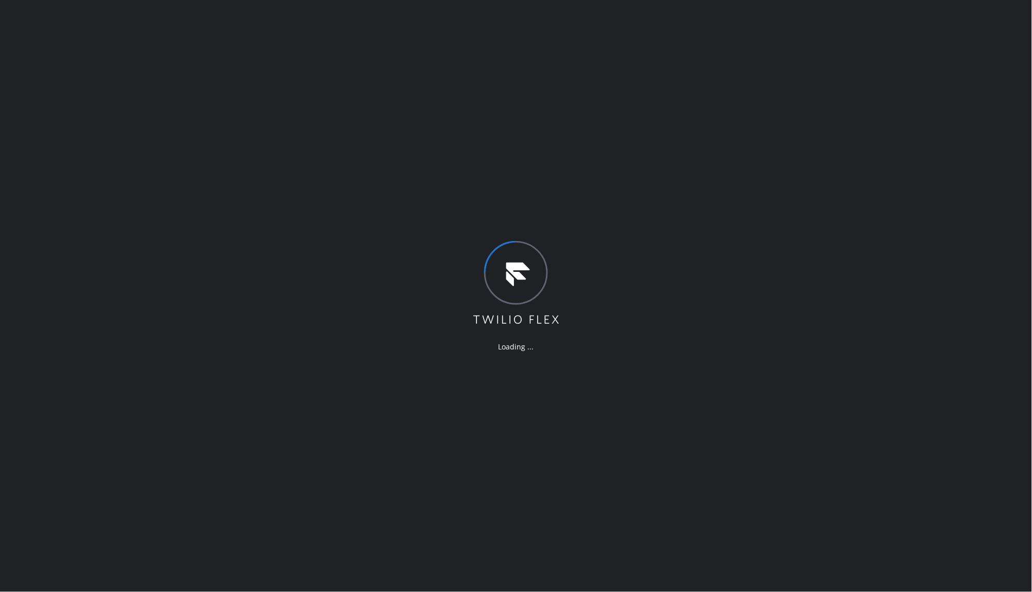
drag, startPoint x: 747, startPoint y: 207, endPoint x: 759, endPoint y: 204, distance: 12.9
click at [747, 207] on div "Loading ..." at bounding box center [516, 296] width 1032 height 592
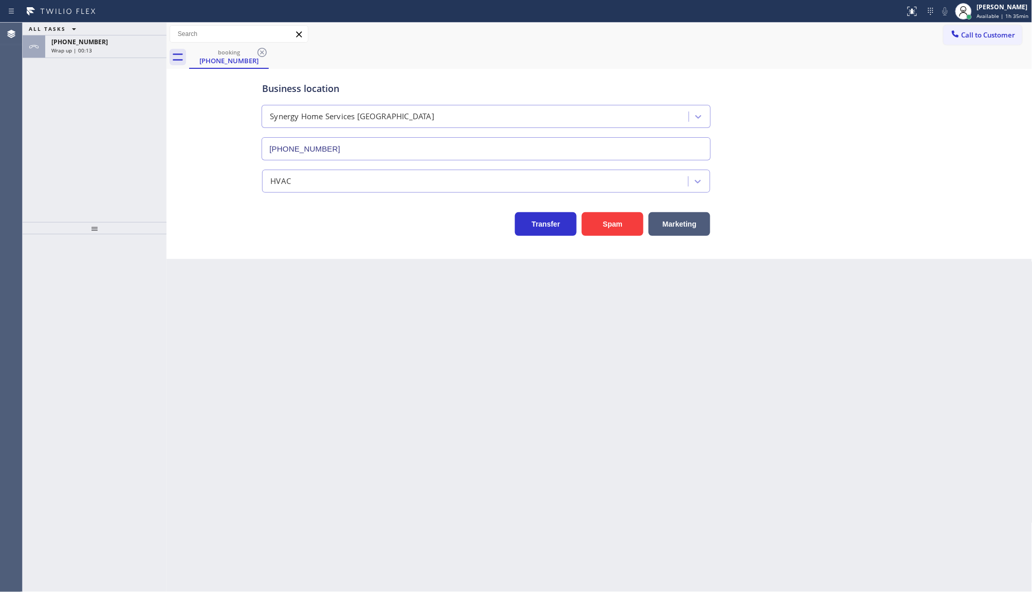
type input "[PHONE_NUMBER]"
click at [76, 50] on span "Wrap up | 00:17" at bounding box center [71, 50] width 41 height 7
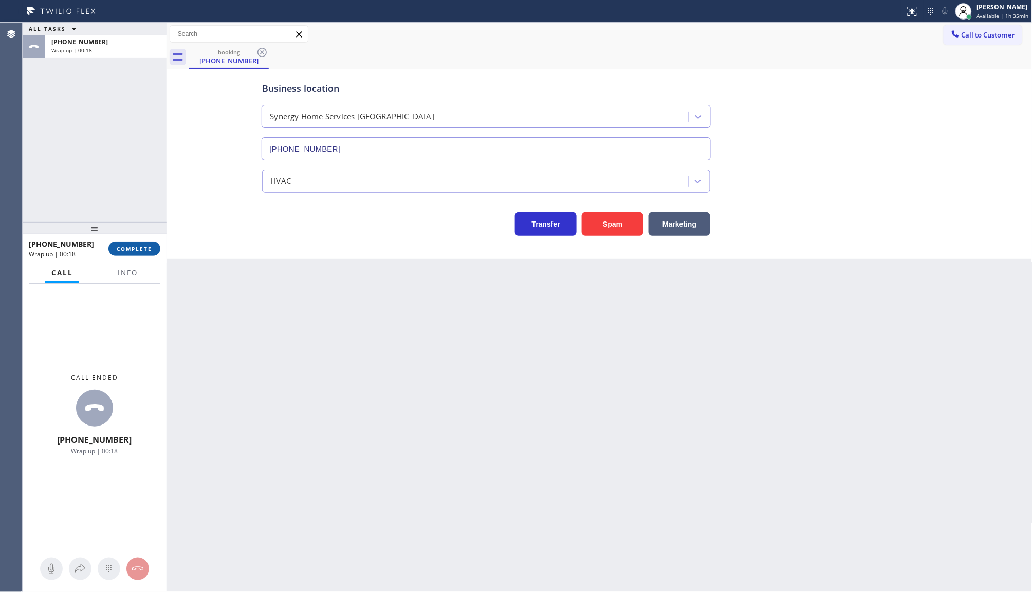
click at [124, 248] on span "COMPLETE" at bounding box center [134, 248] width 35 height 7
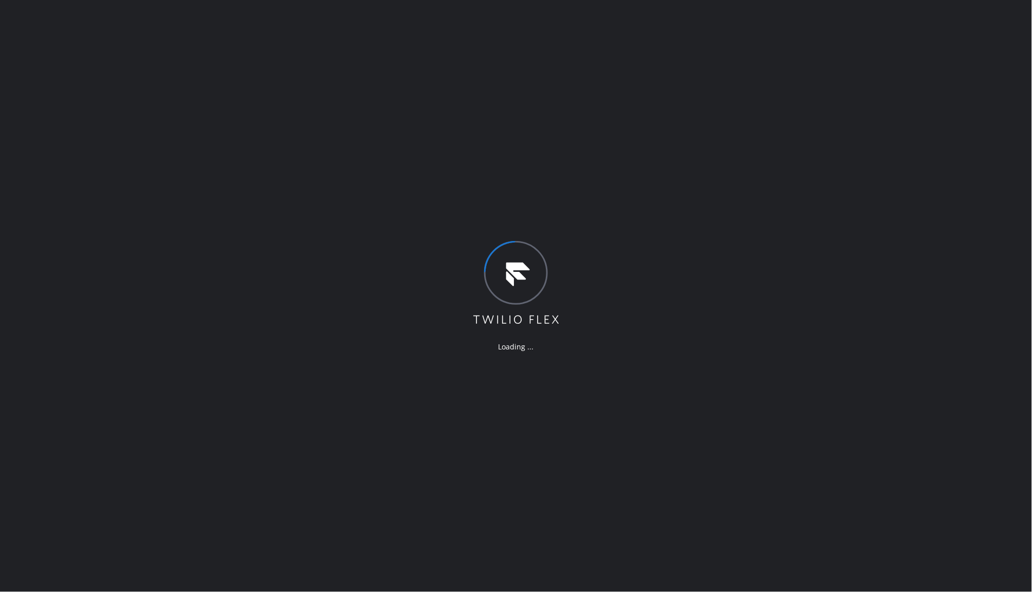
click at [541, 281] on icon at bounding box center [516, 283] width 89 height 85
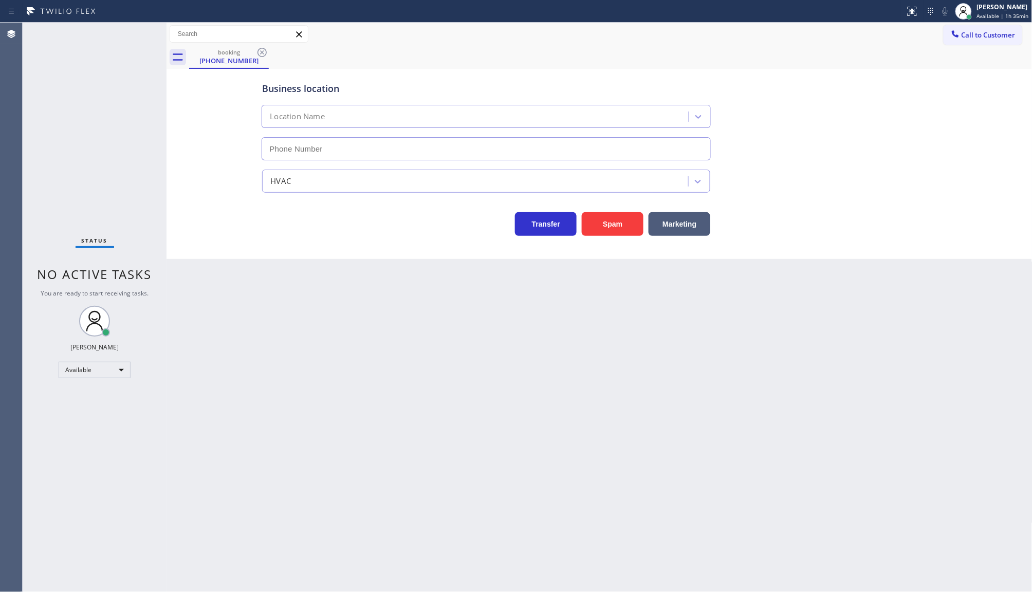
type input "(516) 407-9737"
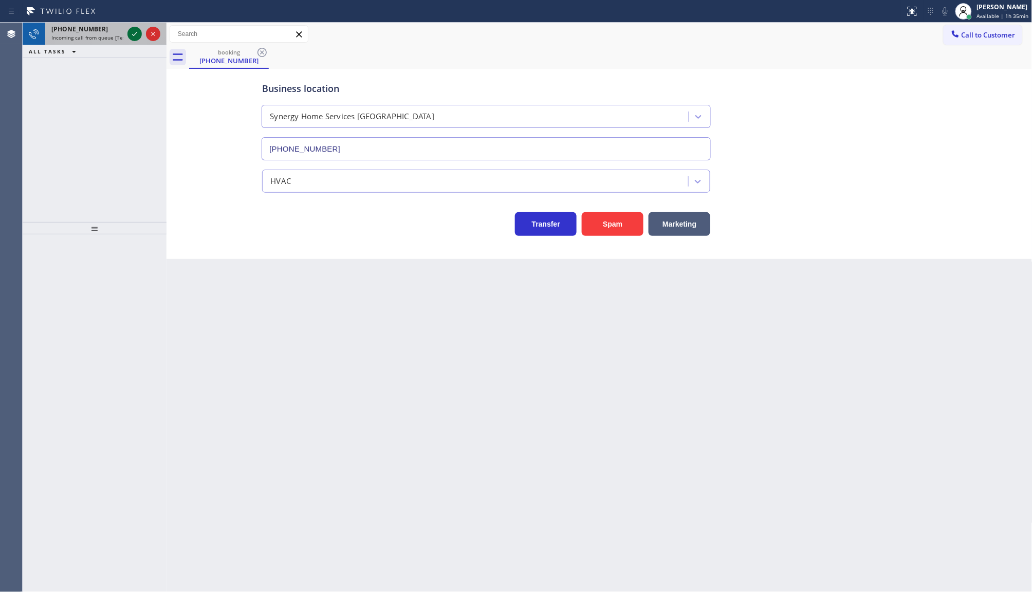
click at [127, 30] on div at bounding box center [143, 34] width 37 height 23
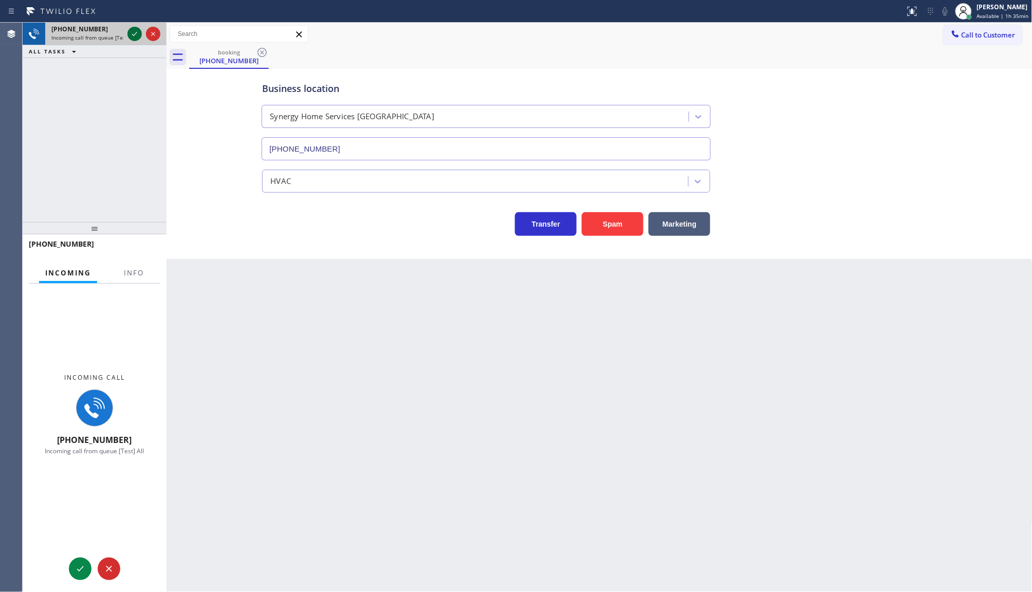
drag, startPoint x: 129, startPoint y: 32, endPoint x: 134, endPoint y: 34, distance: 5.3
click at [131, 34] on icon at bounding box center [135, 34] width 12 height 12
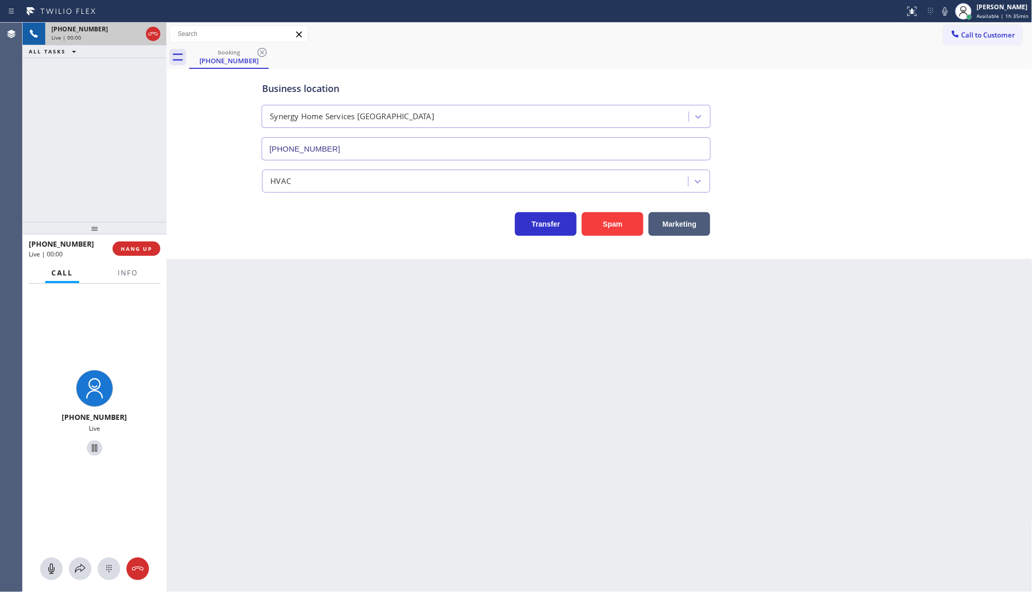
click at [136, 283] on div at bounding box center [128, 282] width 32 height 2
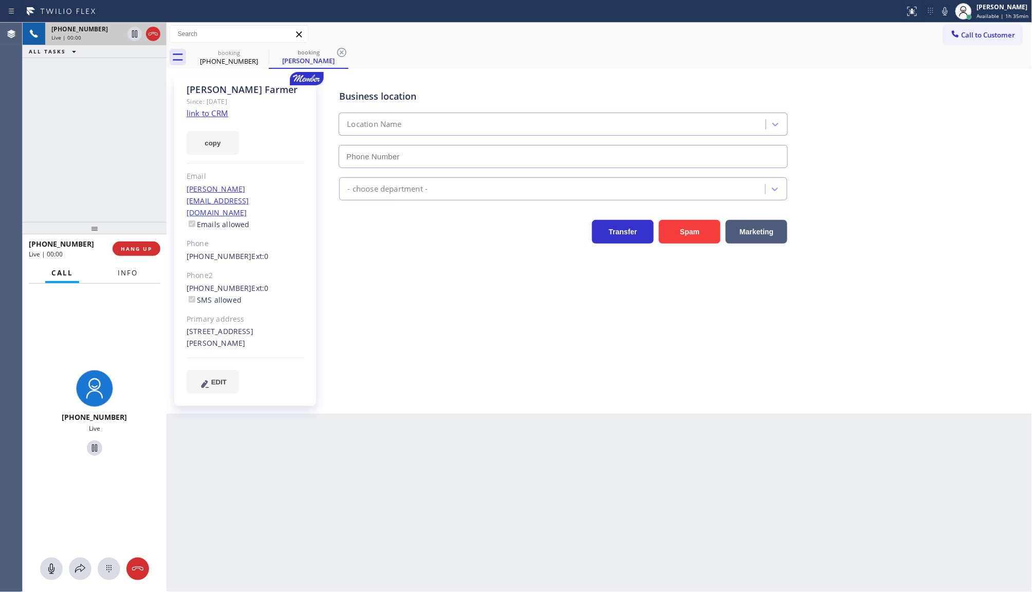
click at [134, 278] on button "Info" at bounding box center [128, 273] width 32 height 20
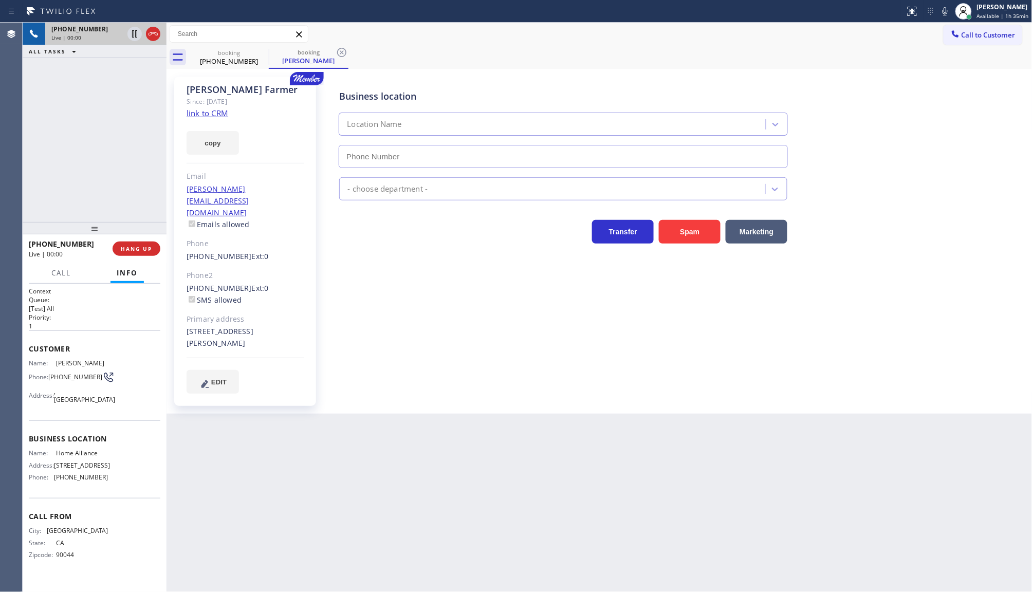
type input "(877) 777-0796"
click at [201, 110] on link "link to CRM" at bounding box center [208, 113] width 42 height 10
click at [198, 136] on button "copy" at bounding box center [213, 143] width 52 height 24
click at [136, 243] on button "COMPLETE" at bounding box center [134, 249] width 52 height 14
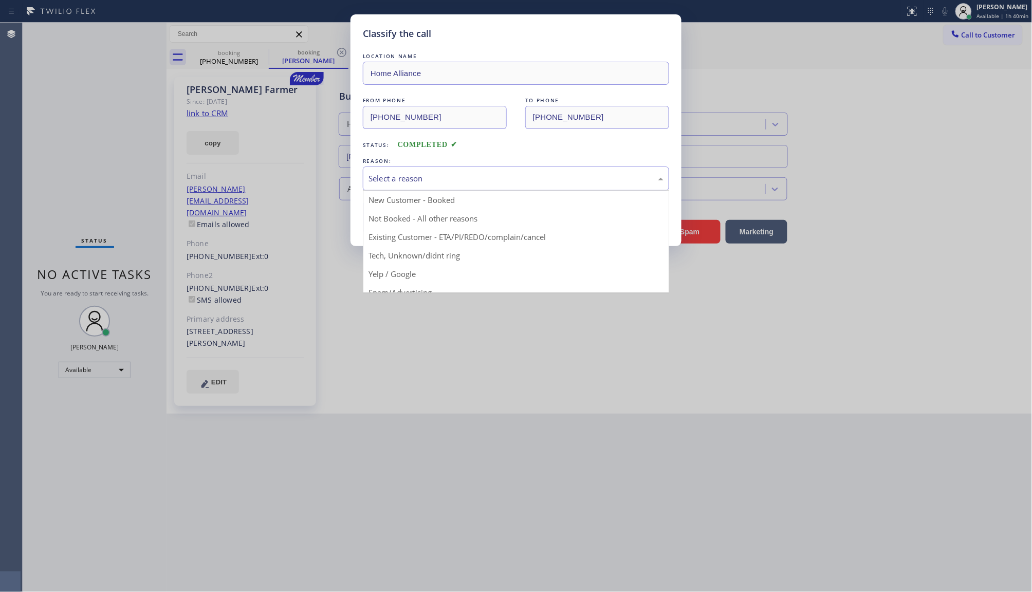
click at [388, 171] on div "Select a reason" at bounding box center [516, 179] width 306 height 24
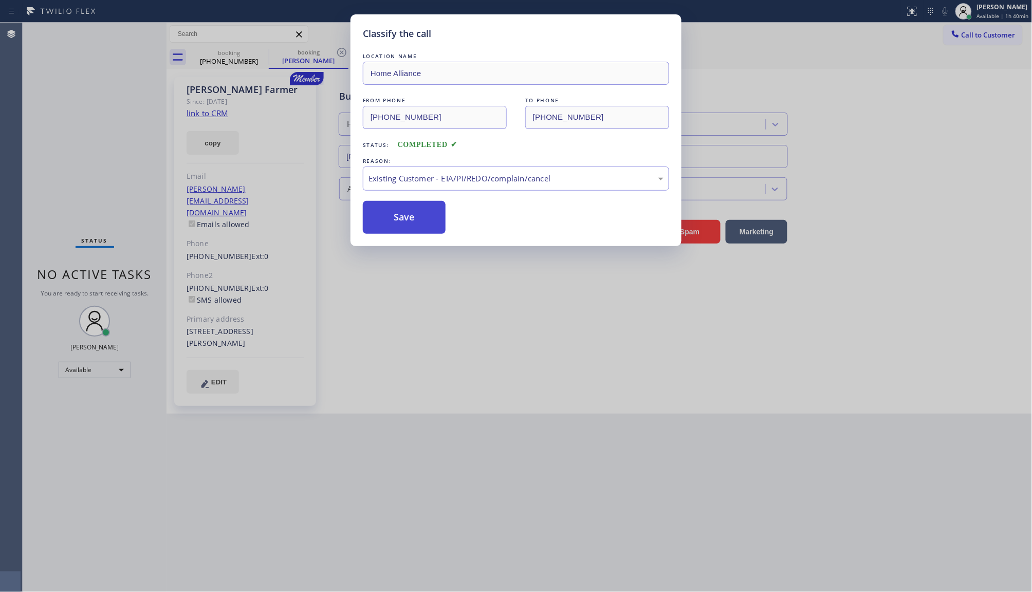
click at [413, 220] on button "Save" at bounding box center [404, 217] width 83 height 33
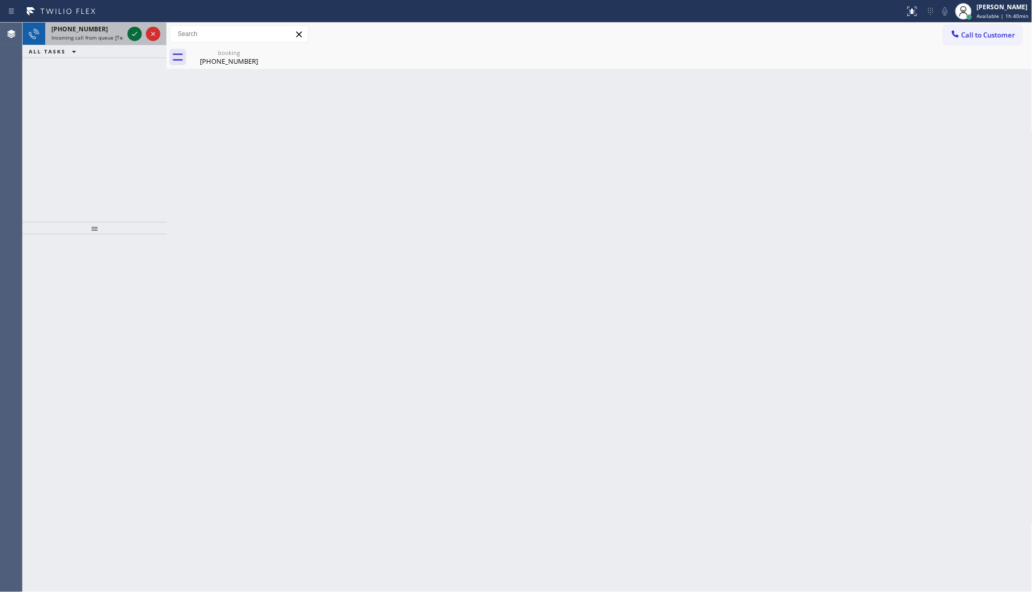
click at [129, 32] on icon at bounding box center [135, 34] width 12 height 12
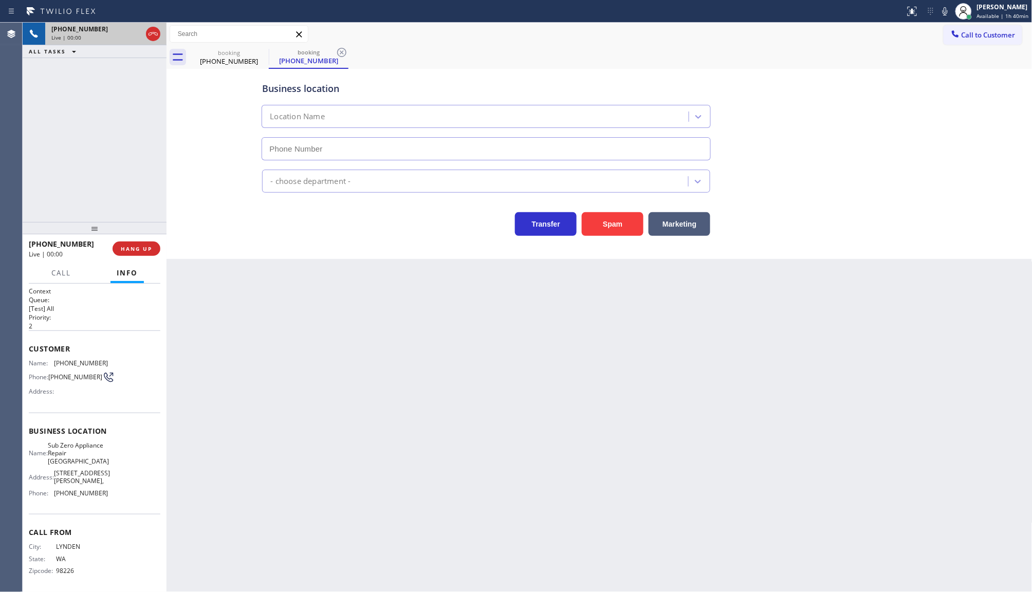
type input "(360) 205-1831"
click at [130, 248] on span "HANG UP" at bounding box center [136, 248] width 31 height 7
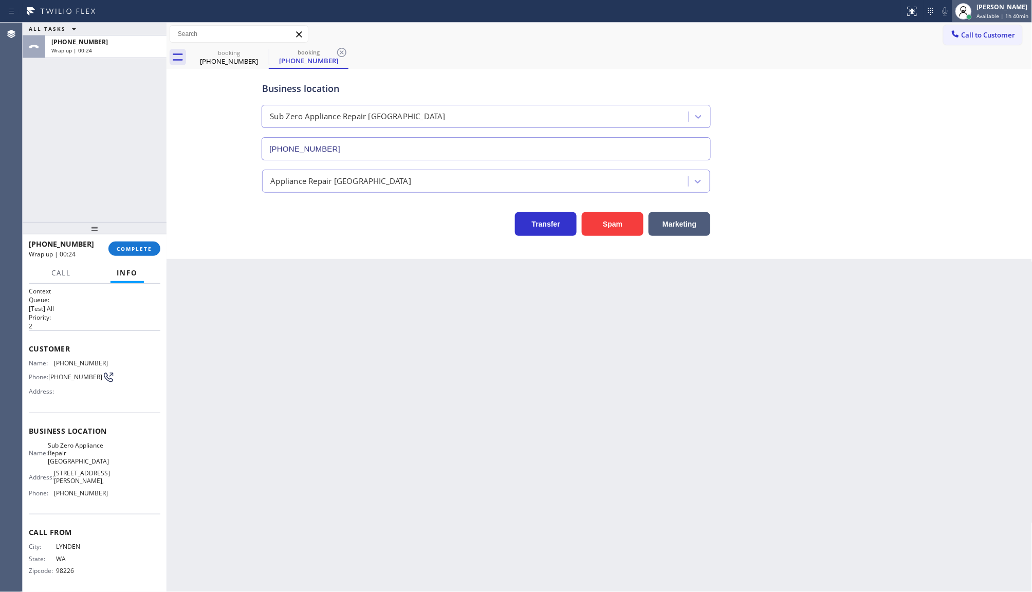
click at [970, 9] on icon at bounding box center [964, 11] width 12 height 12
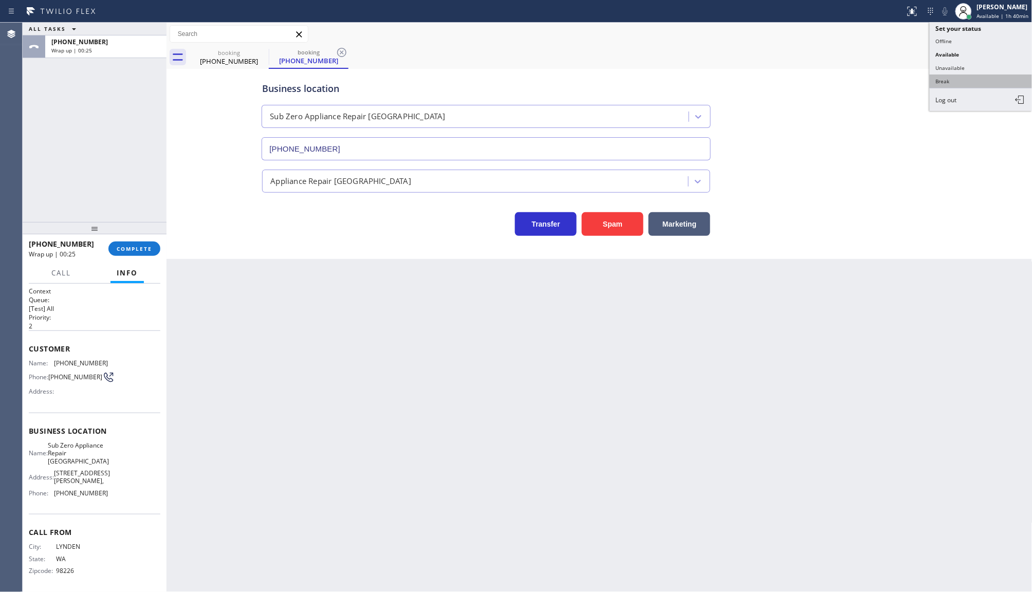
click at [950, 80] on button "Break" at bounding box center [981, 81] width 103 height 13
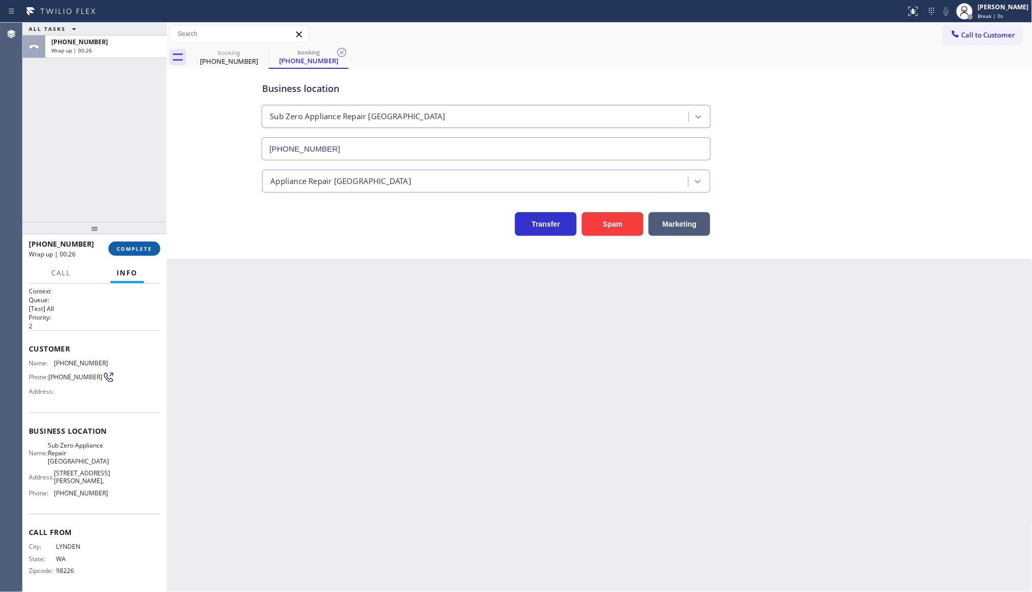
click at [150, 252] on button "COMPLETE" at bounding box center [134, 249] width 52 height 14
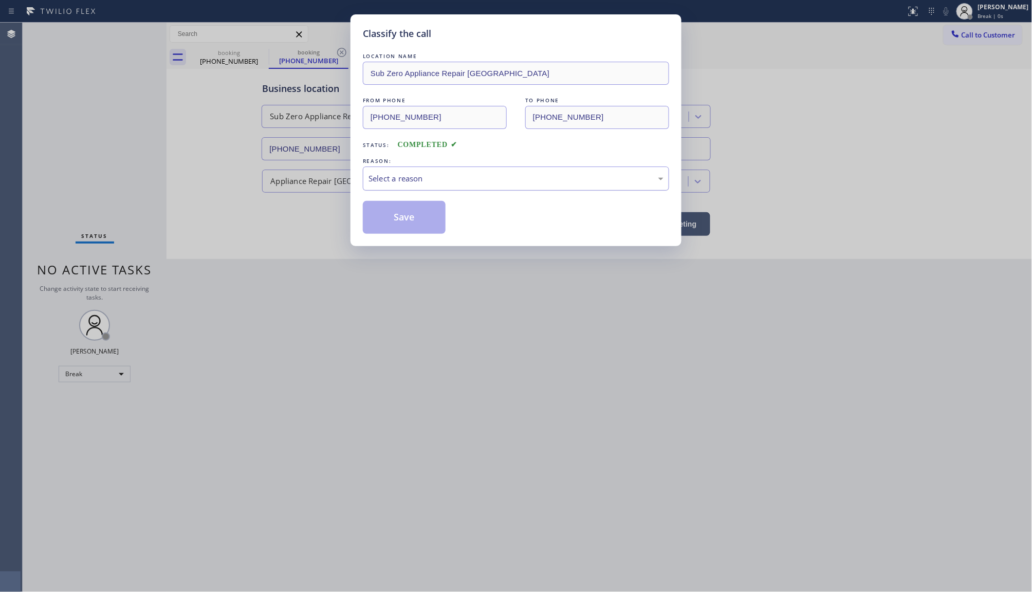
click at [395, 181] on div "Select a reason" at bounding box center [516, 179] width 295 height 12
click at [396, 219] on button "Save" at bounding box center [404, 217] width 83 height 33
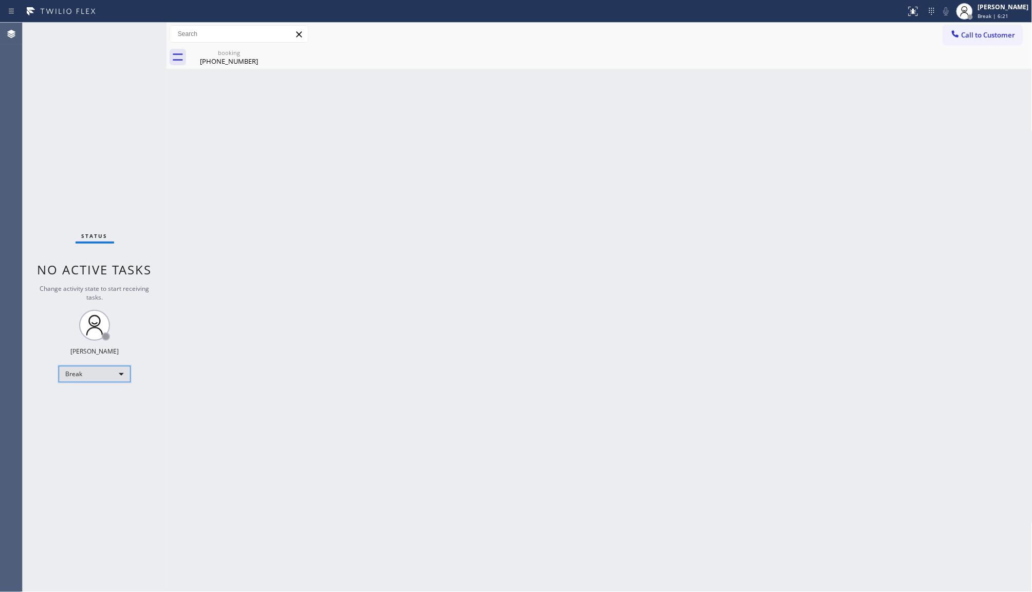
click at [70, 372] on div "Break" at bounding box center [95, 374] width 72 height 16
click at [78, 398] on li "Available" at bounding box center [94, 401] width 70 height 12
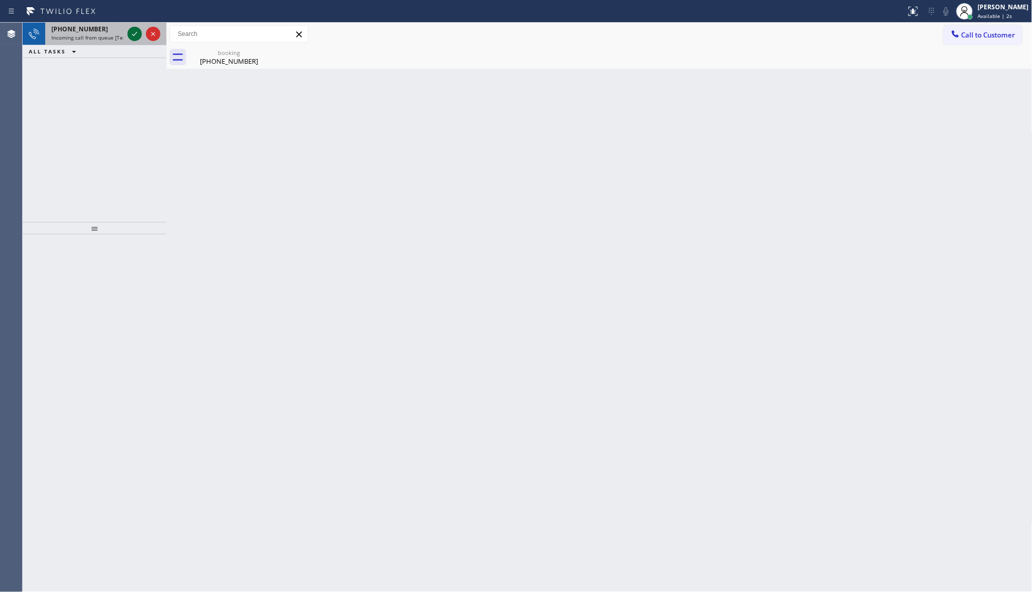
drag, startPoint x: 124, startPoint y: 37, endPoint x: 129, endPoint y: 32, distance: 6.5
click at [124, 37] on div "+14427774946 Incoming call from queue [Test] All" at bounding box center [85, 34] width 80 height 23
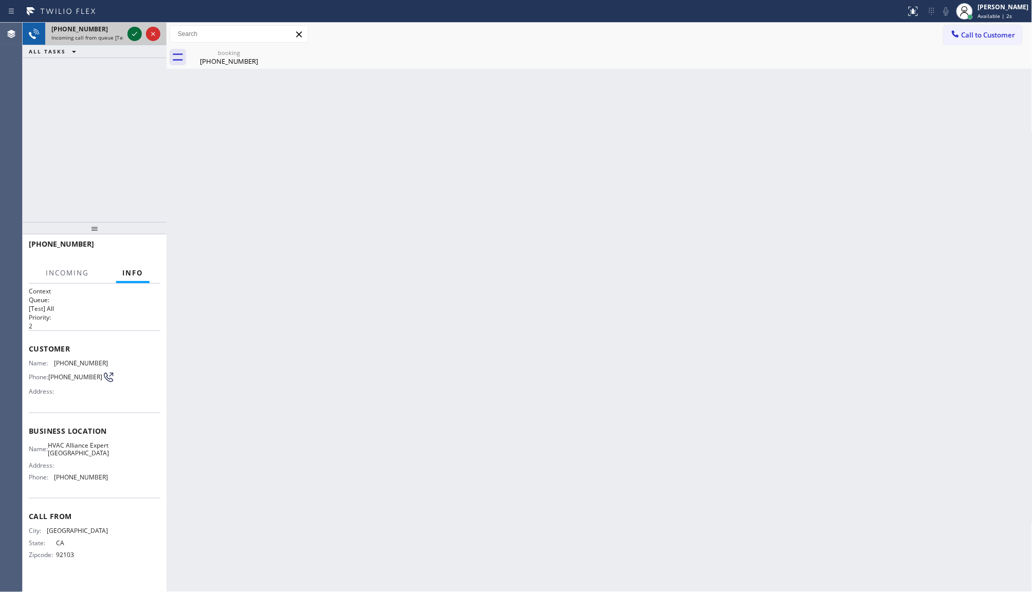
click at [129, 32] on icon at bounding box center [135, 34] width 12 height 12
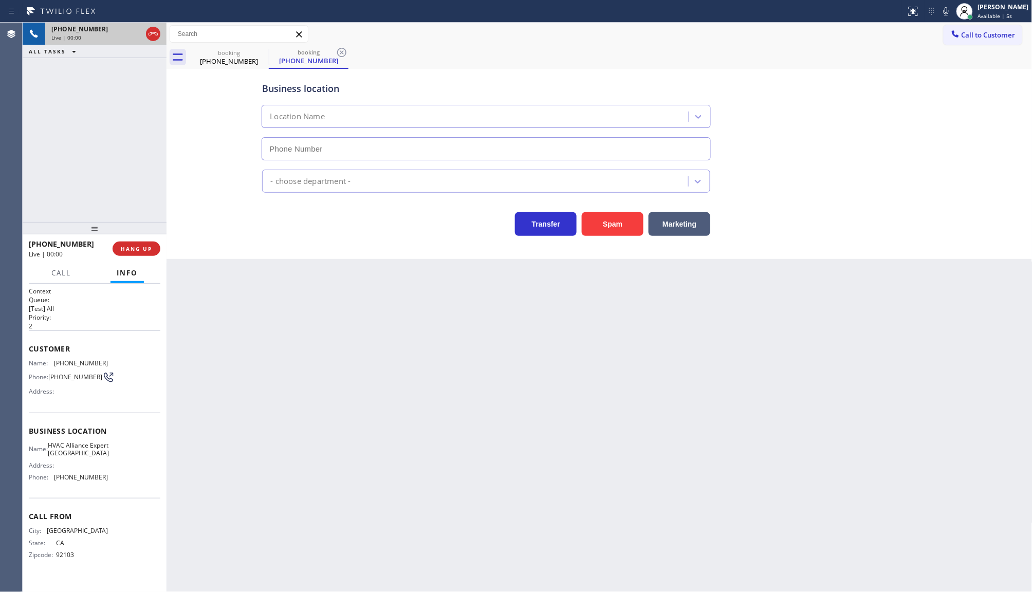
type input "(442) 291-7477"
click at [125, 250] on span "HANG UP" at bounding box center [136, 248] width 31 height 7
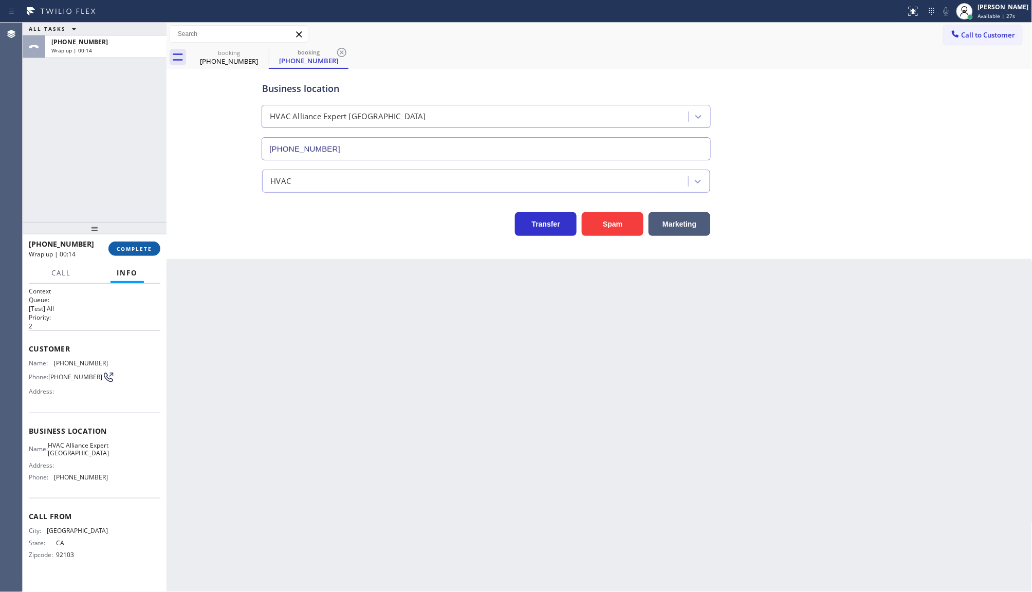
click at [142, 242] on button "COMPLETE" at bounding box center [134, 249] width 52 height 14
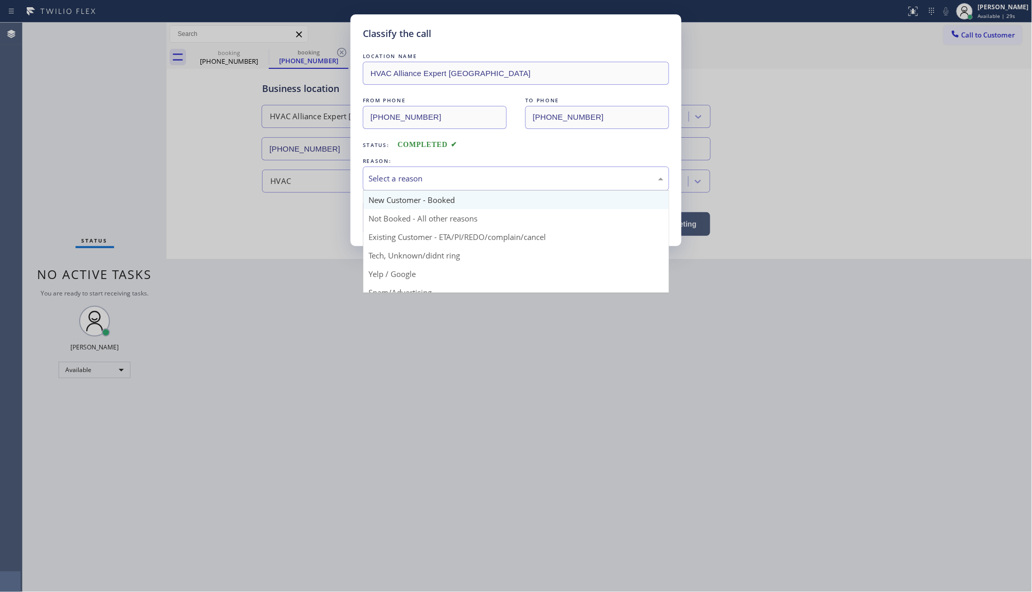
drag, startPoint x: 393, startPoint y: 175, endPoint x: 387, endPoint y: 194, distance: 20.2
click at [392, 176] on div "Select a reason" at bounding box center [516, 179] width 295 height 12
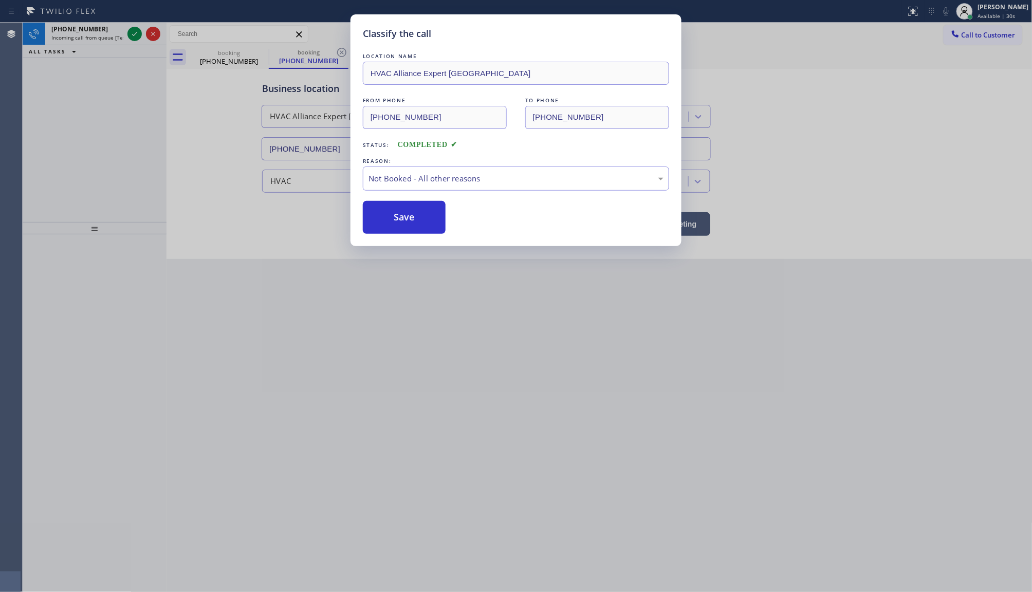
click at [384, 220] on button "Save" at bounding box center [404, 217] width 83 height 33
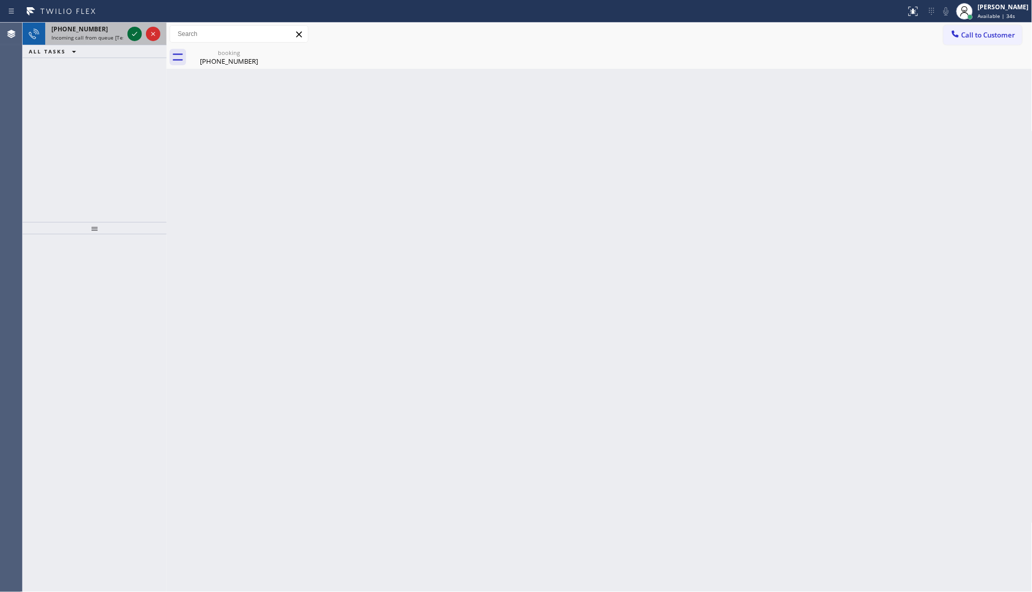
click at [133, 34] on icon at bounding box center [135, 34] width 12 height 12
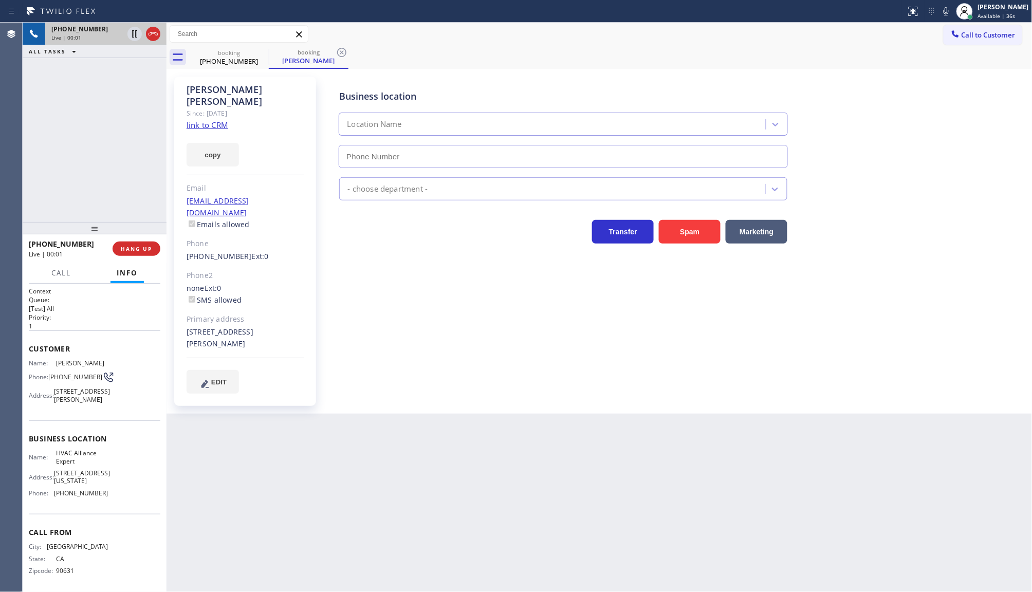
type input "(855) 999-4417"
click at [198, 120] on link "link to CRM" at bounding box center [208, 125] width 42 height 10
click at [131, 251] on span "HANG UP" at bounding box center [136, 248] width 31 height 7
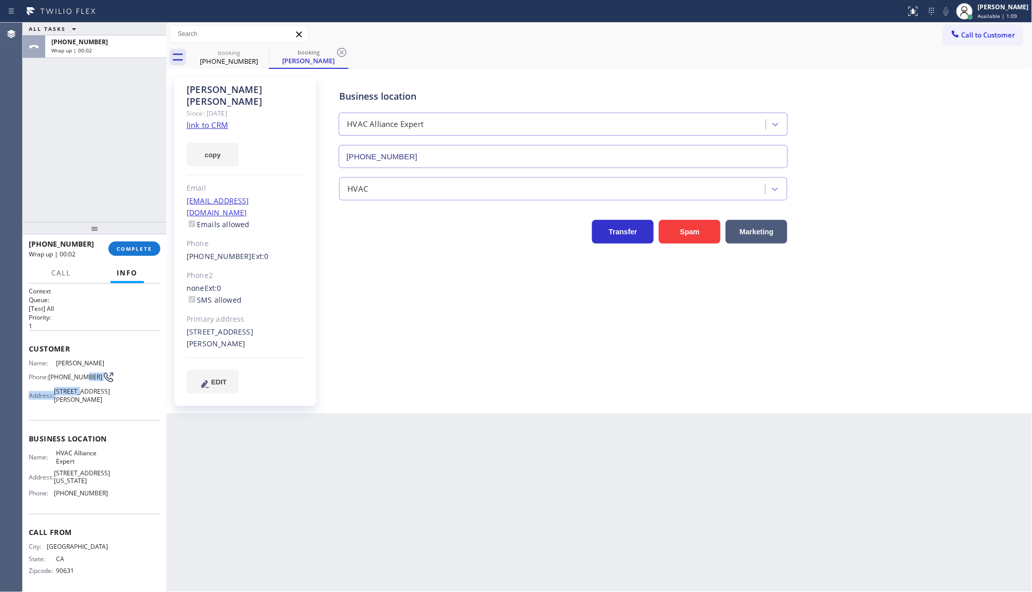
drag, startPoint x: 51, startPoint y: 379, endPoint x: 78, endPoint y: 386, distance: 27.1
click at [78, 387] on div "Name: Luz Perez Phone: (562) 544-5993 Address: 9582 Shannon Ave, Garden Grove, …" at bounding box center [68, 383] width 79 height 48
click at [31, 387] on div "Name: Luz Perez Phone: (562) 544-5993 Address: 9582 Shannon Ave, Garden Grove, …" at bounding box center [68, 383] width 79 height 48
drag, startPoint x: 49, startPoint y: 373, endPoint x: 73, endPoint y: 384, distance: 25.5
click at [73, 381] on span "(562) 544-5993" at bounding box center [75, 377] width 54 height 8
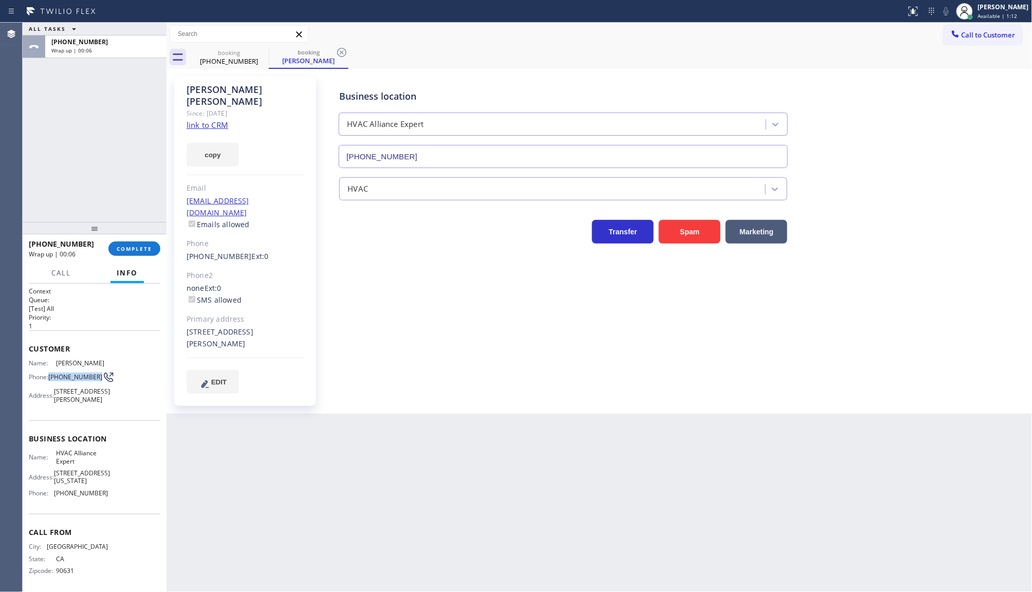
copy span "(562) 544-5993"
drag, startPoint x: 271, startPoint y: 451, endPoint x: 256, endPoint y: 414, distance: 39.9
click at [271, 449] on div "Back to Dashboard Change Sender ID Customers Technicians Select a contact Outbo…" at bounding box center [600, 308] width 866 height 570
click at [142, 247] on span "COMPLETE" at bounding box center [134, 248] width 35 height 7
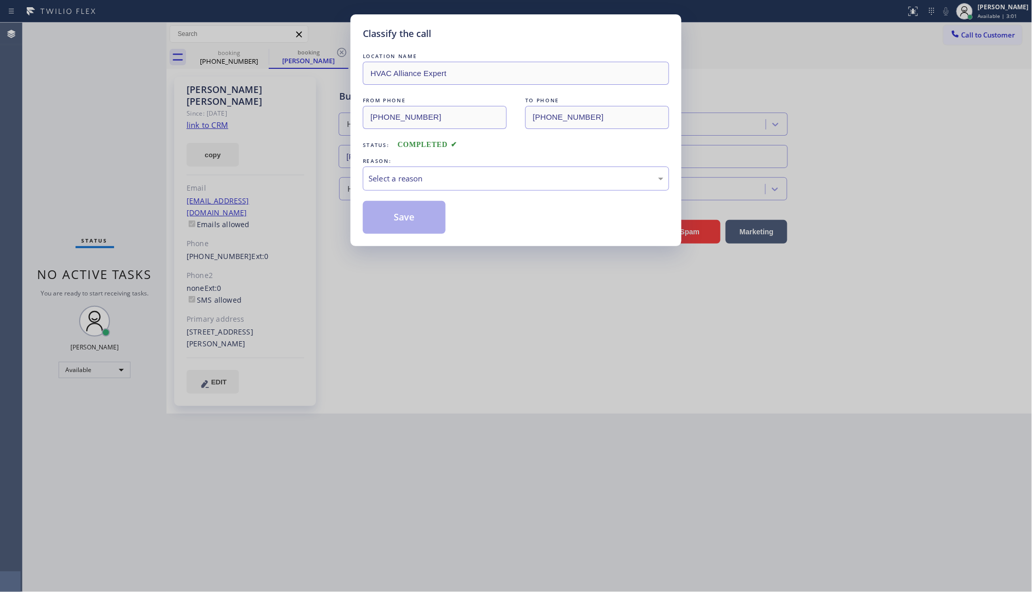
click at [405, 165] on div "REASON:" at bounding box center [516, 161] width 306 height 11
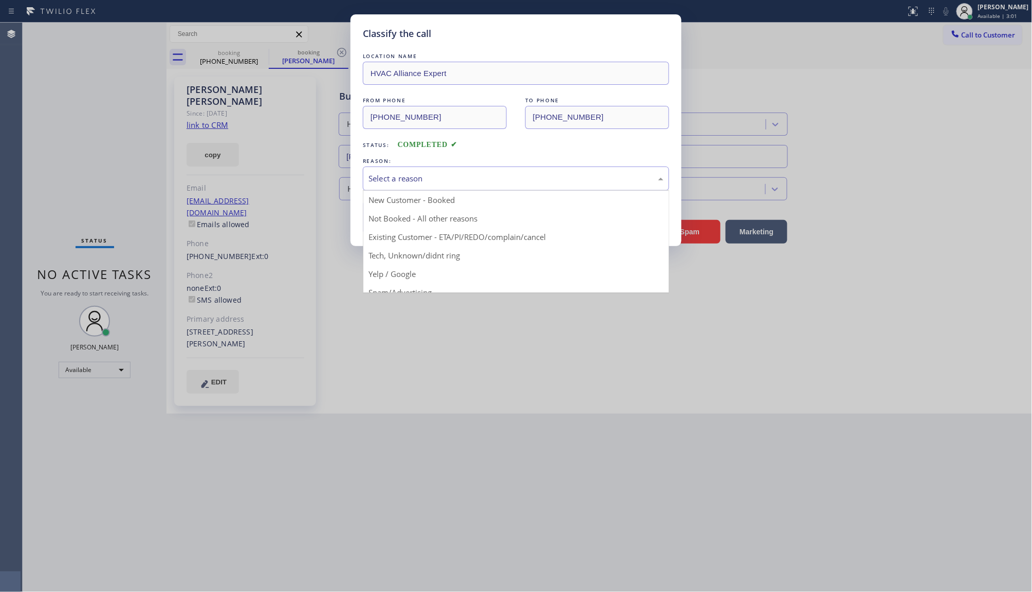
click at [400, 180] on div "Select a reason" at bounding box center [516, 179] width 295 height 12
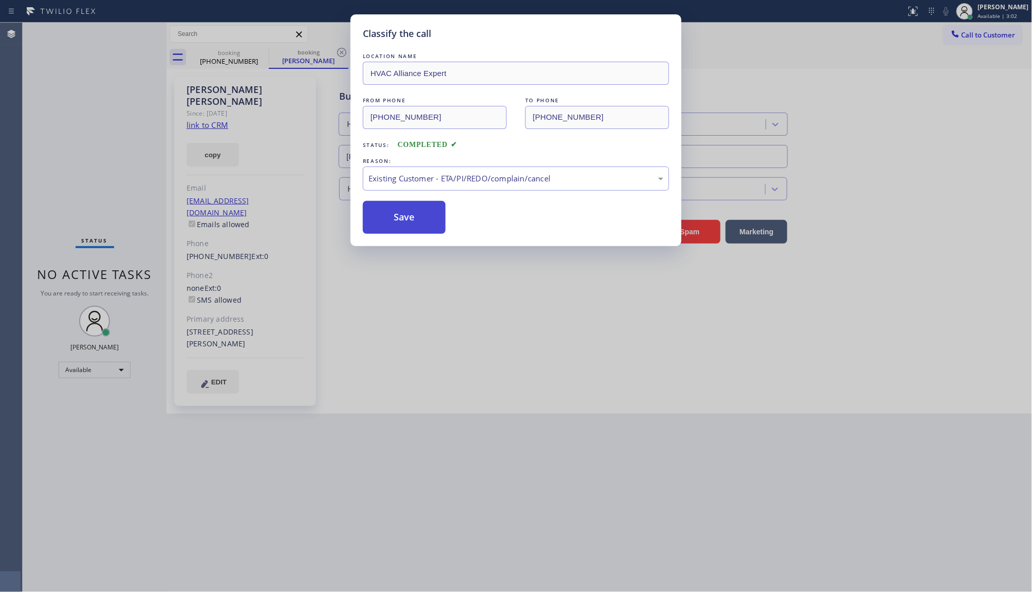
drag, startPoint x: 394, startPoint y: 233, endPoint x: 389, endPoint y: 221, distance: 12.7
click at [392, 229] on button "Save" at bounding box center [404, 217] width 83 height 33
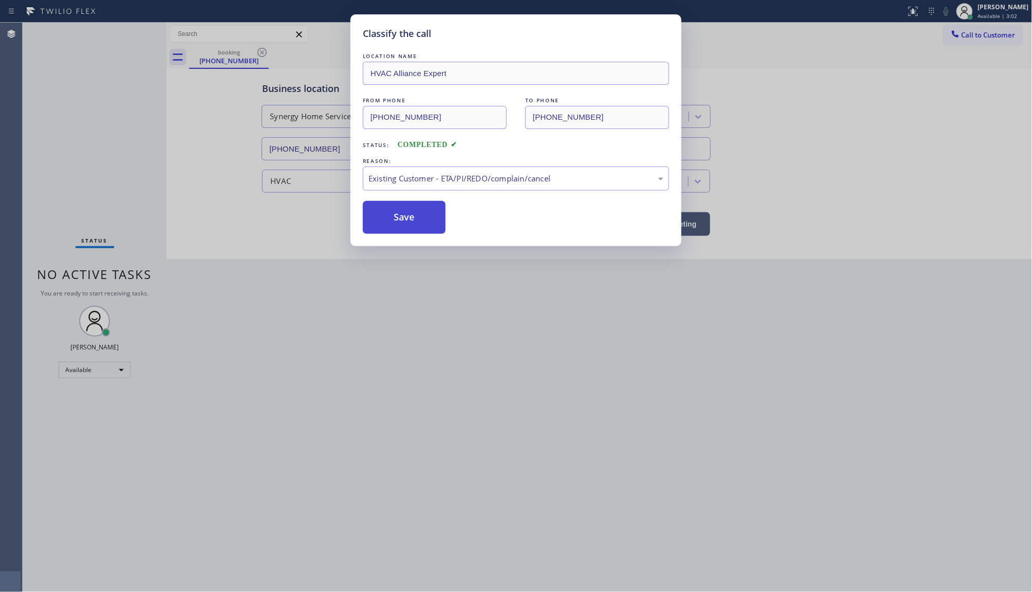
click at [389, 219] on button "Save" at bounding box center [404, 217] width 83 height 33
click at [389, 212] on button "Save" at bounding box center [404, 217] width 83 height 33
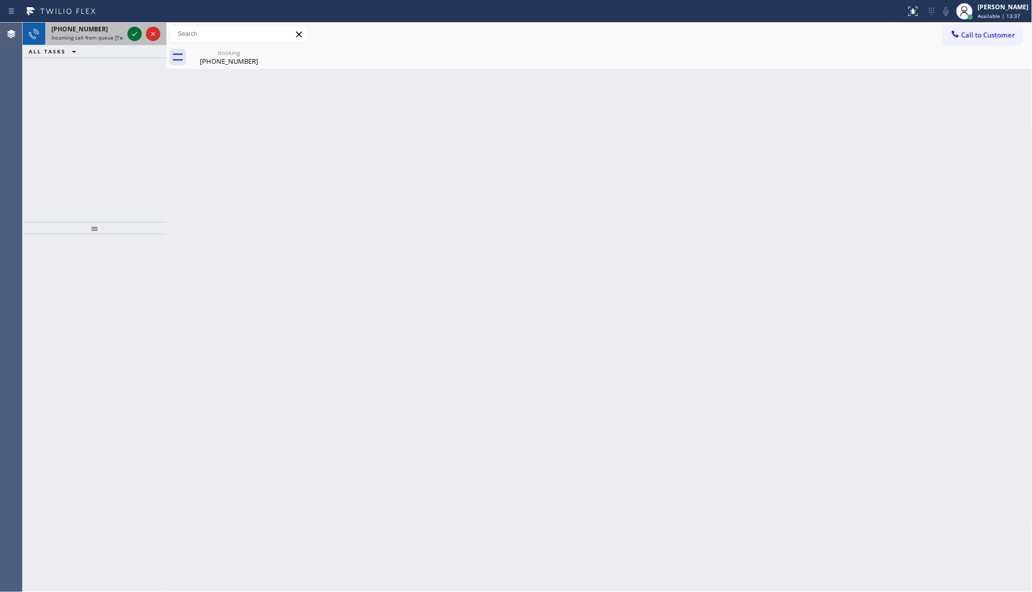
click at [132, 31] on icon at bounding box center [135, 34] width 12 height 12
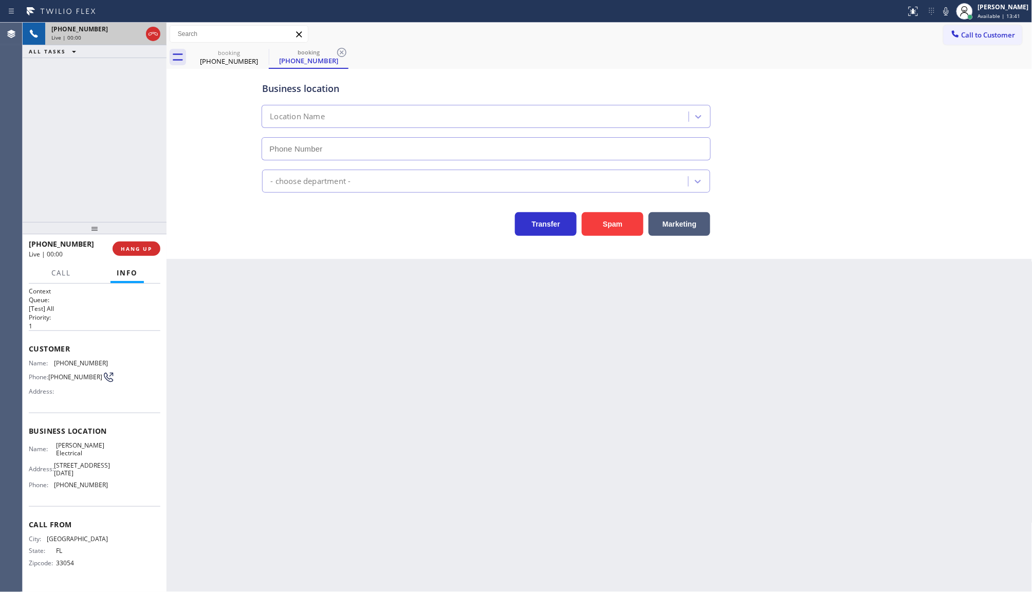
type input "(689) 302-4375"
click at [148, 249] on span "HANG UP" at bounding box center [136, 248] width 31 height 7
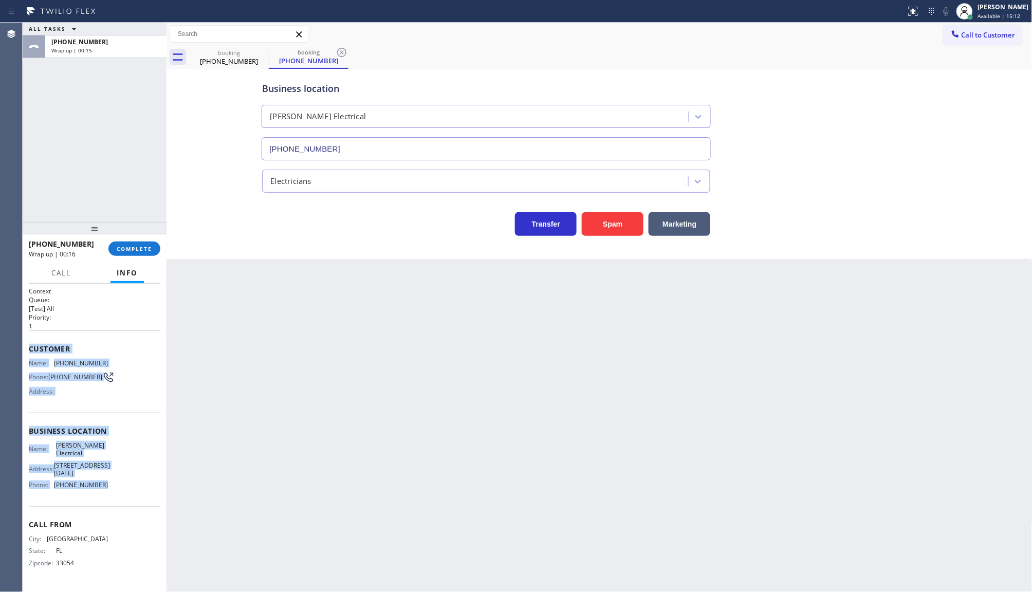
drag, startPoint x: 27, startPoint y: 342, endPoint x: 132, endPoint y: 510, distance: 197.5
click at [132, 510] on div "Context Queue: [Test] All Priority: 1 Customer Name: (305) 680-2519 Phone: (305…" at bounding box center [95, 438] width 144 height 309
copy div "Customer Name: (305) 680-2519 Phone: (305) 680-2519 Address: Business location …"
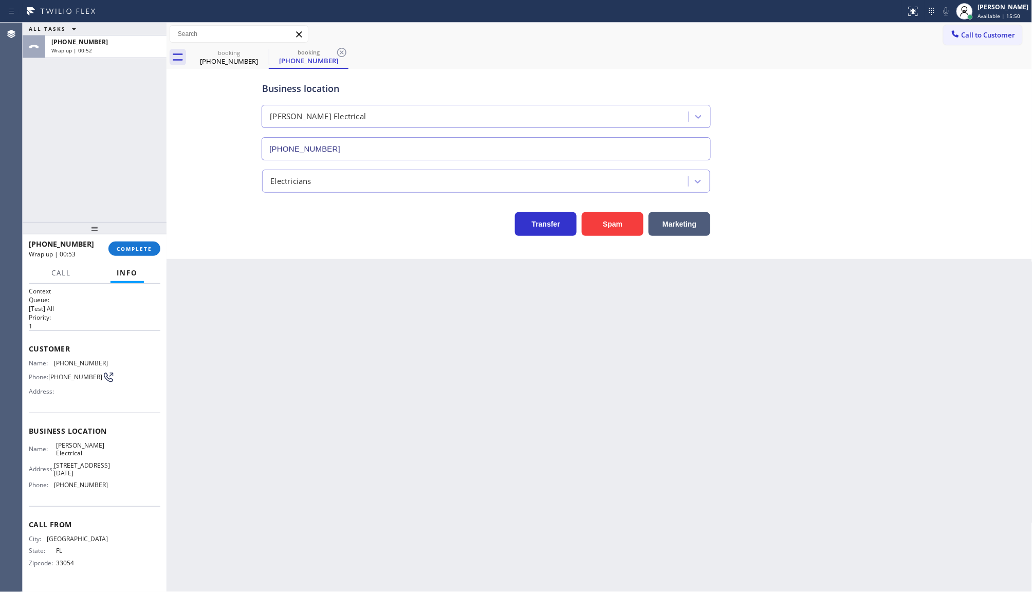
click at [86, 174] on div "ALL TASKS ALL TASKS ACTIVE TASKS TASKS IN WRAP UP +13056802519 Wrap up | 00:52" at bounding box center [95, 123] width 144 height 200
click at [127, 249] on span "COMPLETE" at bounding box center [134, 248] width 35 height 7
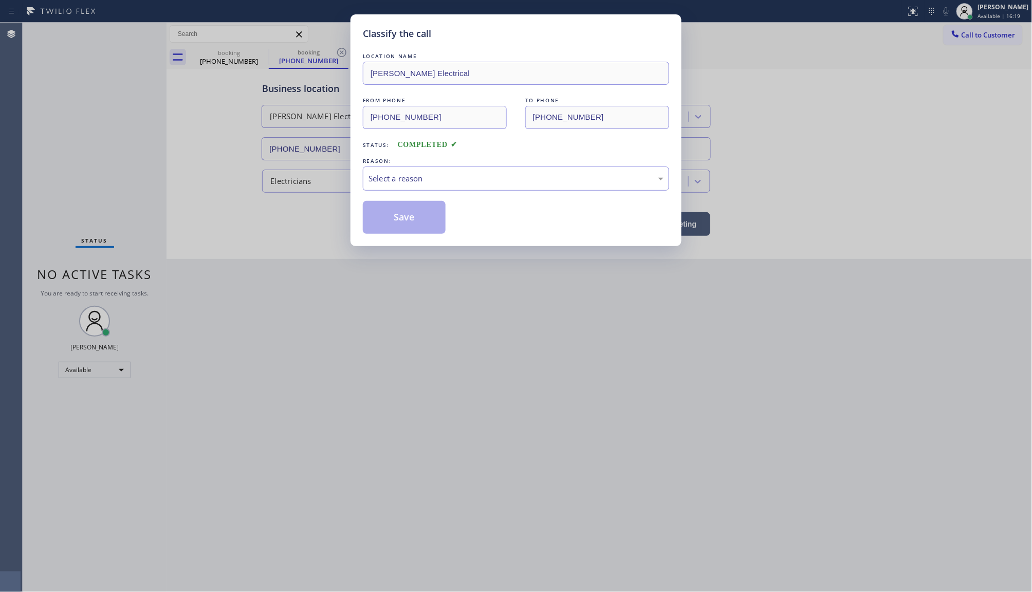
click at [394, 173] on div "Select a reason" at bounding box center [516, 179] width 295 height 12
click at [384, 220] on button "Save" at bounding box center [404, 217] width 83 height 33
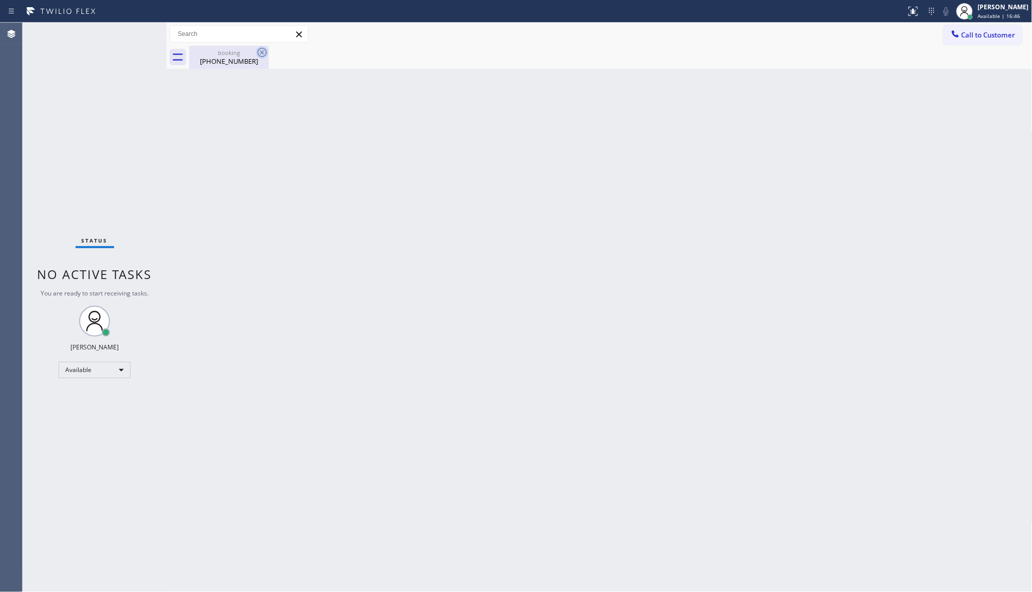
click at [265, 52] on icon at bounding box center [262, 52] width 12 height 12
click at [305, 77] on div "Back to Dashboard Change Sender ID Customers Technicians Select a contact Outbo…" at bounding box center [600, 308] width 866 height 570
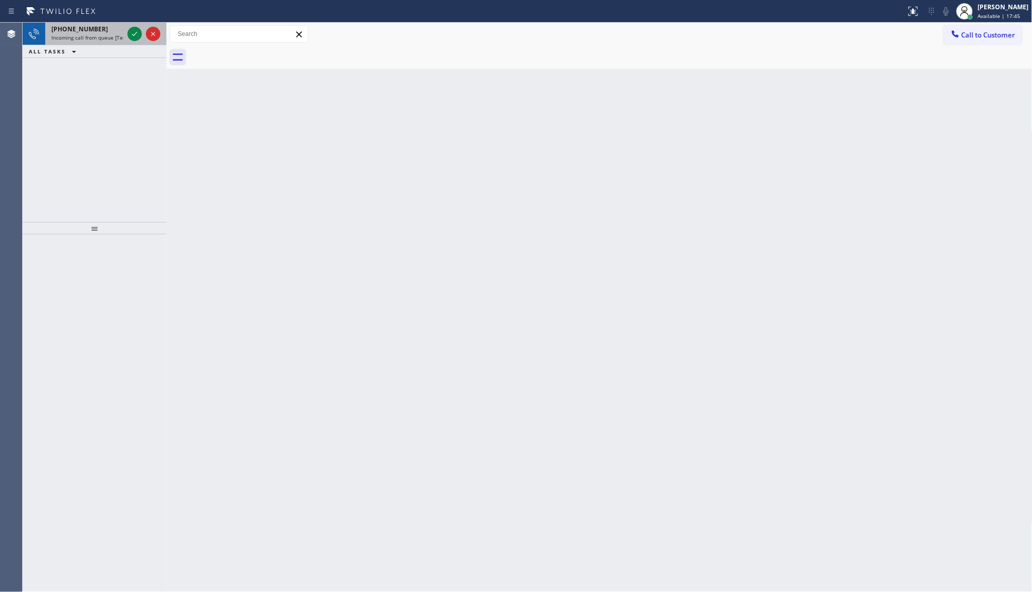
click at [155, 37] on icon at bounding box center [153, 34] width 12 height 12
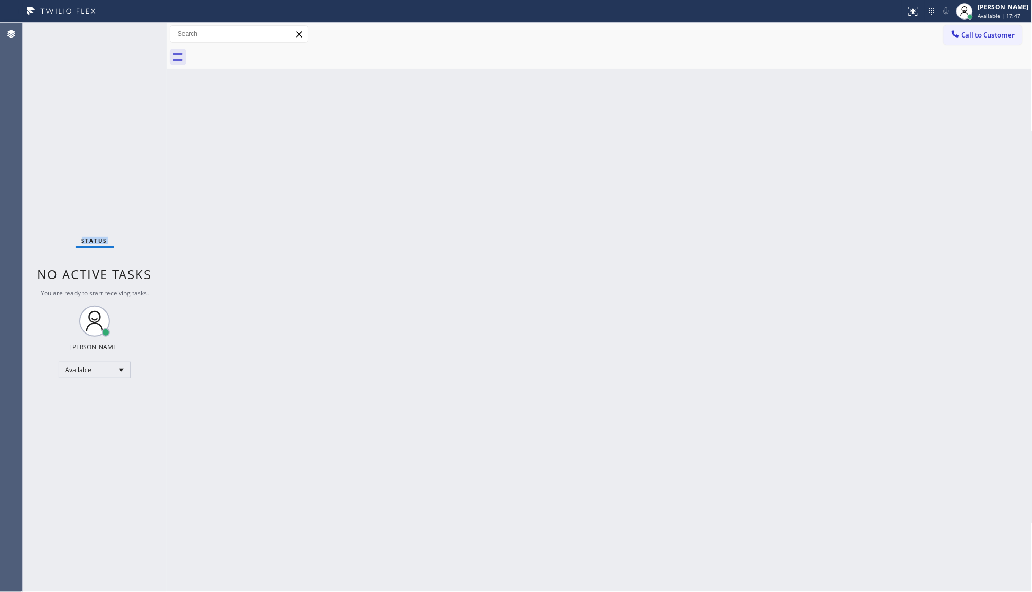
click at [133, 32] on div "Status No active tasks You are ready to start receiving tasks. JENIZA ALCAYDE A…" at bounding box center [95, 308] width 144 height 570
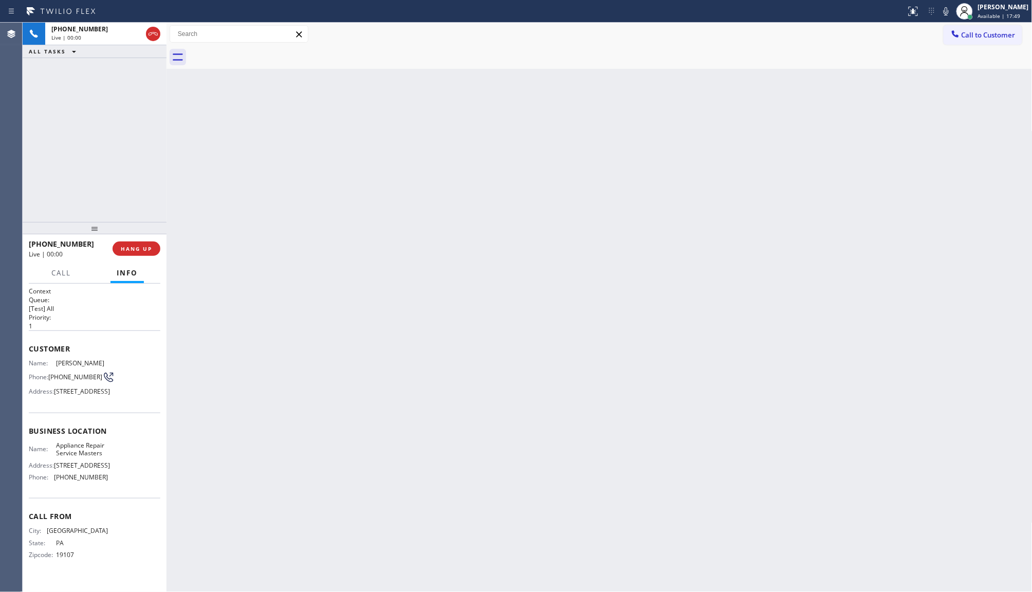
click at [136, 31] on div "+12677671273" at bounding box center [96, 29] width 90 height 9
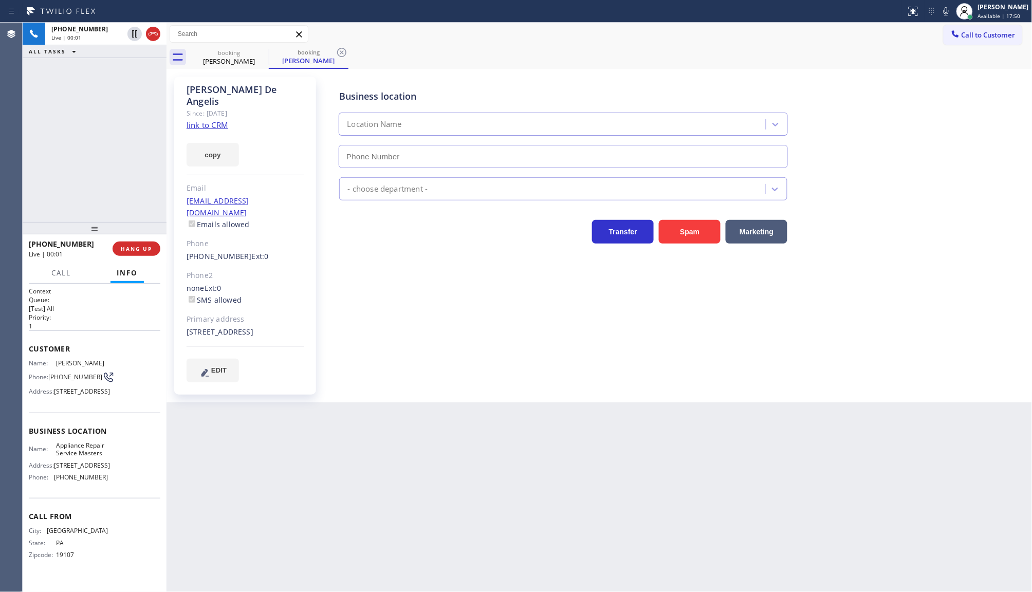
click at [136, 31] on icon at bounding box center [135, 34] width 12 height 12
type input "(754) 212-8742"
click at [152, 33] on icon at bounding box center [153, 34] width 12 height 12
click at [135, 248] on span "COMPLETE" at bounding box center [134, 248] width 35 height 7
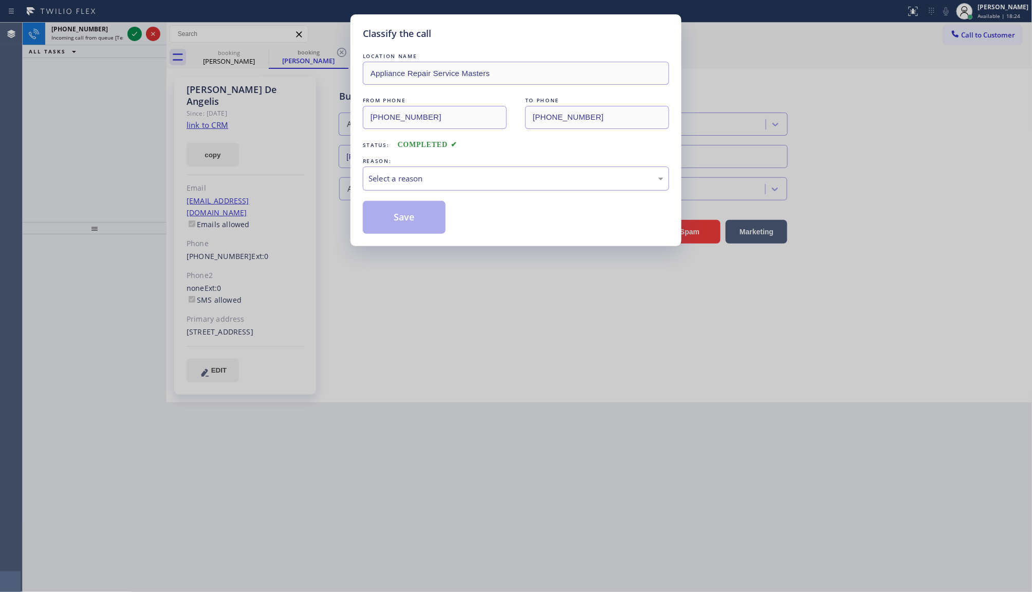
click at [418, 180] on div "Select a reason" at bounding box center [516, 179] width 295 height 12
click at [386, 220] on button "Save" at bounding box center [404, 217] width 83 height 33
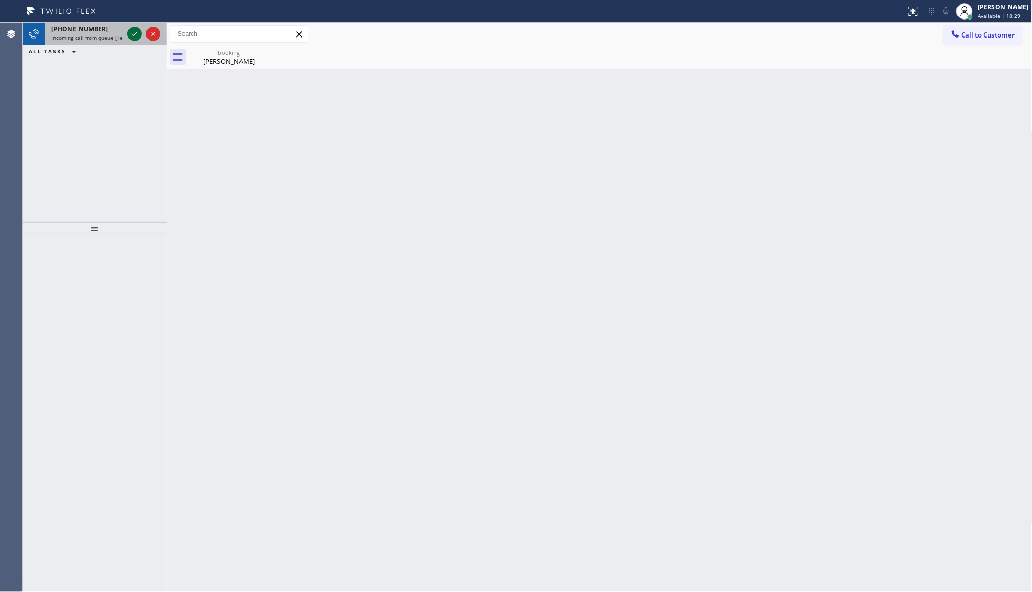
click at [129, 37] on icon at bounding box center [135, 34] width 12 height 12
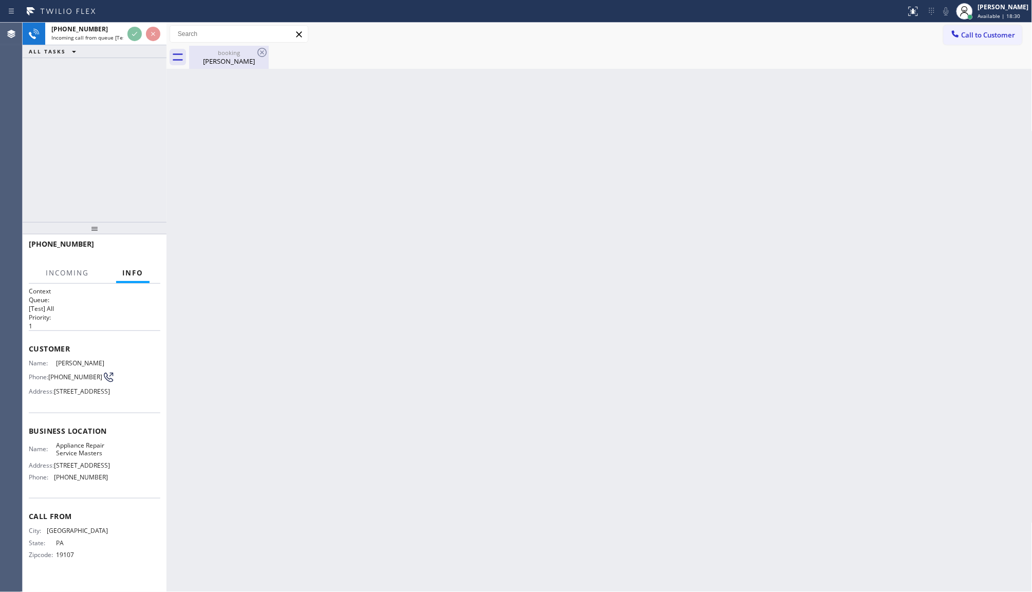
click at [239, 55] on div "booking" at bounding box center [229, 53] width 78 height 8
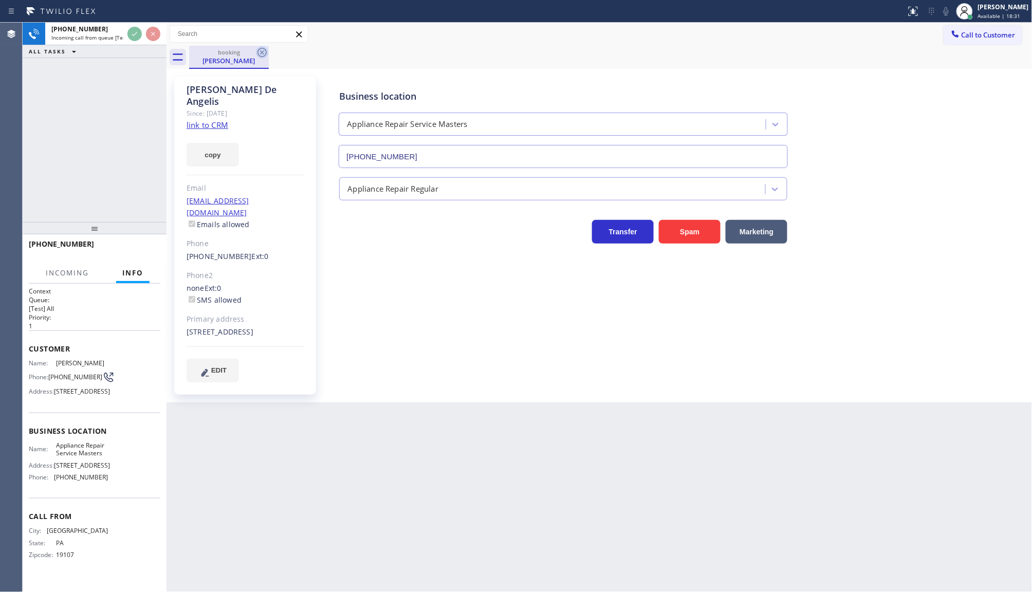
click at [265, 52] on icon at bounding box center [262, 52] width 12 height 12
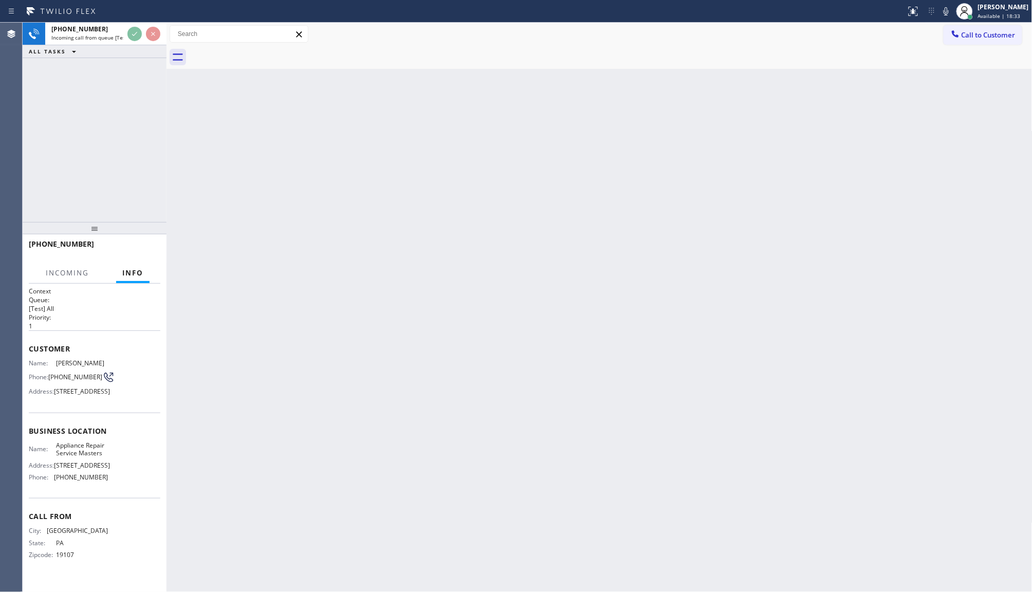
click at [142, 57] on div "+12677671273 Incoming call from queue [Test] All ALL TASKS ALL TASKS ACTIVE TAS…" at bounding box center [95, 40] width 144 height 35
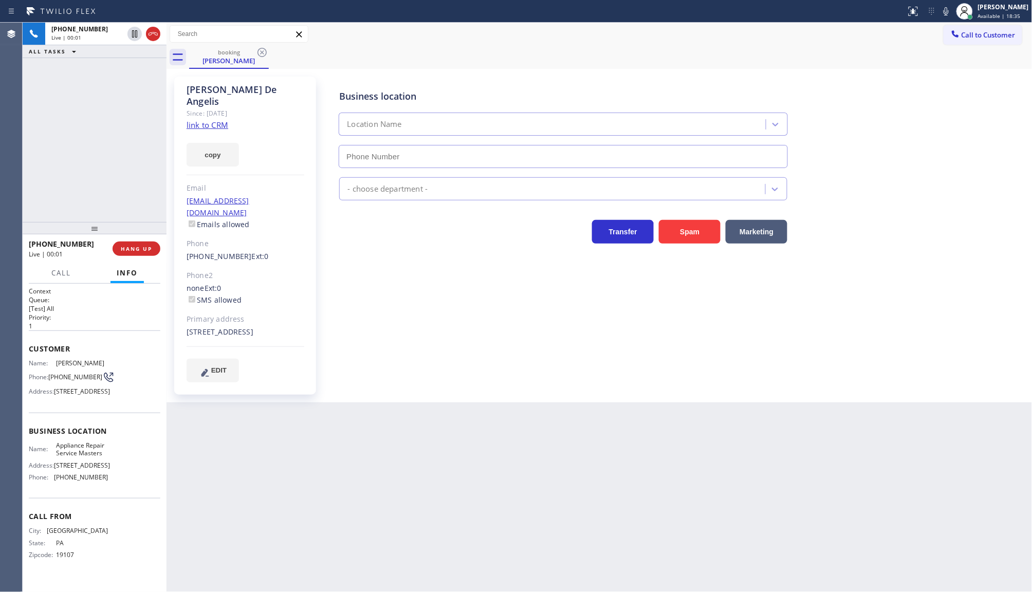
type input "(754) 212-8742"
click at [144, 252] on span "HANG UP" at bounding box center [136, 248] width 31 height 7
click at [195, 107] on div "Since: 20 may 2020" at bounding box center [246, 113] width 118 height 12
click at [197, 120] on link "link to CRM" at bounding box center [208, 125] width 42 height 10
click at [155, 246] on button "COMPLETE" at bounding box center [134, 249] width 52 height 14
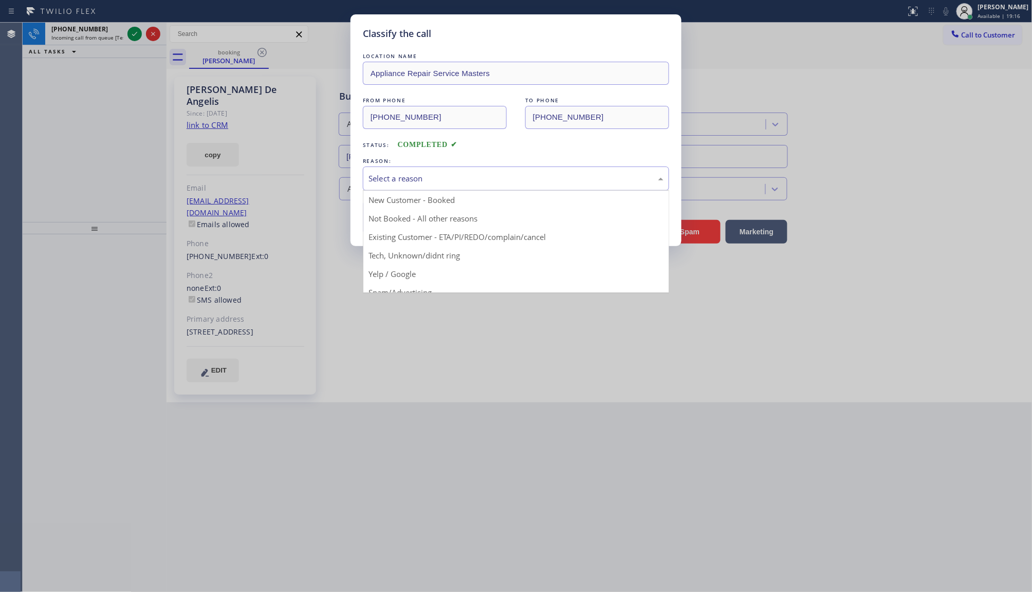
click at [376, 182] on div "Select a reason" at bounding box center [516, 179] width 295 height 12
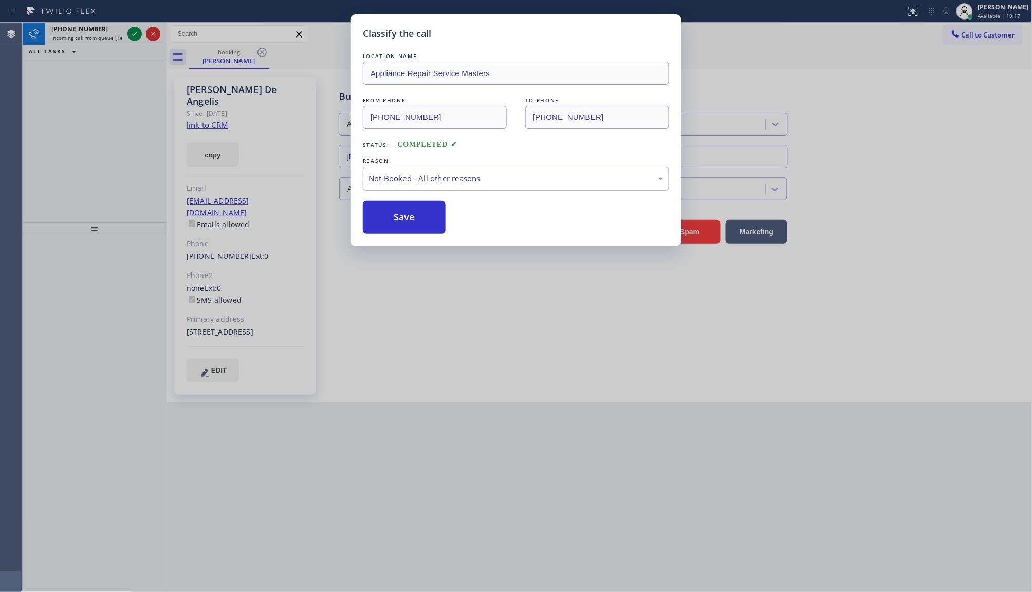
click at [384, 220] on button "Save" at bounding box center [404, 217] width 83 height 33
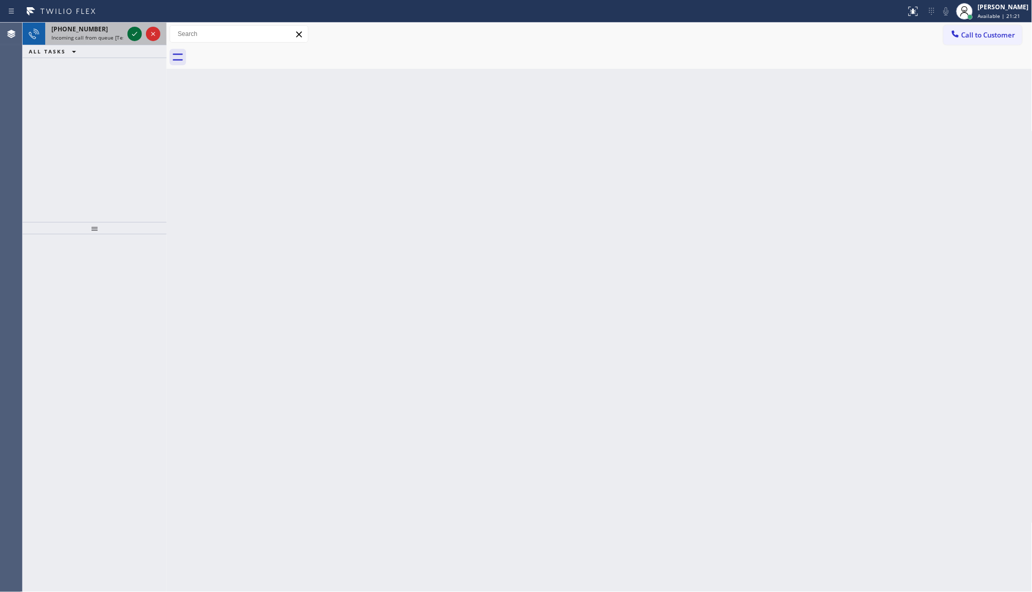
click at [137, 35] on icon at bounding box center [135, 34] width 12 height 12
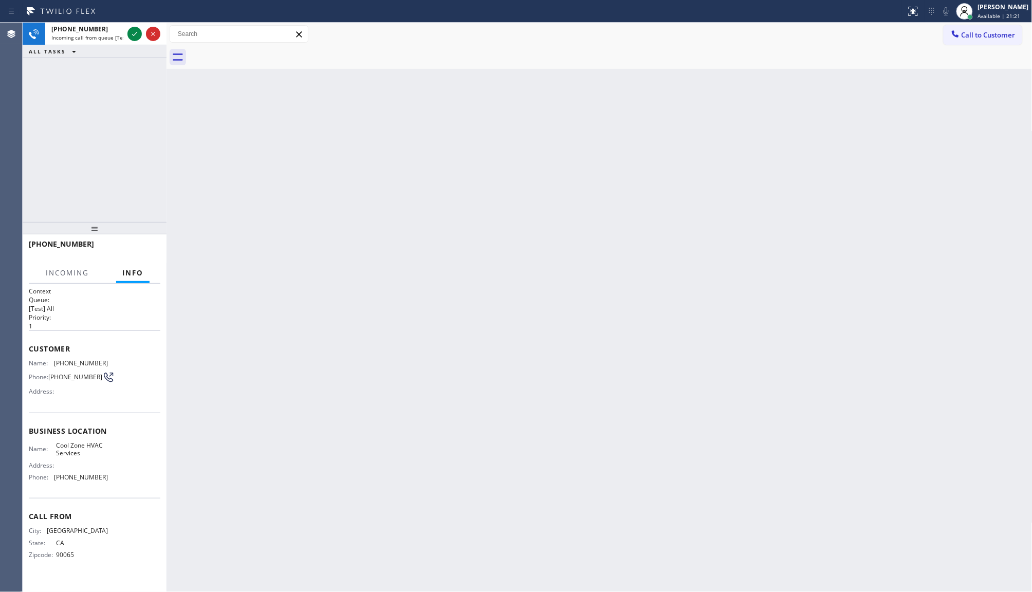
drag, startPoint x: 142, startPoint y: 58, endPoint x: 142, endPoint y: 81, distance: 23.1
click at [142, 81] on div "+13239999733 Incoming call from queue [Test] All ALL TASKS ALL TASKS ACTIVE TAS…" at bounding box center [95, 123] width 144 height 200
click at [144, 81] on div "+13239999733 Incoming call from queue [Test] All ALL TASKS ALL TASKS ACTIVE TAS…" at bounding box center [95, 123] width 144 height 200
click at [155, 76] on div "+13239999733 Incoming call from queue [Test] All ALL TASKS ALL TASKS ACTIVE TAS…" at bounding box center [95, 123] width 144 height 200
click at [133, 39] on icon at bounding box center [135, 34] width 12 height 12
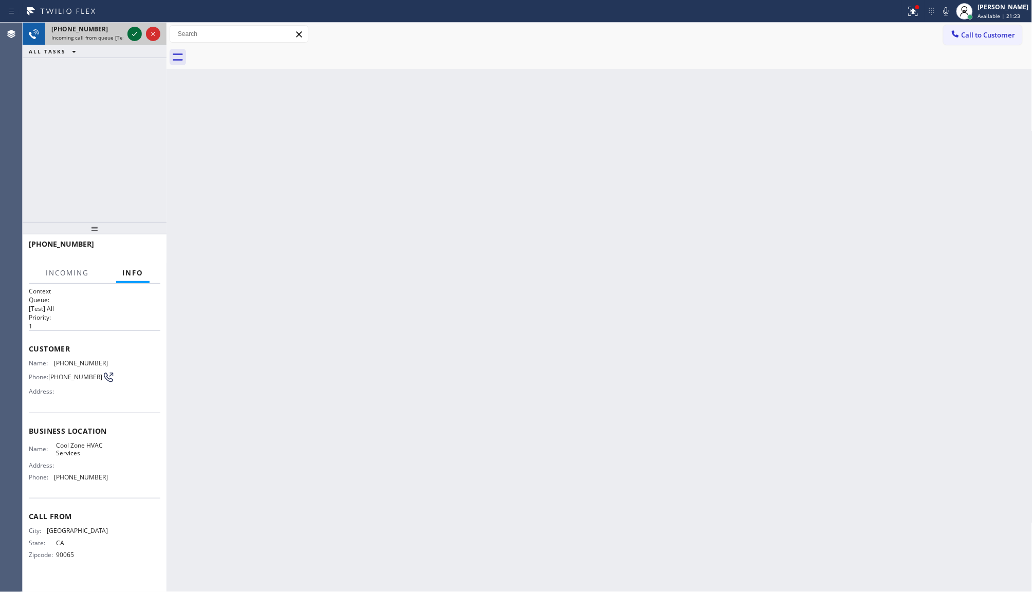
click at [136, 32] on icon at bounding box center [135, 34] width 12 height 12
click at [123, 32] on div "+13239999733" at bounding box center [87, 29] width 72 height 9
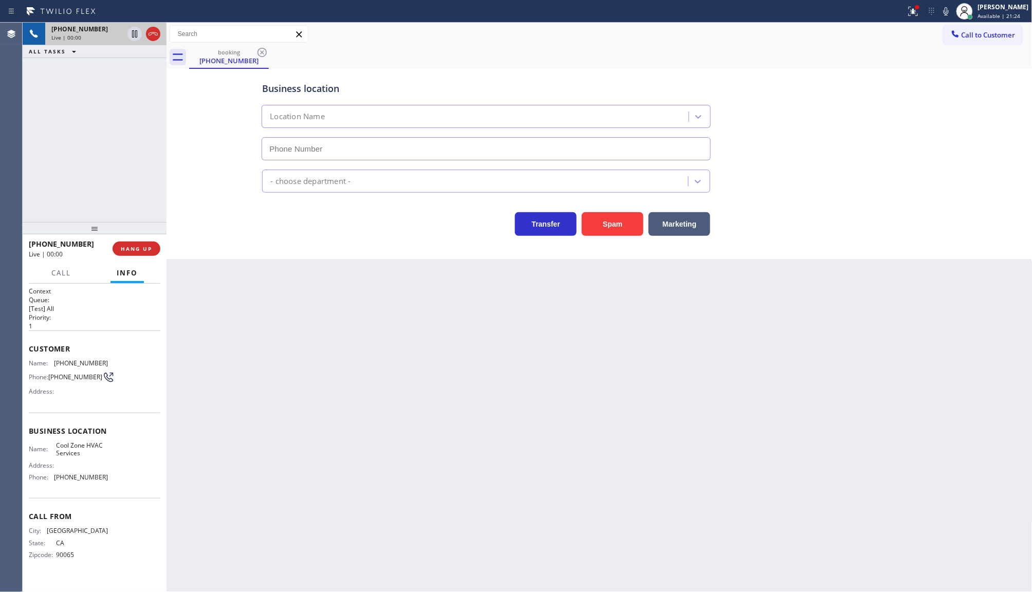
click at [134, 32] on icon at bounding box center [135, 34] width 12 height 12
type input "(657) 553-3068"
click at [134, 34] on icon at bounding box center [135, 34] width 12 height 12
click at [130, 244] on button "HANG UP" at bounding box center [137, 249] width 48 height 14
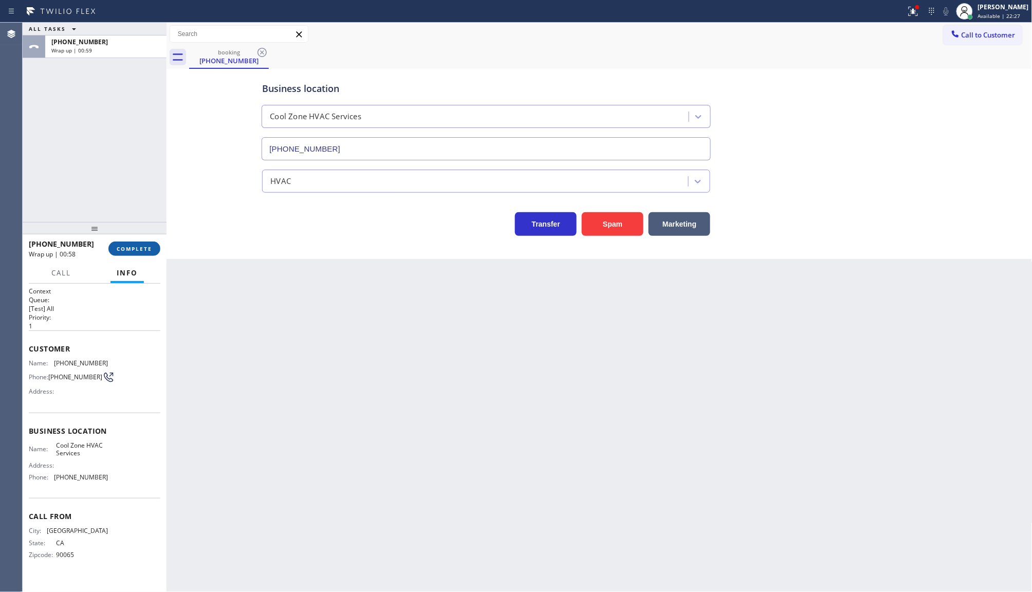
click at [133, 243] on button "COMPLETE" at bounding box center [134, 249] width 52 height 14
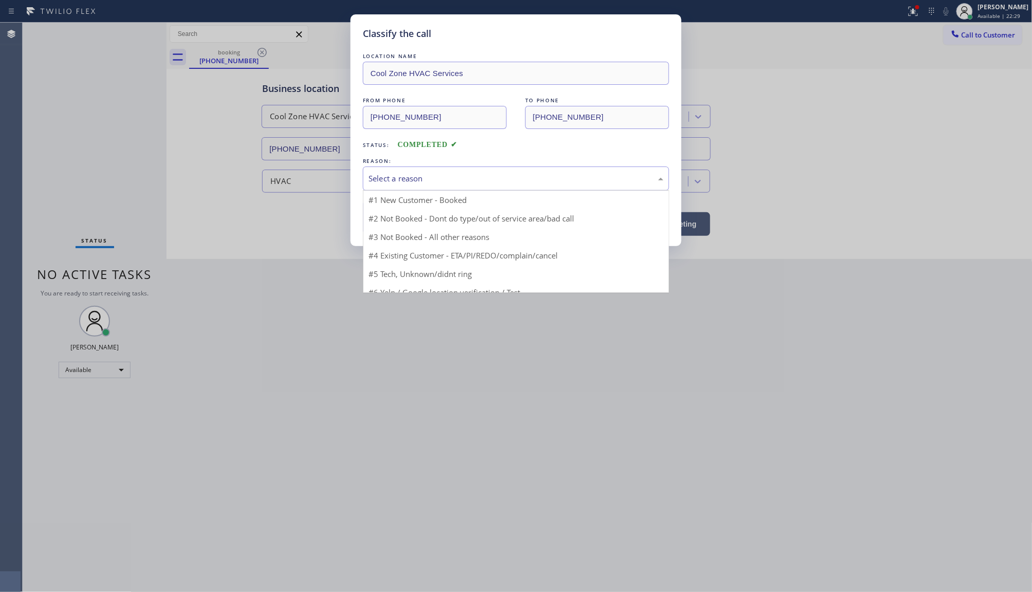
click at [401, 183] on div "Select a reason" at bounding box center [516, 179] width 295 height 12
click at [404, 173] on div "Select a reason" at bounding box center [516, 179] width 295 height 12
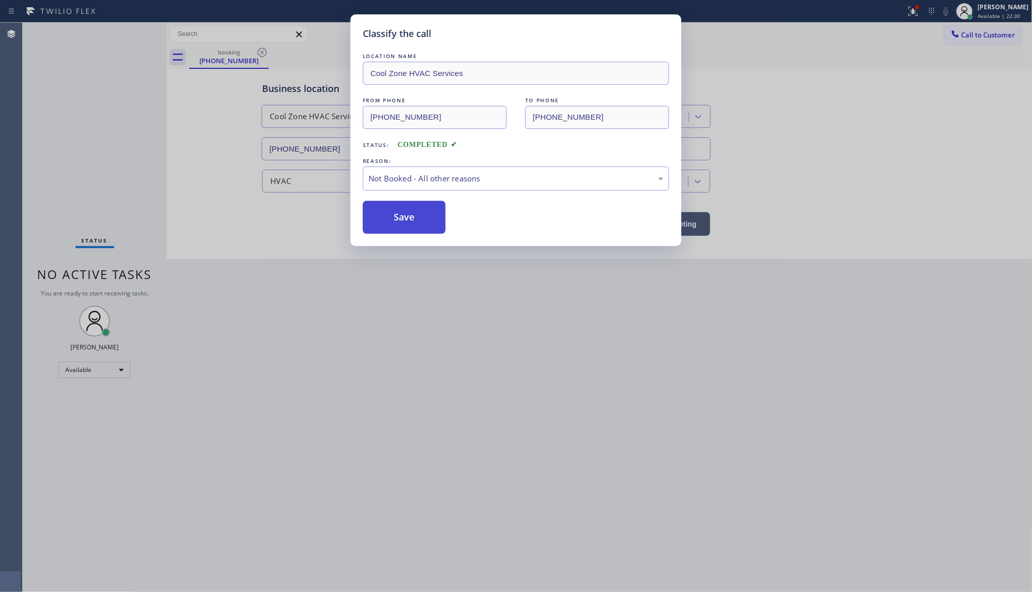
drag, startPoint x: 400, startPoint y: 214, endPoint x: 371, endPoint y: 224, distance: 30.2
click at [398, 219] on button "Save" at bounding box center [404, 217] width 83 height 33
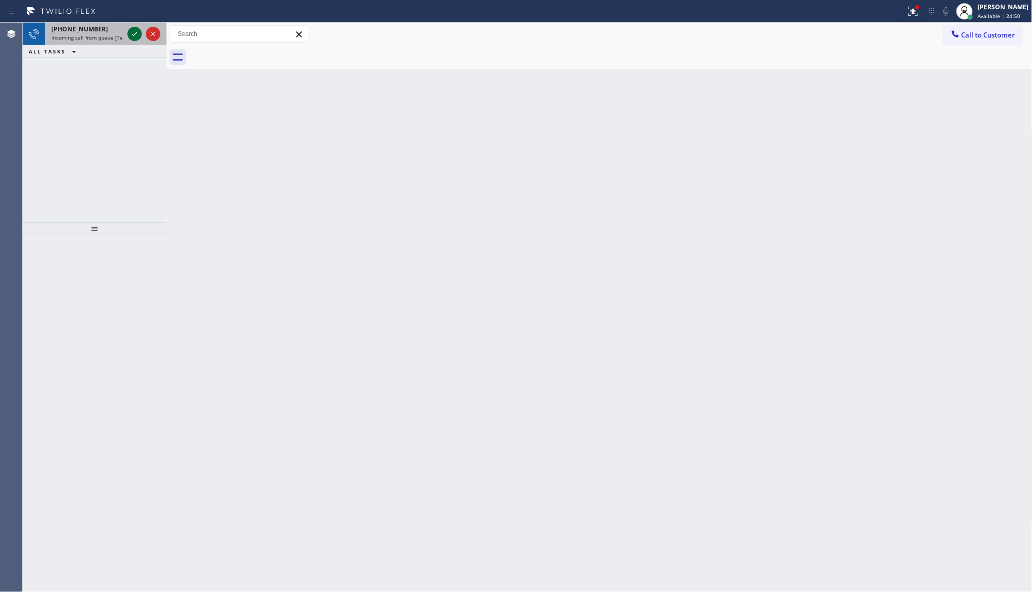
drag, startPoint x: 127, startPoint y: 31, endPoint x: 135, endPoint y: 38, distance: 10.6
click at [135, 38] on div at bounding box center [135, 34] width 14 height 12
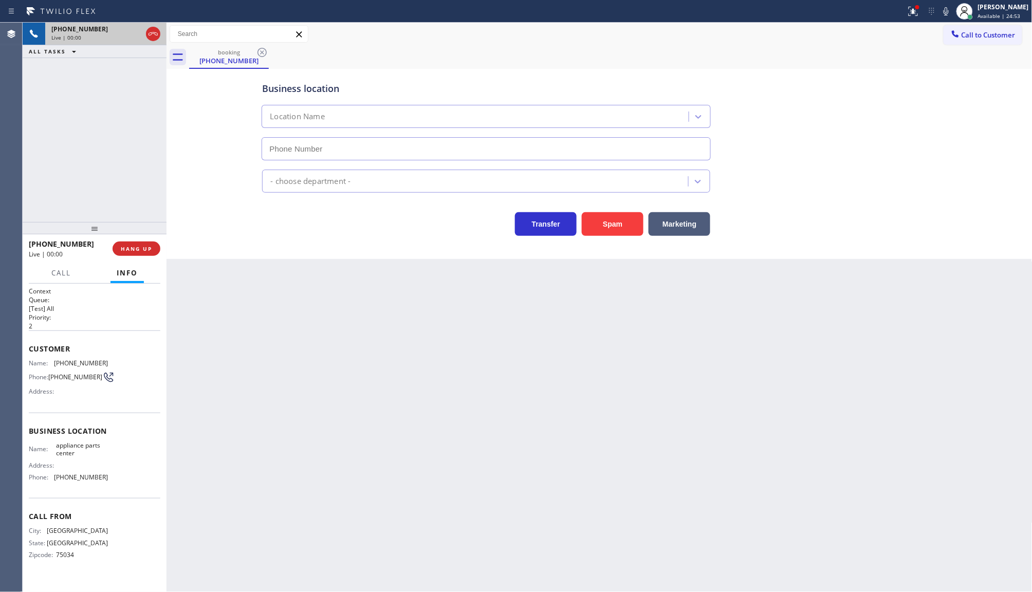
type input "(817) 482-5346"
click at [150, 252] on span "HANG UP" at bounding box center [136, 248] width 31 height 7
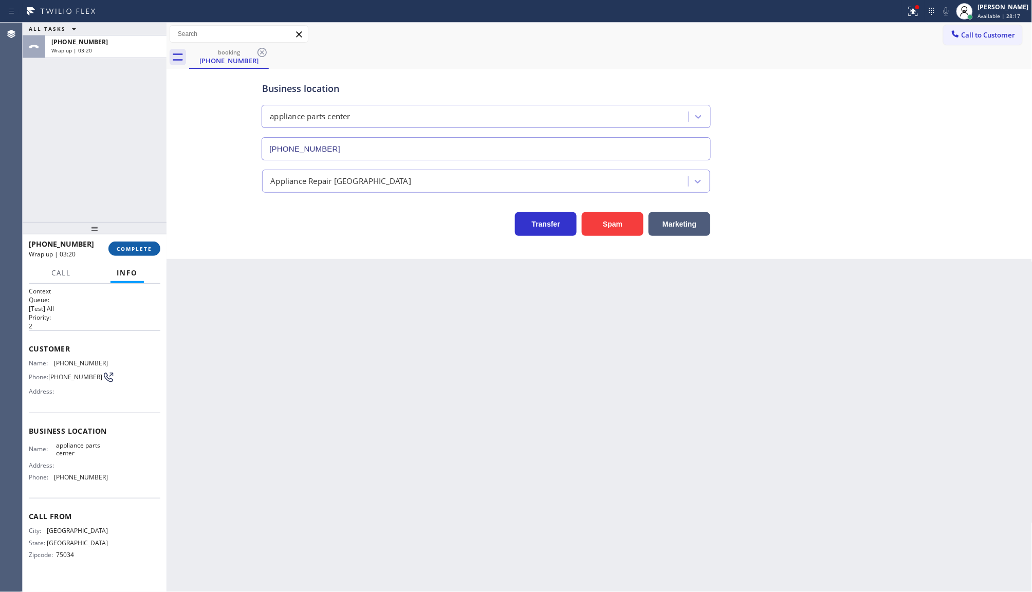
click at [145, 249] on span "COMPLETE" at bounding box center [134, 248] width 35 height 7
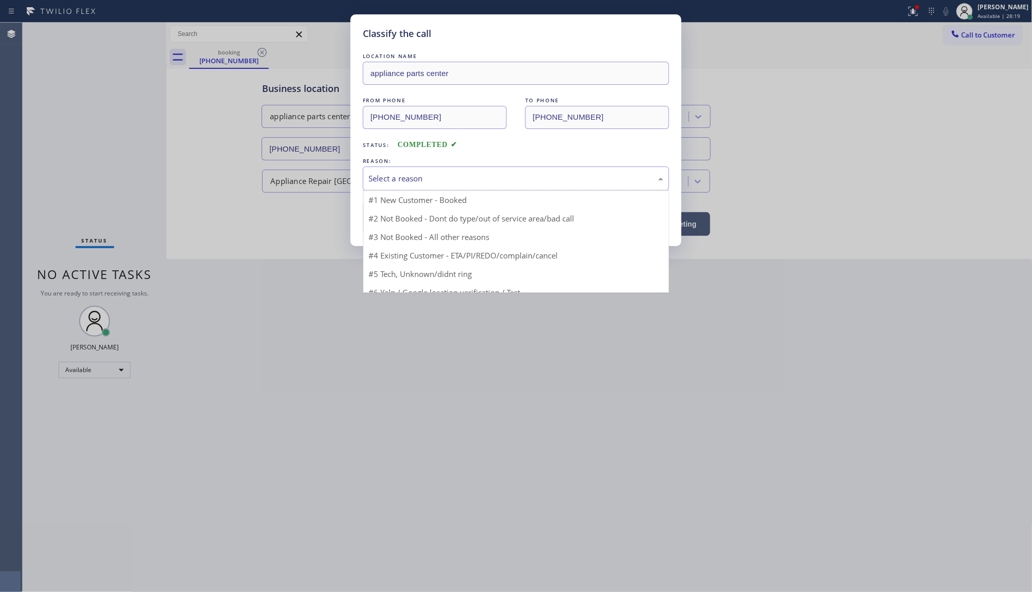
drag, startPoint x: 418, startPoint y: 175, endPoint x: 418, endPoint y: 186, distance: 10.8
click at [418, 178] on div "Select a reason" at bounding box center [516, 179] width 295 height 12
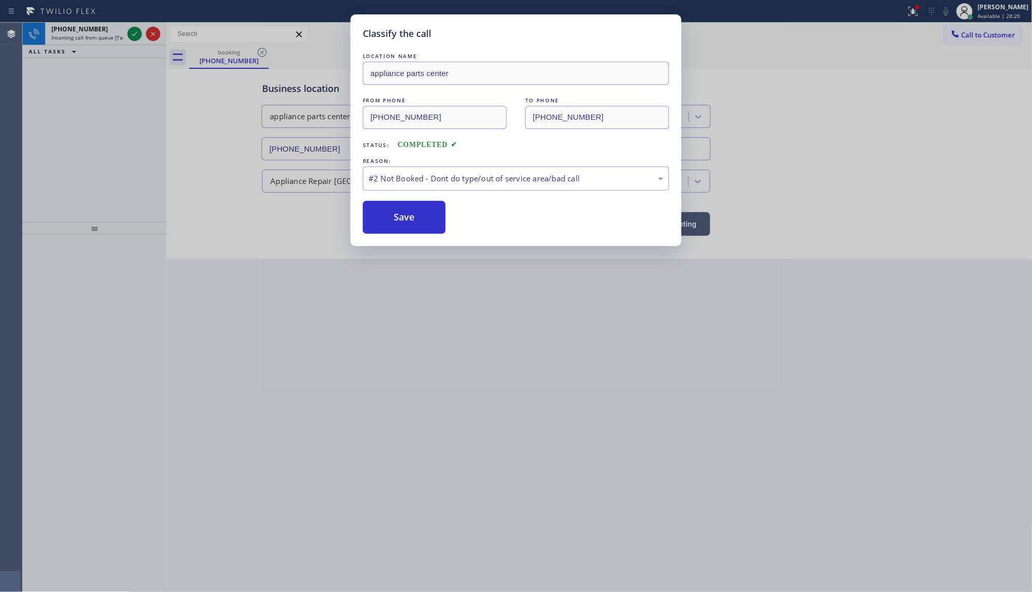
click at [404, 219] on button "Save" at bounding box center [404, 217] width 83 height 33
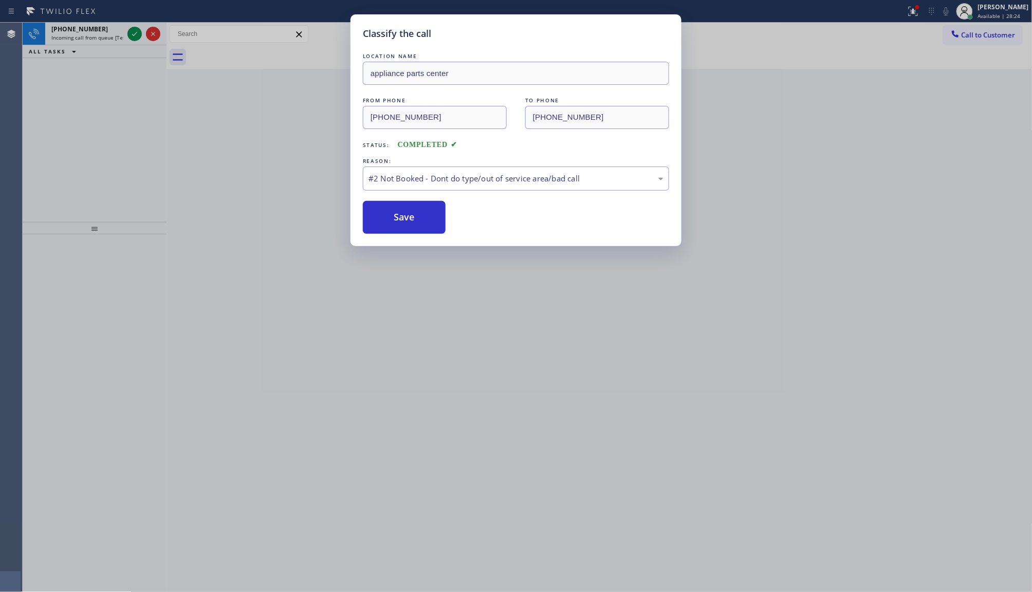
drag, startPoint x: 371, startPoint y: 185, endPoint x: 372, endPoint y: 195, distance: 10.3
click at [371, 186] on div "#2 Not Booked - Dont do type/out of service area/bad call" at bounding box center [516, 179] width 306 height 24
drag, startPoint x: 372, startPoint y: 195, endPoint x: 378, endPoint y: 212, distance: 18.1
click at [374, 202] on div "Back to Dashboard Change Sender ID Customers Technicians Select a contact Outbo…" at bounding box center [600, 308] width 866 height 570
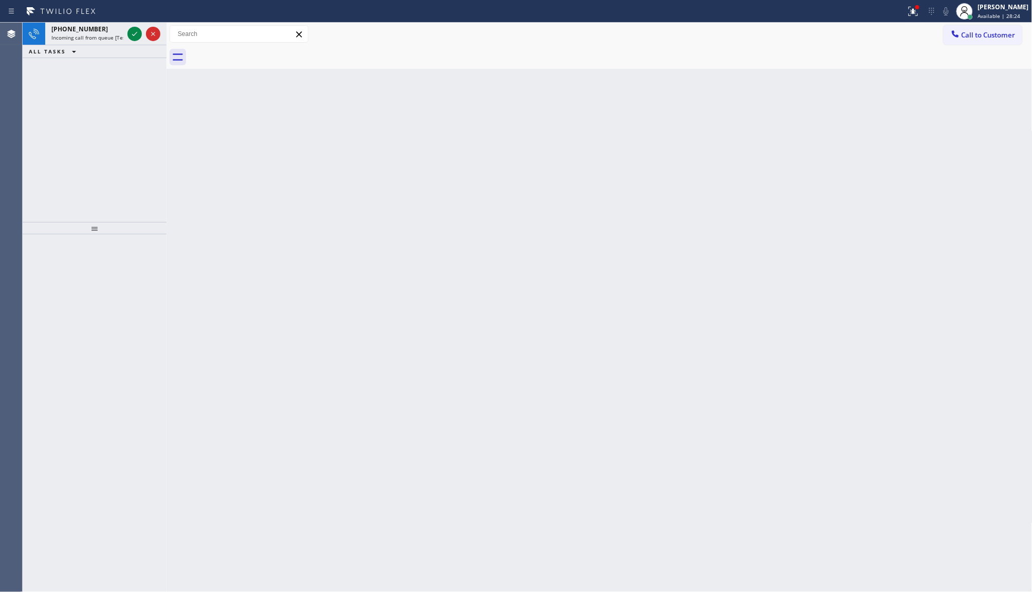
click at [379, 212] on div "Back to Dashboard Change Sender ID Customers Technicians Select a contact Outbo…" at bounding box center [600, 308] width 866 height 570
click at [381, 214] on div "Back to Dashboard Change Sender ID Customers Technicians Select a contact Outbo…" at bounding box center [600, 308] width 866 height 570
click at [383, 214] on div "Back to Dashboard Change Sender ID Customers Technicians Select a contact Outbo…" at bounding box center [600, 308] width 866 height 570
click at [916, 10] on icon at bounding box center [913, 11] width 9 height 9
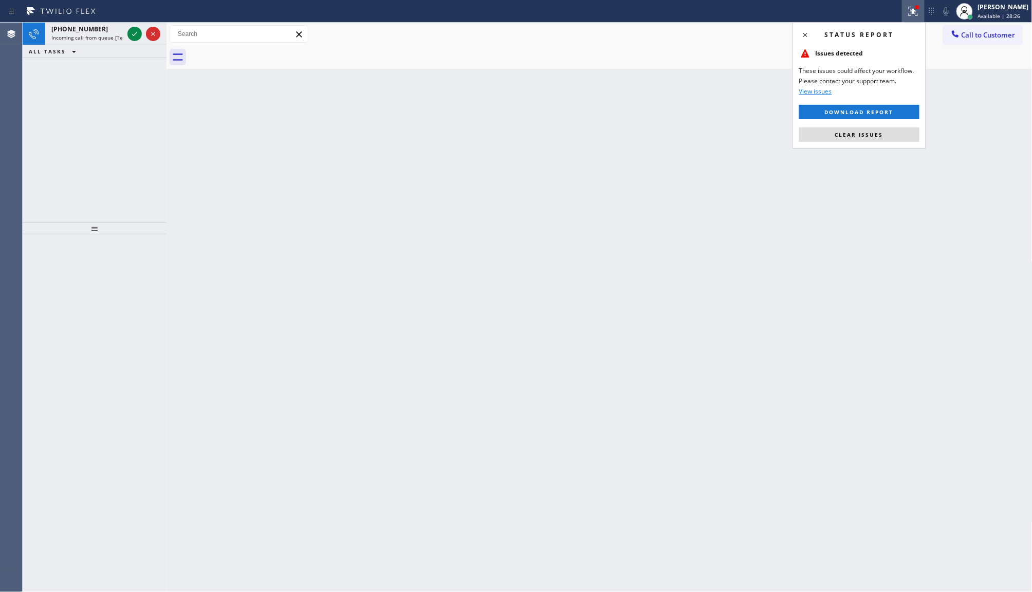
drag, startPoint x: 816, startPoint y: 132, endPoint x: 675, endPoint y: 150, distance: 142.6
click at [812, 138] on button "Clear issues" at bounding box center [860, 135] width 120 height 14
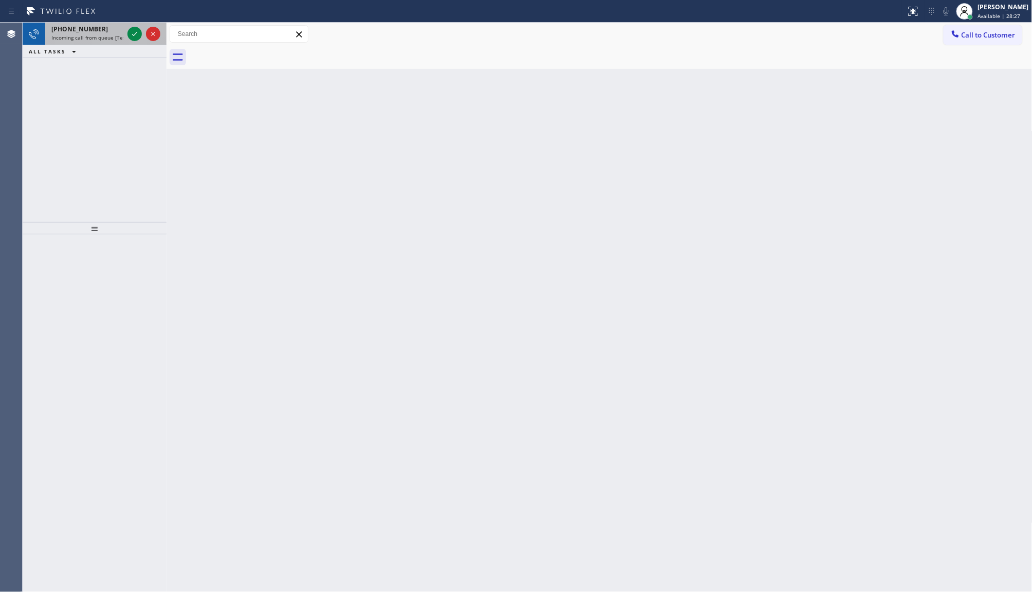
drag, startPoint x: 118, startPoint y: 44, endPoint x: 122, endPoint y: 39, distance: 6.6
click at [119, 44] on div "+12542444299 Incoming call from queue [Test] All" at bounding box center [85, 34] width 80 height 23
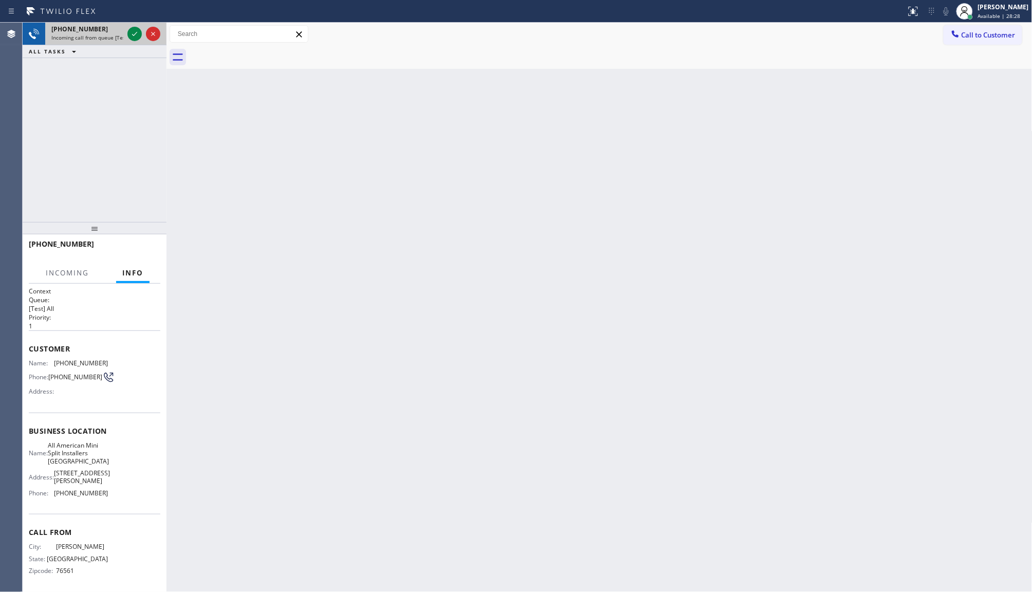
click at [126, 37] on div "+12542444299 Incoming call from queue [Test] All" at bounding box center [95, 34] width 144 height 23
click at [126, 37] on div at bounding box center [143, 34] width 37 height 23
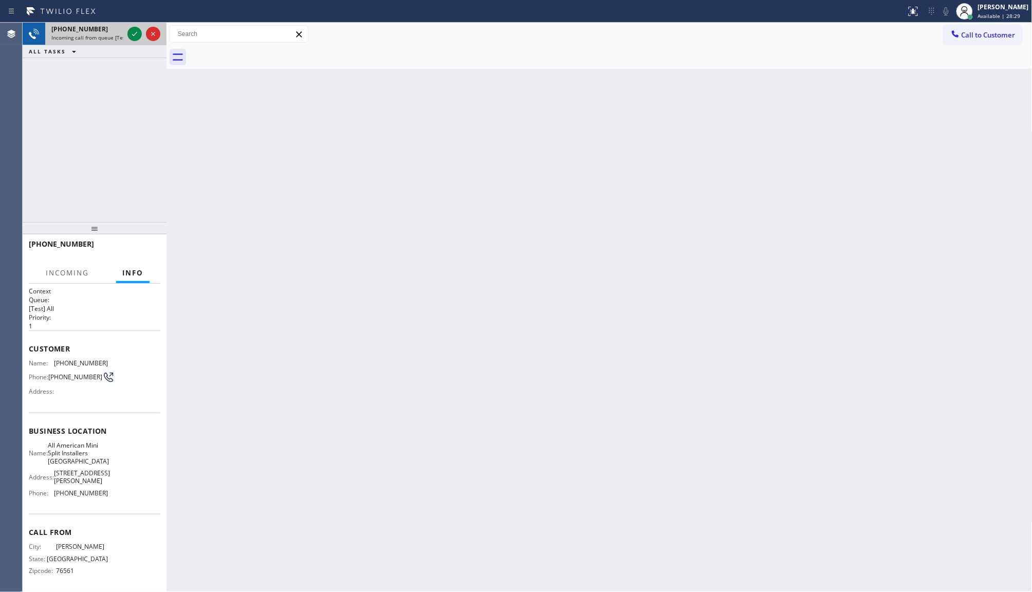
click at [126, 37] on div at bounding box center [143, 34] width 37 height 23
drag, startPoint x: 126, startPoint y: 37, endPoint x: 122, endPoint y: 71, distance: 34.7
click at [138, 35] on div at bounding box center [143, 34] width 37 height 23
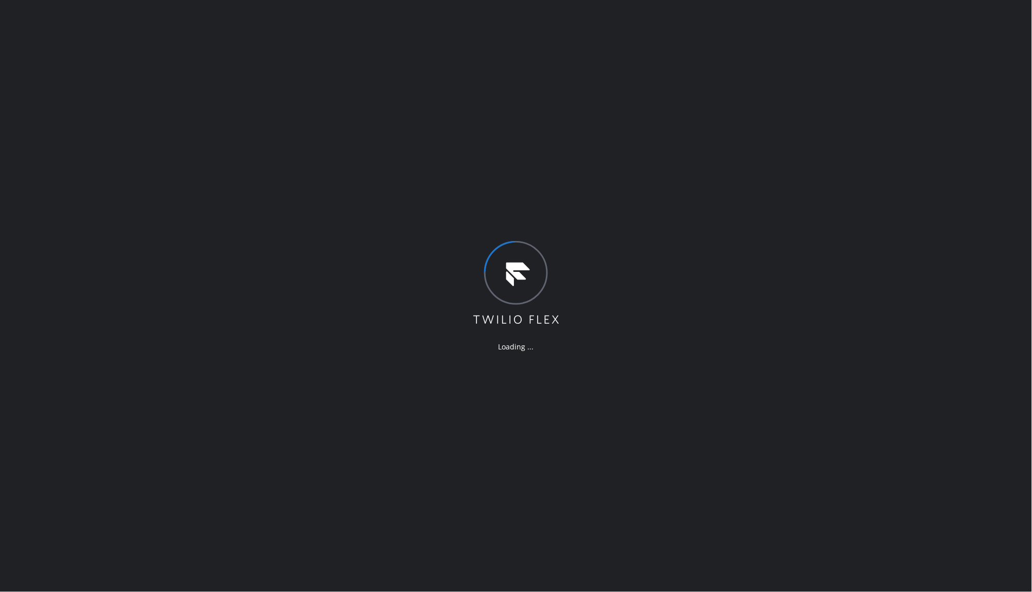
click at [377, 388] on div "Loading ..." at bounding box center [516, 296] width 1032 height 592
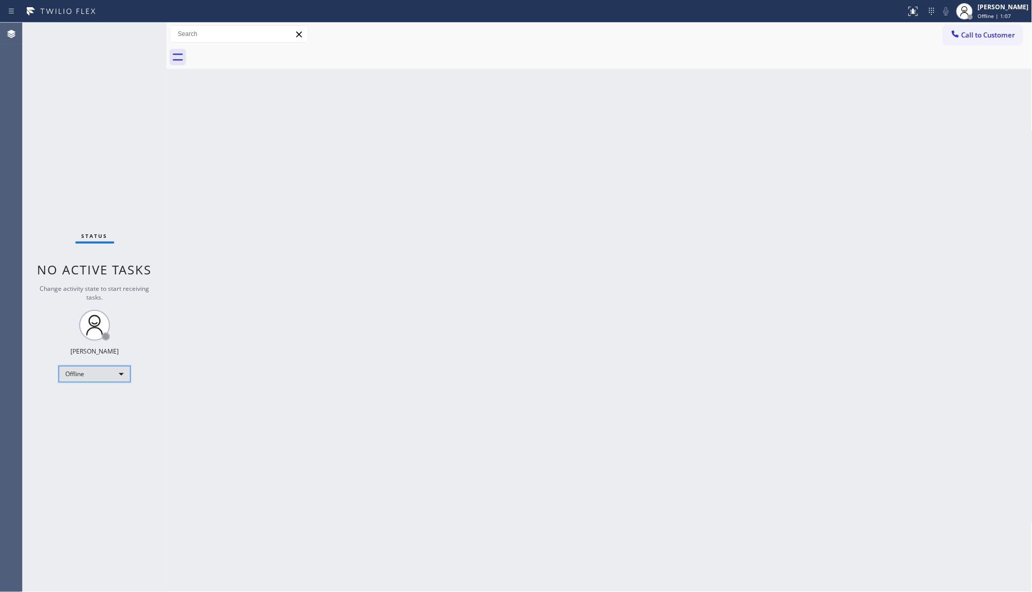
click at [82, 377] on div "Offline" at bounding box center [95, 374] width 72 height 16
click at [83, 407] on li "Available" at bounding box center [94, 401] width 70 height 12
click at [94, 371] on div "Available" at bounding box center [95, 370] width 72 height 16
click at [84, 426] on li "Break" at bounding box center [94, 422] width 70 height 12
click at [96, 370] on div "Break" at bounding box center [95, 374] width 72 height 16
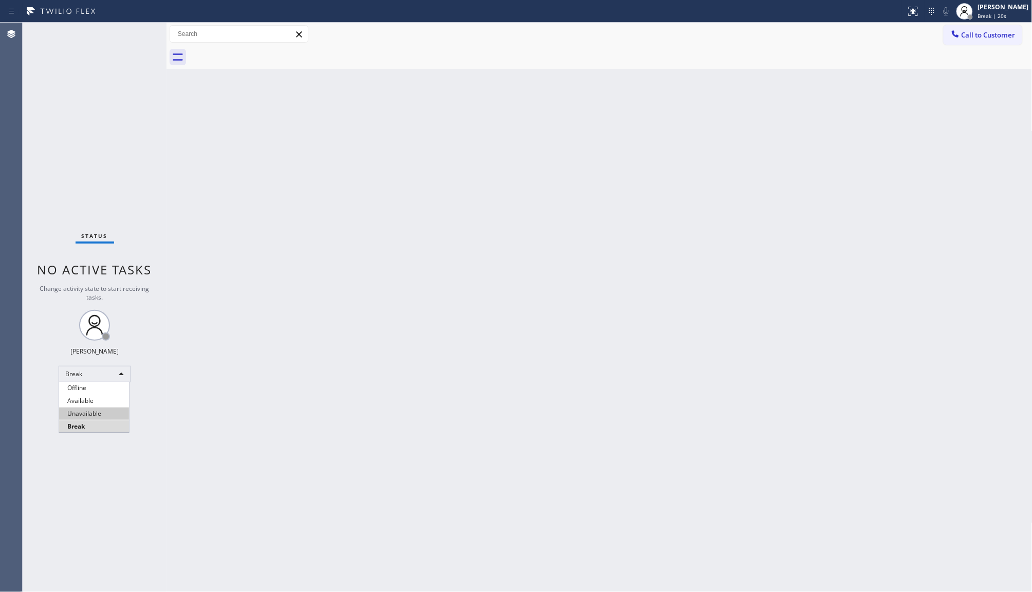
click at [75, 410] on li "Unavailable" at bounding box center [94, 414] width 70 height 12
click at [88, 373] on div "Unavailable" at bounding box center [95, 374] width 72 height 16
click at [71, 427] on li "Break" at bounding box center [94, 427] width 70 height 12
drag, startPoint x: 116, startPoint y: 311, endPoint x: 124, endPoint y: 304, distance: 11.0
click at [118, 310] on div "Status No active tasks Change activity state to start receiving tasks. JENIZA A…" at bounding box center [95, 308] width 144 height 570
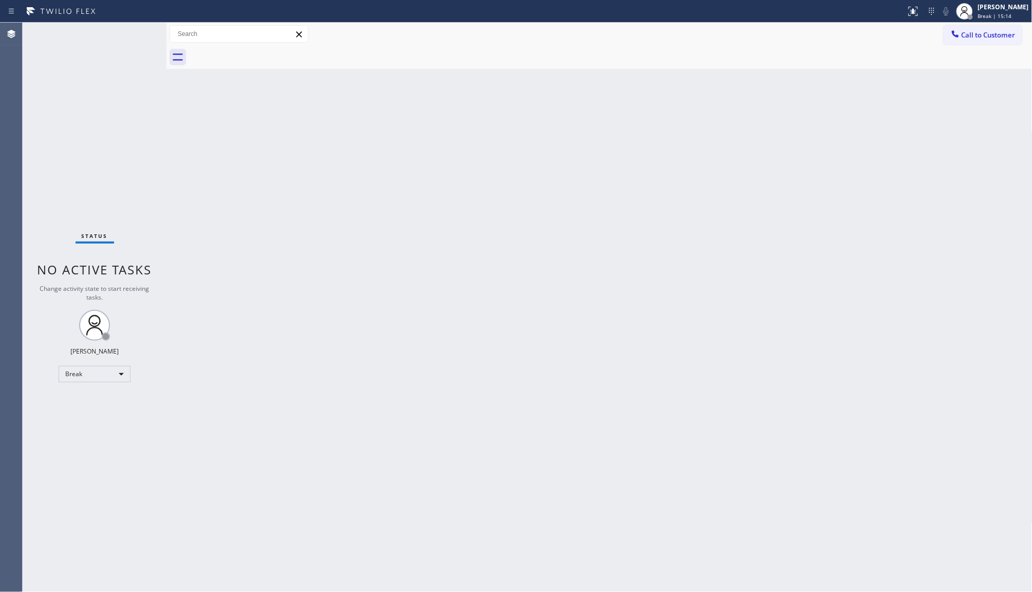
click at [545, 276] on div "Back to Dashboard Change Sender ID Customers Technicians Select a contact Outbo…" at bounding box center [600, 308] width 866 height 570
click at [98, 369] on div "Break" at bounding box center [95, 374] width 72 height 16
click at [62, 396] on li "Available" at bounding box center [94, 401] width 70 height 12
click at [204, 204] on div "Back to Dashboard Change Sender ID Customers Technicians Select a contact Outbo…" at bounding box center [600, 308] width 866 height 570
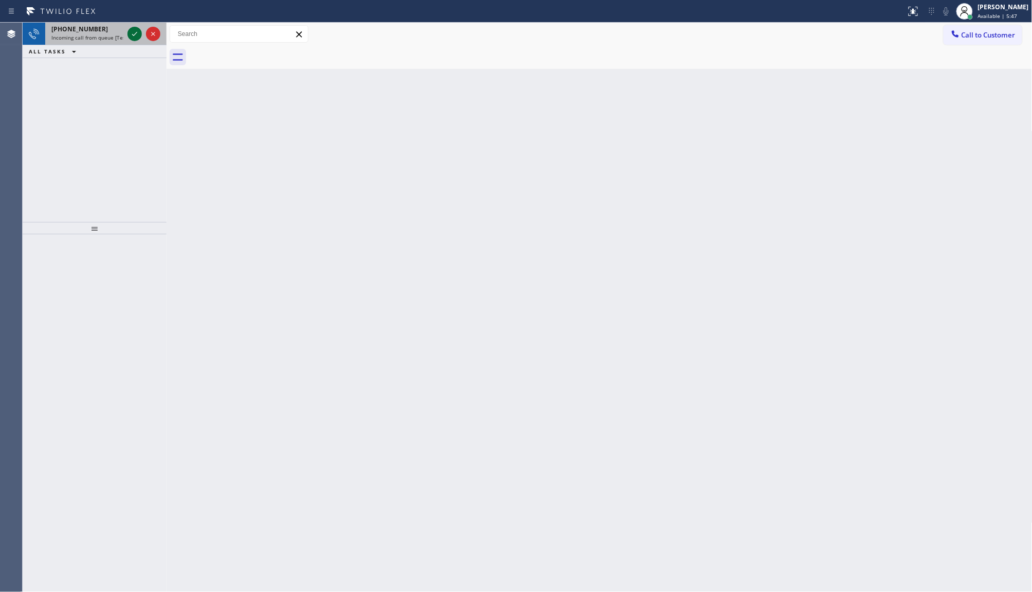
click at [134, 31] on icon at bounding box center [135, 34] width 12 height 12
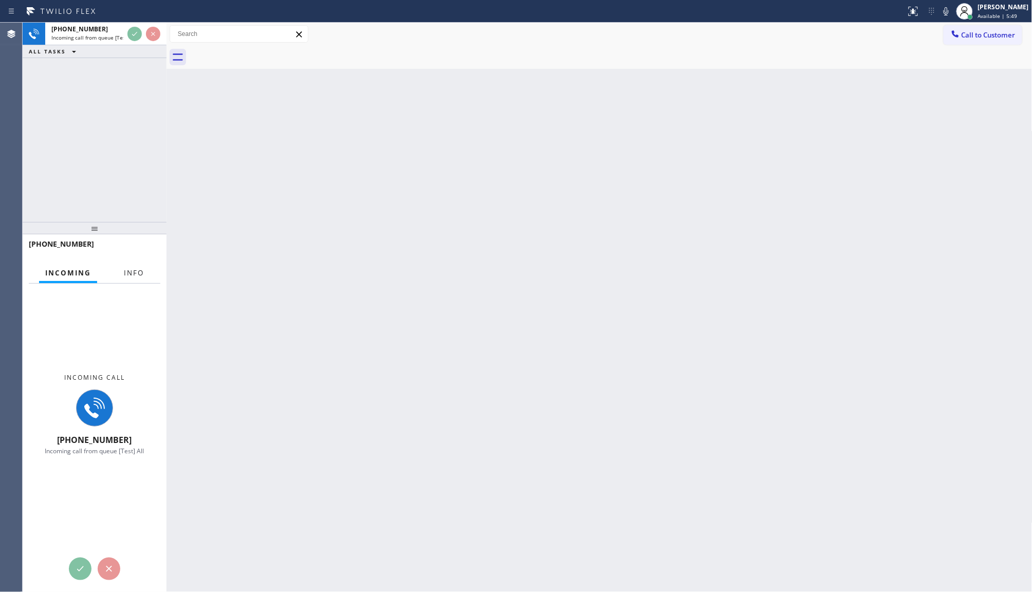
click at [119, 276] on button "Info" at bounding box center [134, 273] width 32 height 20
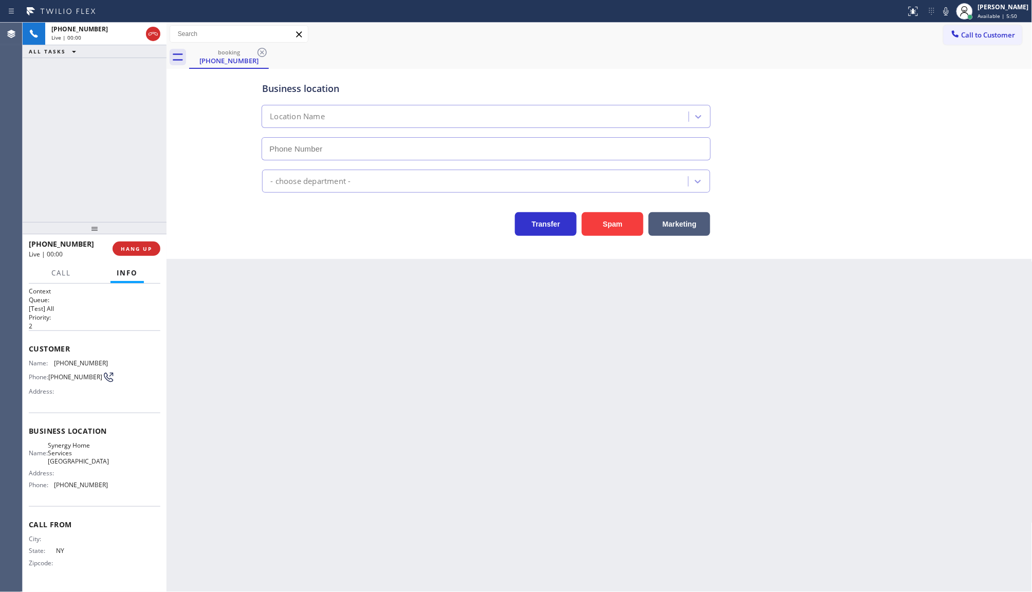
type input "(917) 905-7606"
click at [617, 229] on button "Spam" at bounding box center [613, 224] width 62 height 24
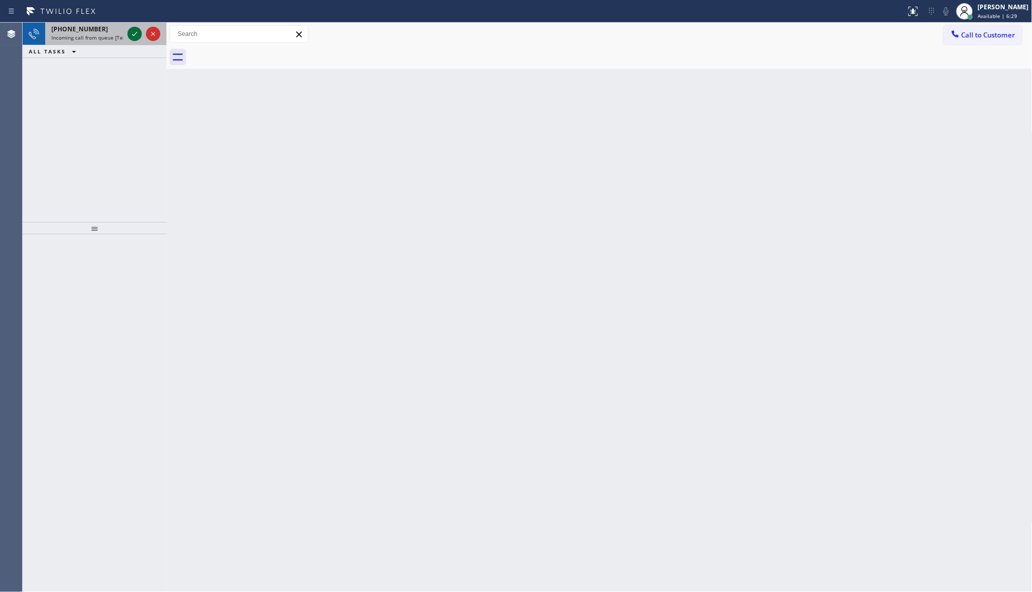
click at [131, 33] on icon at bounding box center [135, 34] width 12 height 12
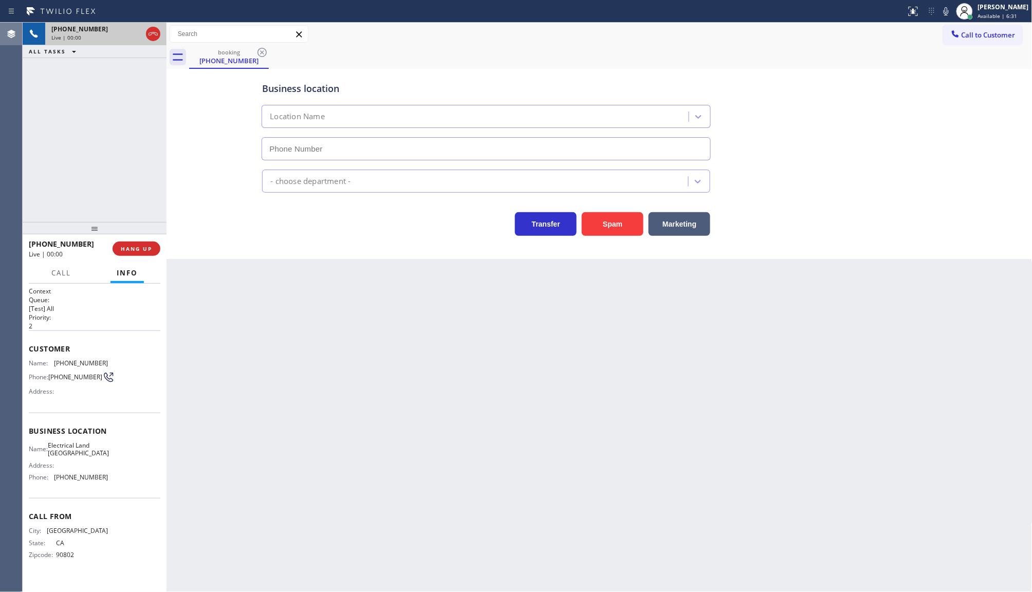
type input "(562) 309-4505"
click at [125, 246] on span "HANG UP" at bounding box center [136, 248] width 31 height 7
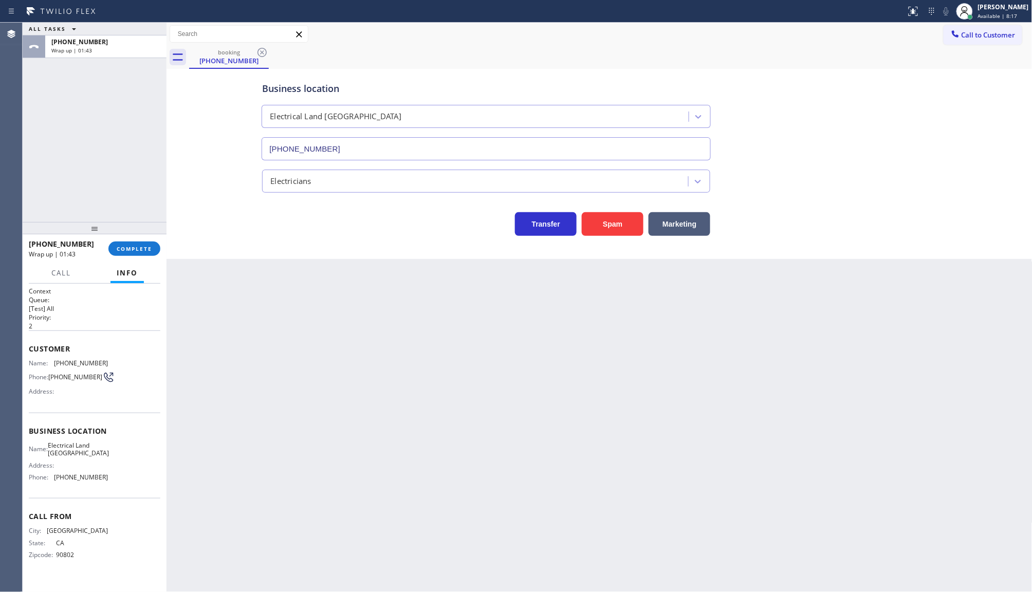
click at [150, 240] on div "+15626766389 Wrap up | 01:43 COMPLETE" at bounding box center [95, 249] width 132 height 27
click at [141, 253] on button "COMPLETE" at bounding box center [134, 249] width 52 height 14
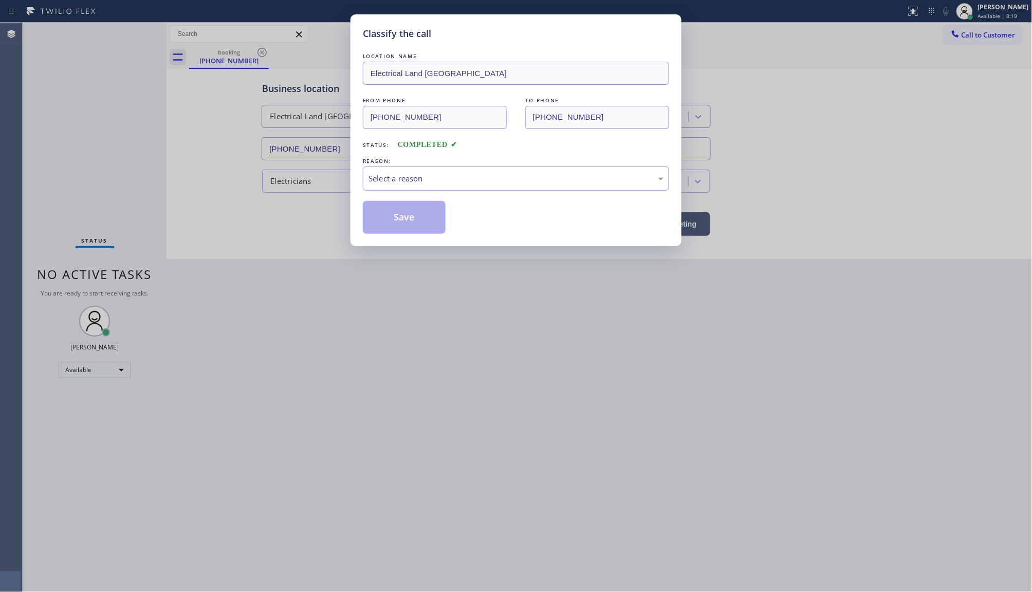
click at [442, 175] on div "Select a reason" at bounding box center [516, 179] width 295 height 12
click at [401, 218] on button "Save" at bounding box center [404, 217] width 83 height 33
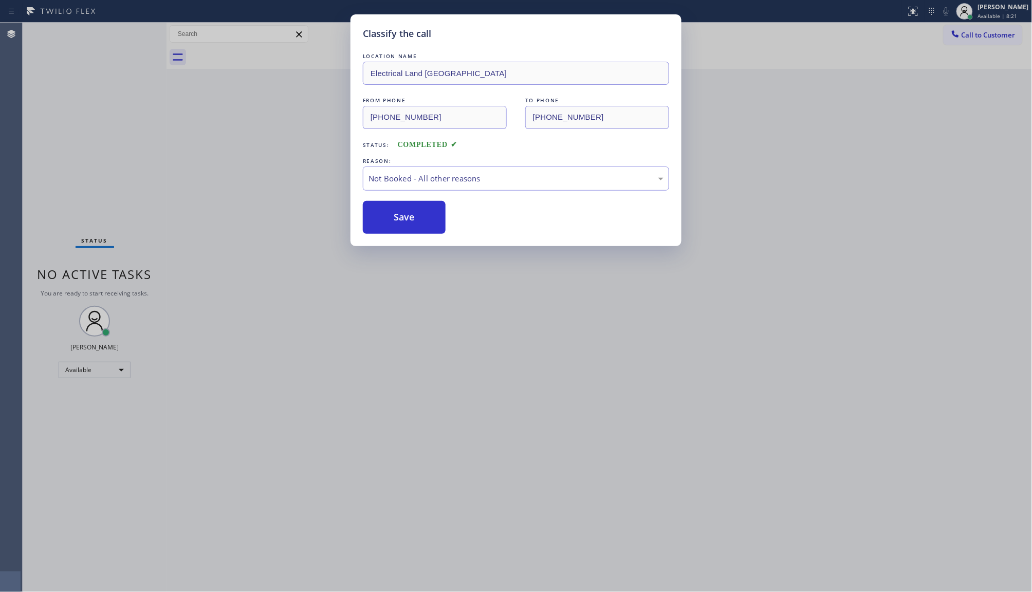
drag, startPoint x: 401, startPoint y: 218, endPoint x: 947, endPoint y: 221, distance: 546.1
click at [407, 218] on button "Save" at bounding box center [404, 217] width 83 height 33
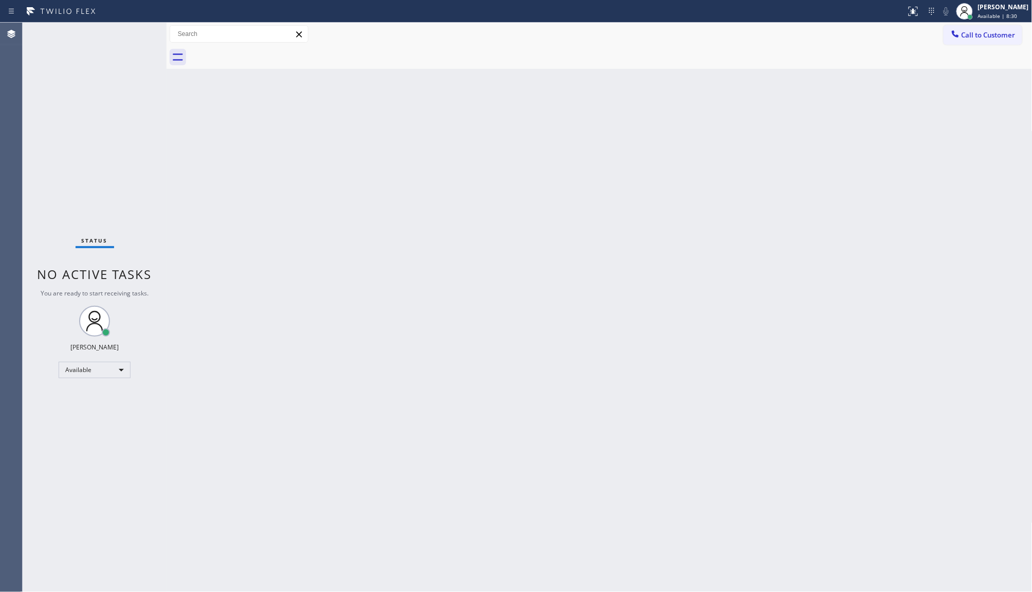
click at [304, 319] on div "Back to Dashboard Change Sender ID Customers Technicians Select a contact Outbo…" at bounding box center [600, 308] width 866 height 570
drag, startPoint x: 1, startPoint y: 171, endPoint x: 1, endPoint y: 206, distance: 35.5
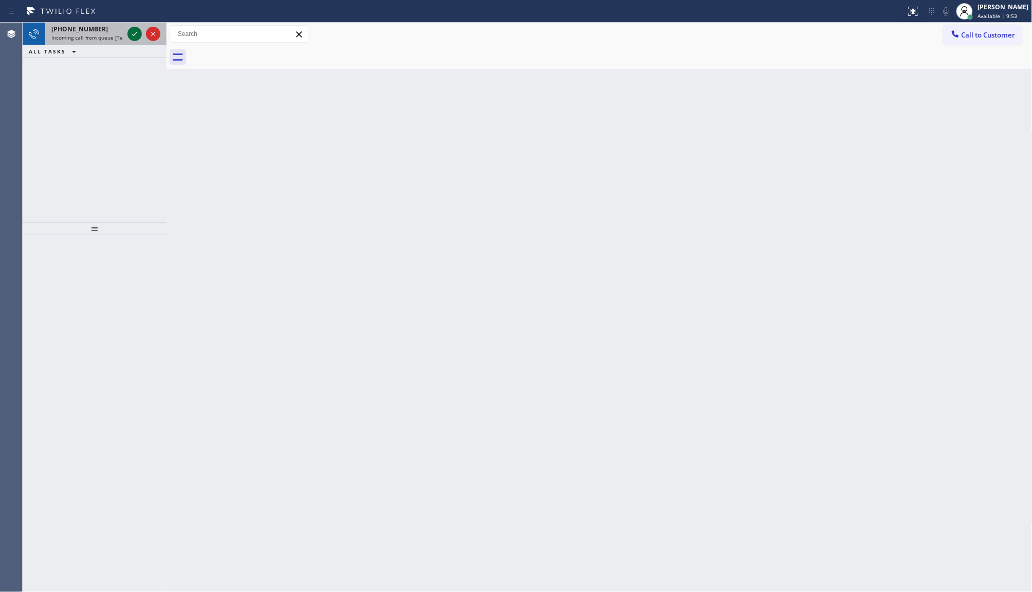
drag, startPoint x: 1, startPoint y: 206, endPoint x: 132, endPoint y: 39, distance: 212.5
click at [135, 36] on icon at bounding box center [135, 34] width 12 height 12
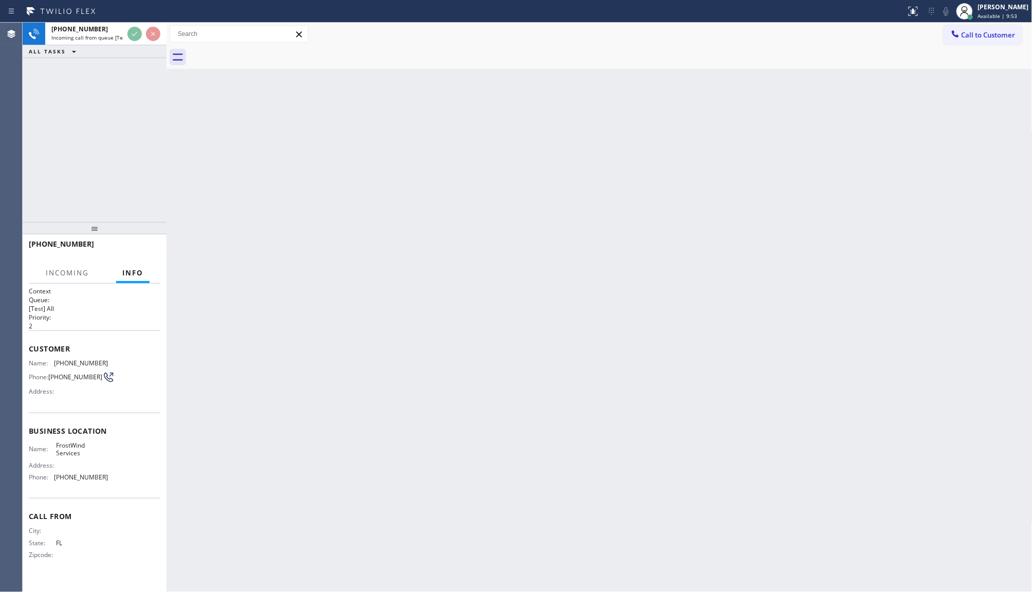
click at [127, 45] on div "+13862246700 Incoming call from queue [Test] All ALL TASKS ALL TASKS ACTIVE TAS…" at bounding box center [95, 40] width 144 height 35
click at [124, 47] on div "ALL TASKS ALL TASKS ACTIVE TASKS TASKS IN WRAP UP" at bounding box center [95, 51] width 144 height 13
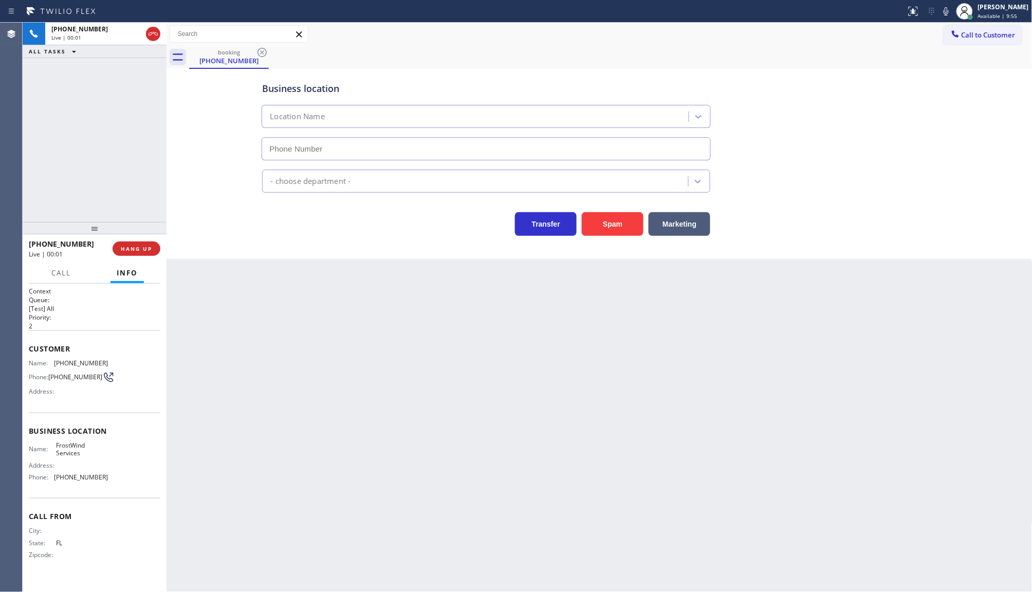
type input "(786) 686-2359"
click at [615, 222] on button "Spam" at bounding box center [613, 224] width 62 height 24
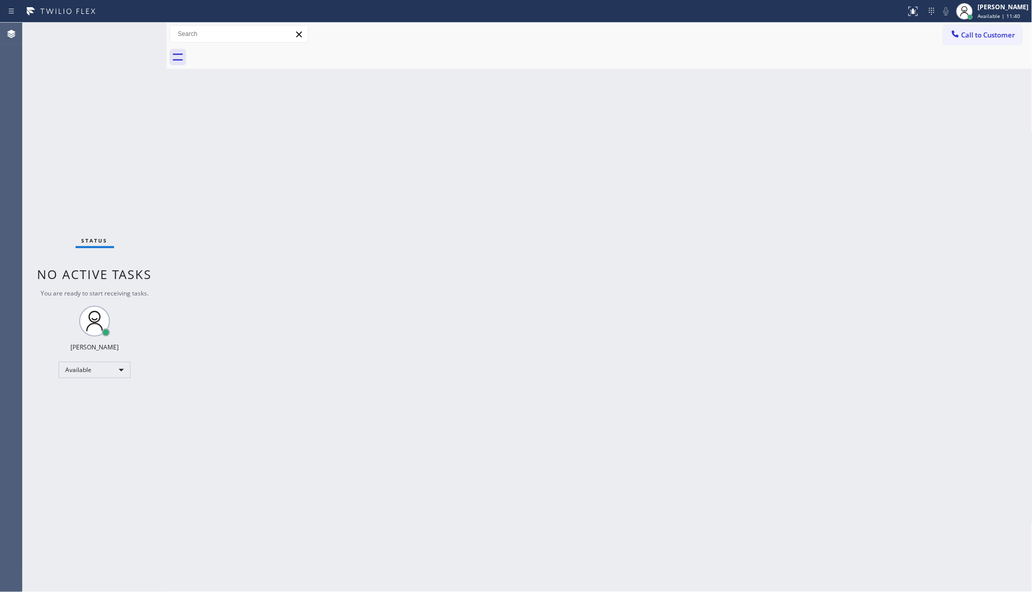
click at [174, 109] on div "Back to Dashboard Change Sender ID Customers Technicians Select a contact Outbo…" at bounding box center [600, 308] width 866 height 570
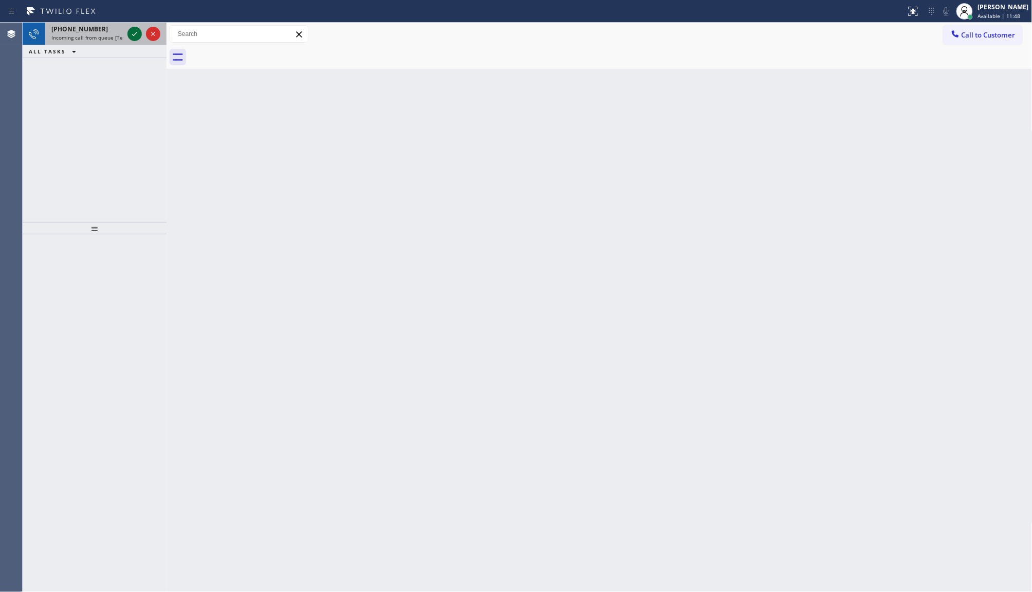
click at [132, 32] on div at bounding box center [135, 34] width 14 height 12
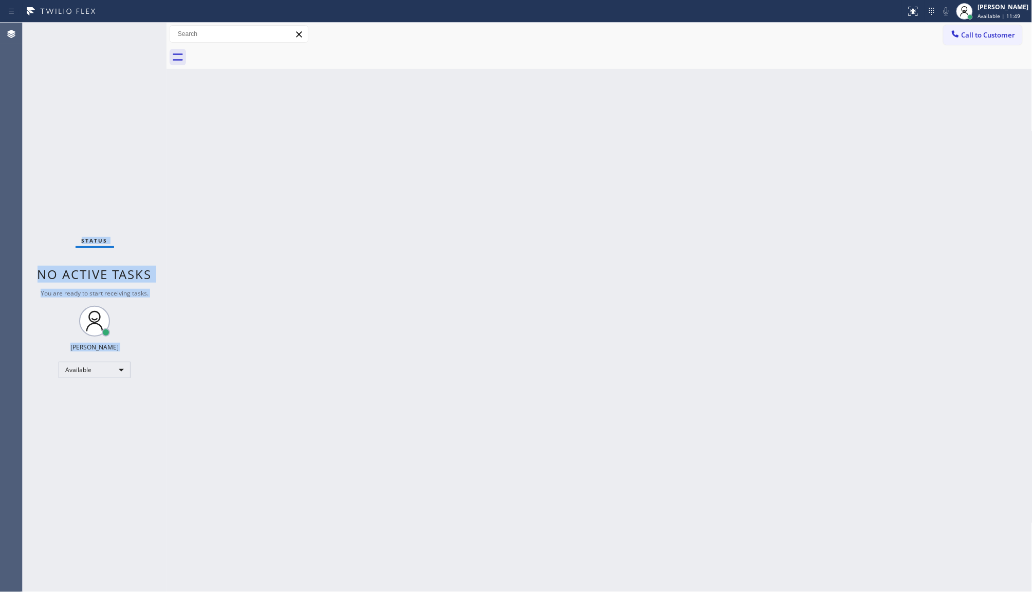
click at [132, 32] on div "Status No active tasks You are ready to start receiving tasks. JENIZA ALCAYDE A…" at bounding box center [95, 308] width 144 height 570
click at [921, 25] on div "Call to Customer Outbound call Location Search location Your caller id phone nu…" at bounding box center [600, 34] width 866 height 18
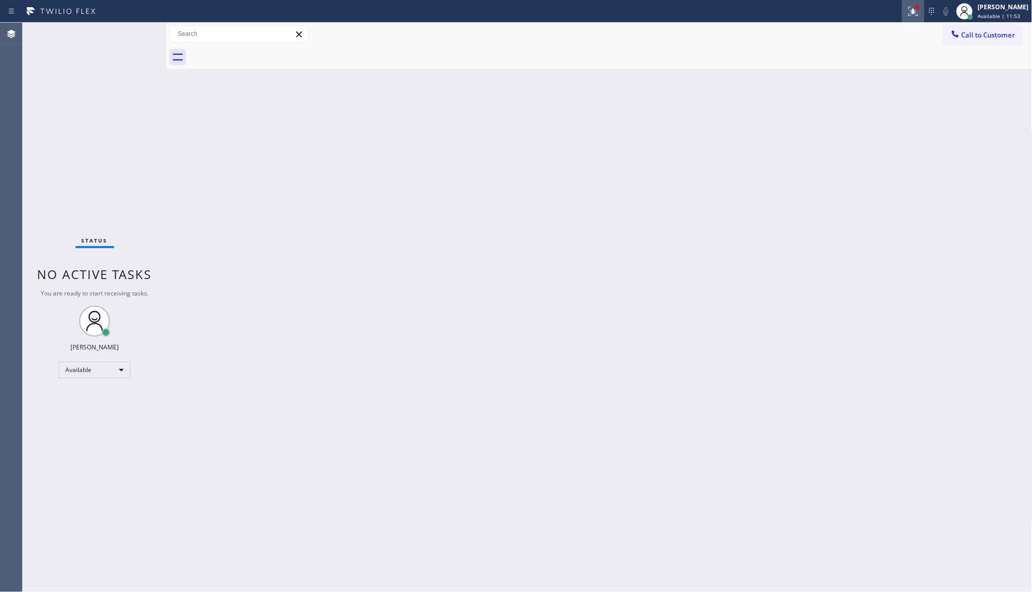
click at [912, 11] on icon at bounding box center [914, 11] width 12 height 12
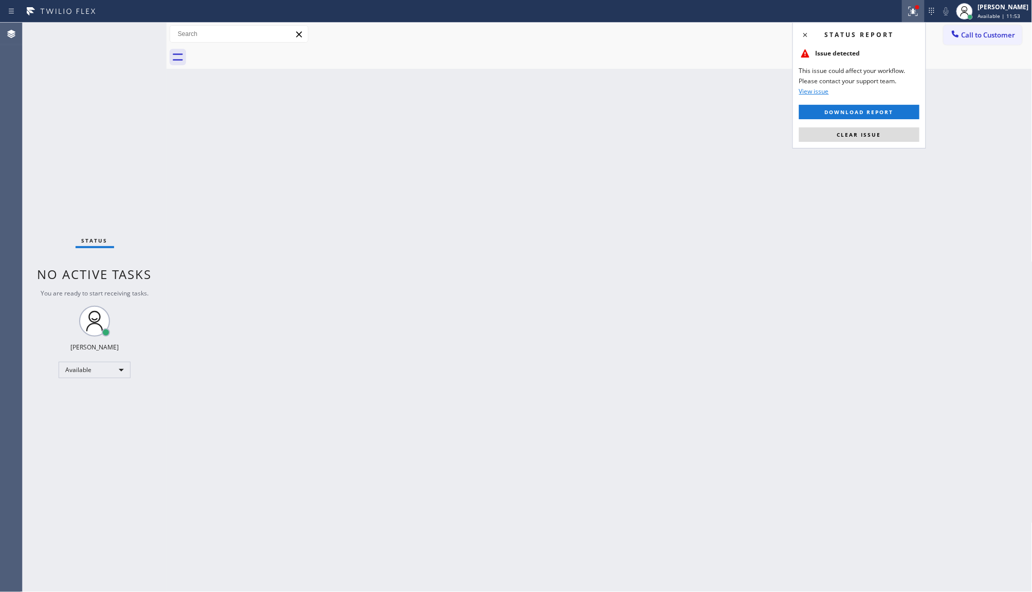
click at [886, 121] on div "Status report Issue detected This issue could affect your workflow. Please cont…" at bounding box center [860, 85] width 134 height 126
click at [886, 133] on button "Clear issue" at bounding box center [860, 135] width 120 height 14
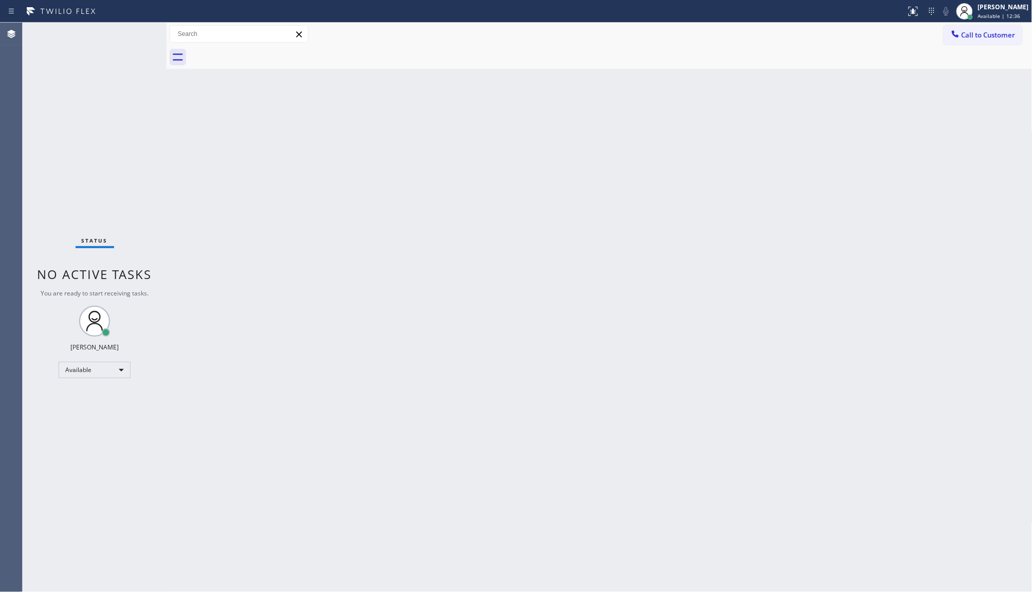
click at [131, 39] on div "Status No active tasks You are ready to start receiving tasks. JENIZA ALCAYDE A…" at bounding box center [95, 308] width 144 height 570
click at [134, 39] on div "Status No active tasks You are ready to start receiving tasks. JENIZA ALCAYDE A…" at bounding box center [95, 308] width 144 height 570
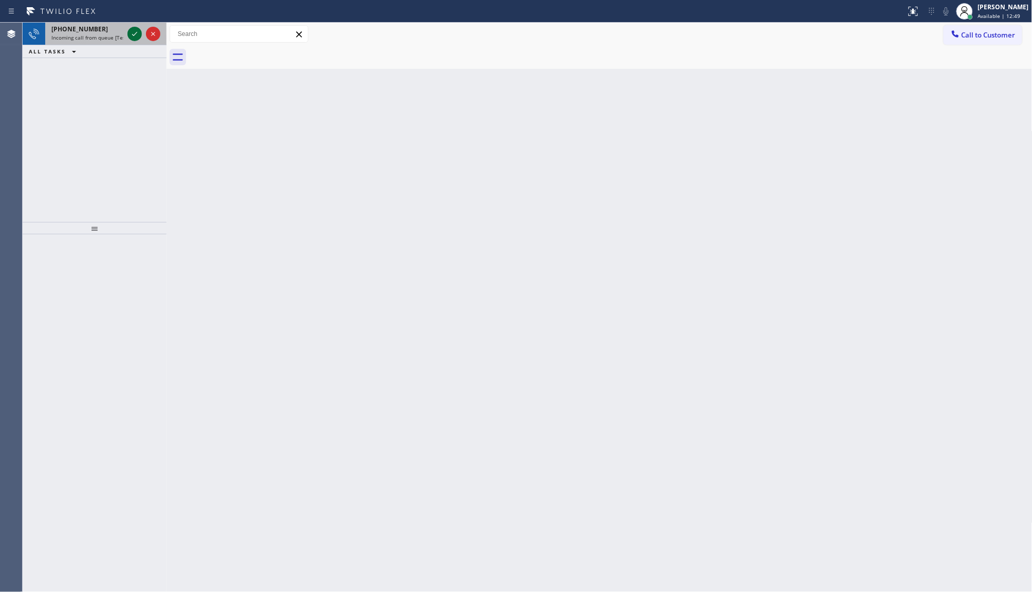
click at [133, 39] on icon at bounding box center [135, 34] width 12 height 12
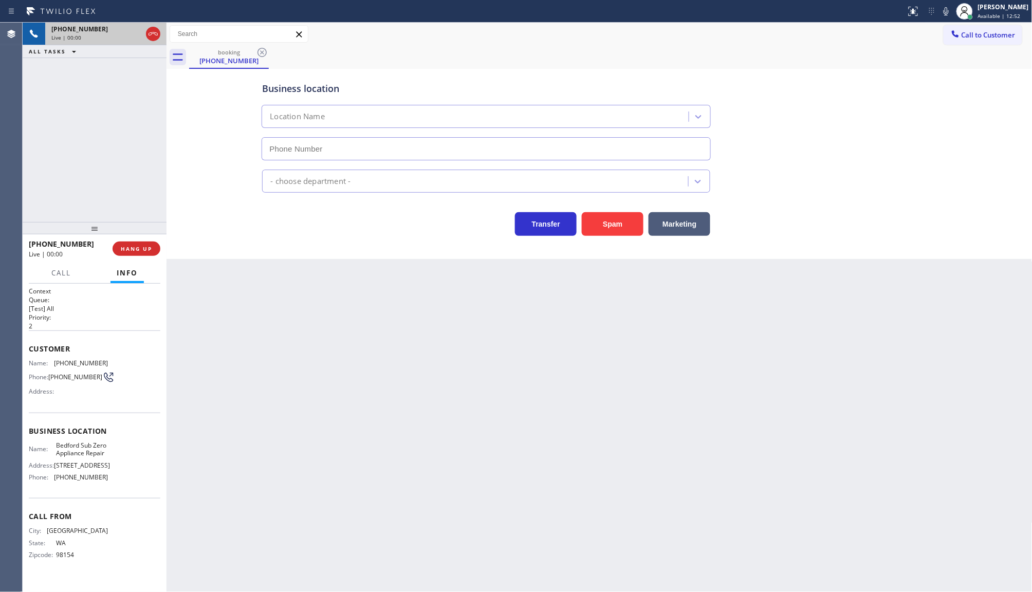
type input "(206) 237-6583"
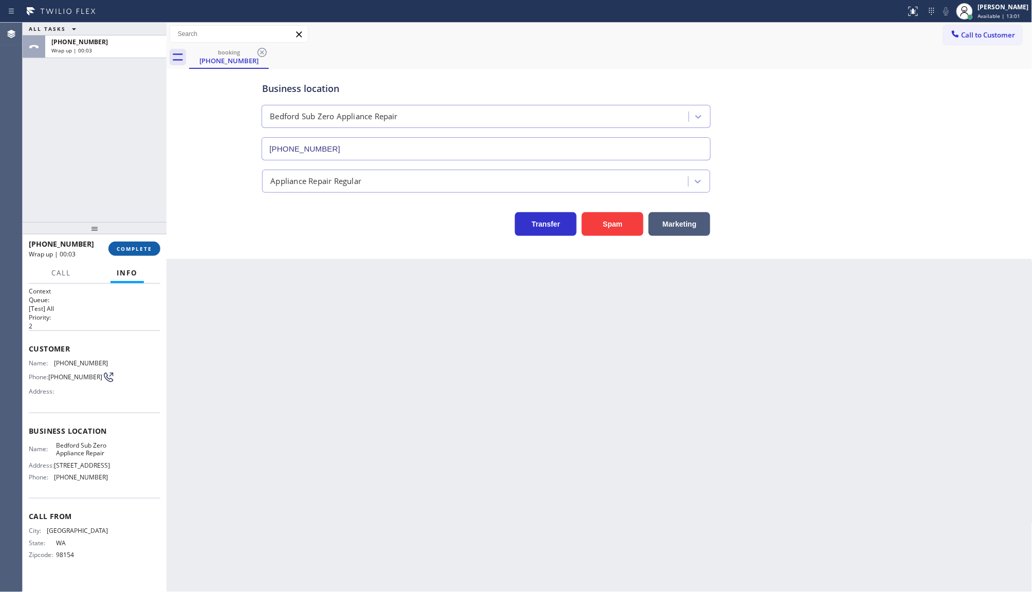
click at [142, 253] on button "COMPLETE" at bounding box center [134, 249] width 52 height 14
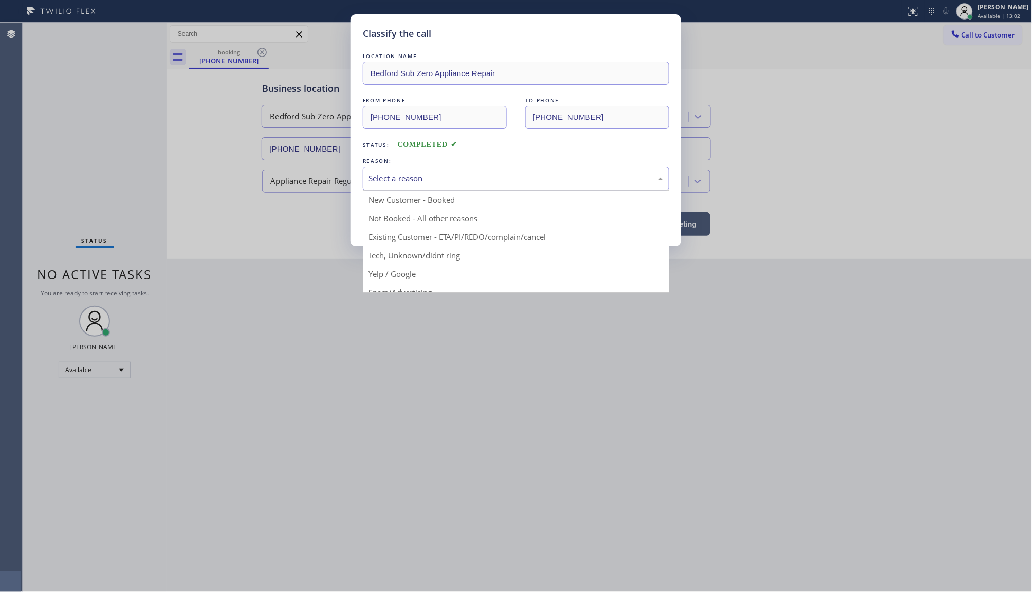
click at [391, 185] on div "Select a reason" at bounding box center [516, 179] width 295 height 12
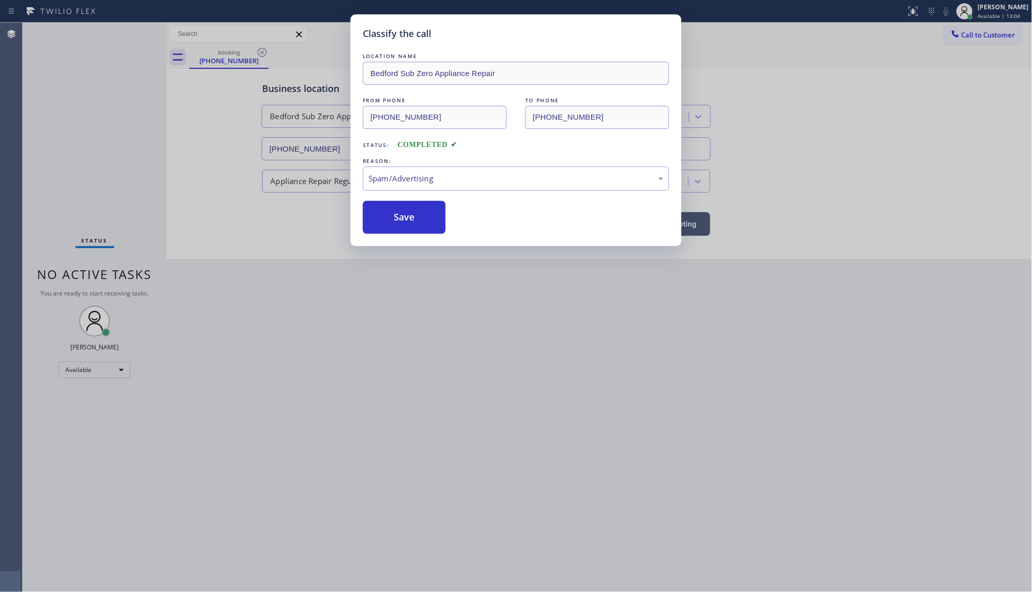
click at [389, 218] on button "Save" at bounding box center [404, 217] width 83 height 33
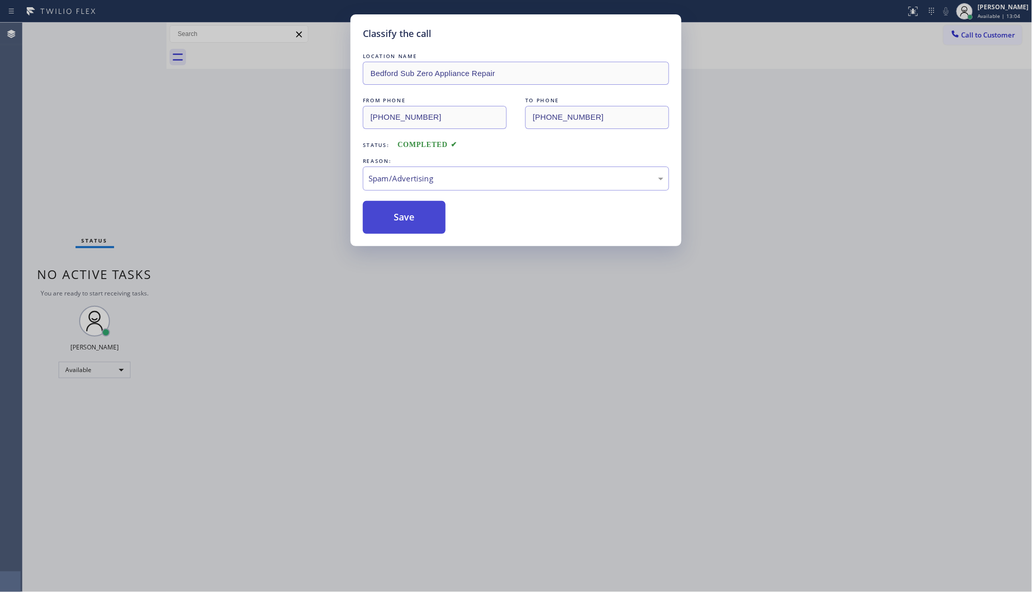
click at [388, 219] on button "Save" at bounding box center [404, 217] width 83 height 33
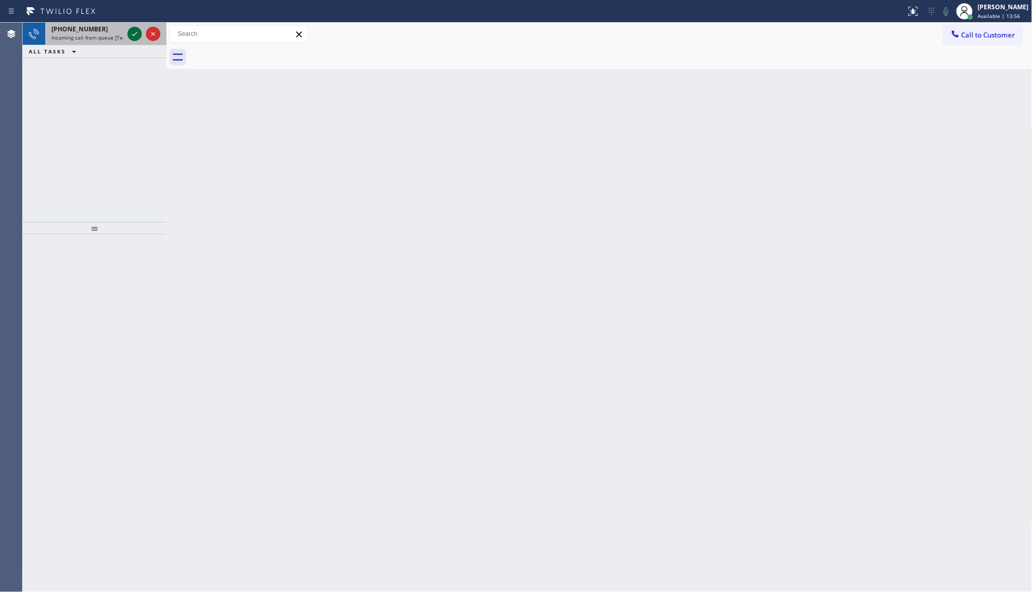
click at [128, 34] on div "+13412009148 Incoming call from queue [Test] All" at bounding box center [95, 34] width 144 height 23
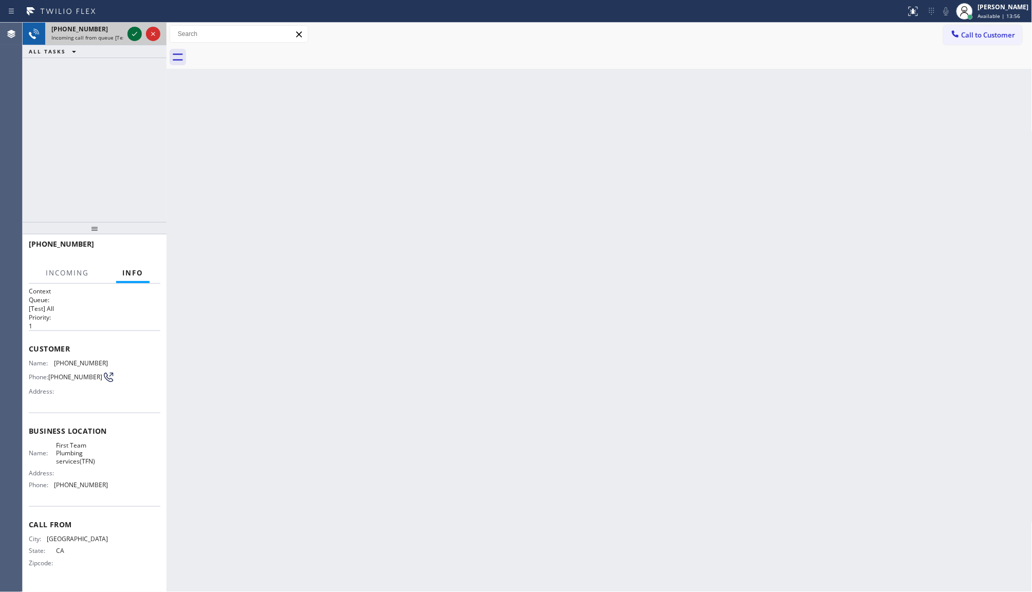
click at [132, 34] on icon at bounding box center [135, 34] width 12 height 12
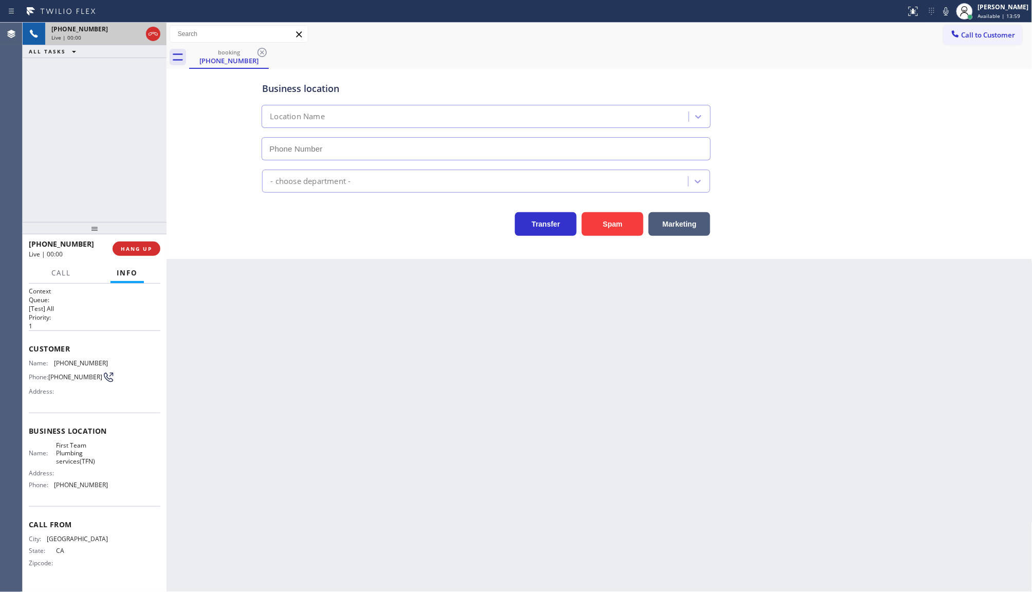
type input "(888) 496-1898"
click at [148, 245] on span "HANG UP" at bounding box center [136, 248] width 31 height 7
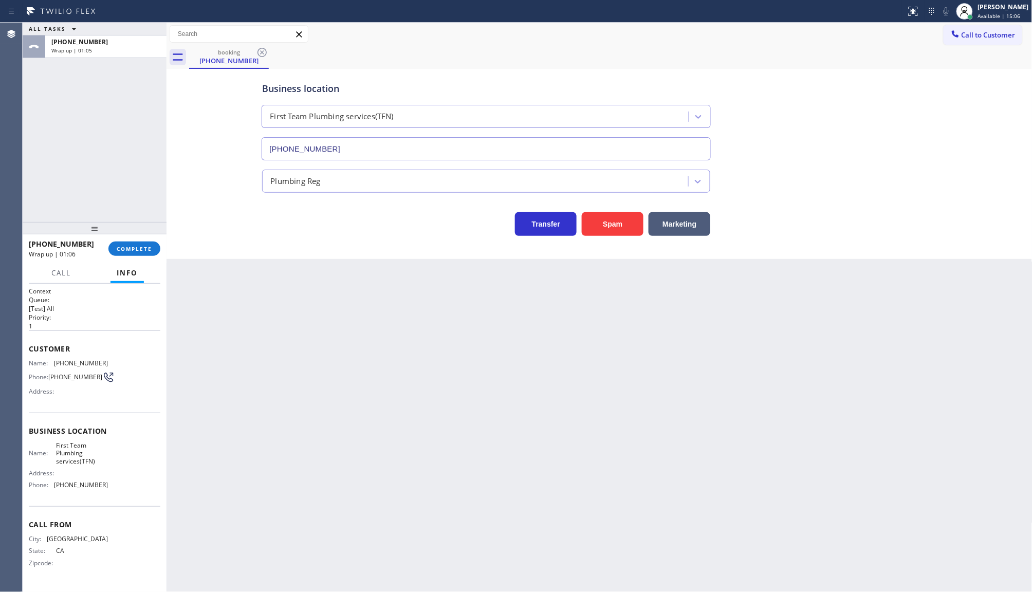
click at [144, 238] on div "+13412009148 Wrap up | 01:06 COMPLETE" at bounding box center [95, 249] width 132 height 27
drag, startPoint x: 142, startPoint y: 245, endPoint x: 148, endPoint y: 246, distance: 6.3
click at [148, 246] on button "COMPLETE" at bounding box center [134, 249] width 52 height 14
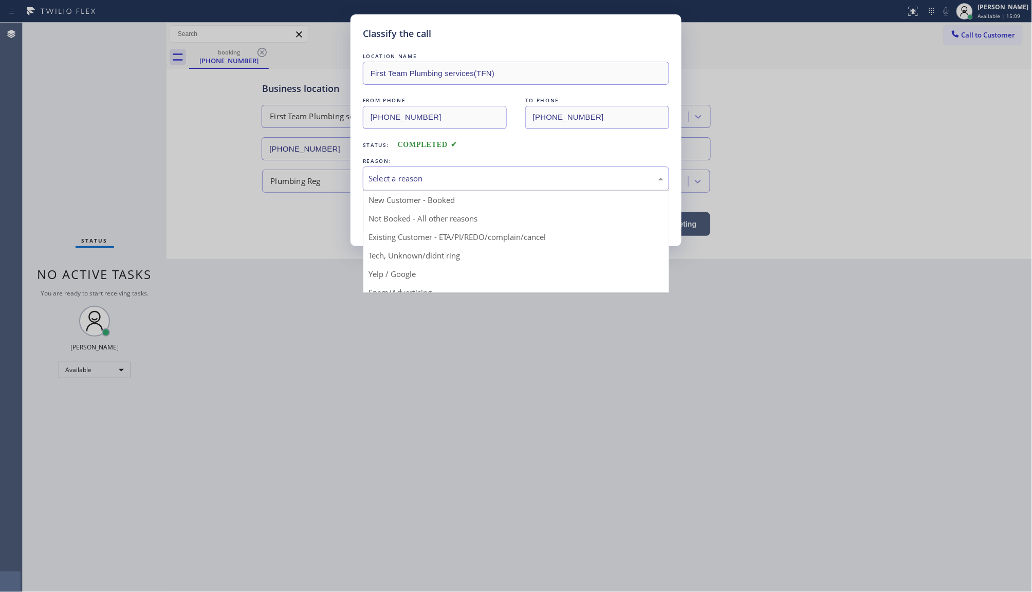
click at [424, 183] on div "Select a reason" at bounding box center [516, 179] width 295 height 12
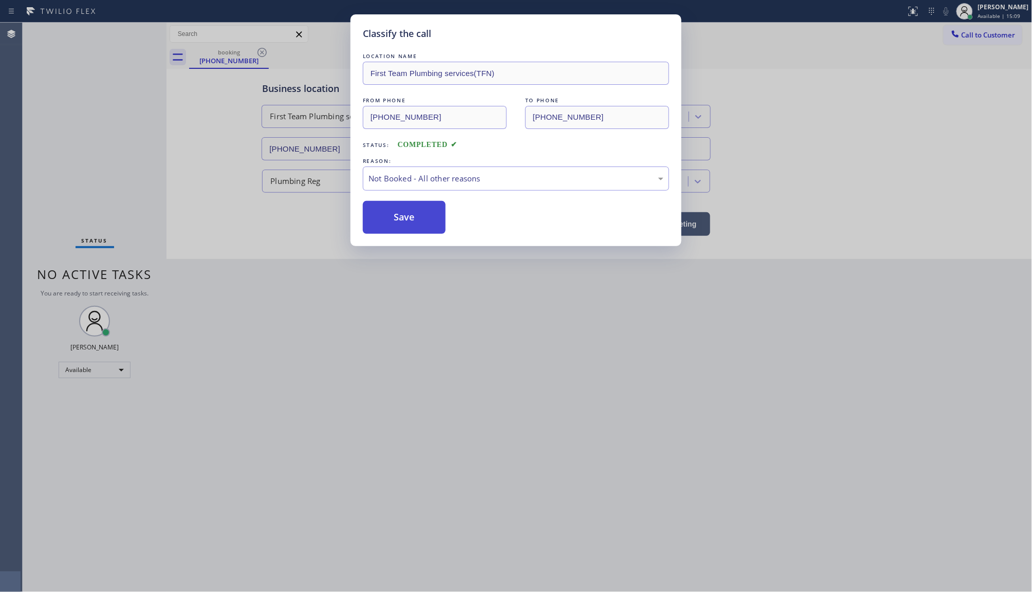
click at [396, 218] on button "Save" at bounding box center [404, 217] width 83 height 33
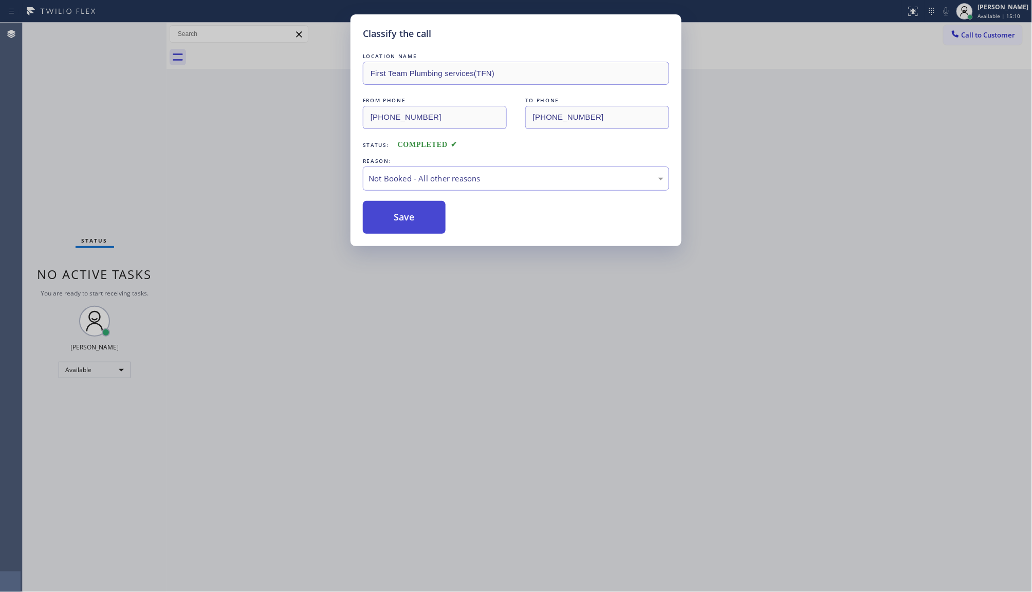
click at [396, 218] on button "Save" at bounding box center [404, 217] width 83 height 33
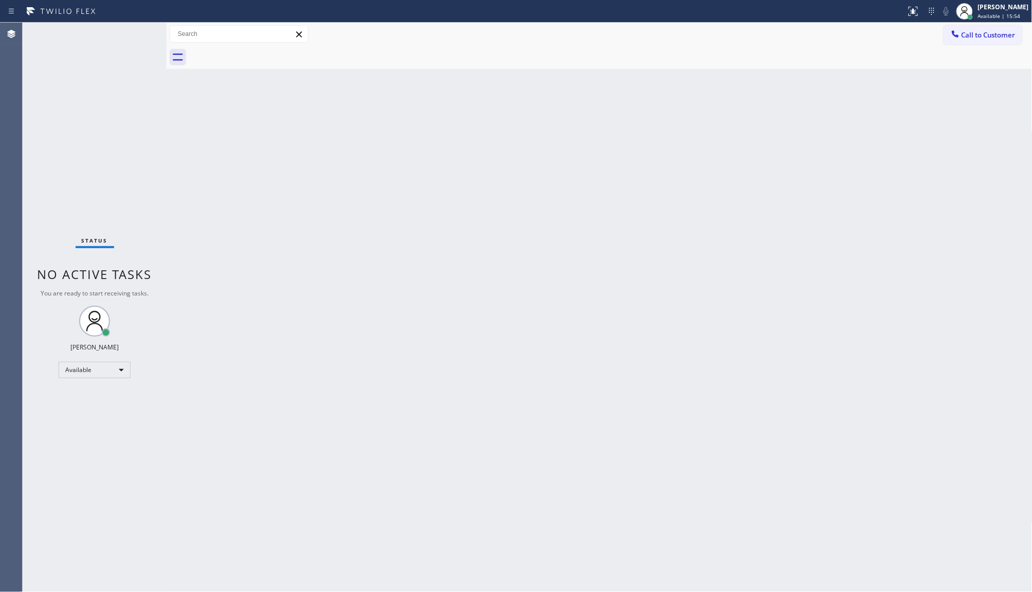
drag, startPoint x: 325, startPoint y: 165, endPoint x: 312, endPoint y: 180, distance: 20.1
click at [324, 177] on div "Back to Dashboard Change Sender ID Customers Technicians Select a contact Outbo…" at bounding box center [600, 308] width 866 height 570
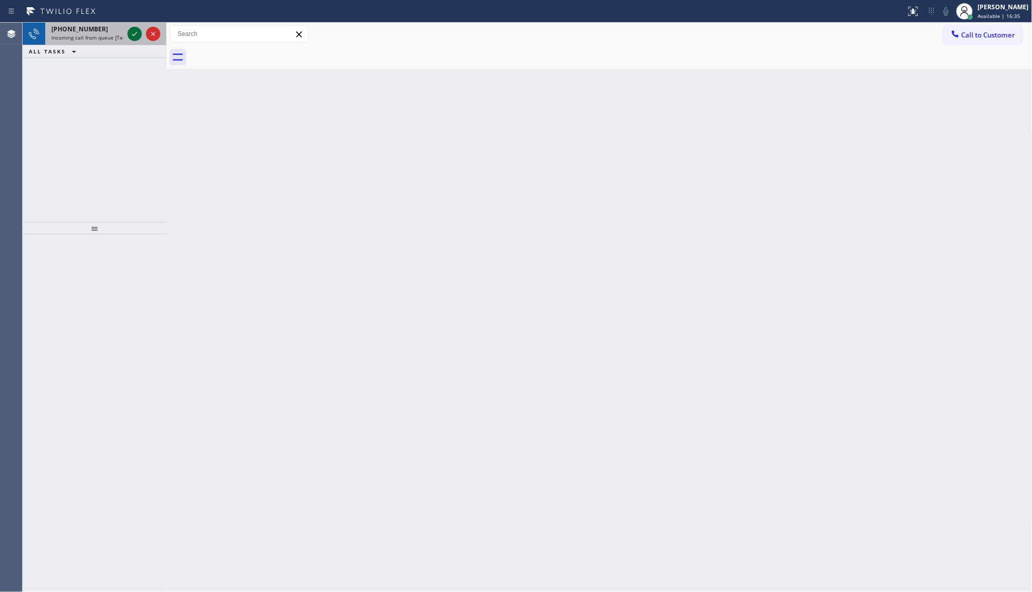
click at [138, 32] on icon at bounding box center [135, 34] width 12 height 12
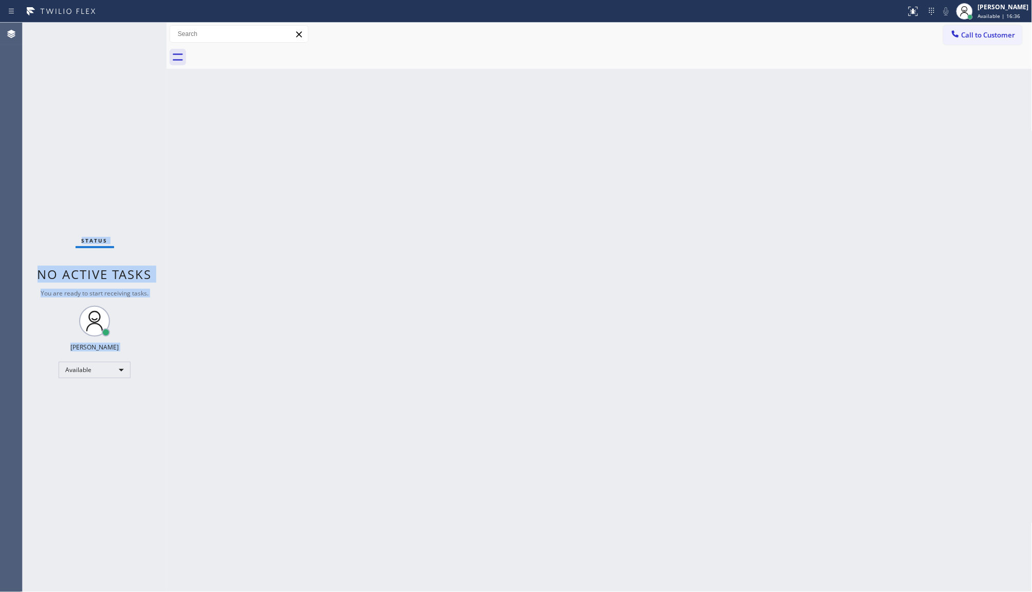
click at [138, 32] on div "Status No active tasks You are ready to start receiving tasks. JENIZA ALCAYDE A…" at bounding box center [95, 308] width 144 height 570
click at [905, 6] on div at bounding box center [913, 11] width 23 height 12
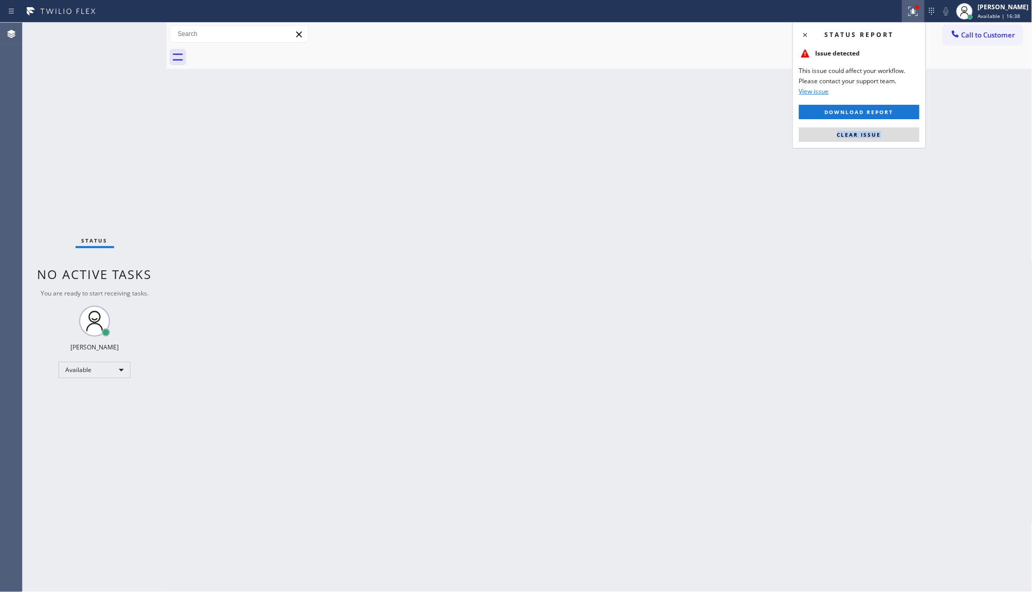
drag, startPoint x: 882, startPoint y: 122, endPoint x: 870, endPoint y: 151, distance: 30.7
click at [870, 150] on div "Status report Issue detected This issue could affect your workflow. Please cont…" at bounding box center [516, 296] width 1032 height 592
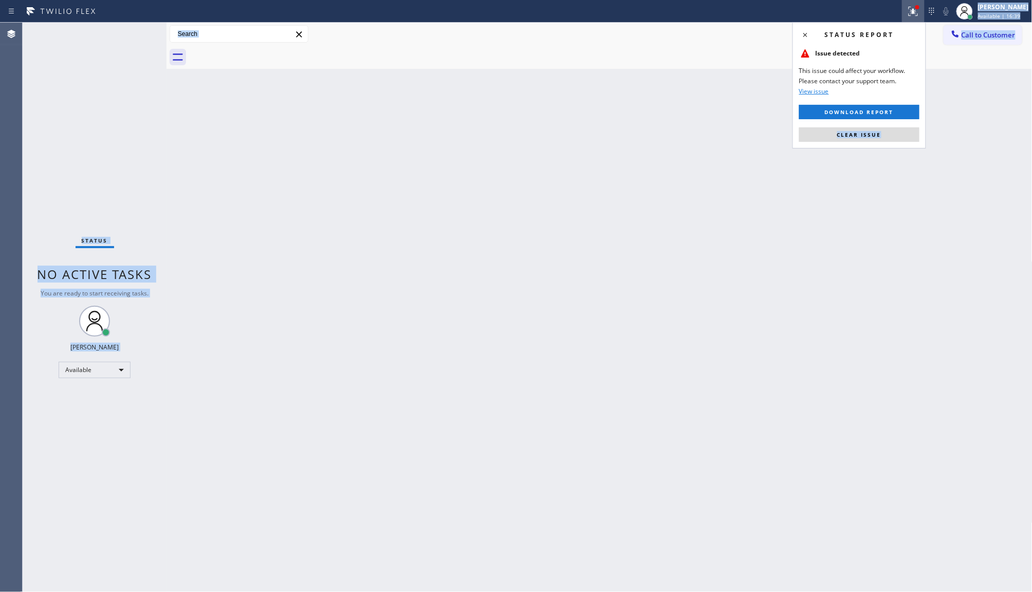
click at [877, 137] on span "Clear issue" at bounding box center [860, 134] width 44 height 7
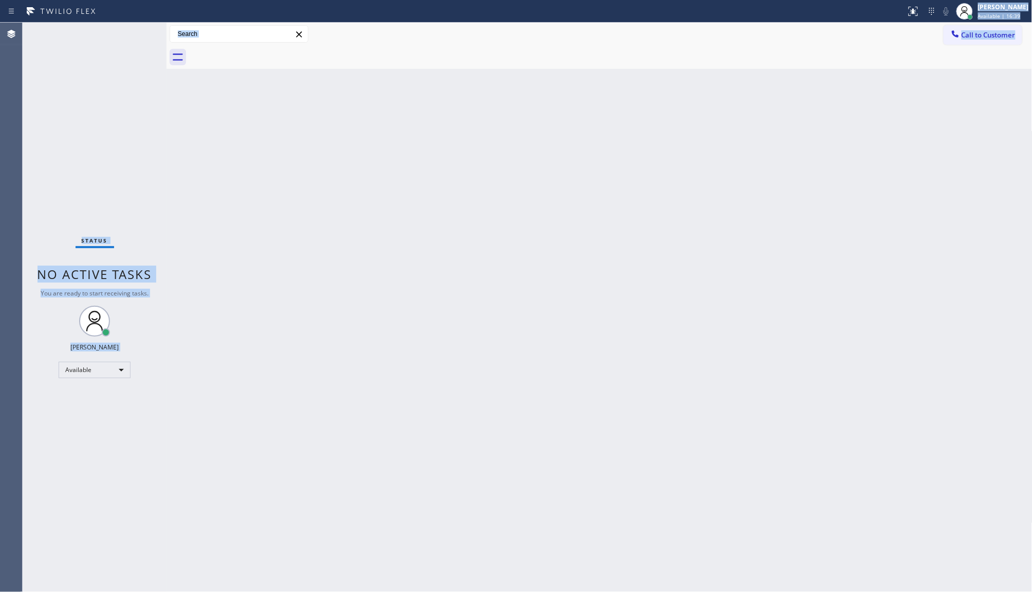
click at [877, 124] on div "Back to Dashboard Change Sender ID Customers Technicians Select a contact Outbo…" at bounding box center [600, 308] width 866 height 570
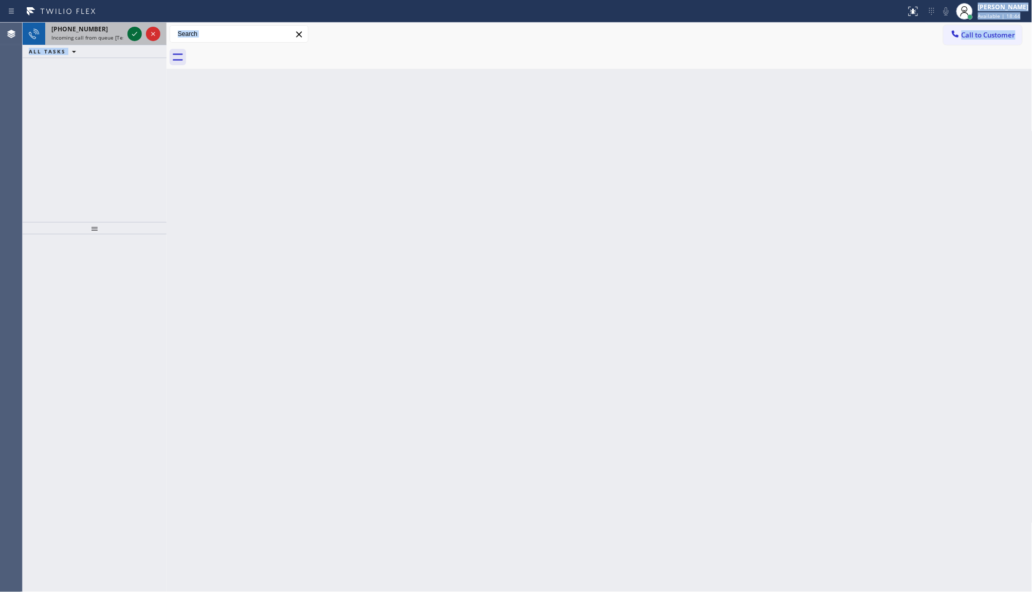
click at [130, 31] on icon at bounding box center [135, 34] width 12 height 12
click at [429, 393] on div "Back to Dashboard Change Sender ID Customers Technicians Select a contact Outbo…" at bounding box center [600, 308] width 866 height 570
click at [135, 32] on icon at bounding box center [135, 34] width 12 height 12
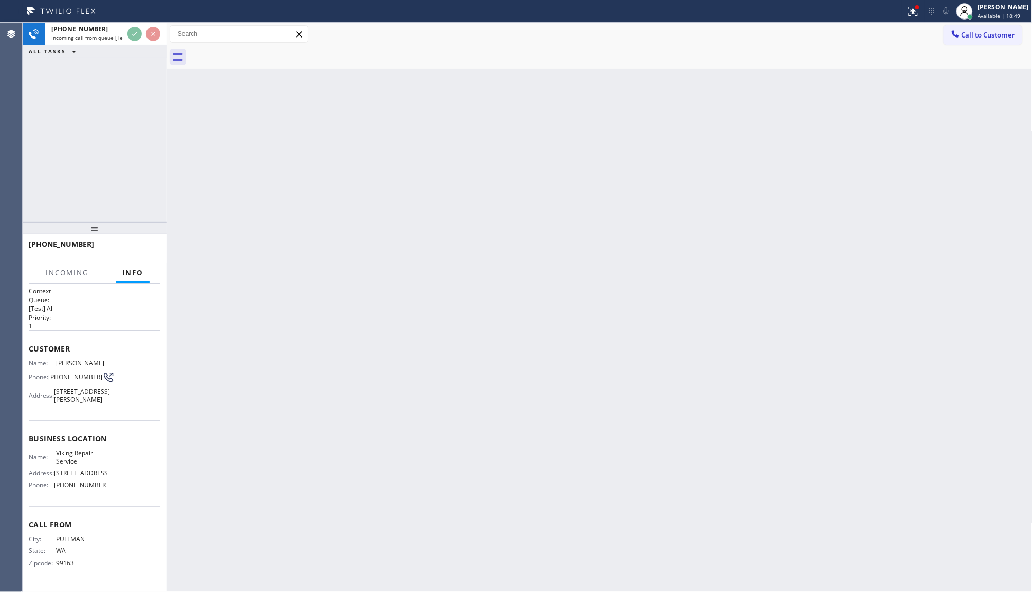
click at [199, 81] on div "+15093369449 Incoming call from queue [Test] All ALL TASKS ALL TASKS ACTIVE TAS…" at bounding box center [528, 308] width 1010 height 570
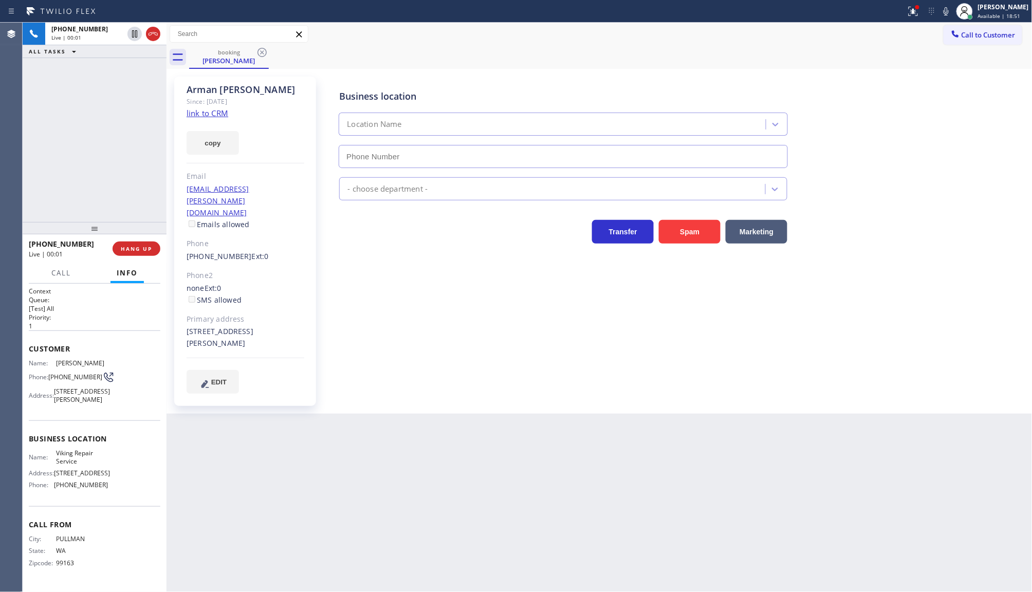
type input "(323) 416-2342"
click at [203, 112] on link "link to CRM" at bounding box center [208, 113] width 42 height 10
click at [120, 250] on button "HANG UP" at bounding box center [137, 249] width 48 height 14
click at [142, 252] on div "+15093369449 Wrap up | 00:56 COMPLETE" at bounding box center [95, 249] width 132 height 27
click at [143, 249] on span "COMPLETE" at bounding box center [134, 248] width 35 height 7
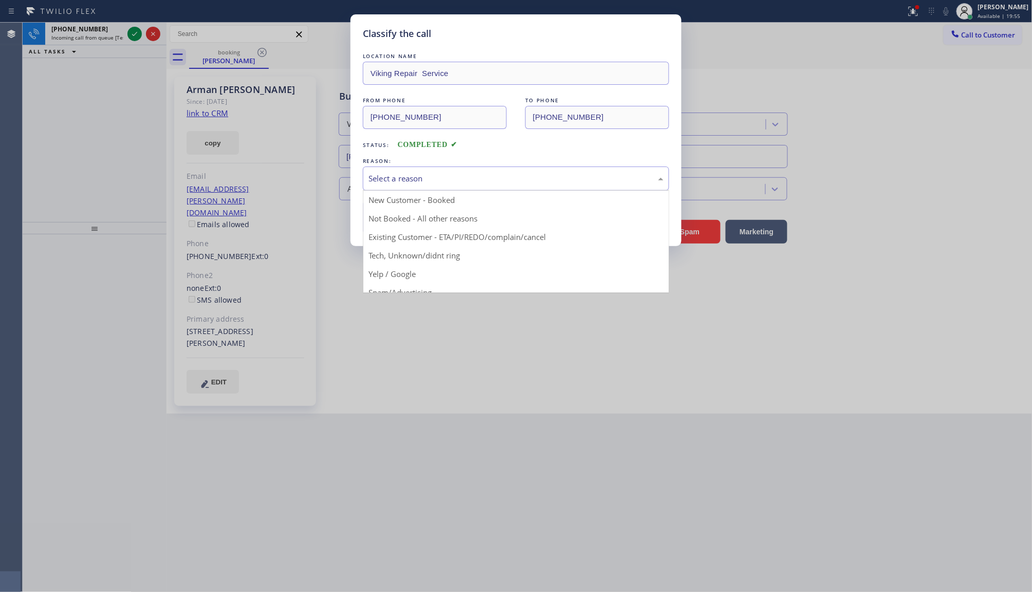
click at [433, 179] on div "Select a reason" at bounding box center [516, 179] width 295 height 12
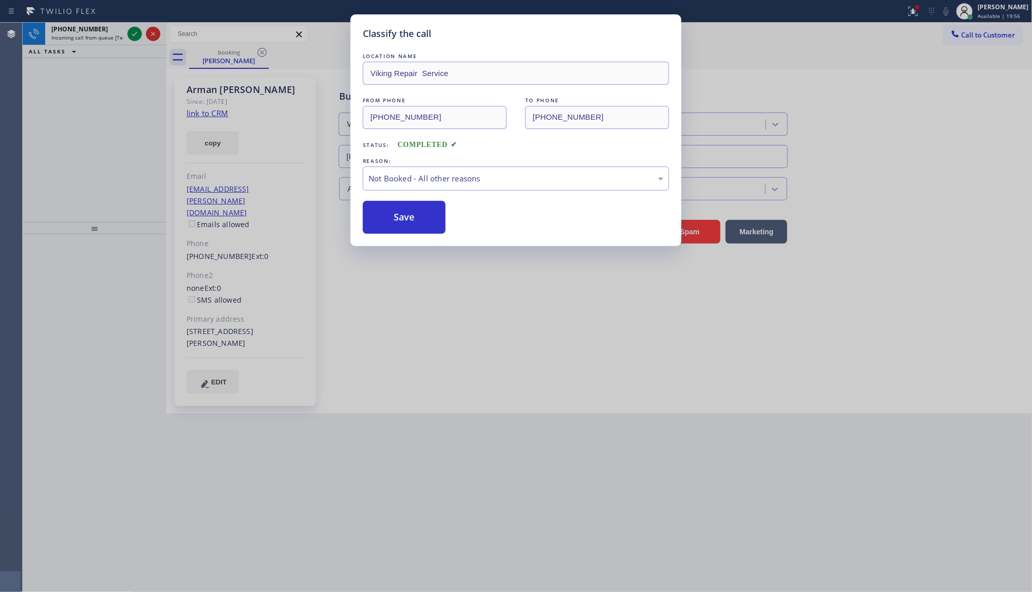
click at [392, 221] on button "Save" at bounding box center [404, 217] width 83 height 33
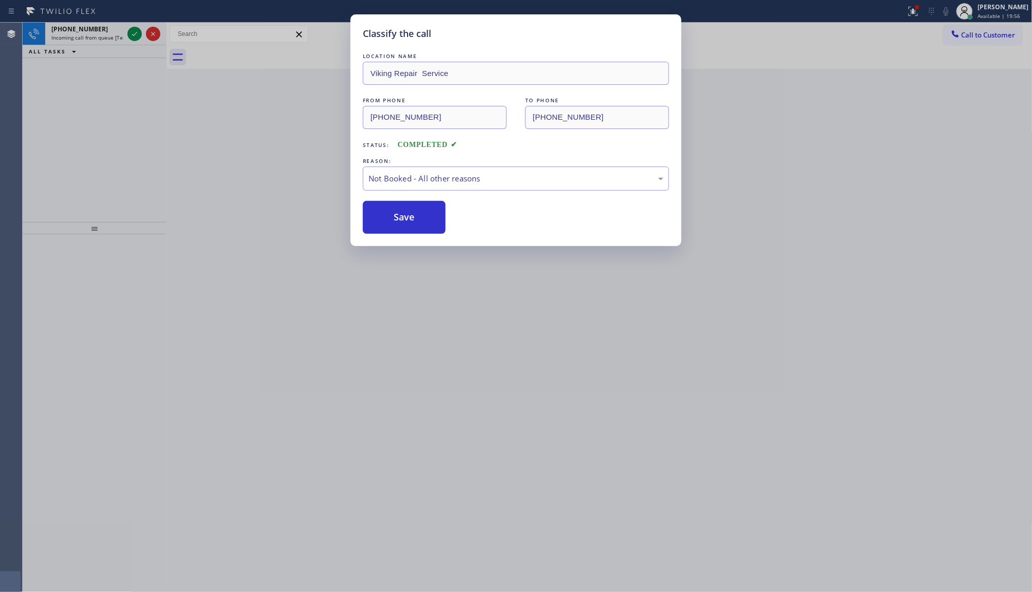
click at [392, 221] on button "Save" at bounding box center [404, 217] width 83 height 33
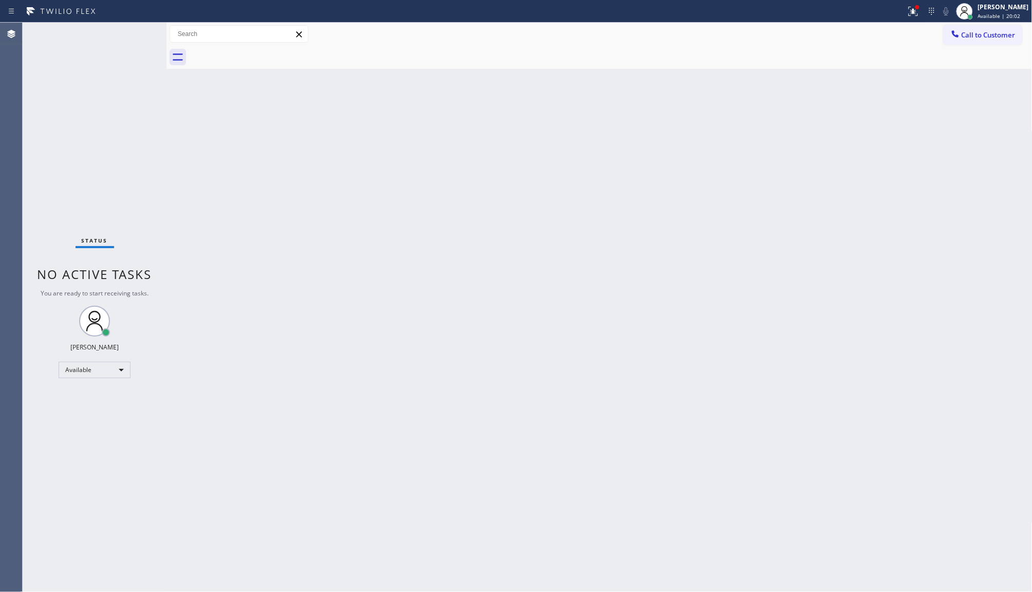
click at [135, 34] on div "Status No active tasks You are ready to start receiving tasks. JENIZA ALCAYDE A…" at bounding box center [95, 308] width 144 height 570
click at [916, 15] on icon at bounding box center [914, 11] width 12 height 12
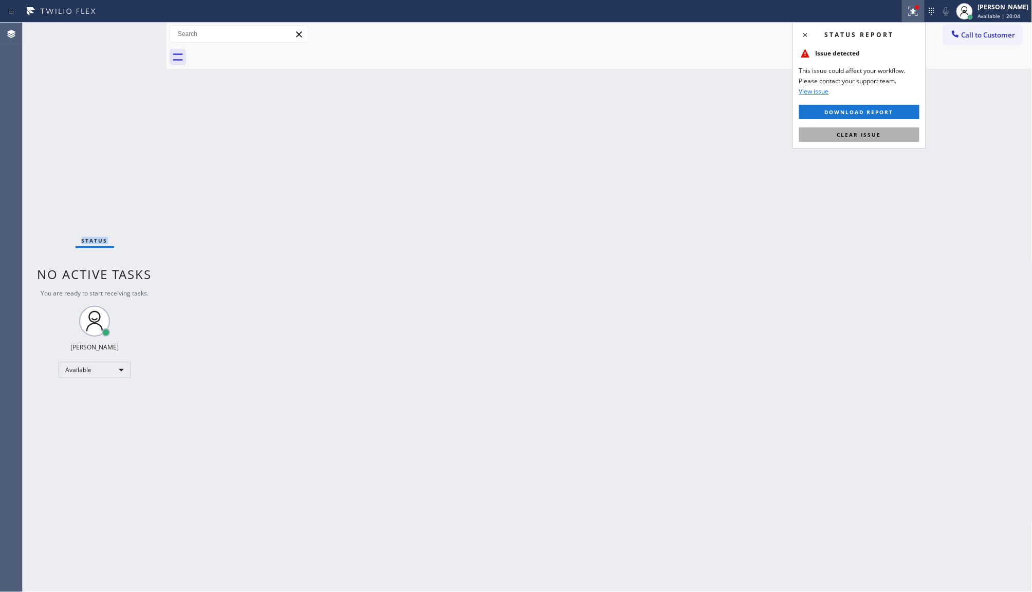
click at [882, 132] on button "Clear issue" at bounding box center [860, 135] width 120 height 14
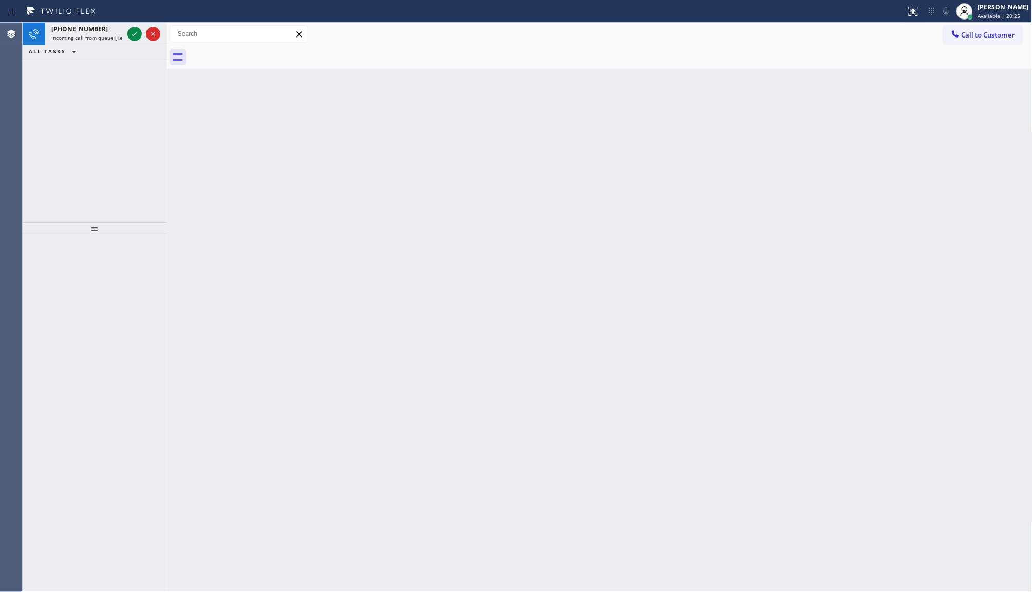
click at [140, 47] on div "ALL TASKS ALL TASKS ACTIVE TASKS TASKS IN WRAP UP" at bounding box center [95, 51] width 144 height 13
click at [129, 37] on icon at bounding box center [135, 34] width 12 height 12
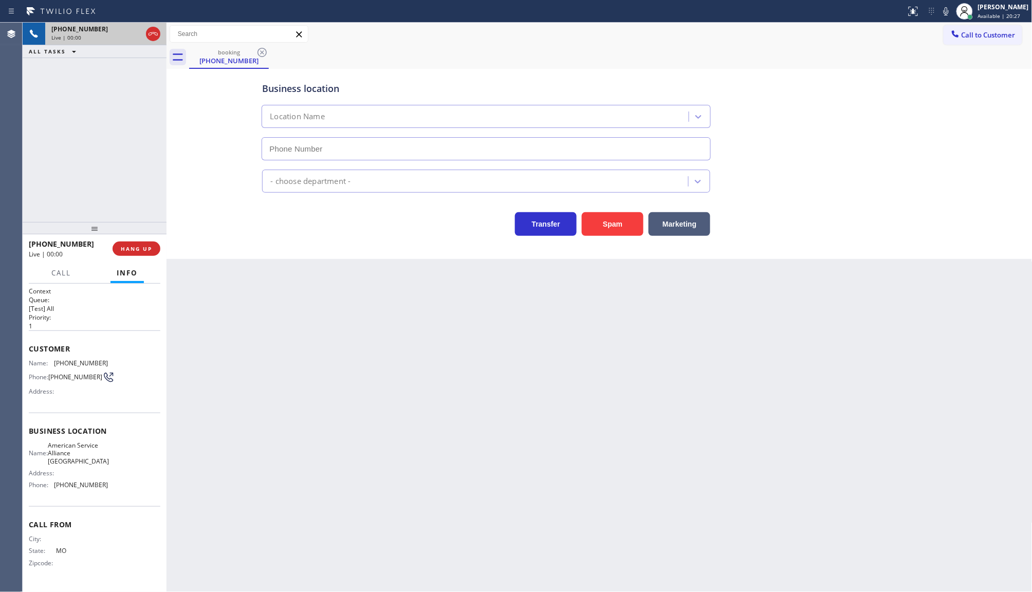
type input "(619) 413-0400"
click at [138, 249] on span "HANG UP" at bounding box center [136, 248] width 31 height 7
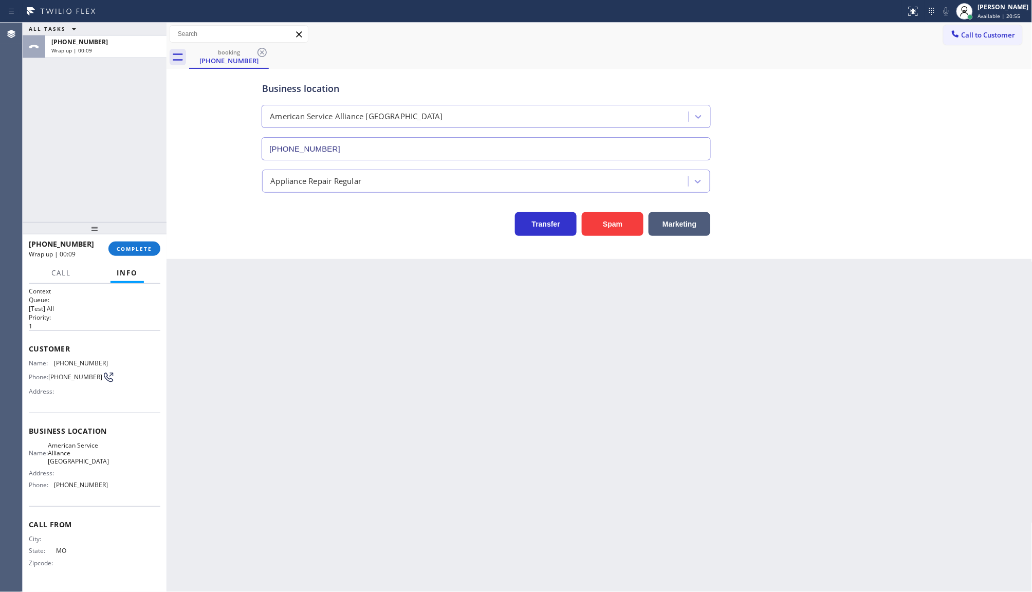
click at [444, 373] on div "Back to Dashboard Change Sender ID Customers Technicians Select a contact Outbo…" at bounding box center [600, 308] width 866 height 570
click at [142, 256] on button "COMPLETE" at bounding box center [134, 249] width 52 height 14
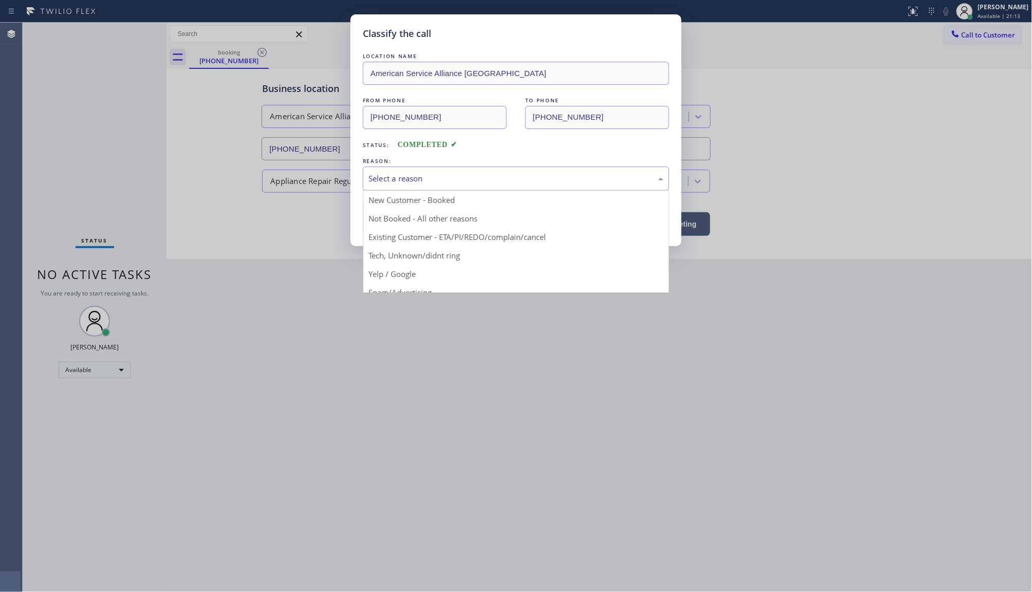
click at [438, 188] on div "Select a reason" at bounding box center [516, 179] width 306 height 24
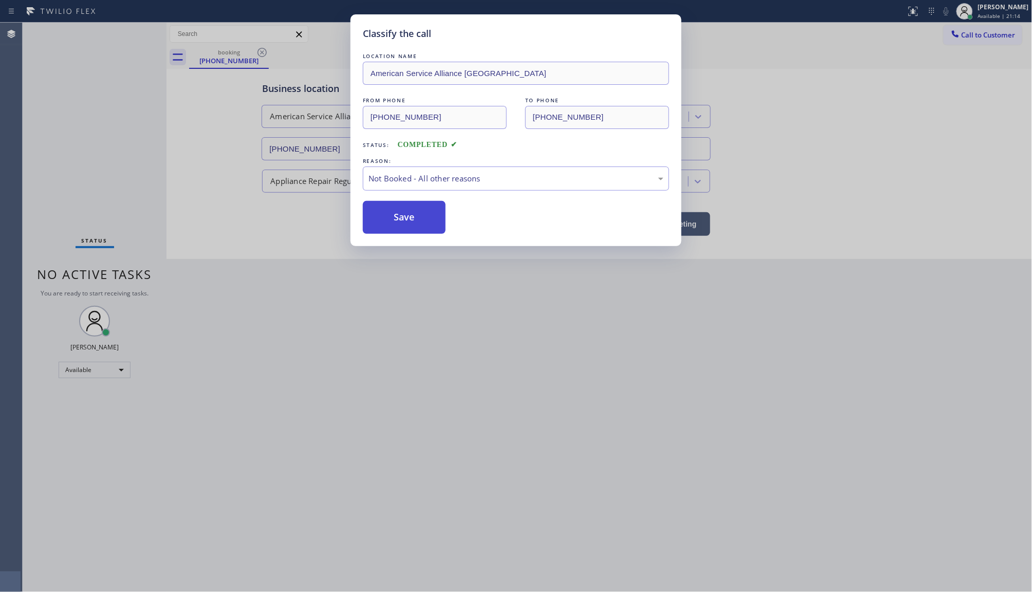
click at [404, 217] on button "Save" at bounding box center [404, 217] width 83 height 33
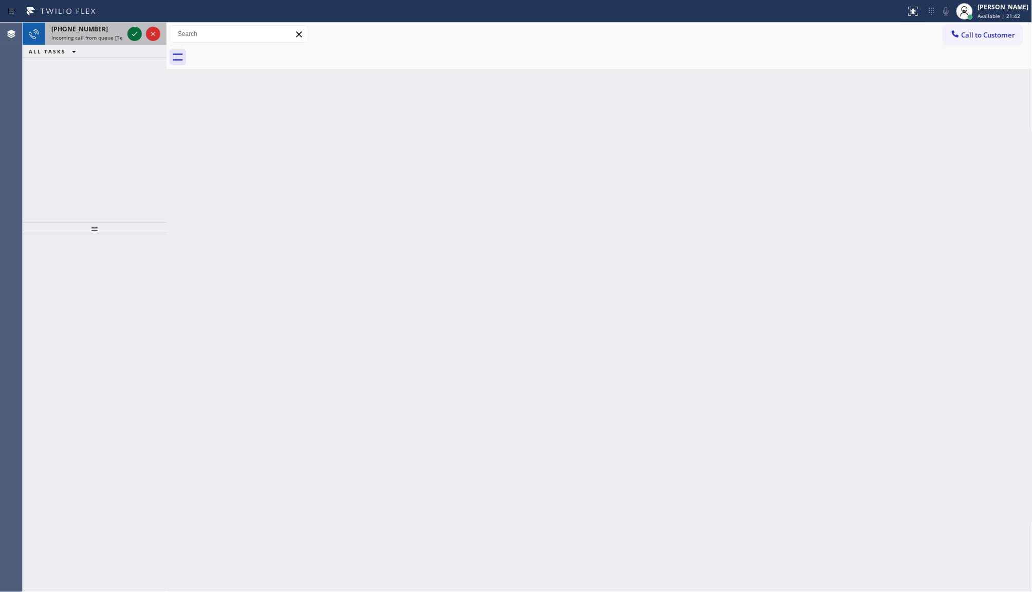
click at [130, 31] on icon at bounding box center [135, 34] width 12 height 12
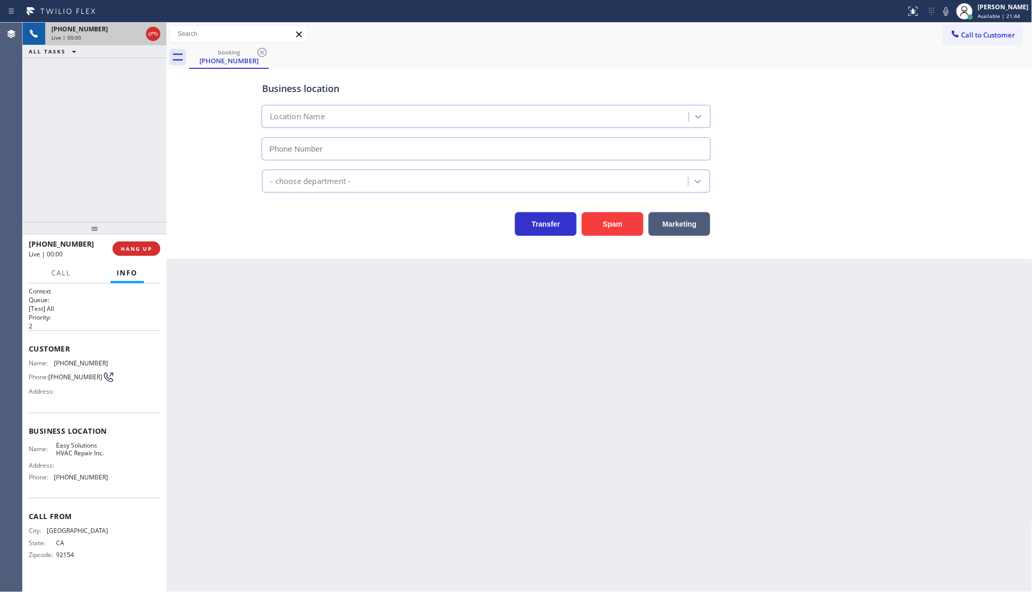
type input "(619) 485-6158"
drag, startPoint x: 596, startPoint y: 214, endPoint x: 603, endPoint y: 226, distance: 13.6
click at [602, 226] on button "Spam" at bounding box center [613, 224] width 62 height 24
click at [626, 218] on button "Spam" at bounding box center [613, 224] width 62 height 24
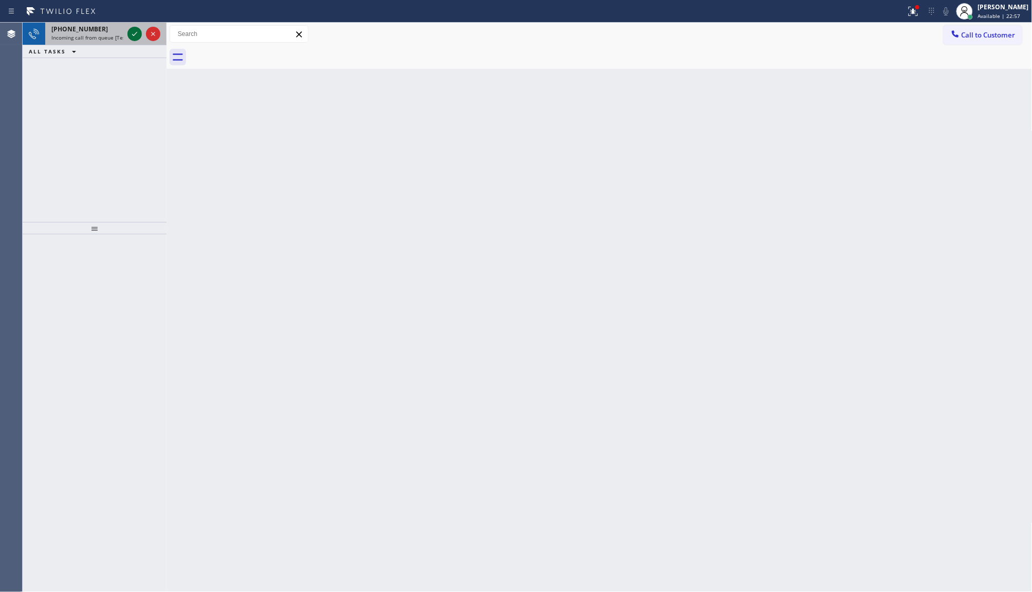
click at [133, 35] on icon at bounding box center [134, 34] width 5 height 4
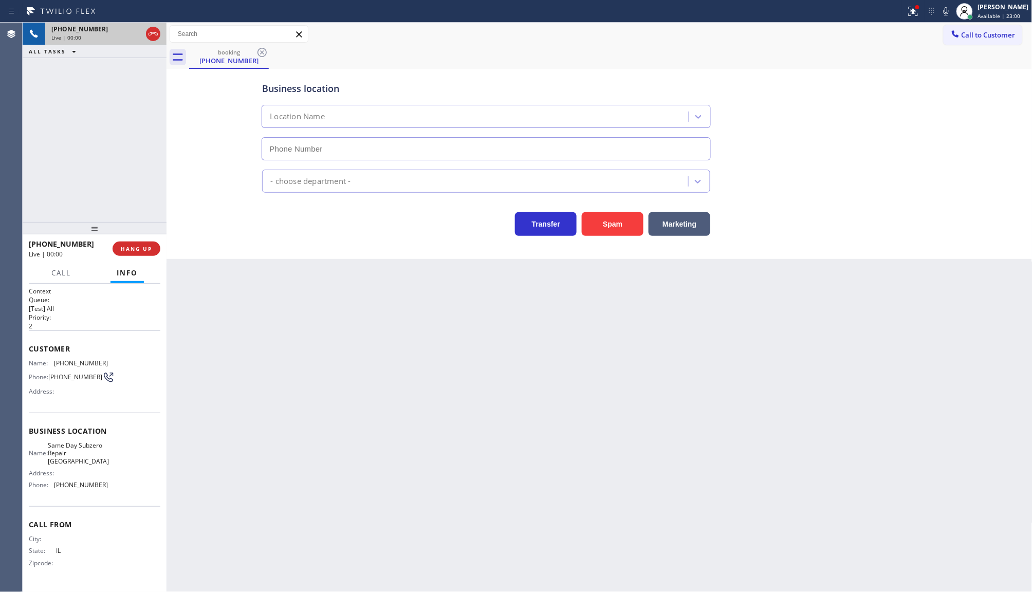
type input "(708) 419-1704"
click at [913, 15] on icon at bounding box center [914, 11] width 12 height 12
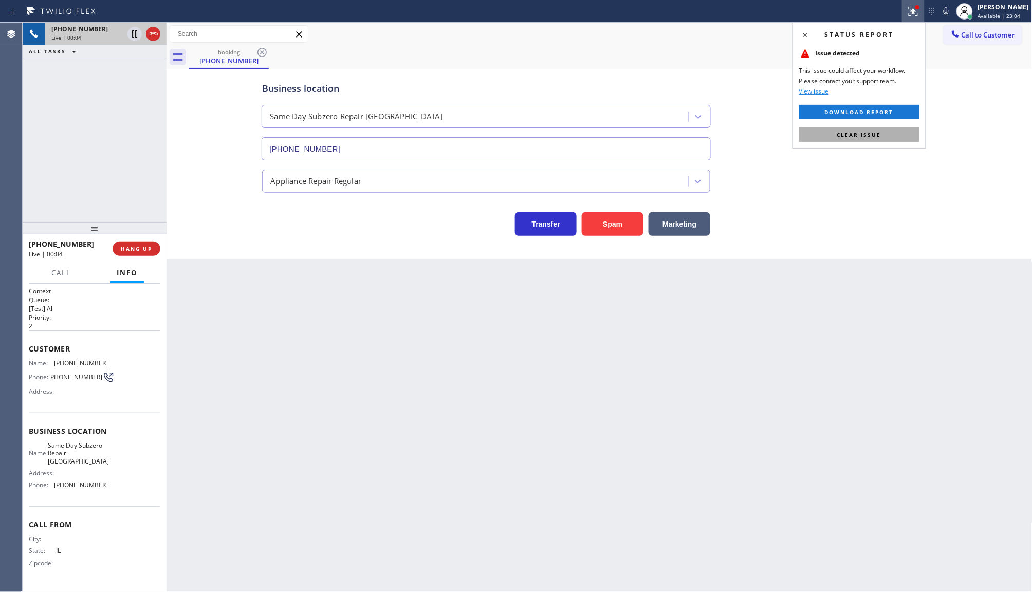
click at [884, 137] on button "Clear issue" at bounding box center [860, 135] width 120 height 14
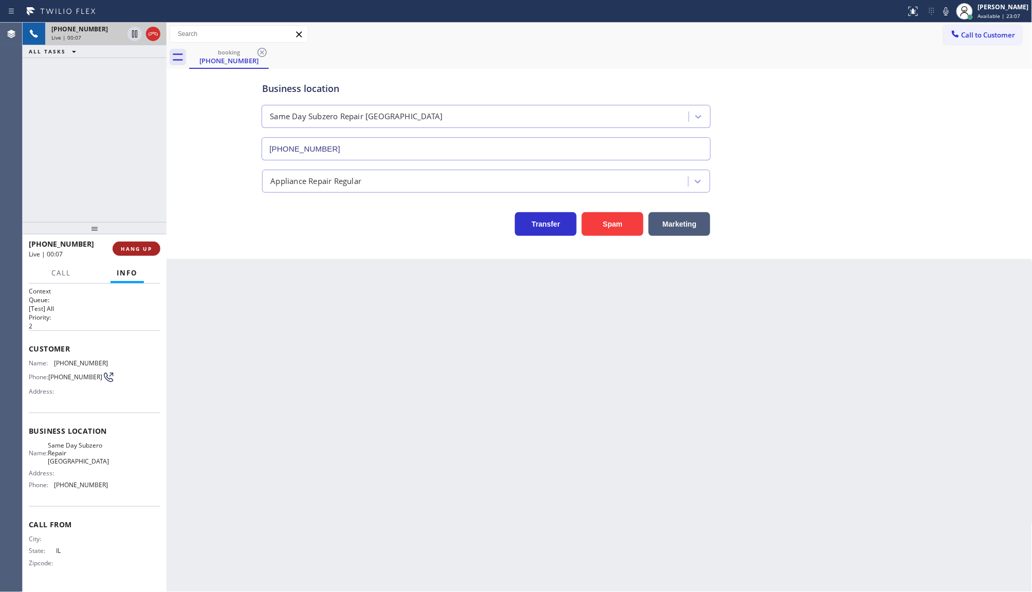
click at [147, 246] on span "HANG UP" at bounding box center [136, 248] width 31 height 7
click at [117, 245] on span "COMPLETE" at bounding box center [134, 248] width 35 height 7
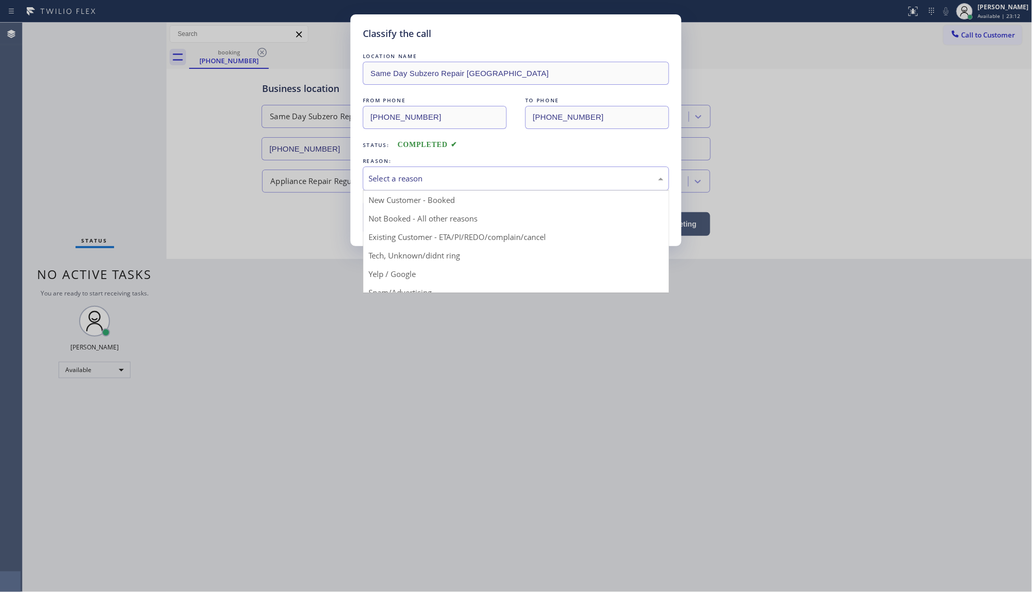
click at [429, 183] on div "Select a reason" at bounding box center [516, 179] width 295 height 12
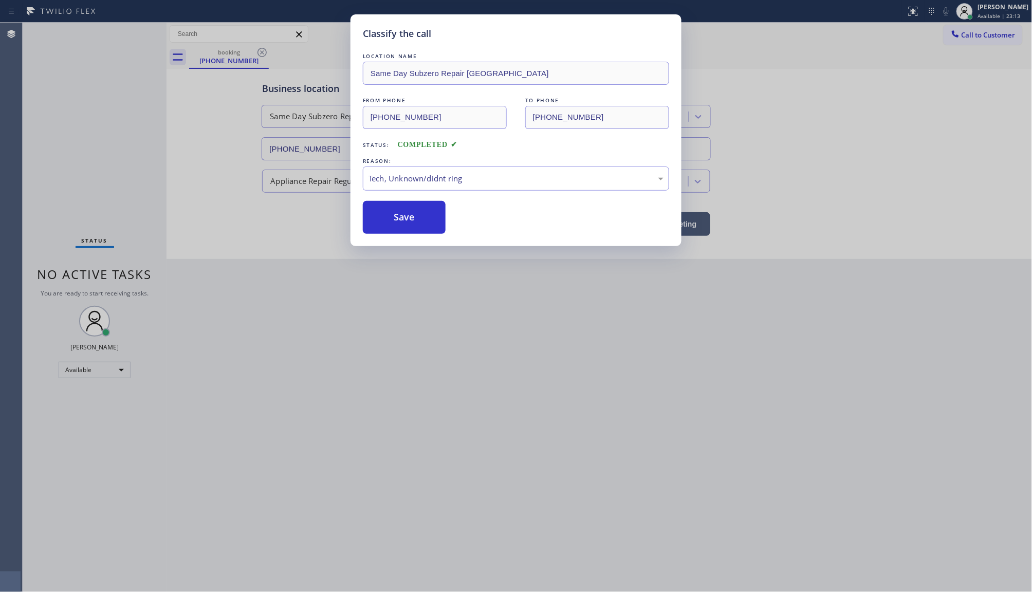
click at [428, 235] on div "Classify the call LOCATION NAME Same Day Subzero Repair Orland Park FROM PHONE …" at bounding box center [516, 130] width 331 height 232
click at [443, 212] on button "Save" at bounding box center [404, 217] width 83 height 33
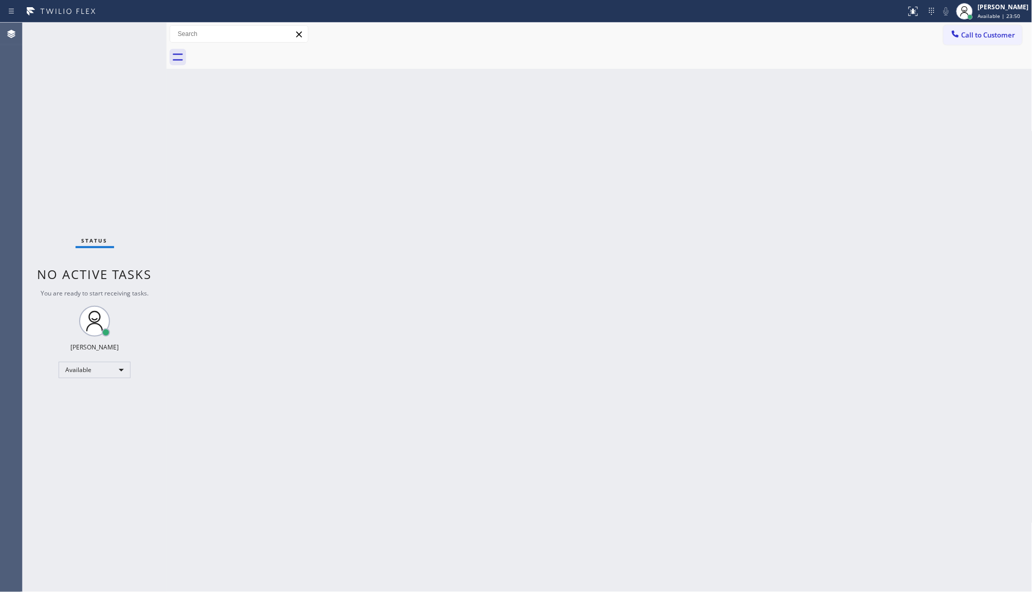
click at [428, 333] on div "Back to Dashboard Change Sender ID Customers Technicians Select a contact Outbo…" at bounding box center [600, 308] width 866 height 570
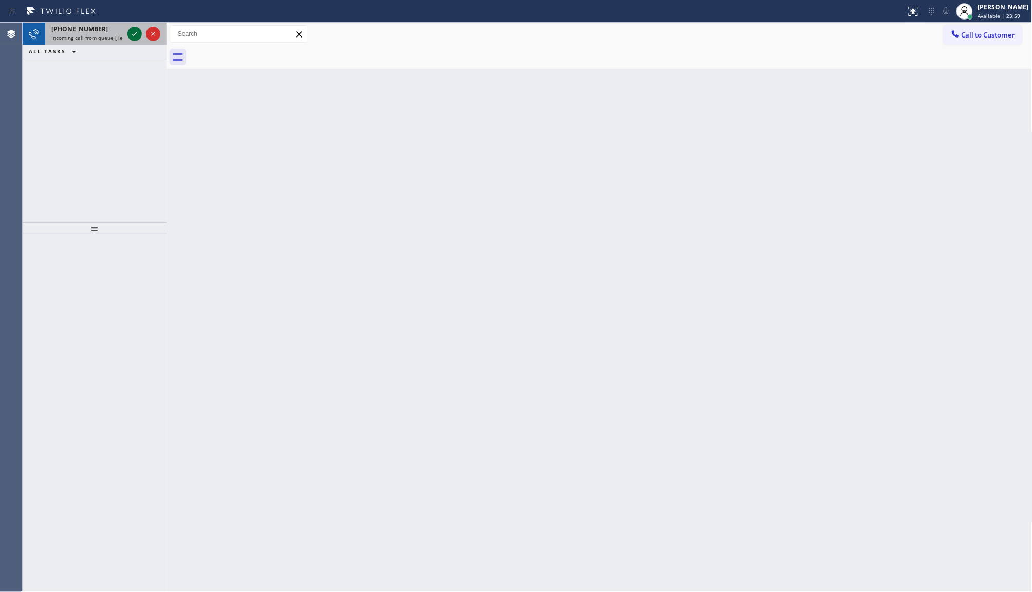
click at [134, 31] on icon at bounding box center [135, 34] width 12 height 12
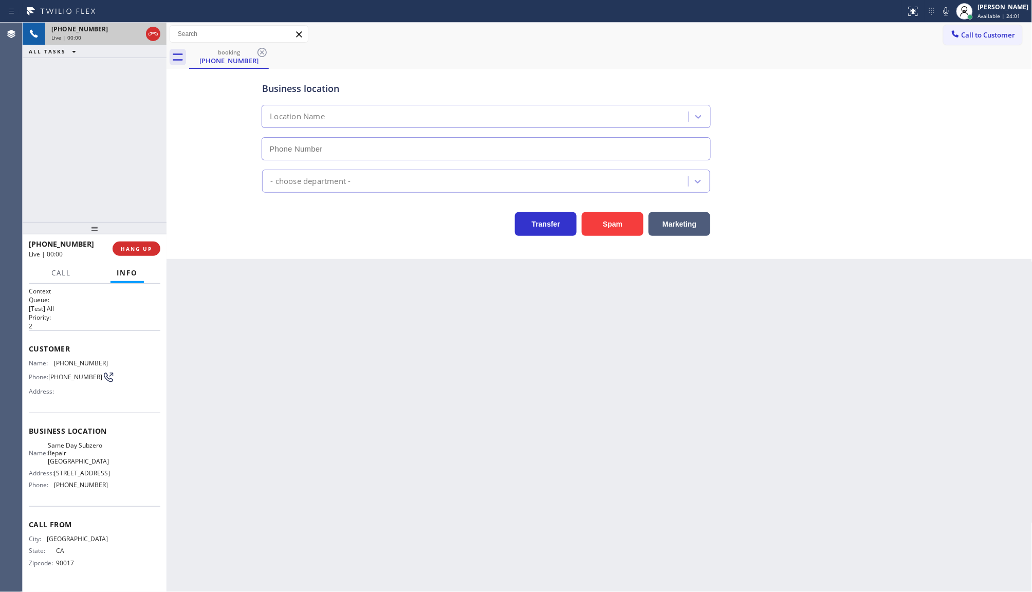
type input "(424) 398-7898"
click at [135, 253] on button "HANG UP" at bounding box center [137, 249] width 48 height 14
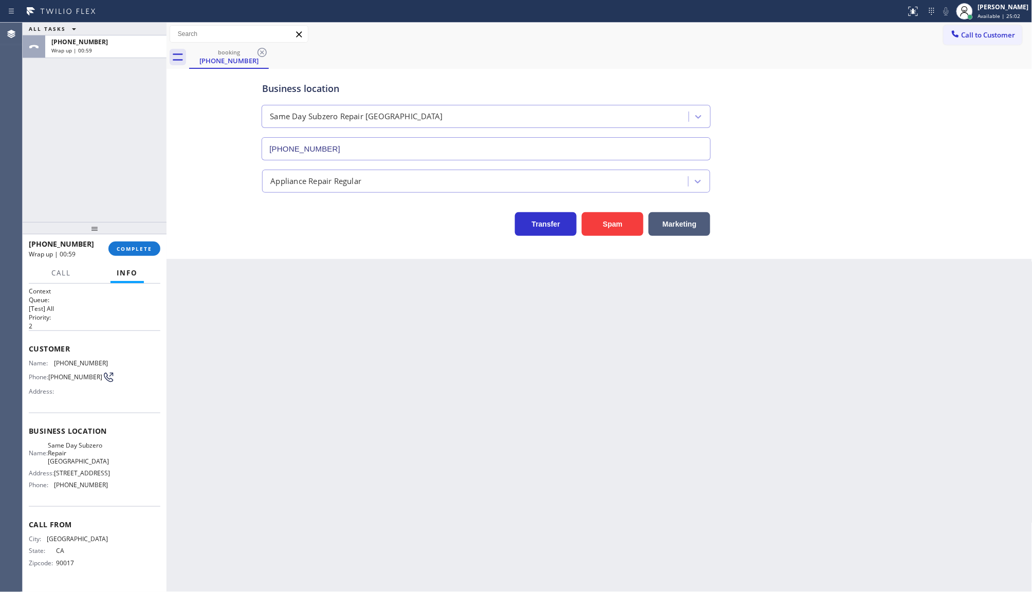
click at [144, 240] on div "+14242081354 Wrap up | 00:59 COMPLETE" at bounding box center [95, 249] width 132 height 27
click at [141, 247] on button "COMPLETE" at bounding box center [134, 249] width 52 height 14
click at [139, 259] on div "+14242081354 Wrap up | 01:00 COMPLETE" at bounding box center [95, 249] width 132 height 27
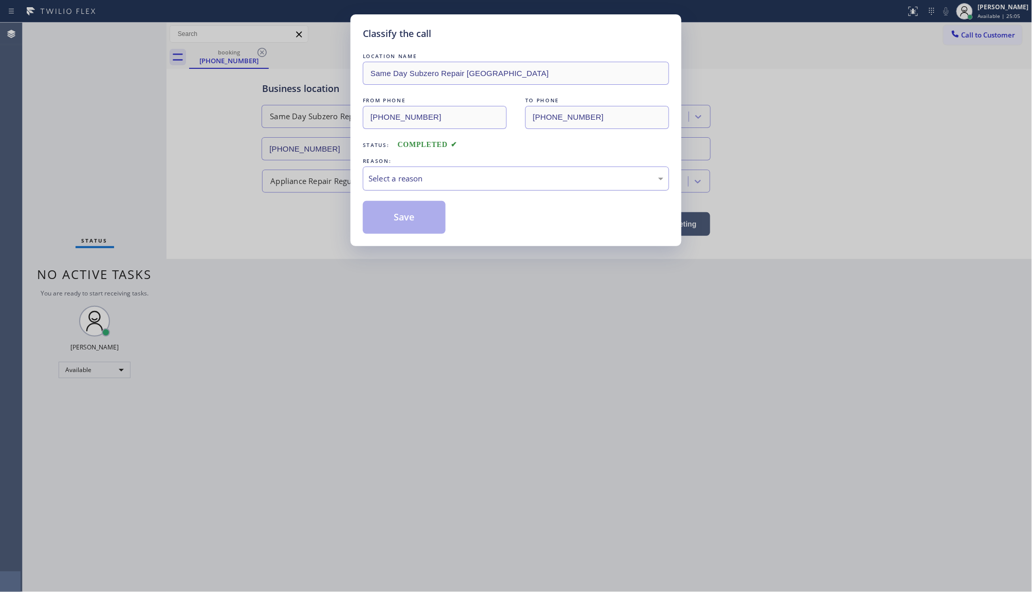
click at [367, 180] on div "Select a reason" at bounding box center [516, 179] width 306 height 24
click at [396, 220] on button "Save" at bounding box center [404, 217] width 83 height 33
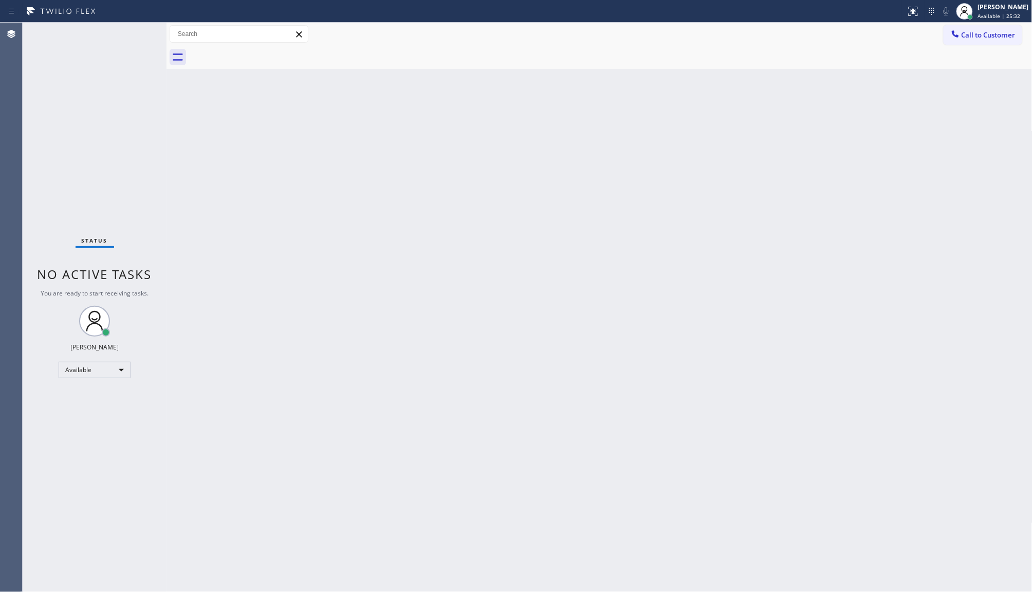
click at [128, 41] on div "Status No active tasks You are ready to start receiving tasks. JENIZA ALCAYDE A…" at bounding box center [95, 308] width 144 height 570
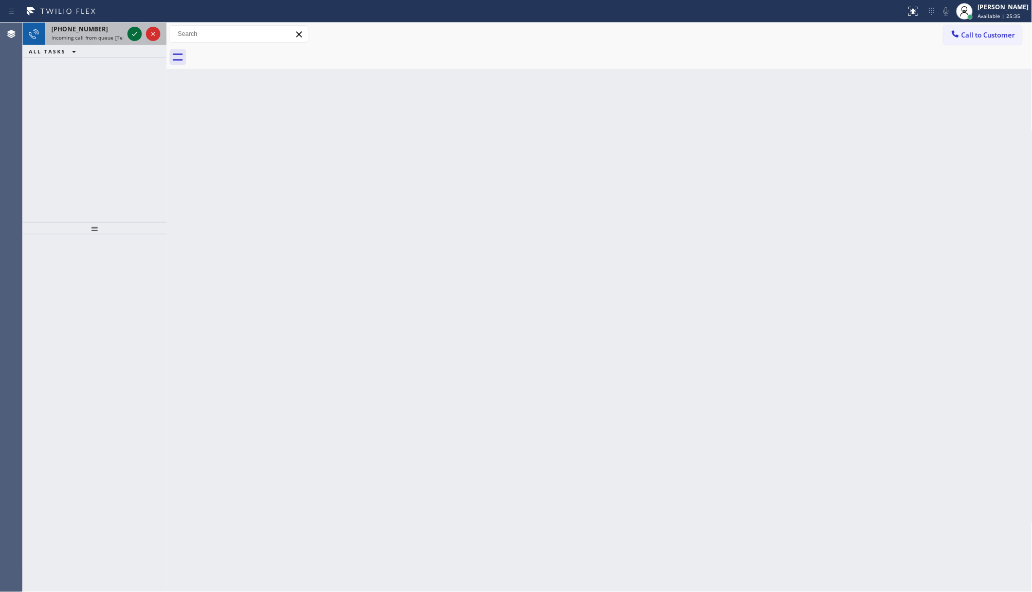
click at [130, 33] on icon at bounding box center [135, 34] width 12 height 12
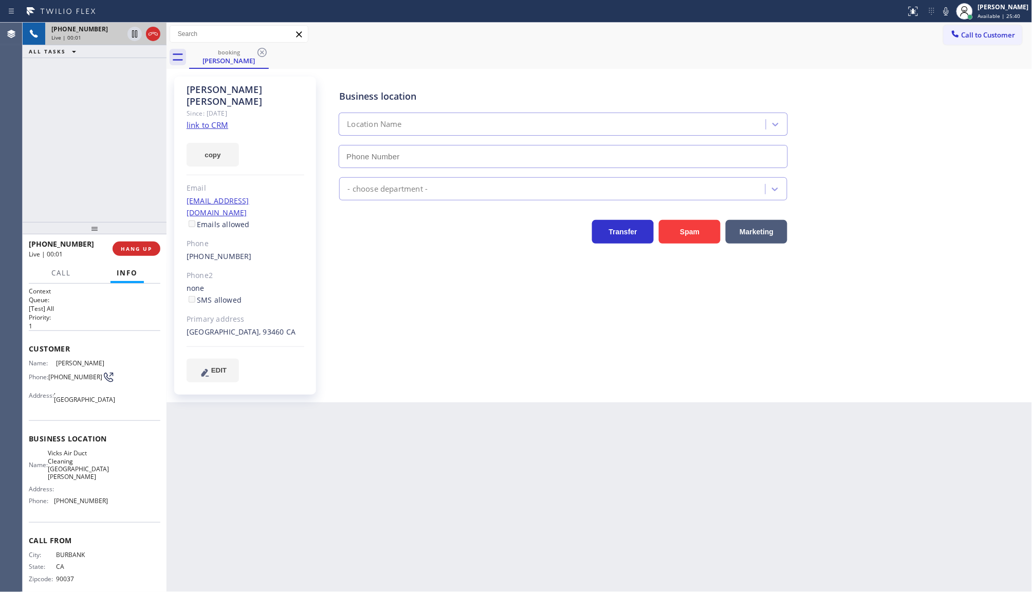
type input "(805) 608-3800"
click at [114, 247] on button "HANG UP" at bounding box center [137, 249] width 48 height 14
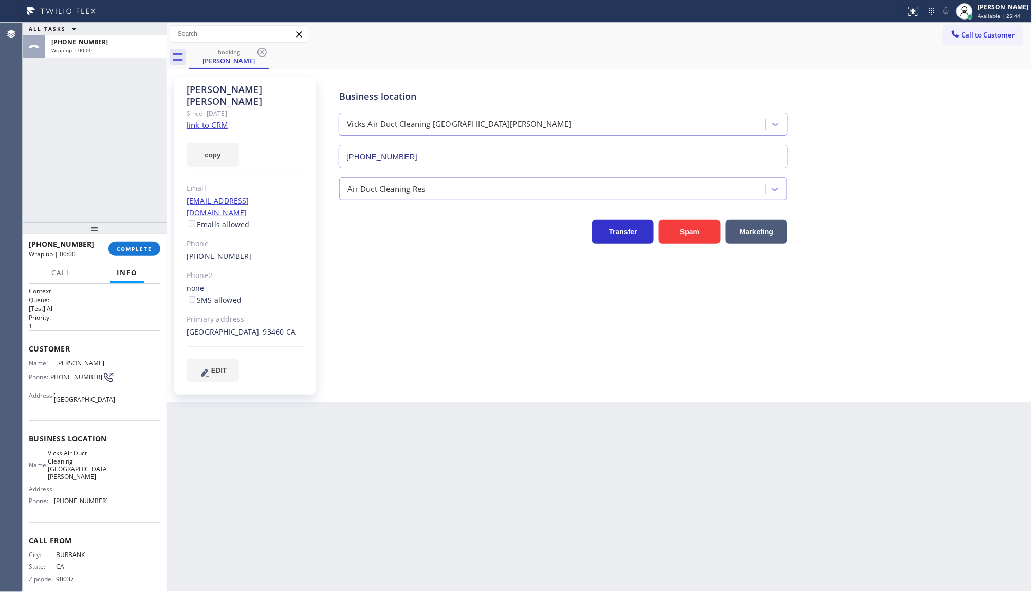
click at [195, 120] on link "link to CRM" at bounding box center [208, 125] width 42 height 10
click at [128, 240] on div "+12139253795 Wrap up | 00:50 COMPLETE" at bounding box center [95, 249] width 132 height 27
click at [124, 247] on span "COMPLETE" at bounding box center [134, 248] width 35 height 7
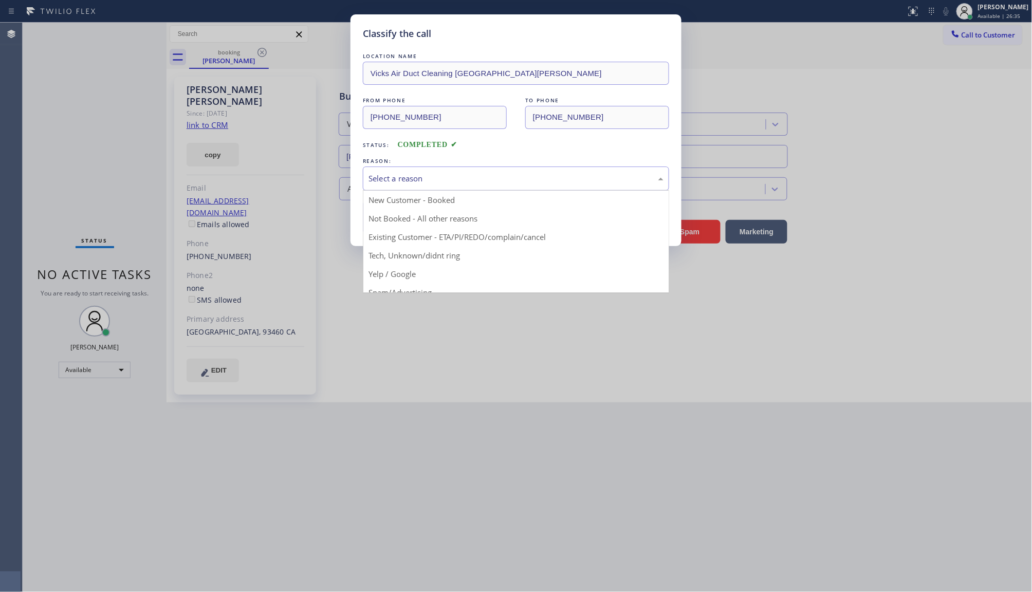
click at [392, 187] on div "Select a reason" at bounding box center [516, 179] width 306 height 24
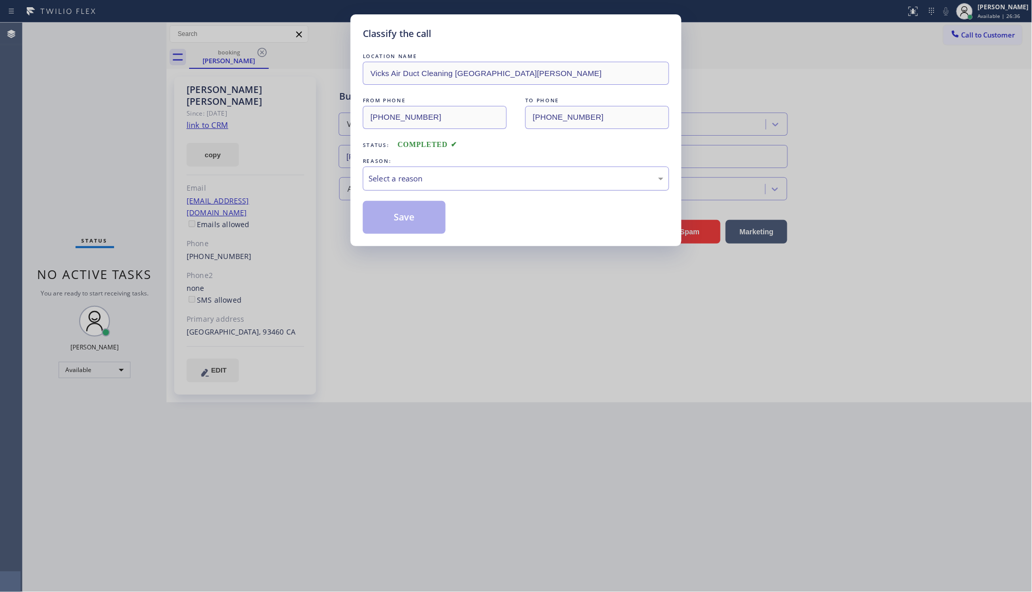
click at [392, 187] on div "Select a reason" at bounding box center [516, 179] width 306 height 24
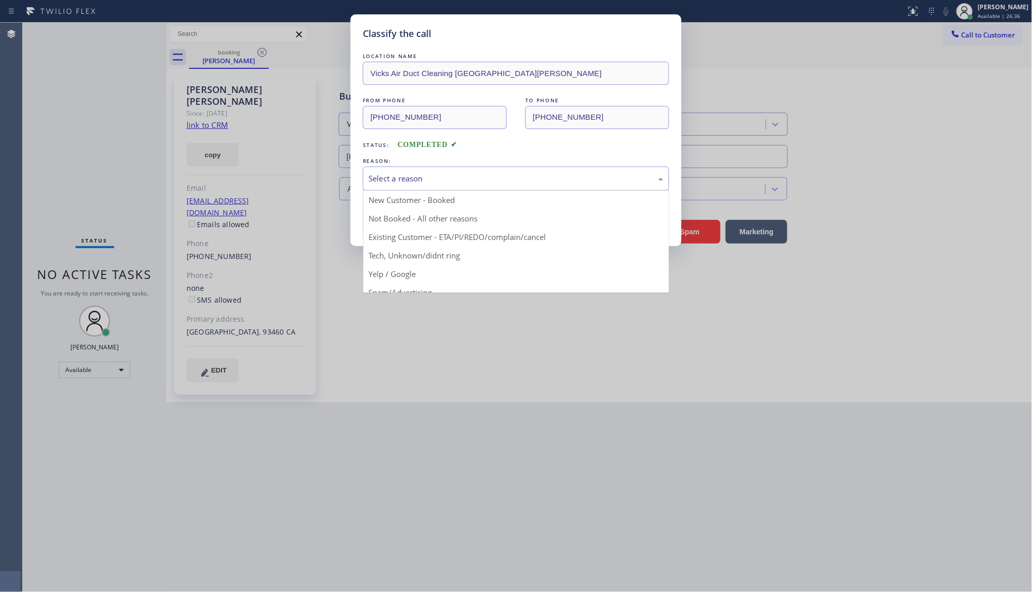
click at [395, 178] on div "Select a reason" at bounding box center [516, 179] width 295 height 12
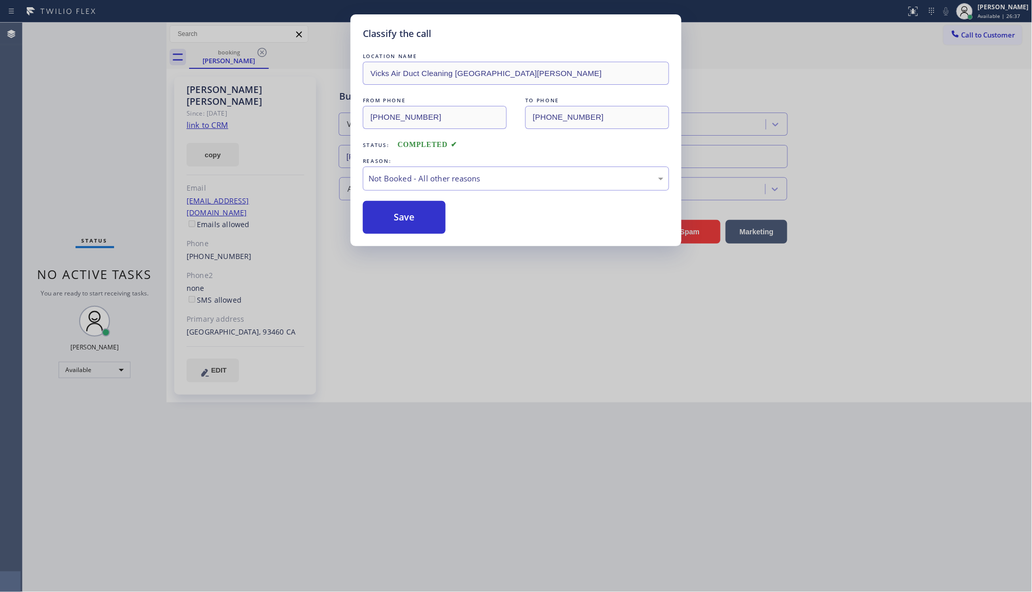
click at [394, 225] on button "Save" at bounding box center [404, 217] width 83 height 33
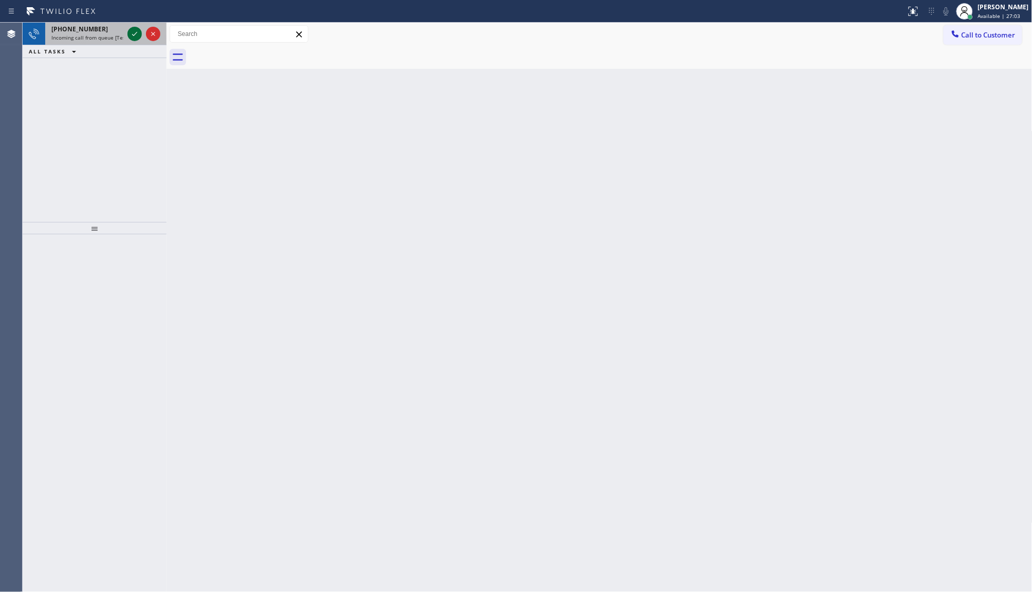
click at [136, 35] on icon at bounding box center [135, 34] width 12 height 12
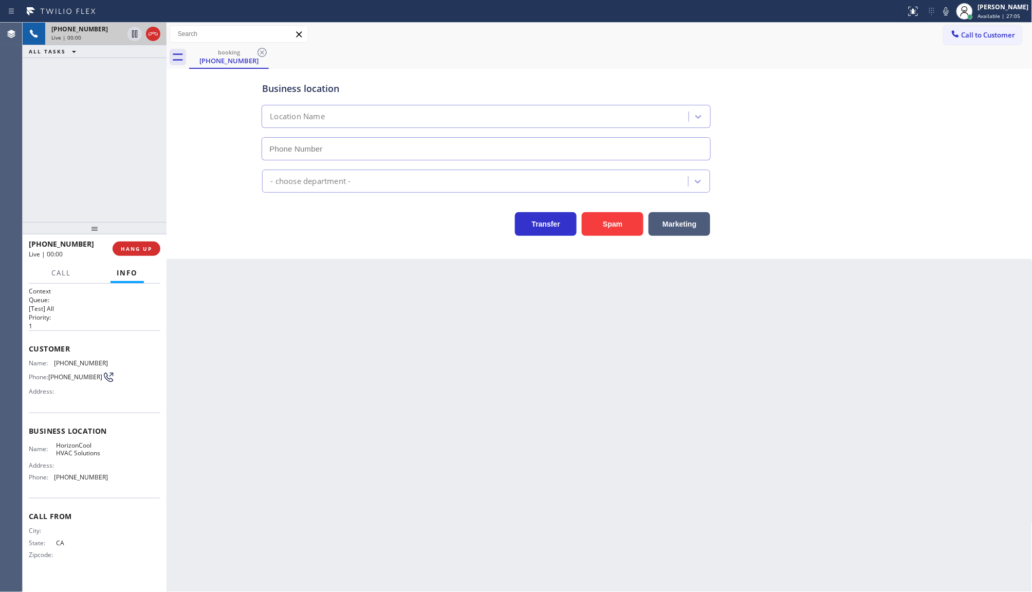
type input "(650) 670-3868"
click at [621, 222] on button "Spam" at bounding box center [613, 224] width 62 height 24
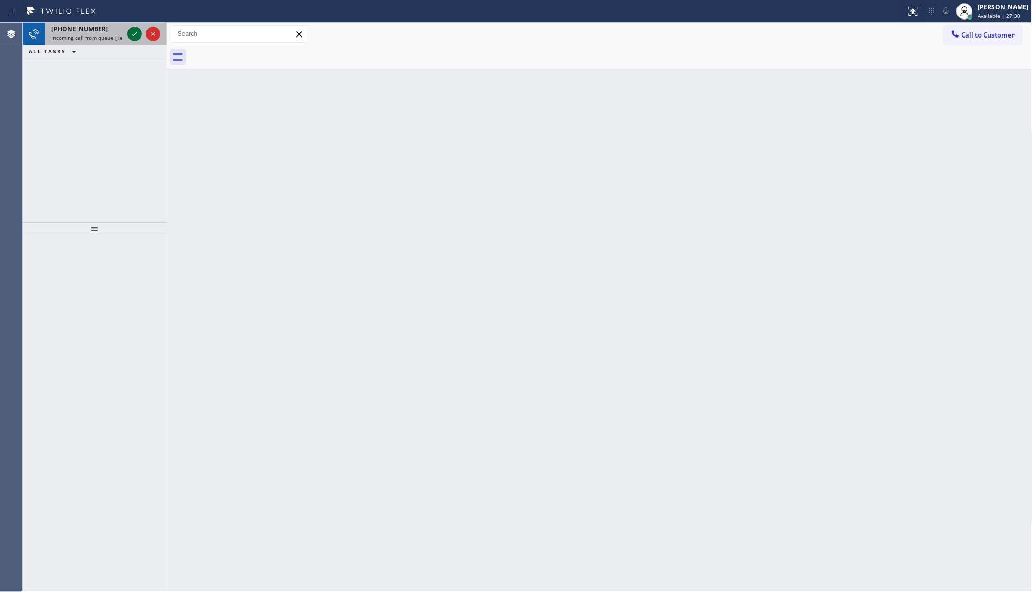
click at [135, 37] on icon at bounding box center [135, 34] width 12 height 12
click at [139, 34] on icon at bounding box center [135, 34] width 12 height 12
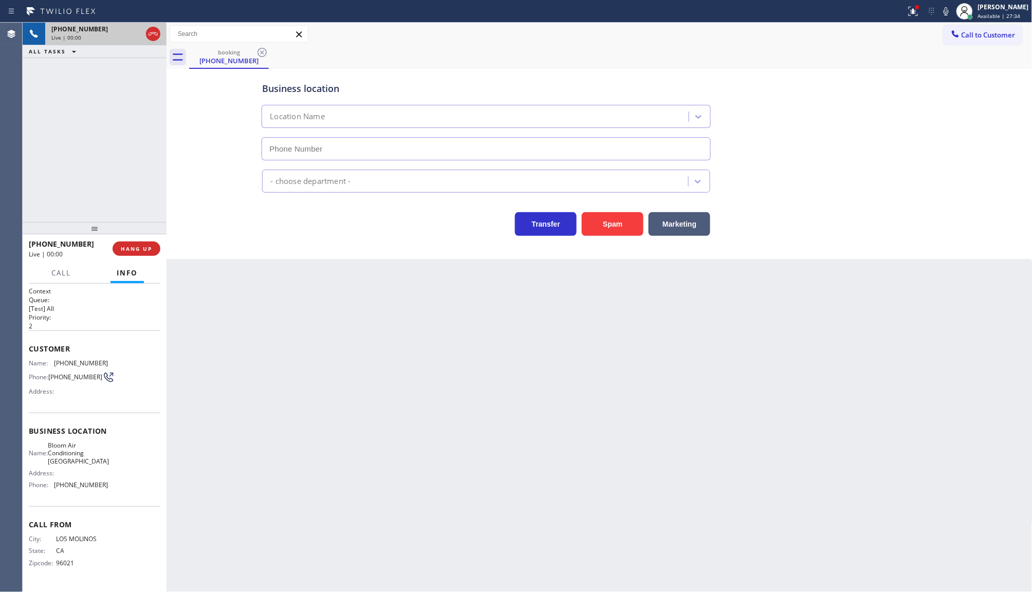
type input "(530) 290-6484"
click at [633, 226] on button "Spam" at bounding box center [613, 224] width 62 height 24
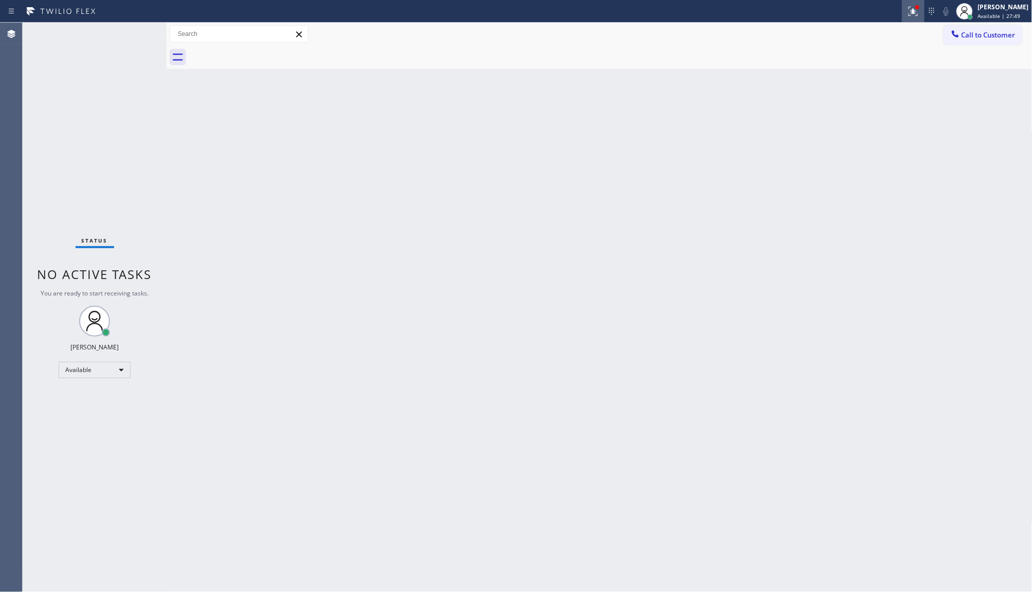
click at [911, 14] on icon at bounding box center [913, 11] width 9 height 9
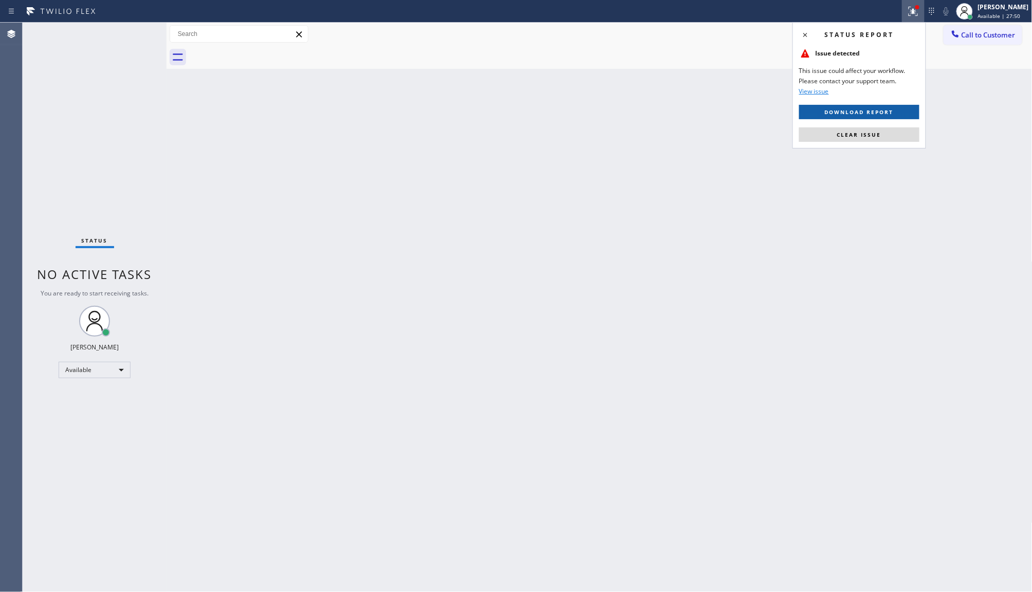
click at [885, 111] on span "Download report" at bounding box center [859, 111] width 69 height 7
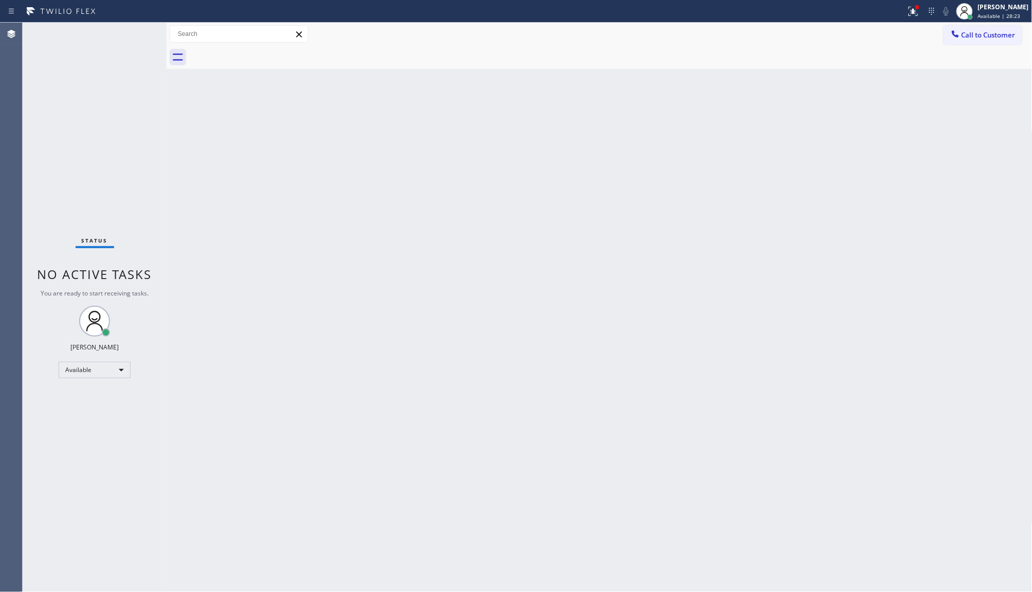
click at [142, 34] on div "Status No active tasks You are ready to start receiving tasks. JENIZA ALCAYDE A…" at bounding box center [95, 308] width 144 height 570
click at [132, 34] on div "Status No active tasks You are ready to start receiving tasks. JENIZA ALCAYDE A…" at bounding box center [95, 308] width 144 height 570
click at [917, 13] on icon at bounding box center [913, 11] width 9 height 9
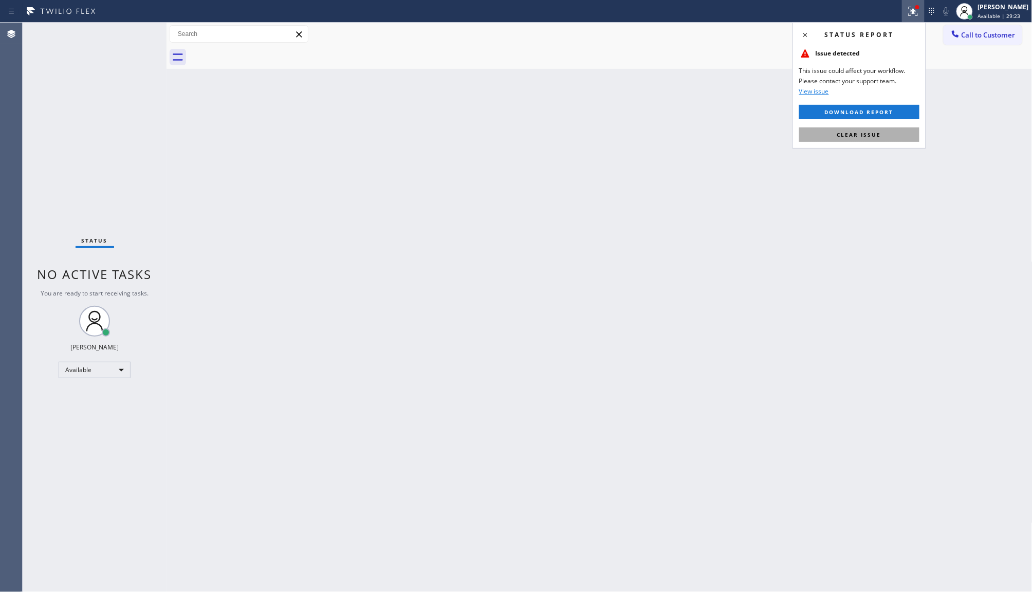
click at [911, 137] on button "Clear issue" at bounding box center [860, 135] width 120 height 14
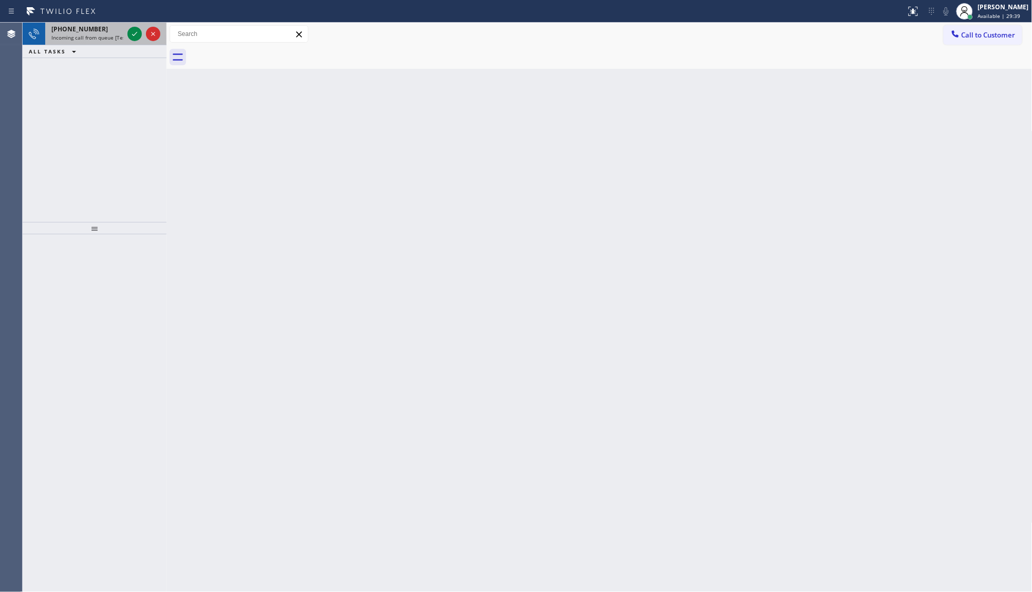
drag, startPoint x: 121, startPoint y: 44, endPoint x: 139, endPoint y: 42, distance: 17.6
click at [124, 44] on div "+19795002315 Incoming call from queue [Test] All" at bounding box center [85, 34] width 80 height 23
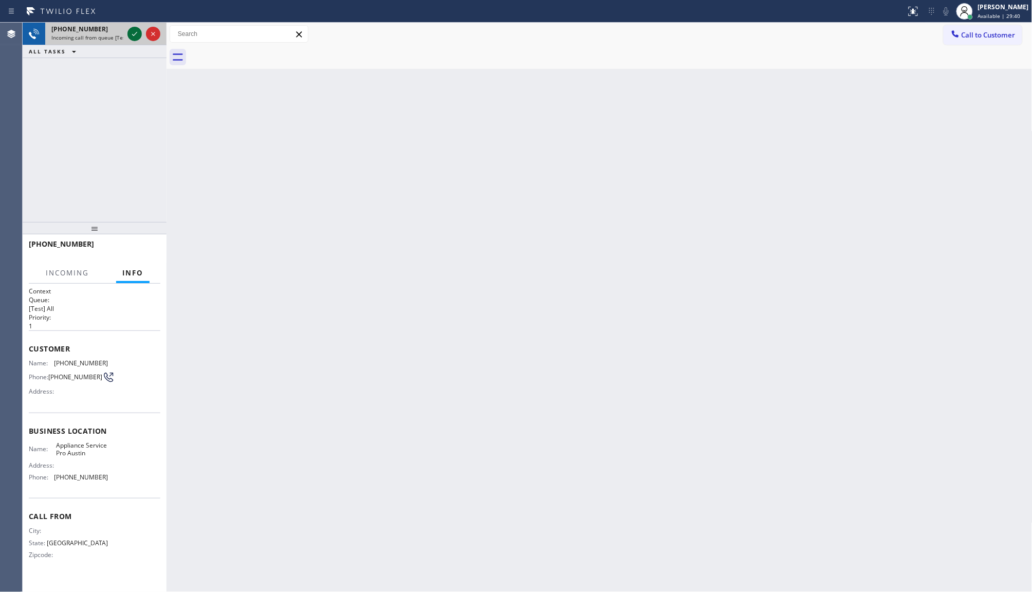
drag, startPoint x: 139, startPoint y: 42, endPoint x: 135, endPoint y: 29, distance: 13.8
click at [140, 37] on div at bounding box center [143, 34] width 37 height 23
click at [135, 29] on icon at bounding box center [135, 34] width 12 height 12
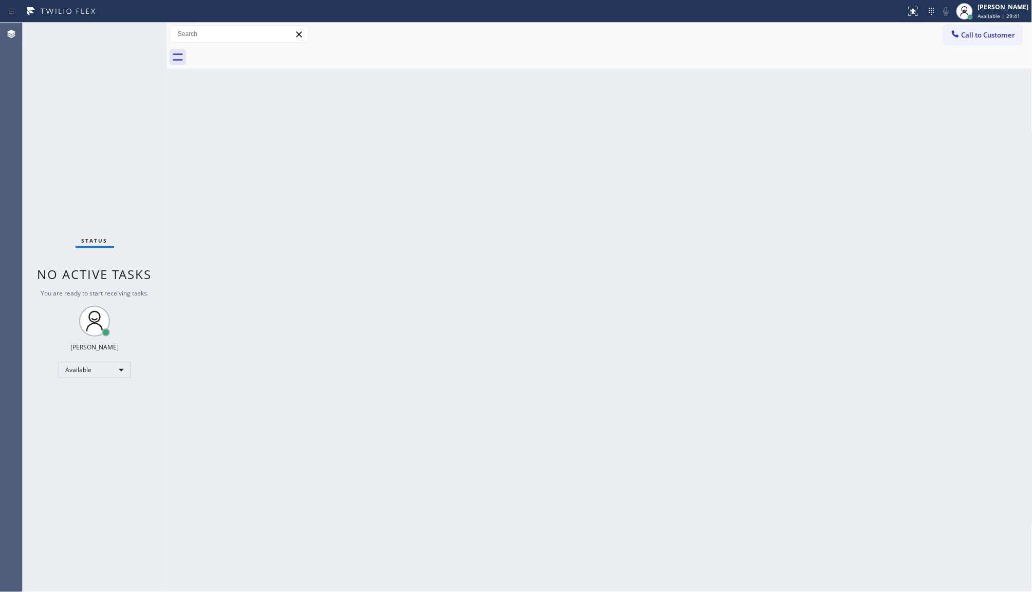
click at [134, 35] on div "Status No active tasks You are ready to start receiving tasks. JENIZA ALCAYDE A…" at bounding box center [95, 308] width 144 height 570
click at [237, 93] on div "Back to Dashboard Change Sender ID Customers Technicians Select a contact Outbo…" at bounding box center [600, 308] width 866 height 570
click at [914, 11] on icon at bounding box center [914, 11] width 12 height 12
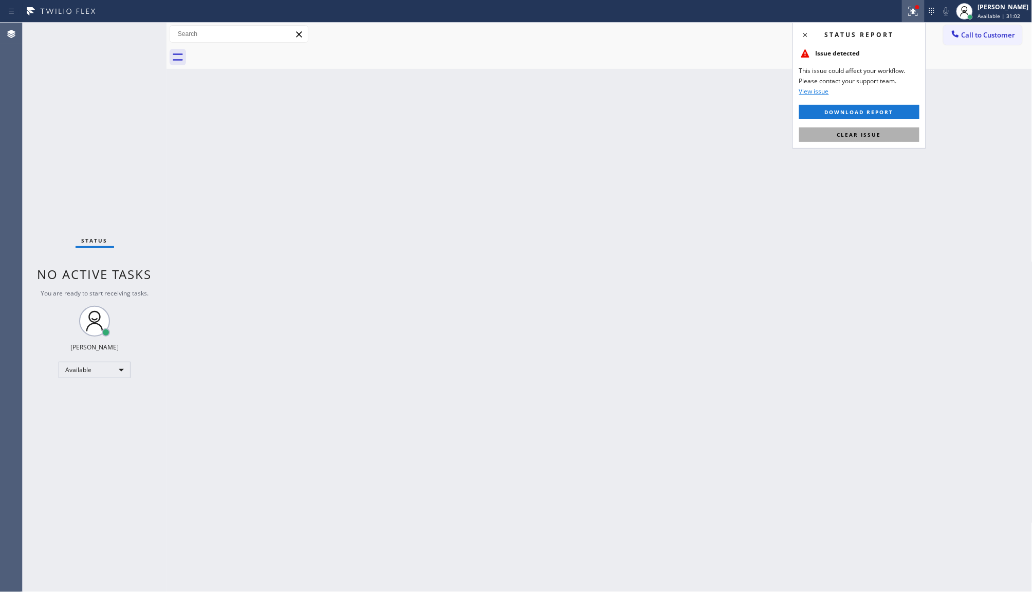
click at [904, 139] on button "Clear issue" at bounding box center [860, 135] width 120 height 14
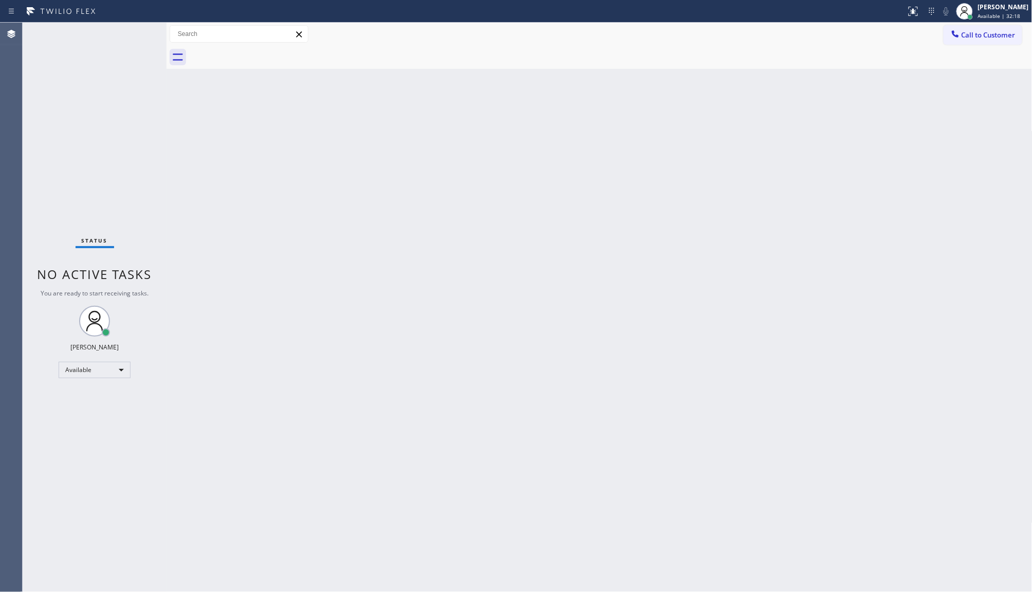
drag, startPoint x: 1, startPoint y: 512, endPoint x: 462, endPoint y: 335, distance: 493.5
click at [462, 335] on div "Back to Dashboard Change Sender ID Customers Technicians Select a contact Outbo…" at bounding box center [600, 308] width 866 height 570
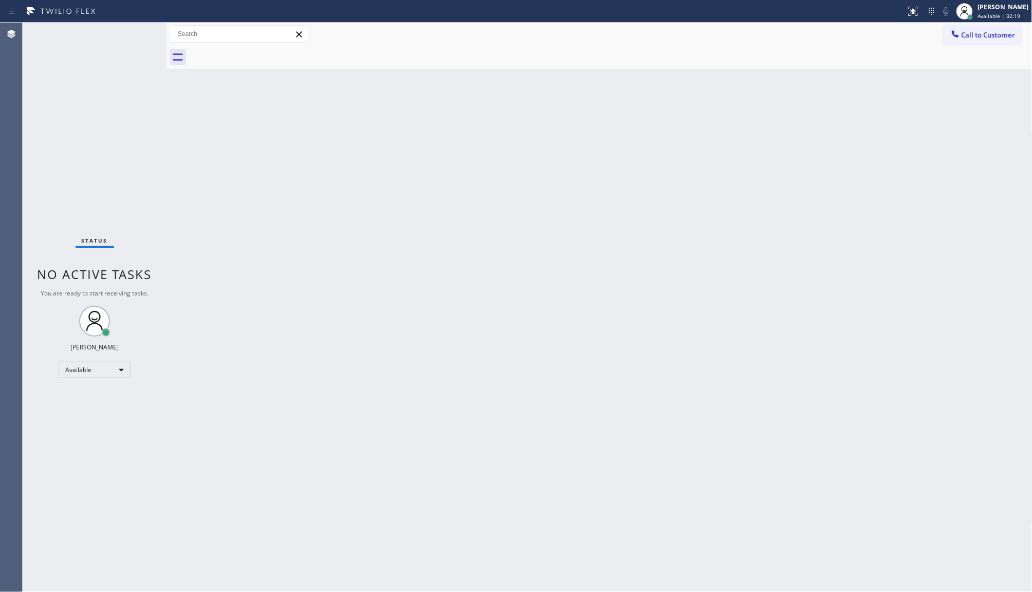
click at [464, 328] on div "Back to Dashboard Change Sender ID Customers Technicians Select a contact Outbo…" at bounding box center [600, 308] width 866 height 570
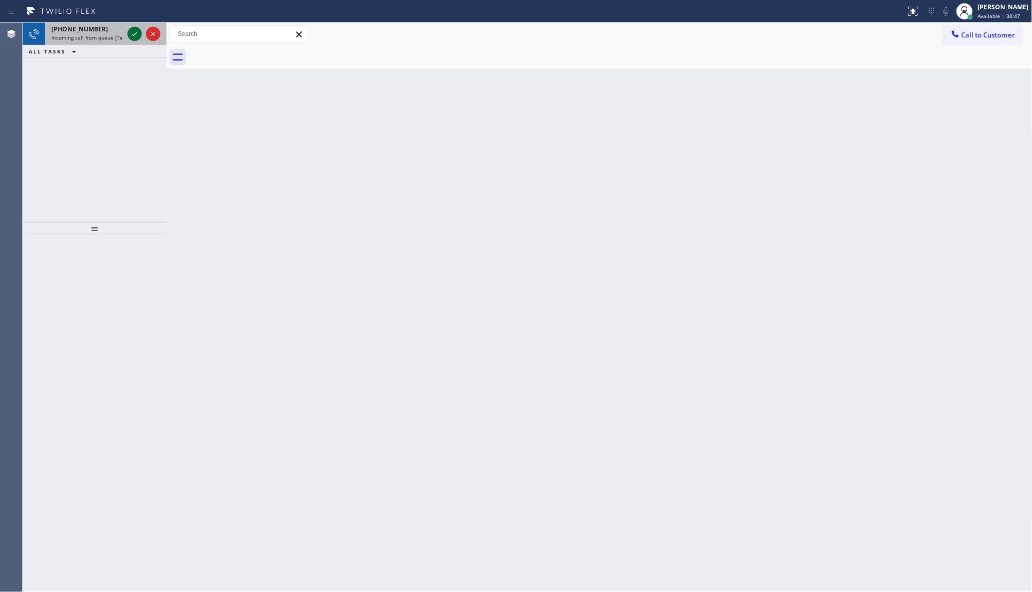
click at [130, 38] on icon at bounding box center [135, 34] width 12 height 12
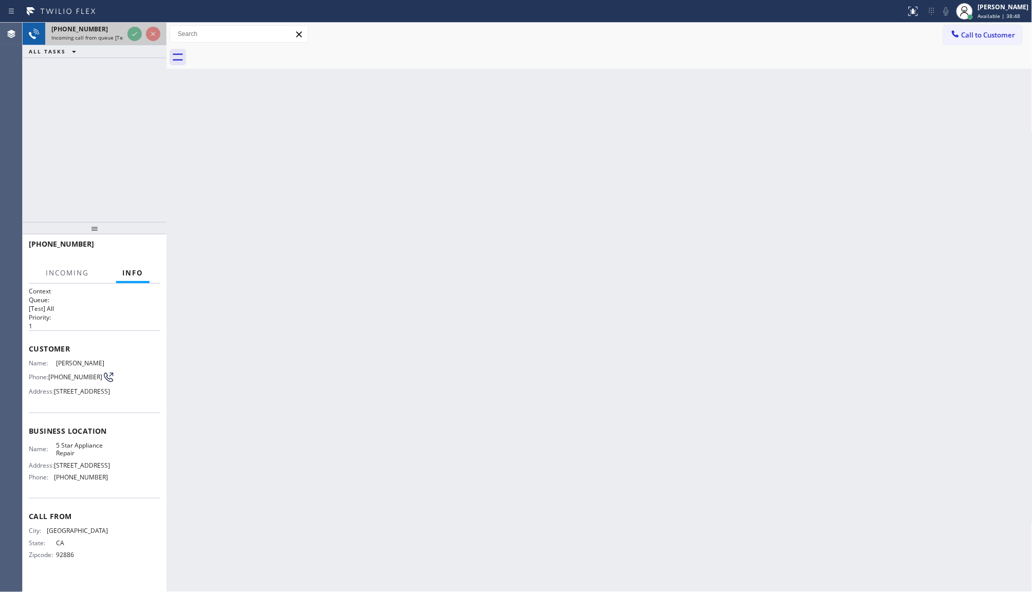
click at [148, 44] on div at bounding box center [143, 34] width 37 height 23
drag, startPoint x: 148, startPoint y: 44, endPoint x: 152, endPoint y: 53, distance: 10.3
click at [148, 44] on div at bounding box center [143, 34] width 37 height 23
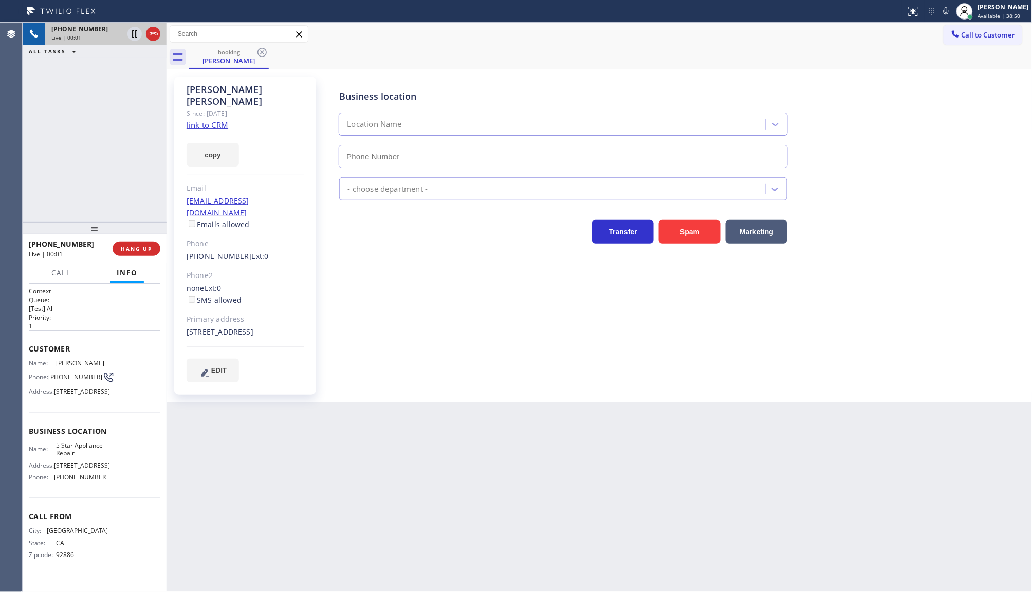
type input "(855) 731-4952"
click at [208, 107] on div "Since: 20 may 2020" at bounding box center [246, 113] width 118 height 12
click at [205, 131] on div "copy" at bounding box center [246, 148] width 118 height 35
click at [206, 120] on link "link to CRM" at bounding box center [208, 125] width 42 height 10
click at [951, 11] on icon at bounding box center [946, 11] width 12 height 12
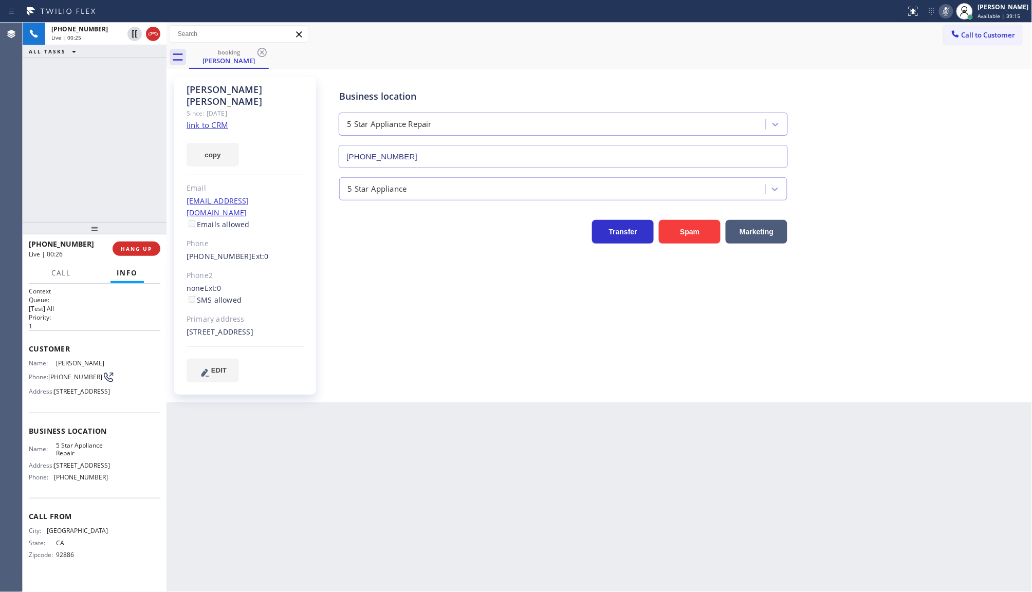
click at [948, 11] on icon at bounding box center [946, 11] width 12 height 12
click at [945, 13] on icon at bounding box center [946, 11] width 12 height 12
click at [135, 34] on icon at bounding box center [135, 34] width 12 height 12
click at [228, 152] on div "Brad Jansen Since: 20 may 2020 link to CRM copy Email bradjdesign@aol.com Email…" at bounding box center [245, 236] width 142 height 318
click at [229, 147] on button "copy" at bounding box center [213, 155] width 52 height 24
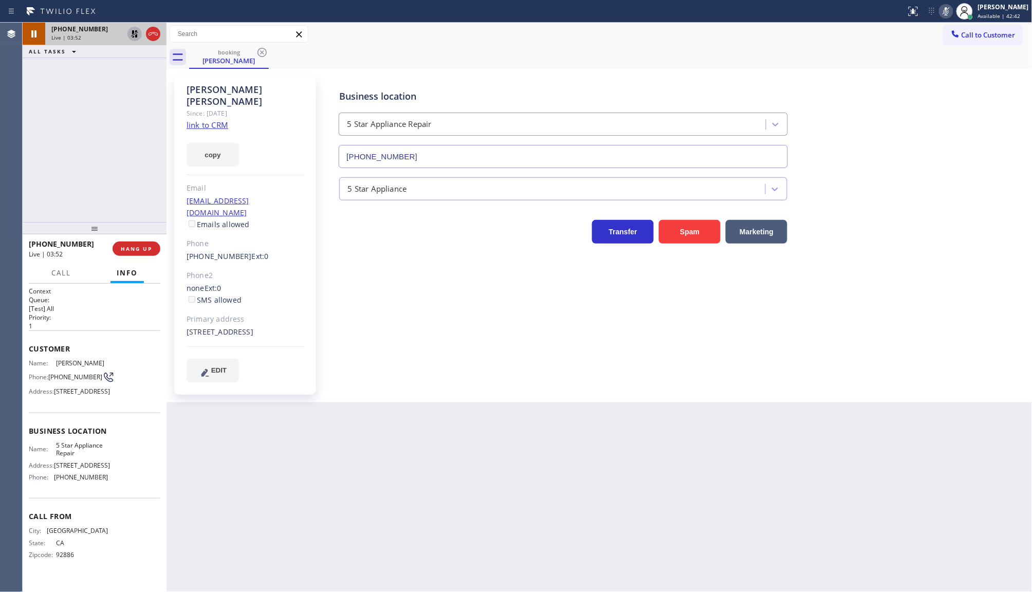
click at [138, 34] on icon at bounding box center [135, 34] width 12 height 12
click at [945, 11] on icon at bounding box center [946, 11] width 12 height 12
click at [141, 250] on span "COMPLETE" at bounding box center [134, 248] width 35 height 7
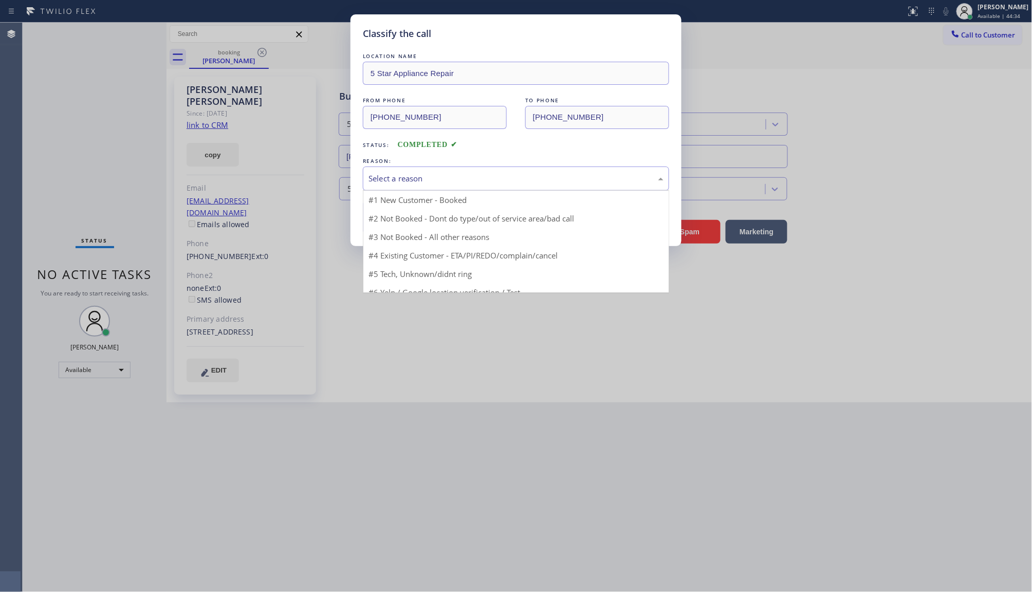
drag, startPoint x: 407, startPoint y: 176, endPoint x: 399, endPoint y: 186, distance: 12.0
click at [400, 184] on div "Select a reason" at bounding box center [516, 179] width 295 height 12
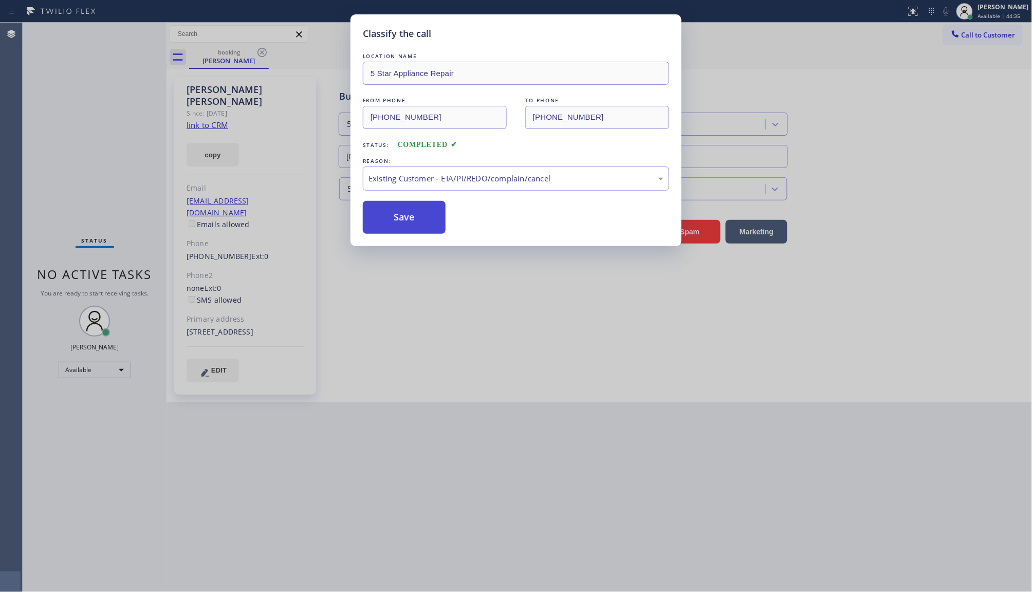
click at [394, 213] on button "Save" at bounding box center [404, 217] width 83 height 33
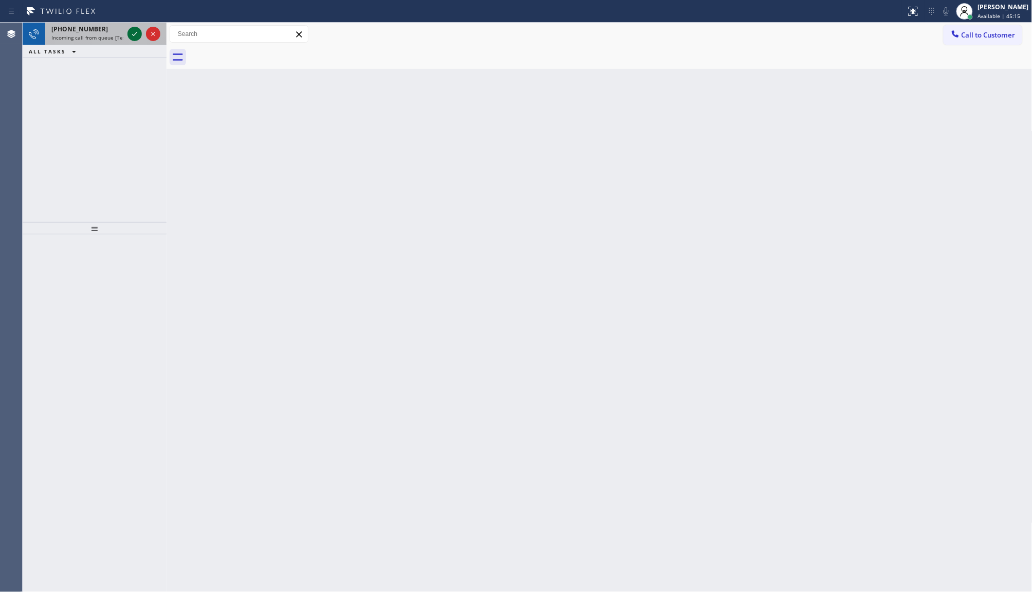
drag, startPoint x: 130, startPoint y: 38, endPoint x: 130, endPoint y: 31, distance: 6.2
click at [130, 33] on icon at bounding box center [135, 34] width 12 height 12
click at [135, 35] on icon at bounding box center [135, 34] width 12 height 12
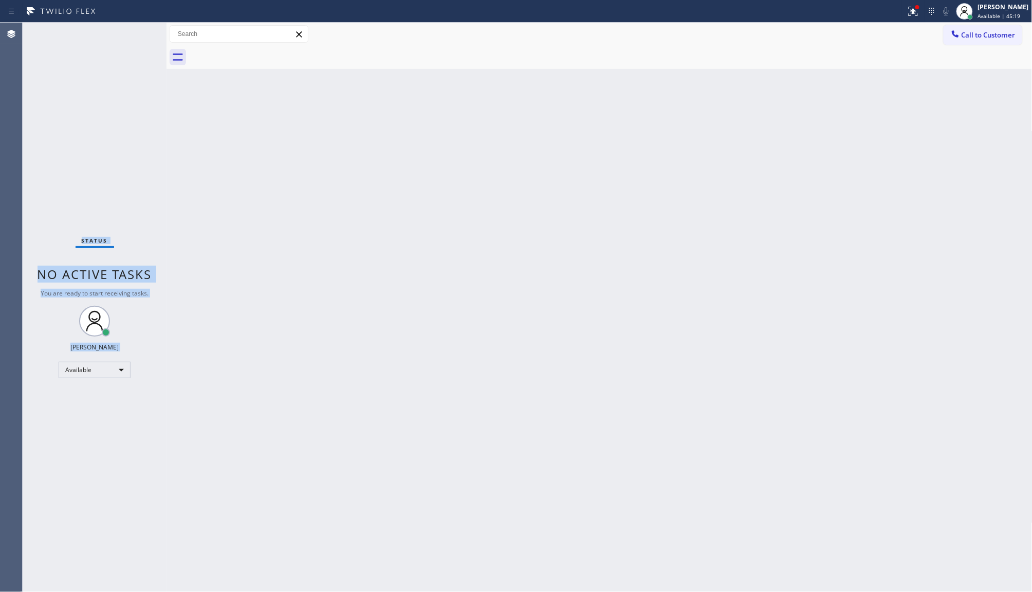
click at [135, 35] on div "Status No active tasks You are ready to start receiving tasks. JENIZA ALCAYDE A…" at bounding box center [95, 308] width 144 height 570
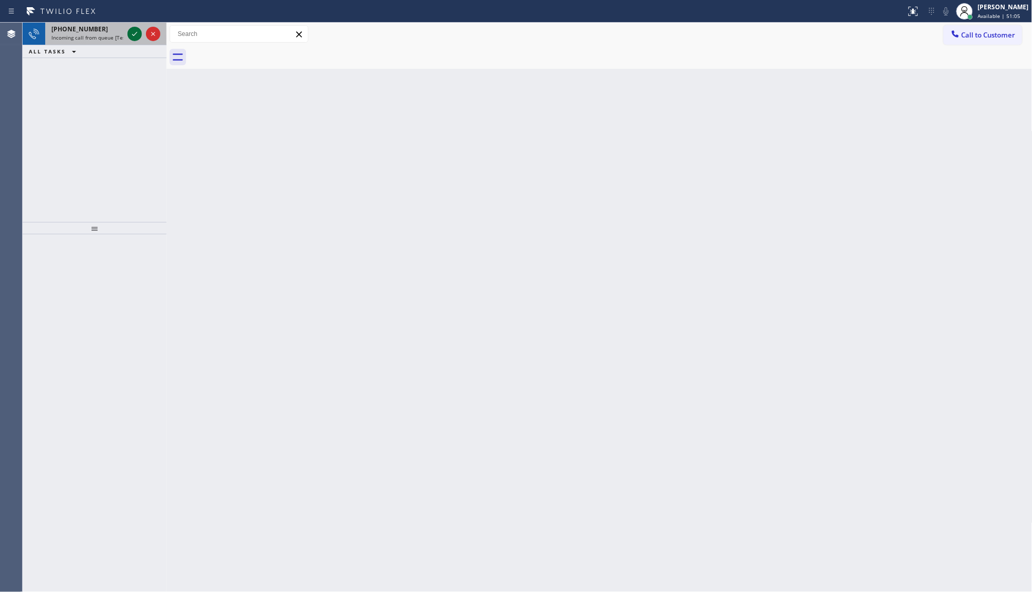
click at [135, 34] on icon at bounding box center [134, 34] width 5 height 4
click at [134, 32] on icon at bounding box center [135, 34] width 12 height 12
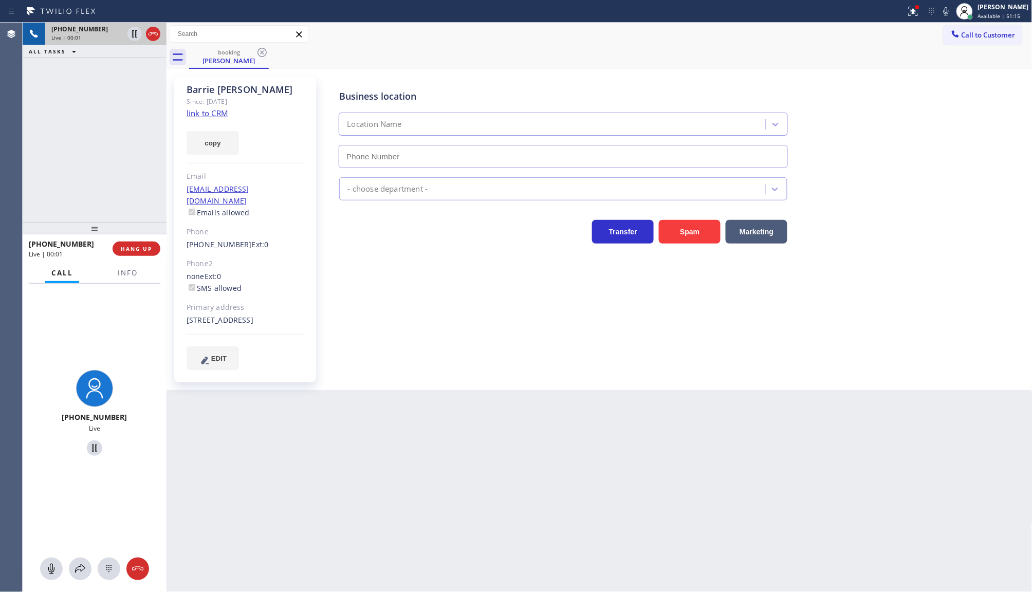
type input "[PHONE_NUMBER]"
click at [204, 116] on link "link to CRM" at bounding box center [208, 113] width 42 height 10
click at [215, 142] on button "copy" at bounding box center [213, 143] width 52 height 24
click at [80, 566] on icon at bounding box center [80, 569] width 12 height 12
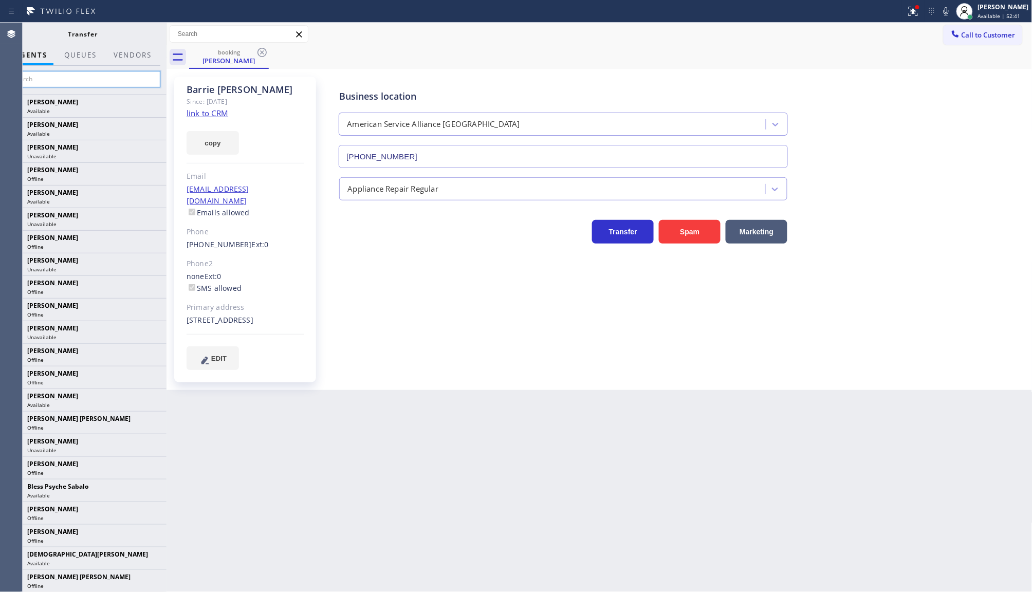
click at [73, 82] on input "text" at bounding box center [83, 79] width 155 height 16
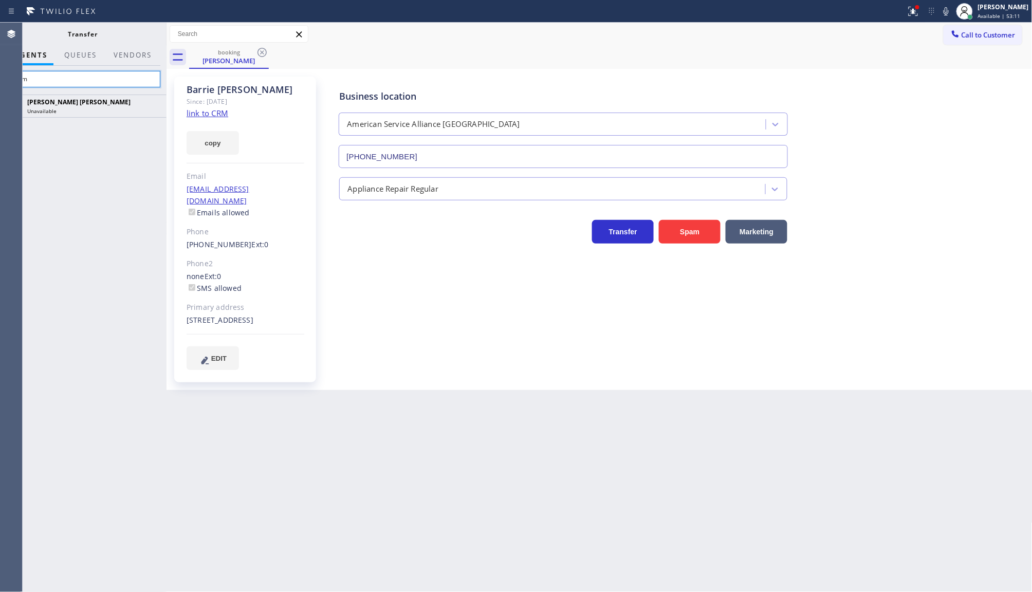
click at [85, 80] on input "raym" at bounding box center [83, 79] width 155 height 16
type input "r"
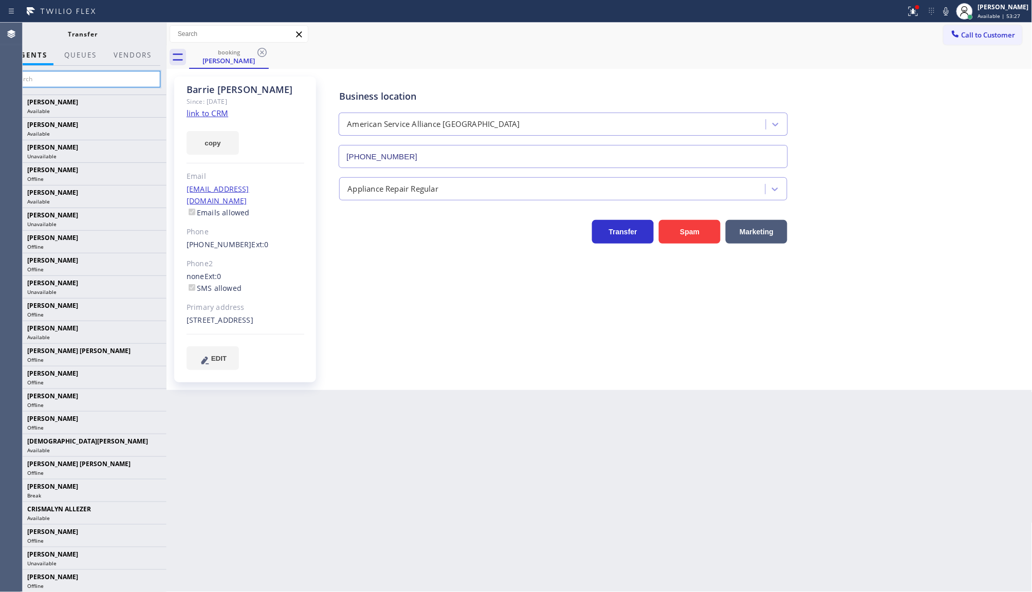
click at [90, 75] on input "text" at bounding box center [83, 79] width 155 height 16
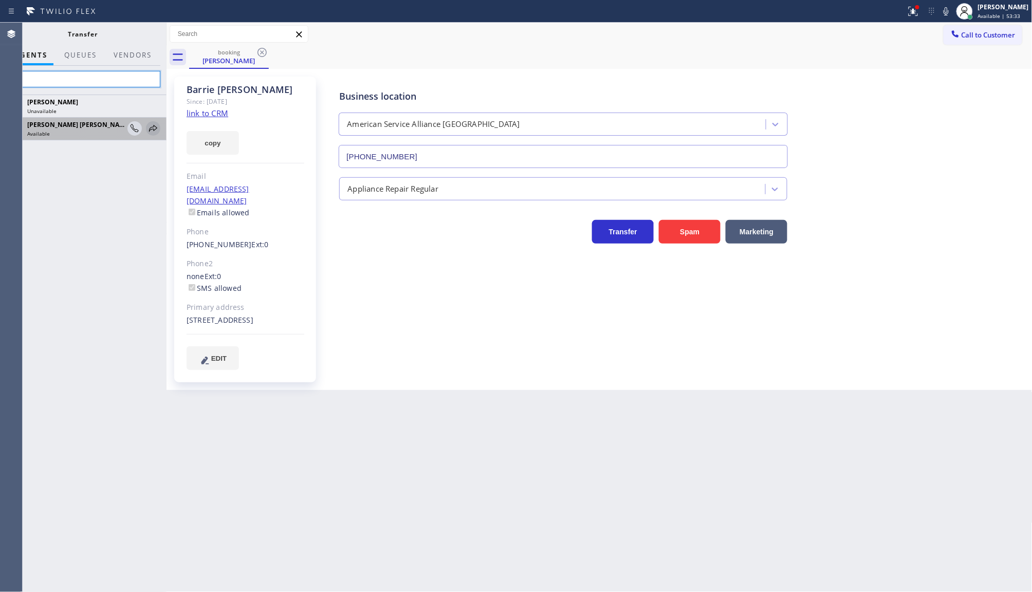
type input "ray"
click at [153, 130] on icon at bounding box center [153, 128] width 8 height 7
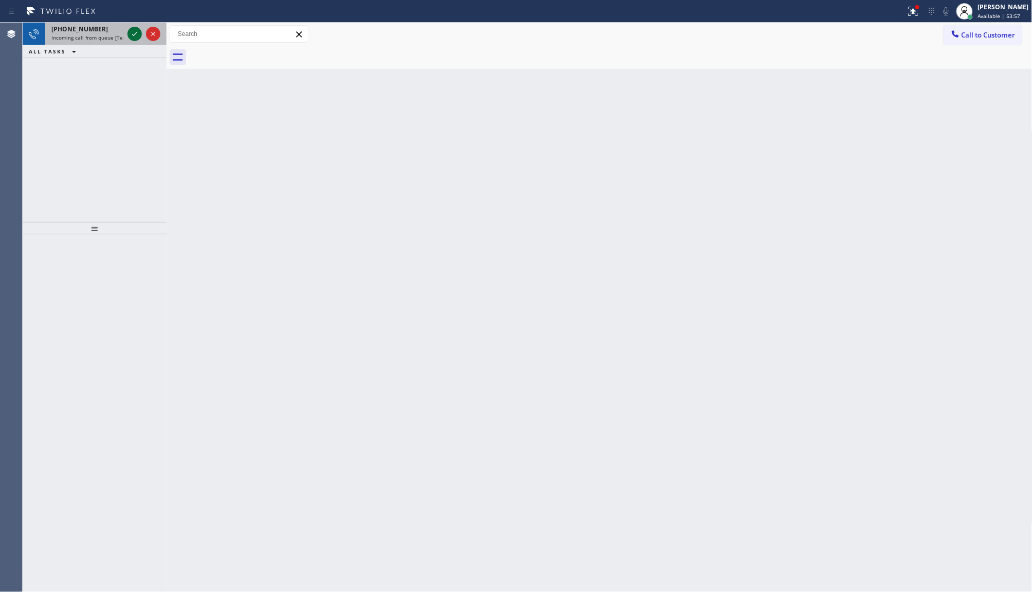
click at [136, 34] on icon at bounding box center [135, 34] width 12 height 12
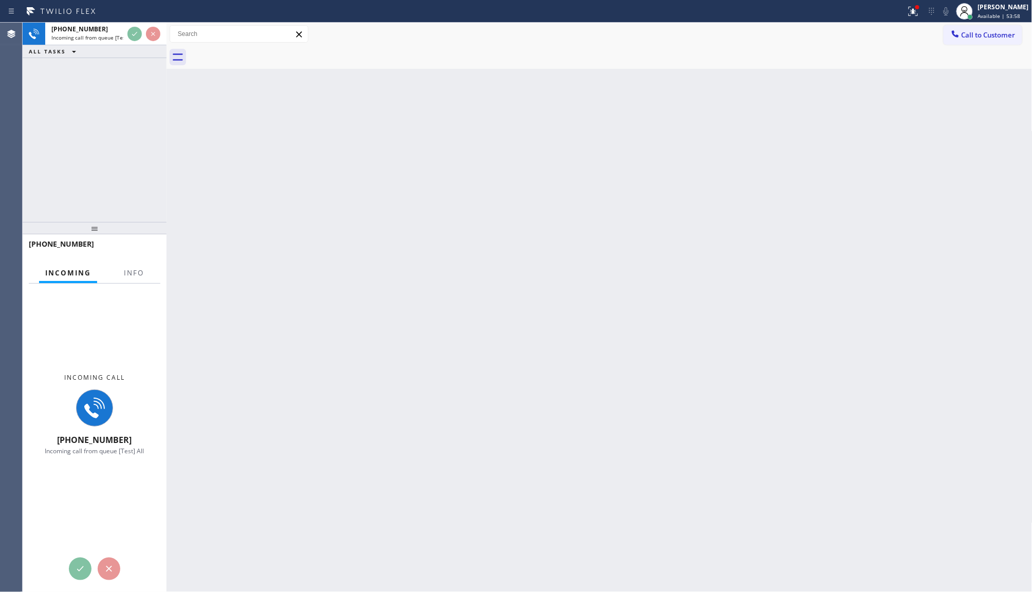
click at [130, 75] on div "[PHONE_NUMBER] Incoming call from queue [Test] All ALL TASKS ALL TASKS ACTIVE T…" at bounding box center [95, 123] width 144 height 200
drag, startPoint x: 131, startPoint y: 75, endPoint x: 128, endPoint y: 132, distance: 57.2
click at [128, 132] on div "[PHONE_NUMBER] Incoming call from queue [Test] All ALL TASKS ALL TASKS ACTIVE T…" at bounding box center [95, 123] width 144 height 200
click at [123, 38] on span "Incoming call from queue [Test] All" at bounding box center [93, 37] width 85 height 7
click at [103, 31] on div "[PHONE_NUMBER]" at bounding box center [87, 29] width 72 height 9
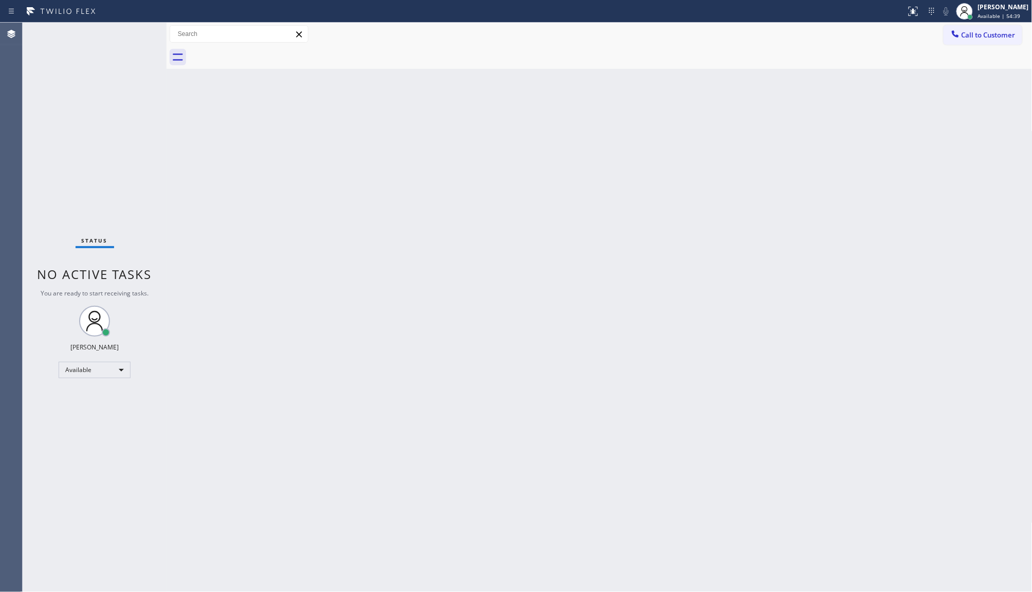
click at [148, 129] on div "Status No active tasks You are ready to start receiving tasks. JENIZA ALCAYDE A…" at bounding box center [95, 308] width 144 height 570
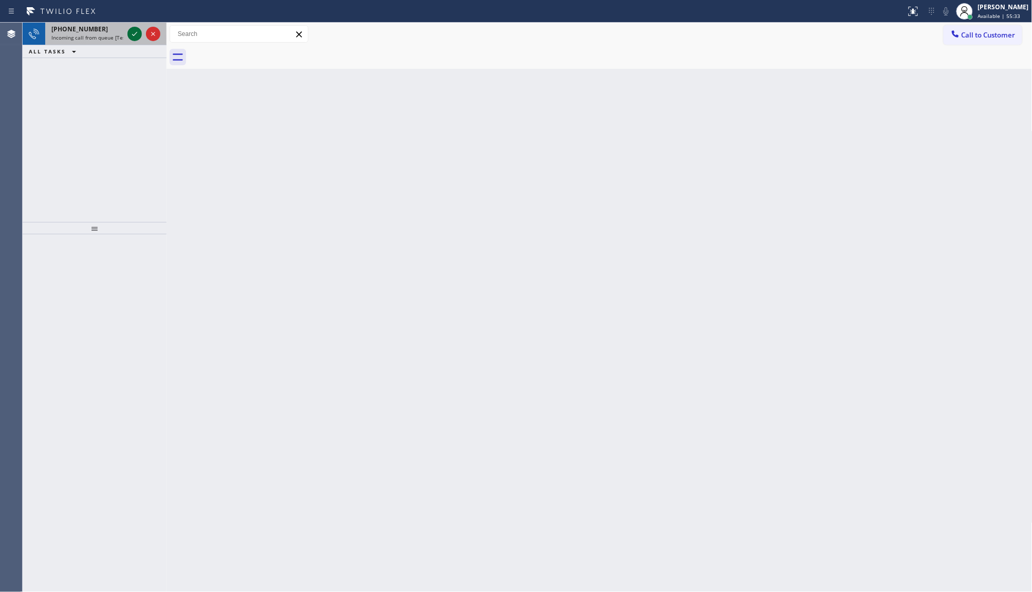
click at [139, 34] on icon at bounding box center [135, 34] width 12 height 12
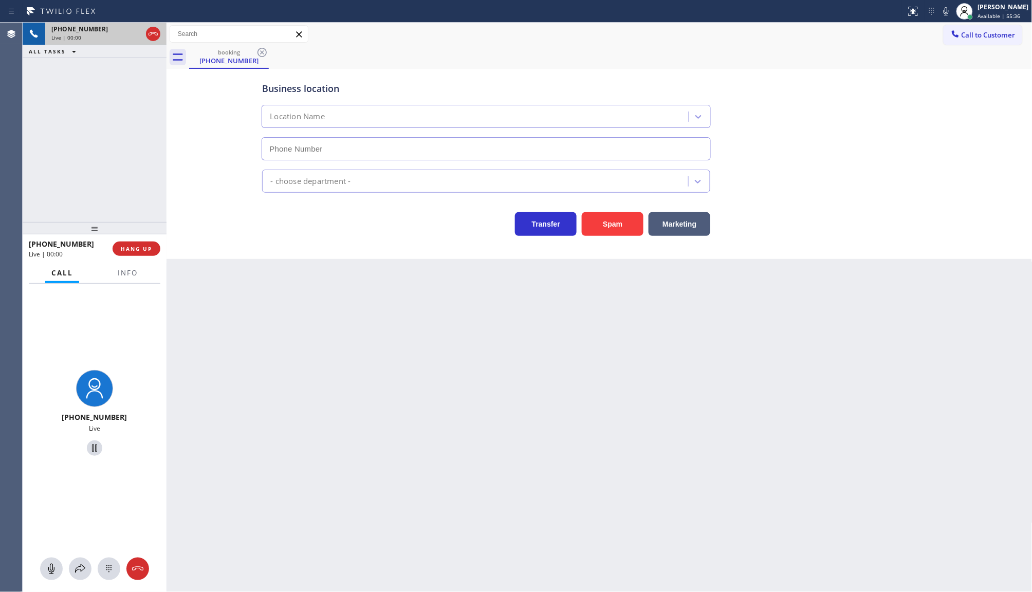
type input "[PHONE_NUMBER]"
click at [116, 274] on button "Info" at bounding box center [128, 273] width 32 height 20
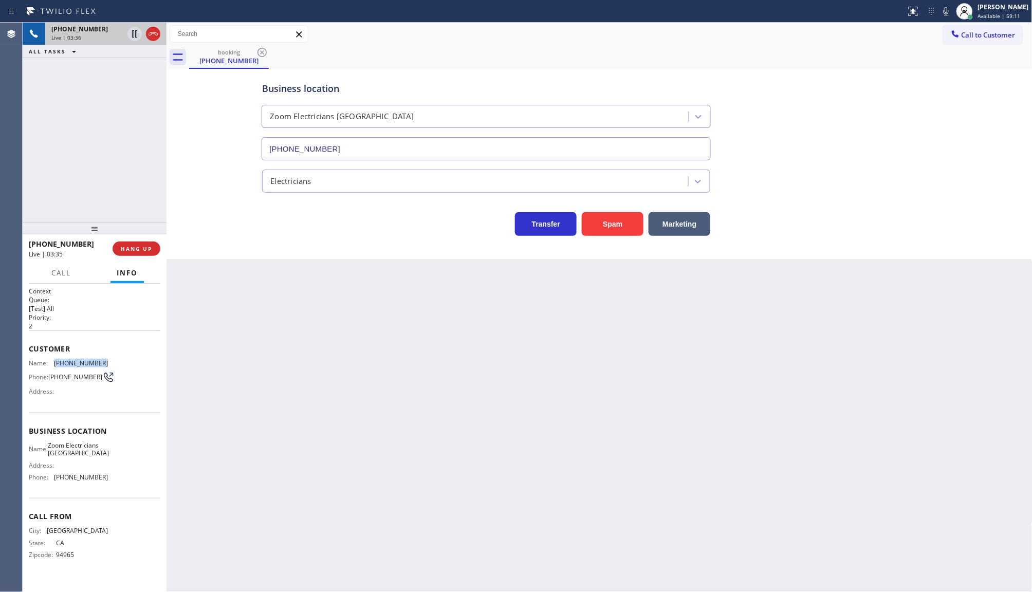
drag, startPoint x: 57, startPoint y: 356, endPoint x: 114, endPoint y: 360, distance: 56.7
click at [114, 360] on div "Name: [PHONE_NUMBER] Phone: [PHONE_NUMBER] Address:" at bounding box center [95, 379] width 132 height 41
copy span "[PHONE_NUMBER]"
drag, startPoint x: 51, startPoint y: 443, endPoint x: 111, endPoint y: 451, distance: 60.3
click at [111, 451] on div "Name: Zoom Electricians Presidio Heights Address: Phone: [PHONE_NUMBER]" at bounding box center [95, 464] width 132 height 44
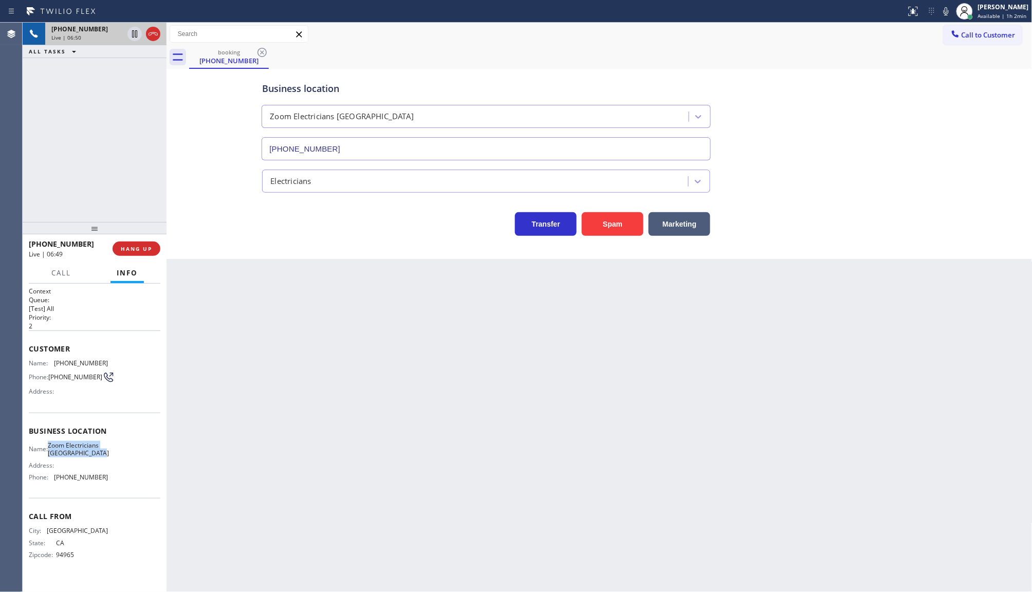
copy div "Zoom Electricians [GEOGRAPHIC_DATA]"
drag, startPoint x: 59, startPoint y: 477, endPoint x: 121, endPoint y: 473, distance: 62.4
click at [121, 473] on div "Name: Zoom Electricians Presidio Heights Address: Phone: [PHONE_NUMBER]" at bounding box center [95, 464] width 132 height 44
copy span "415) 599-7350"
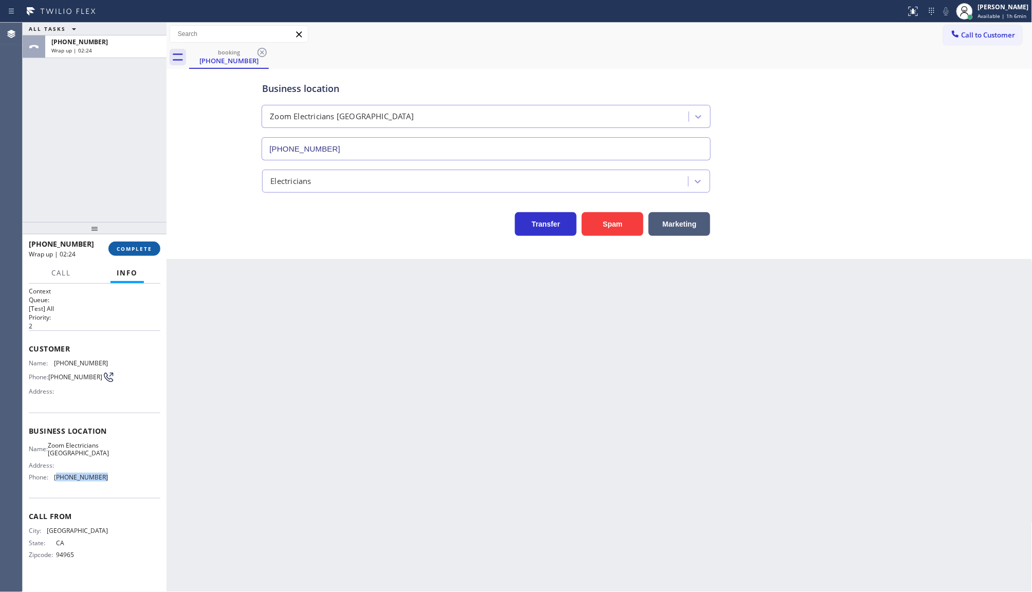
click at [130, 245] on button "COMPLETE" at bounding box center [134, 249] width 52 height 14
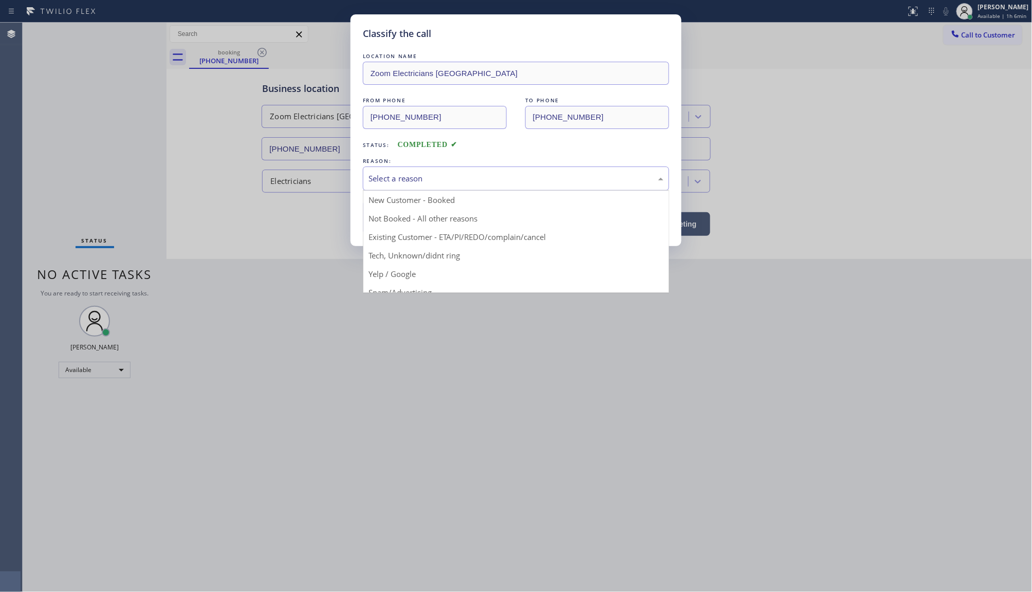
click at [402, 177] on div "Select a reason" at bounding box center [516, 179] width 295 height 12
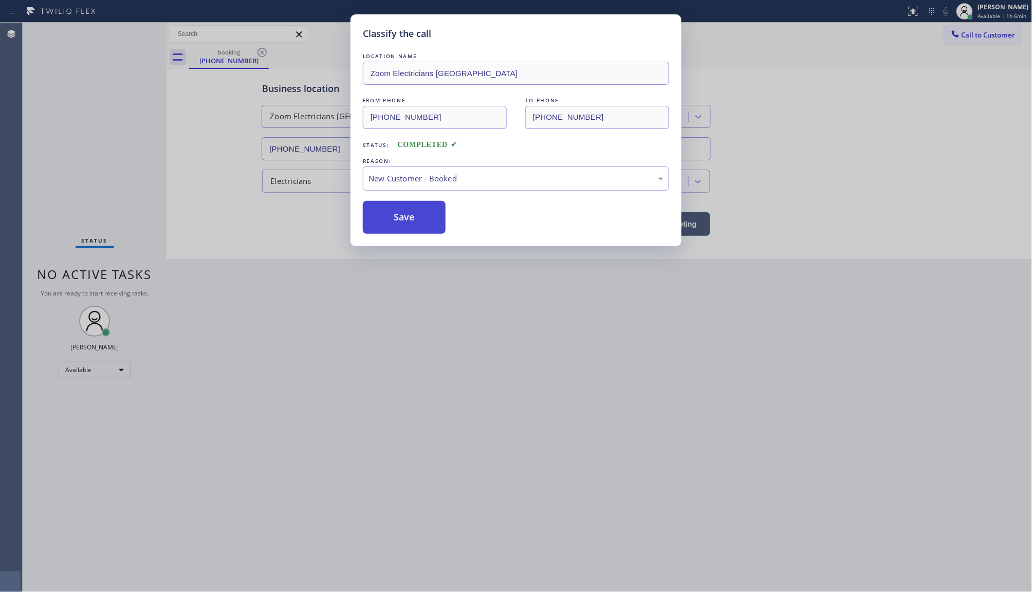
click at [396, 223] on button "Save" at bounding box center [404, 217] width 83 height 33
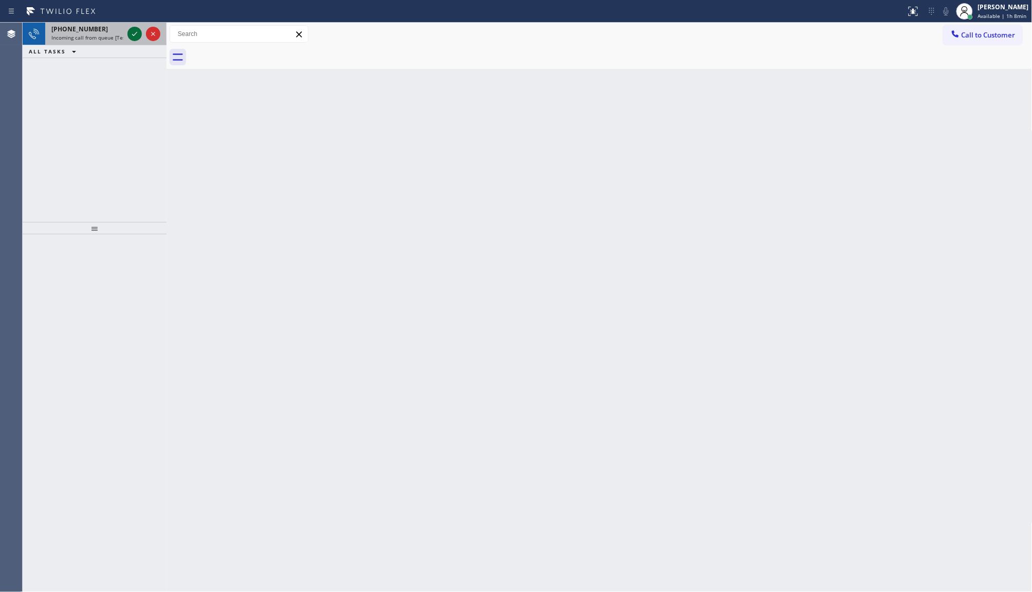
click at [138, 37] on icon at bounding box center [135, 34] width 12 height 12
click at [137, 31] on icon at bounding box center [135, 34] width 12 height 12
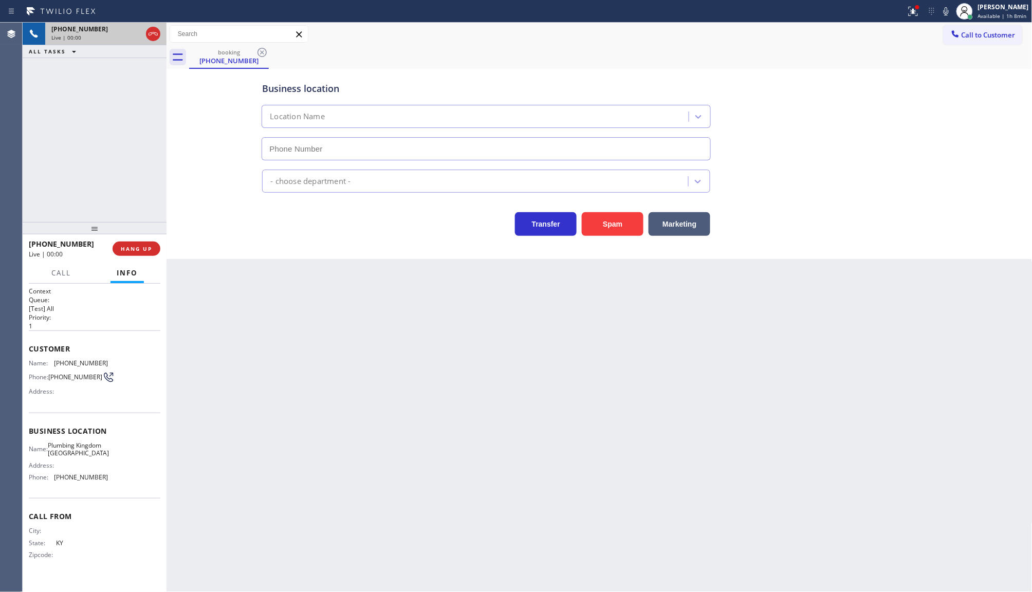
type input "[PHONE_NUMBER]"
click at [128, 244] on button "HANG UP" at bounding box center [137, 249] width 48 height 14
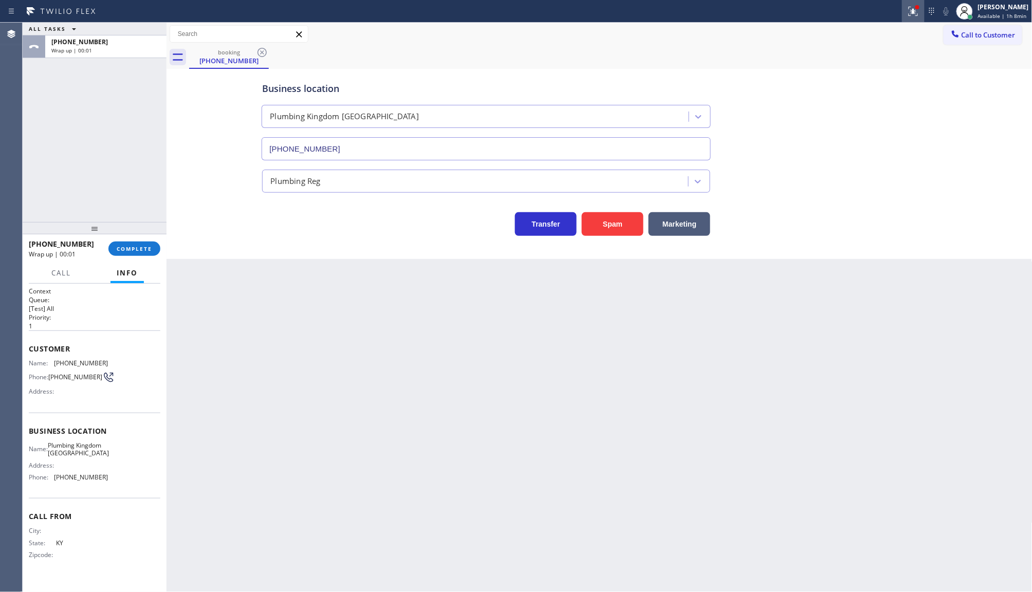
click at [911, 1] on button at bounding box center [913, 11] width 23 height 23
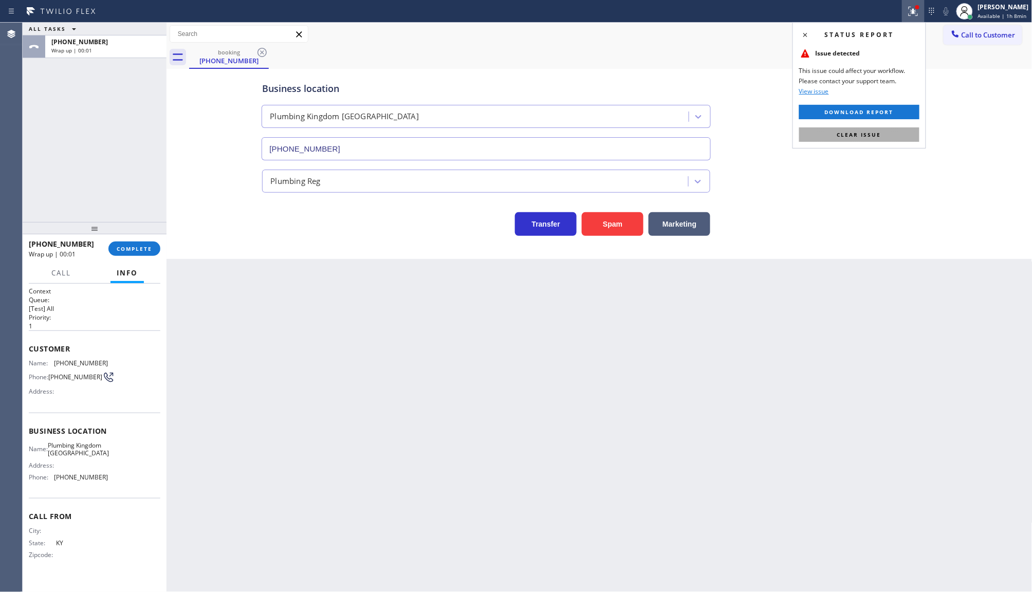
click at [886, 136] on button "Clear issue" at bounding box center [860, 135] width 120 height 14
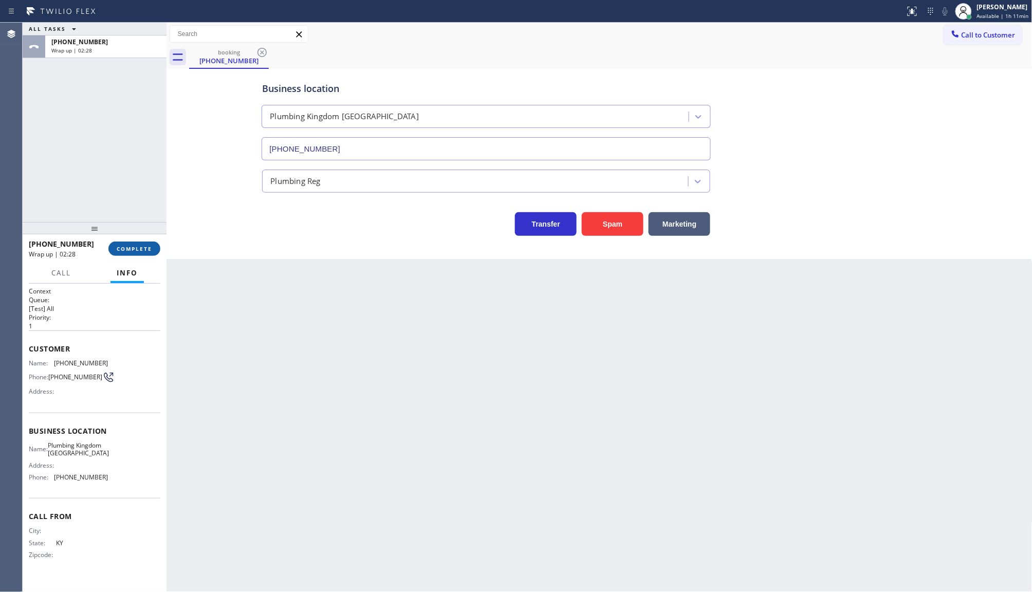
click at [122, 247] on span "COMPLETE" at bounding box center [134, 248] width 35 height 7
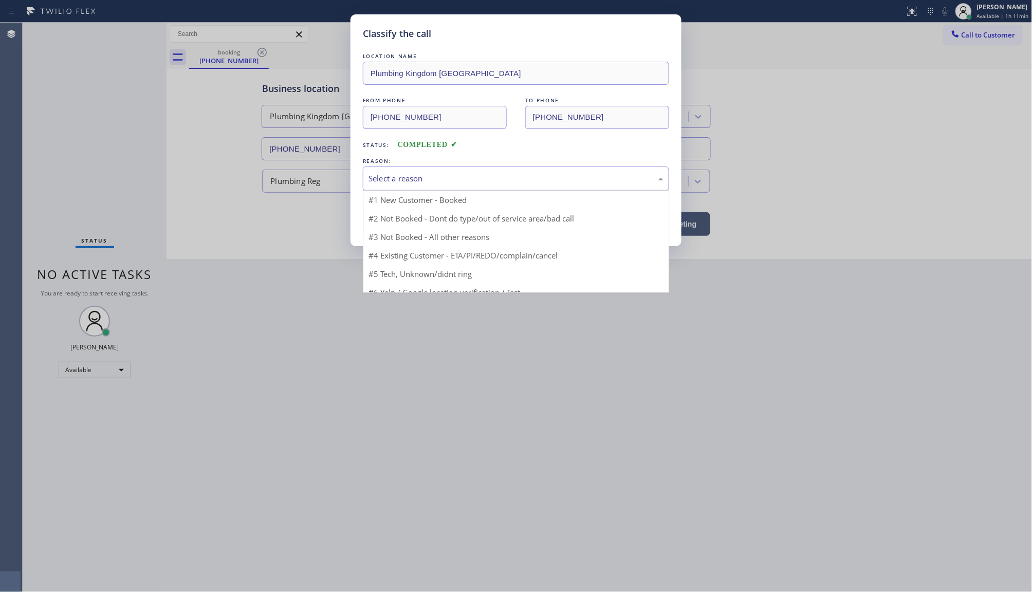
click at [384, 183] on div "Select a reason" at bounding box center [516, 179] width 295 height 12
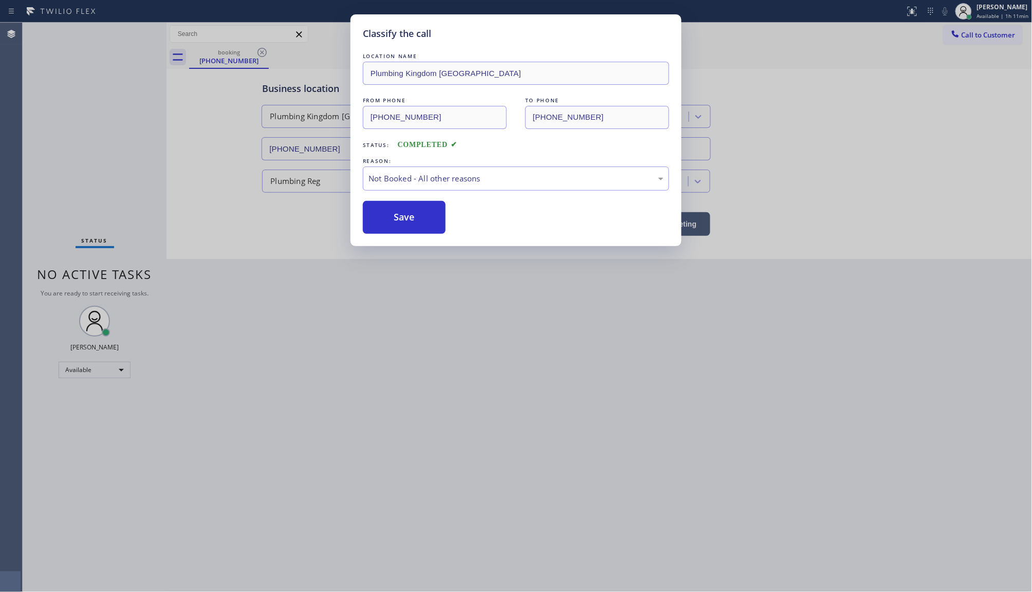
click at [388, 217] on button "Save" at bounding box center [404, 217] width 83 height 33
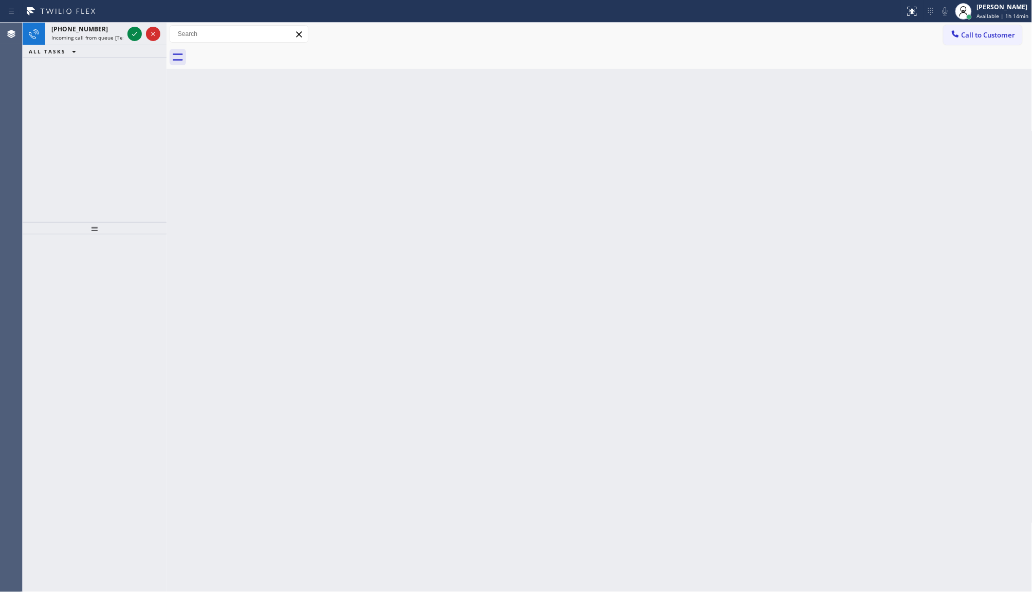
drag, startPoint x: 283, startPoint y: 176, endPoint x: 206, endPoint y: 122, distance: 94.9
click at [283, 176] on div "Back to Dashboard Change Sender ID Customers Technicians Select a contact Outbo…" at bounding box center [600, 308] width 866 height 570
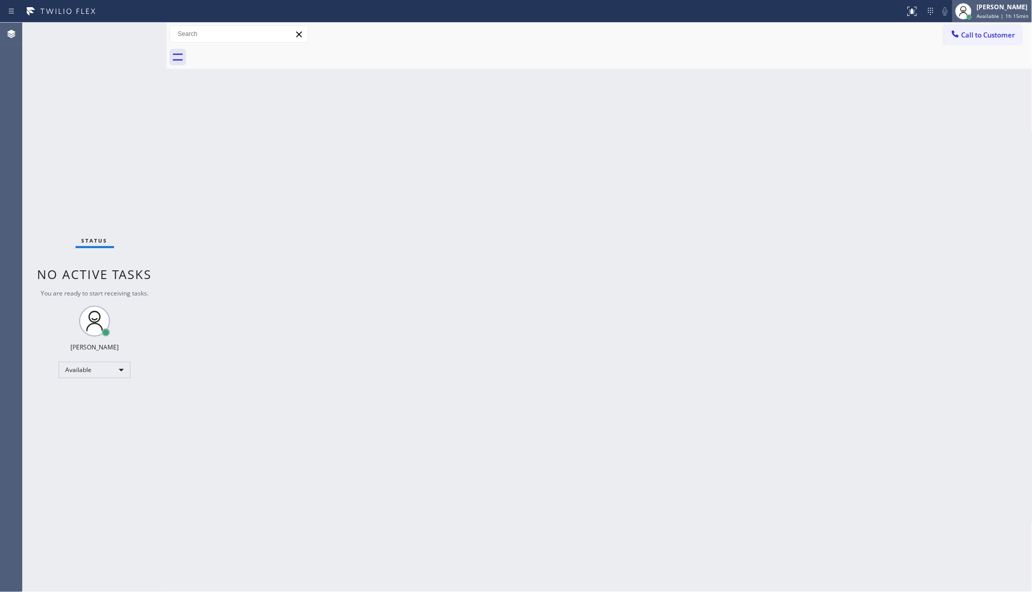
click at [972, 8] on div at bounding box center [964, 11] width 16 height 16
click at [958, 65] on button "Unavailable" at bounding box center [981, 67] width 103 height 13
click at [994, 10] on div "[PERSON_NAME]" at bounding box center [1004, 7] width 51 height 9
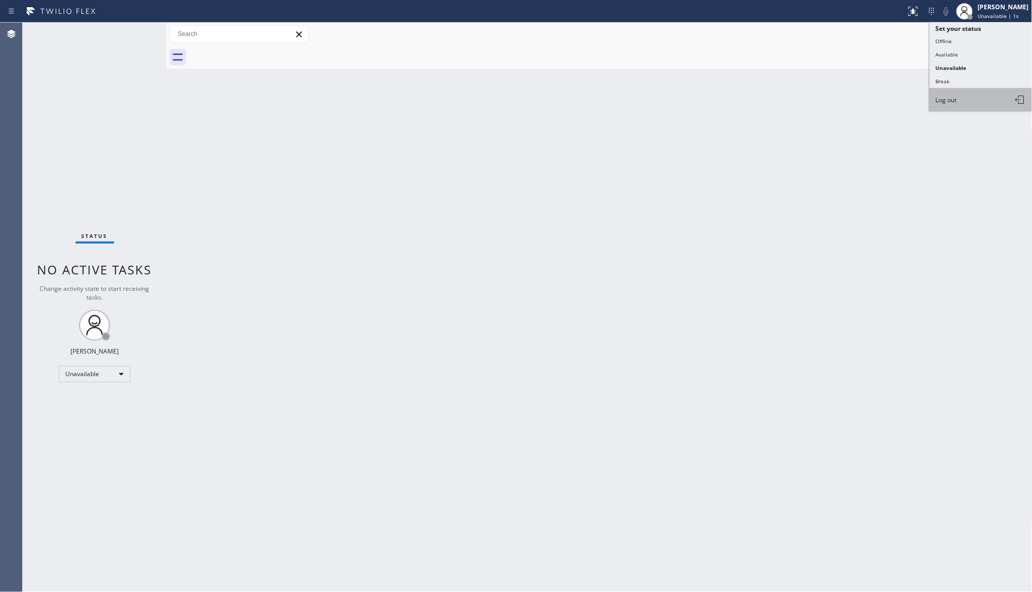
click at [967, 101] on button "Log out" at bounding box center [981, 99] width 103 height 23
